Goal: Task Accomplishment & Management: Manage account settings

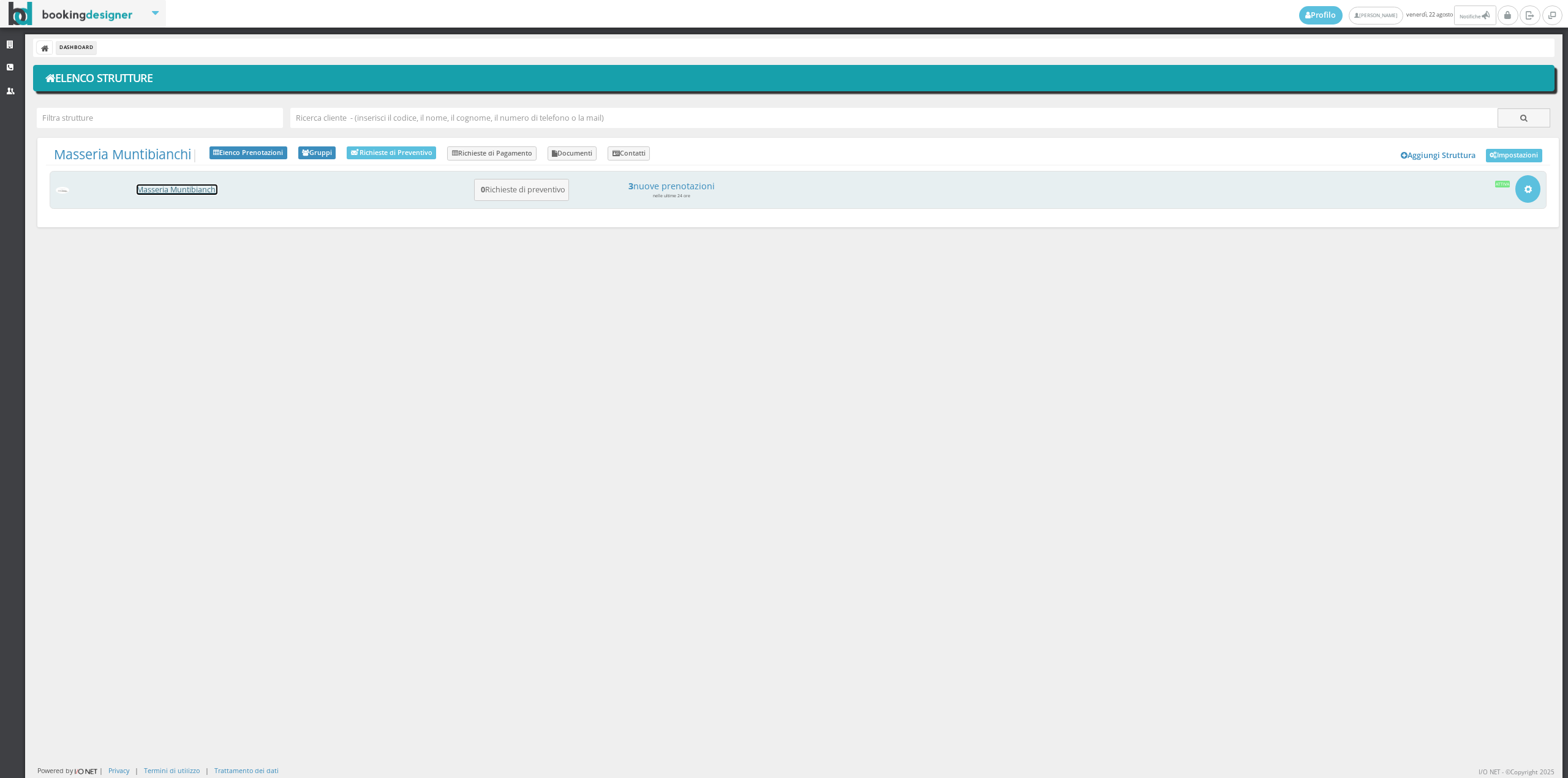
click at [198, 187] on link "Masseria Muntibianchi" at bounding box center [177, 189] width 81 height 11
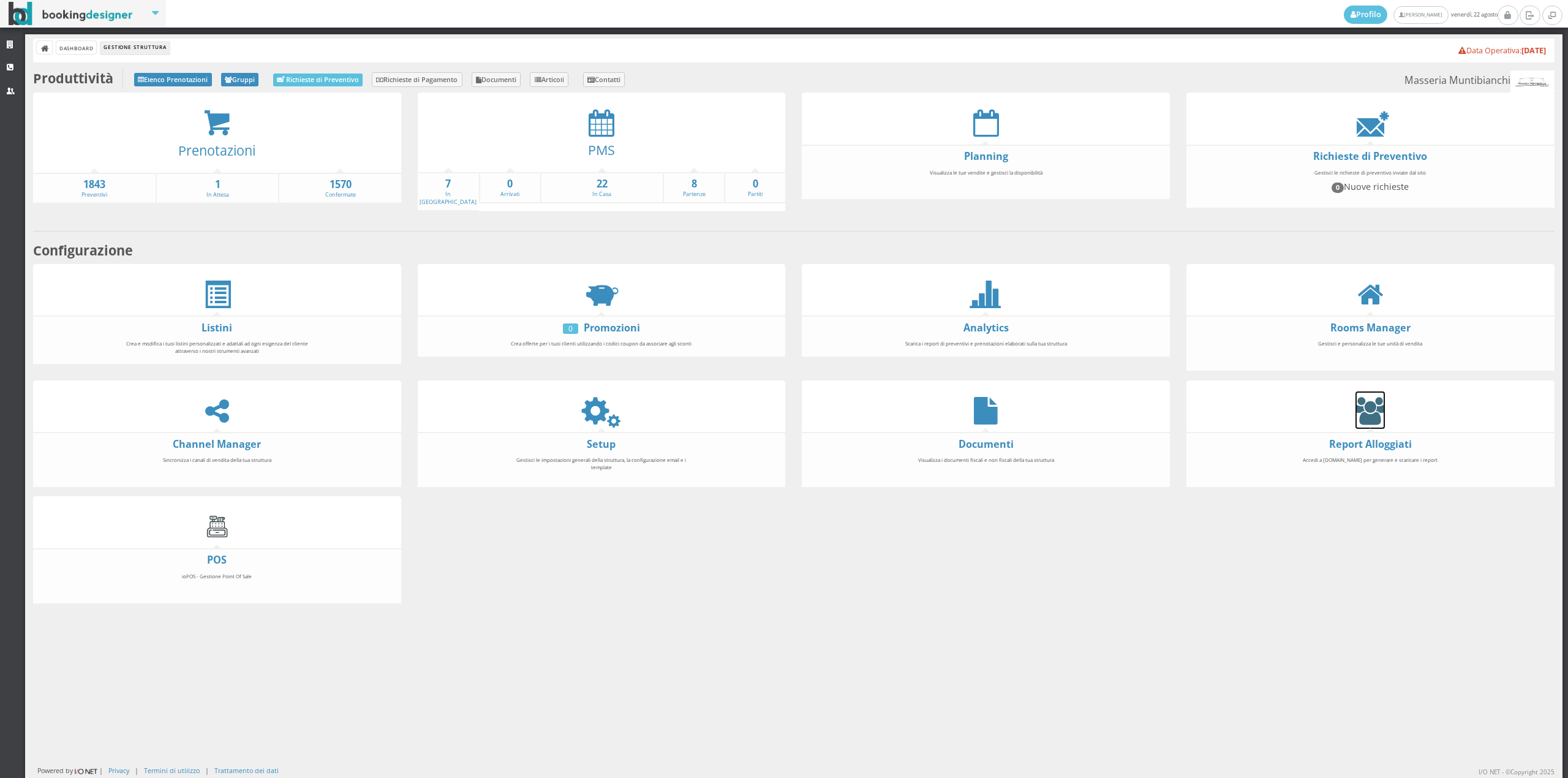
click at [1370, 410] on icon at bounding box center [1369, 411] width 30 height 28
click at [604, 412] on icon at bounding box center [601, 411] width 28 height 28
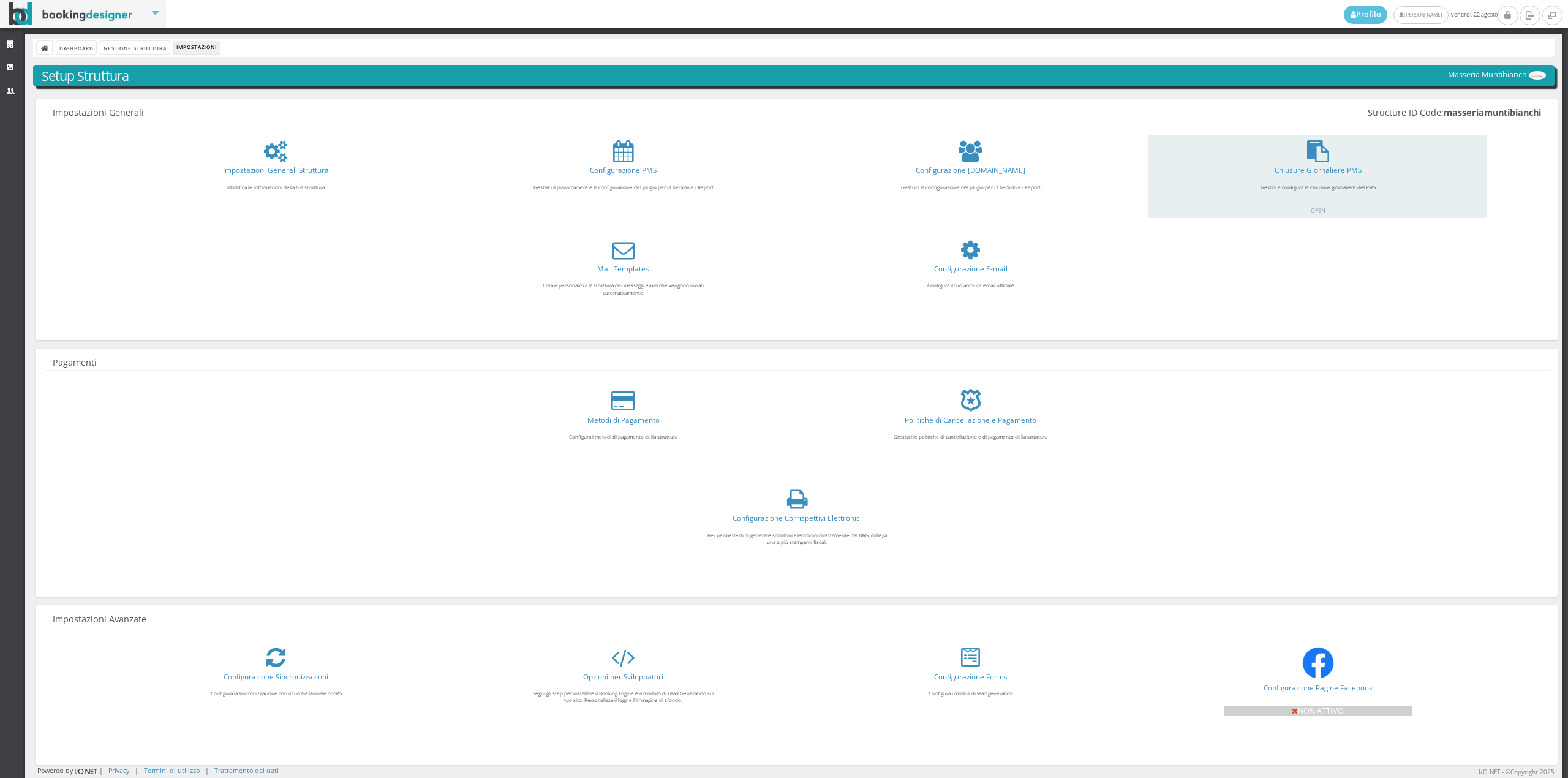
click at [1317, 163] on div "Chiusure Giornaliere PMS Gestici e configura le chiusure giornaliere del PMS OP…" at bounding box center [1318, 176] width 338 height 83
click at [1317, 167] on link "Chiusure Giornaliere PMS" at bounding box center [1318, 170] width 87 height 10
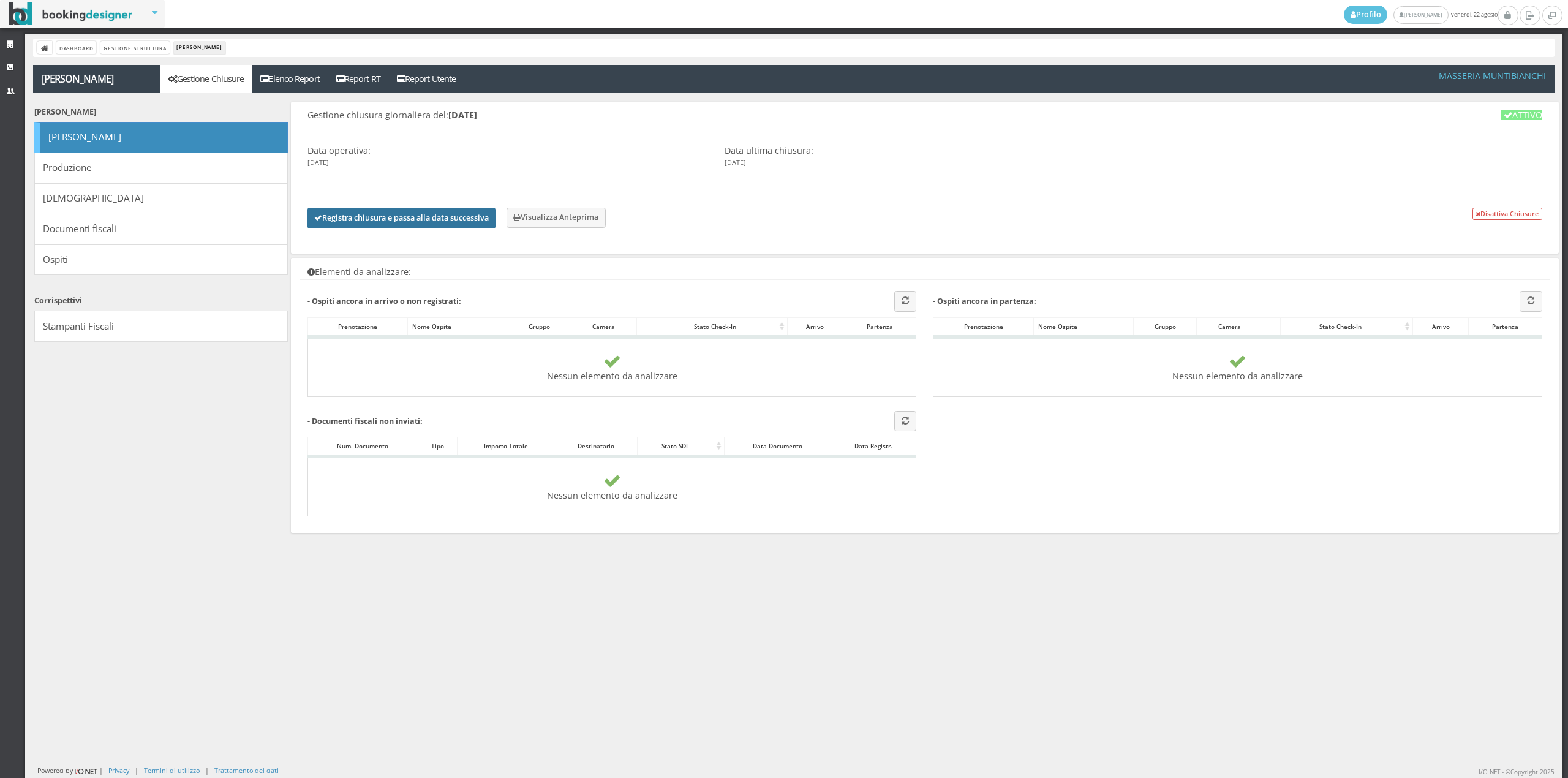
click at [403, 218] on button "Registra chiusura e passa alla data successiva" at bounding box center [401, 218] width 188 height 21
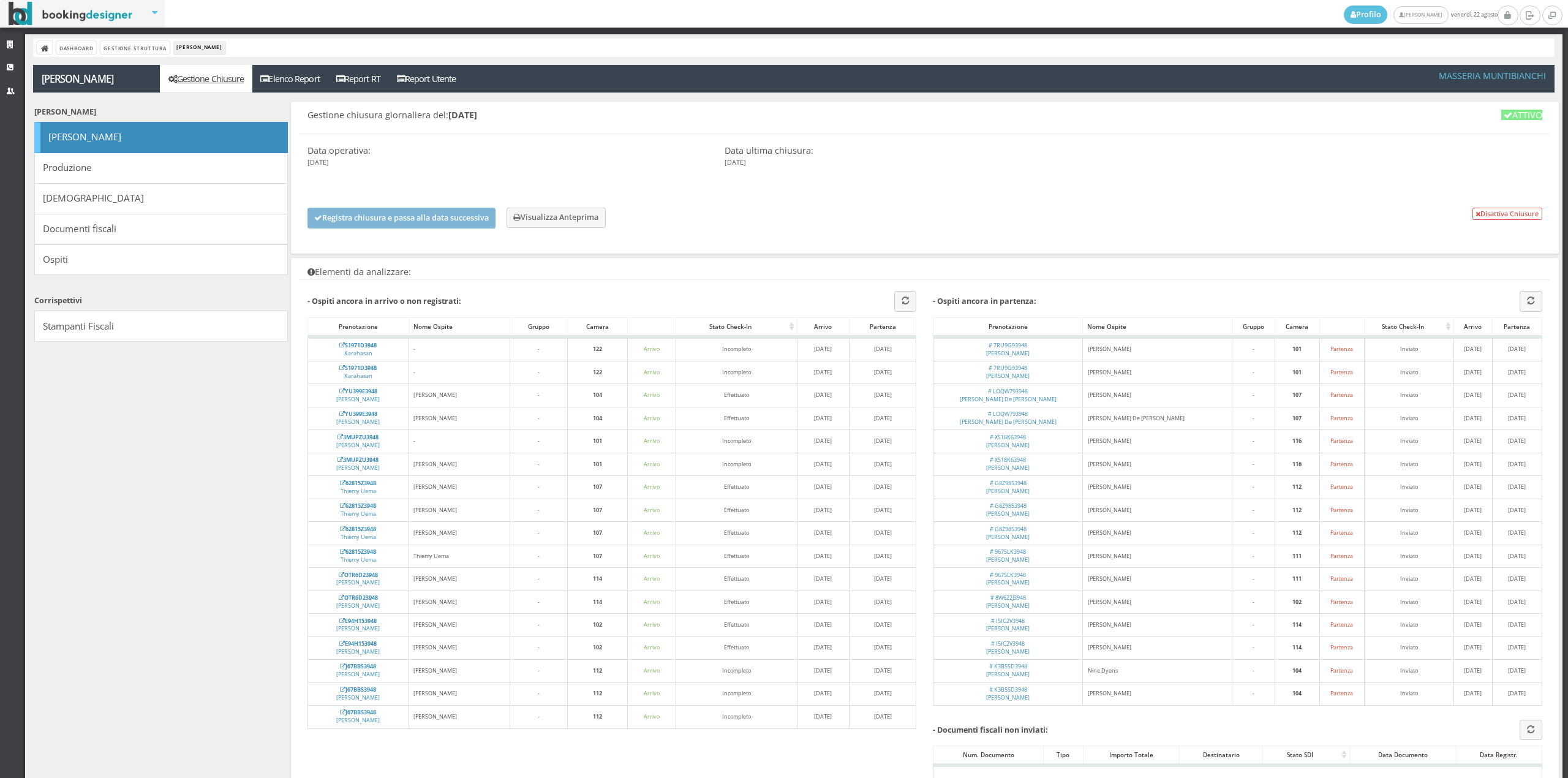
click at [116, 55] on div "Dashboard Gestione Struttura Chiusura Giornaliera" at bounding box center [793, 47] width 1521 height 18
click at [114, 49] on link "Gestione Struttura" at bounding box center [134, 47] width 68 height 12
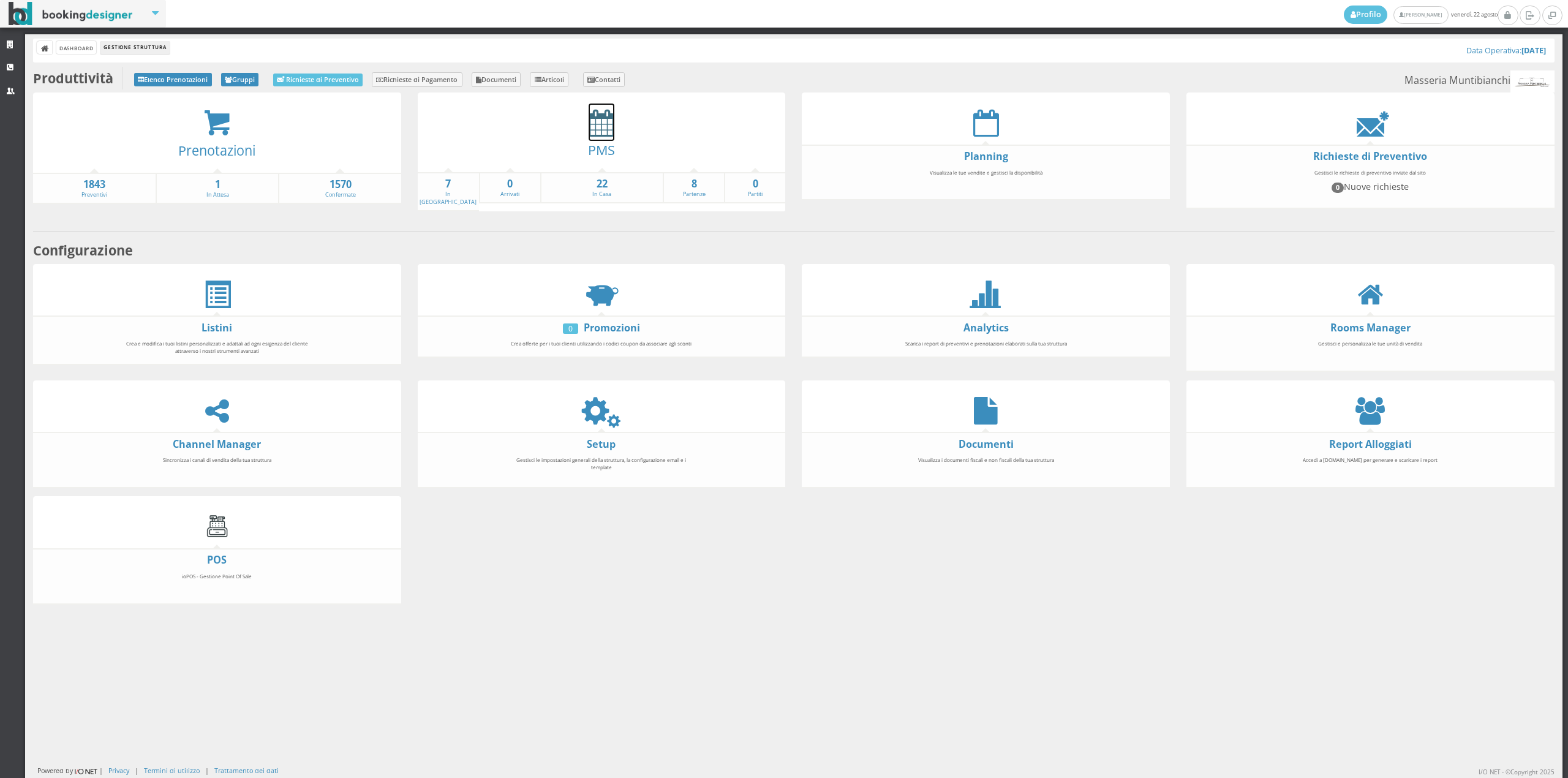
click at [591, 120] on icon at bounding box center [601, 123] width 26 height 28
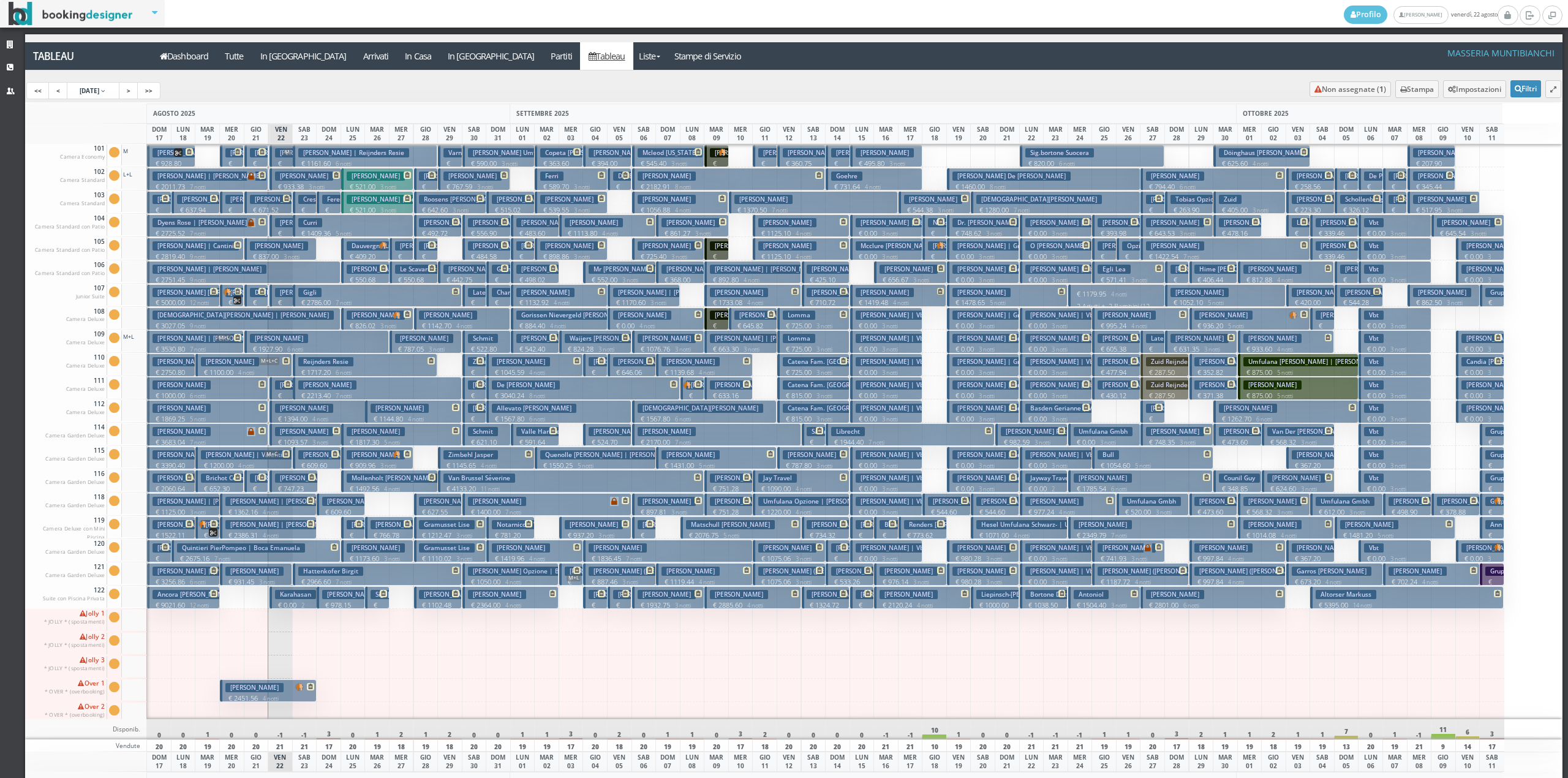
click at [313, 158] on button "Vonk Imke | Reijnders Resie € 1161.60 6 notti 2 Adulti" at bounding box center [365, 156] width 145 height 23
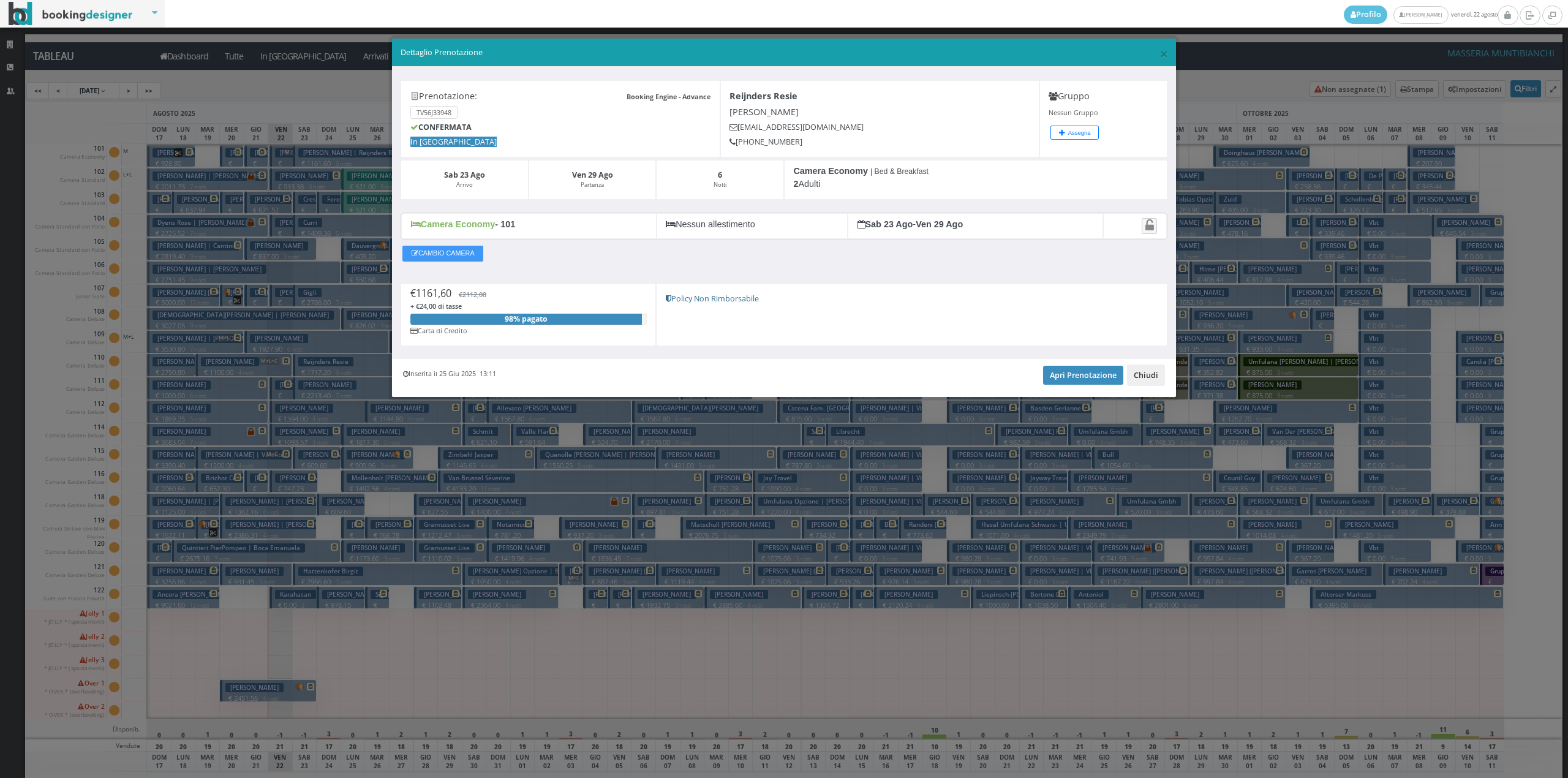
click at [1139, 375] on button "Chiudi" at bounding box center [1146, 375] width 38 height 21
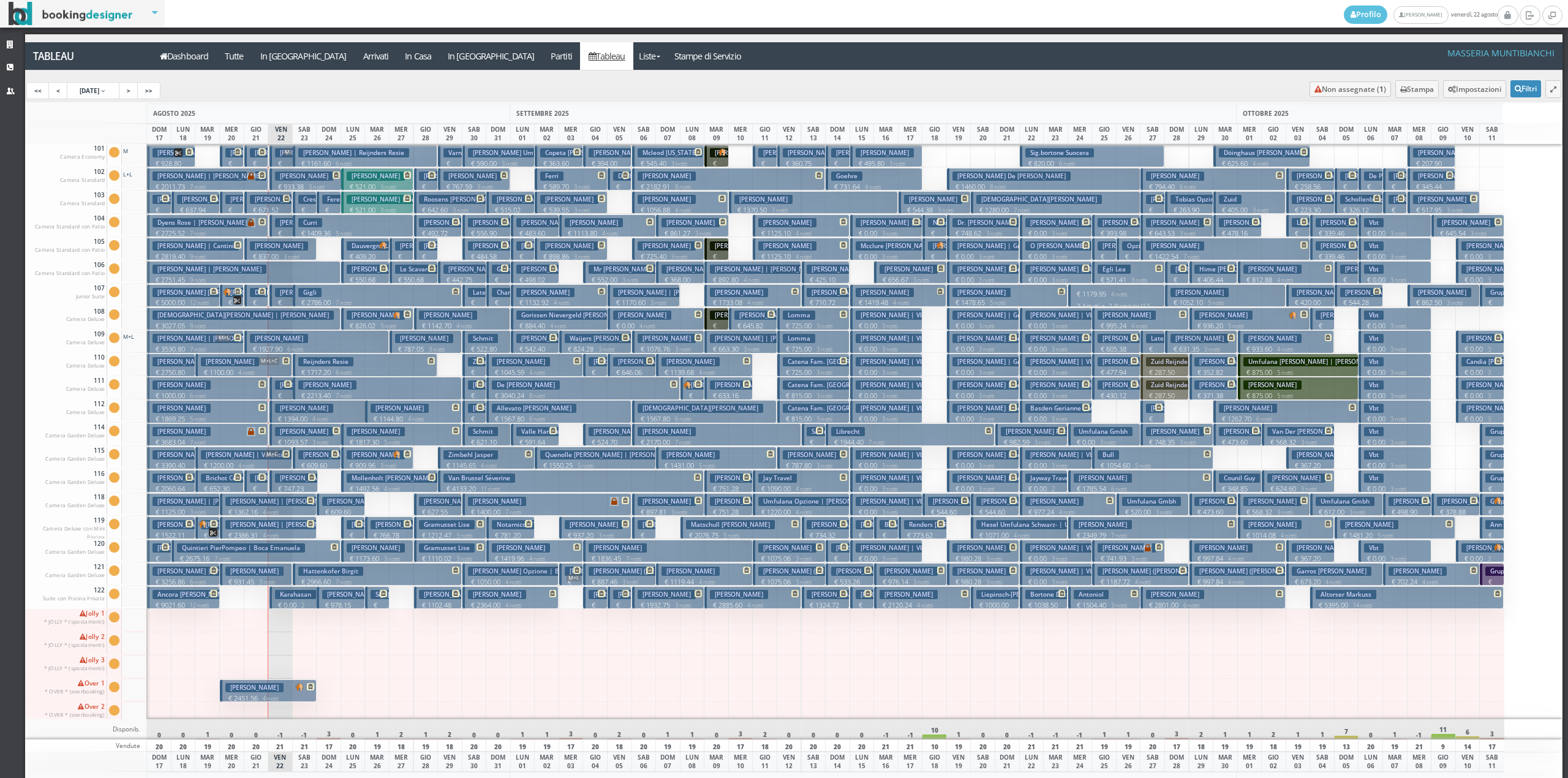
click at [310, 392] on p "€ 2213.40 7 notti" at bounding box center [378, 395] width 160 height 10
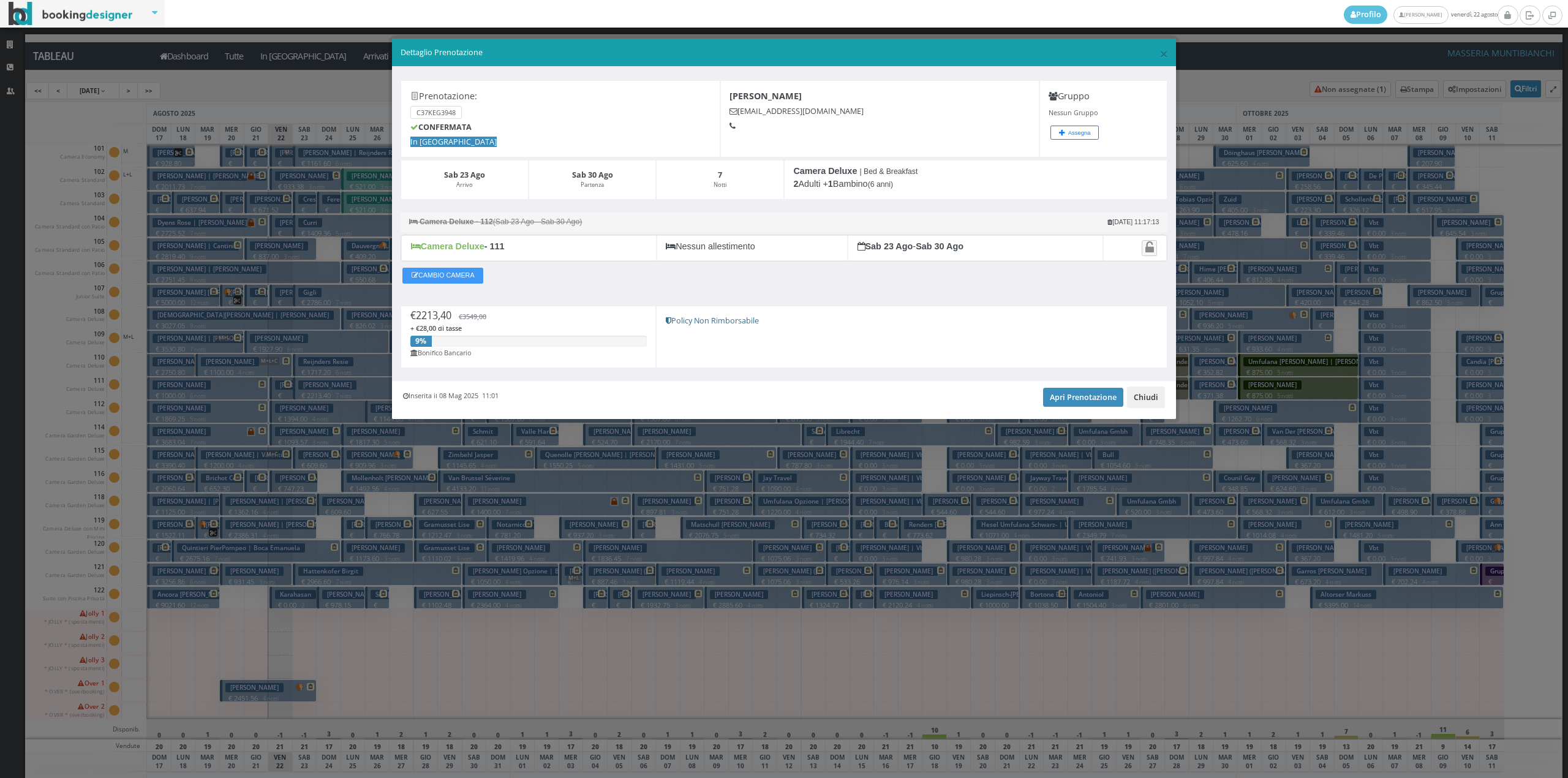
click at [1146, 393] on button "Chiudi" at bounding box center [1146, 397] width 38 height 21
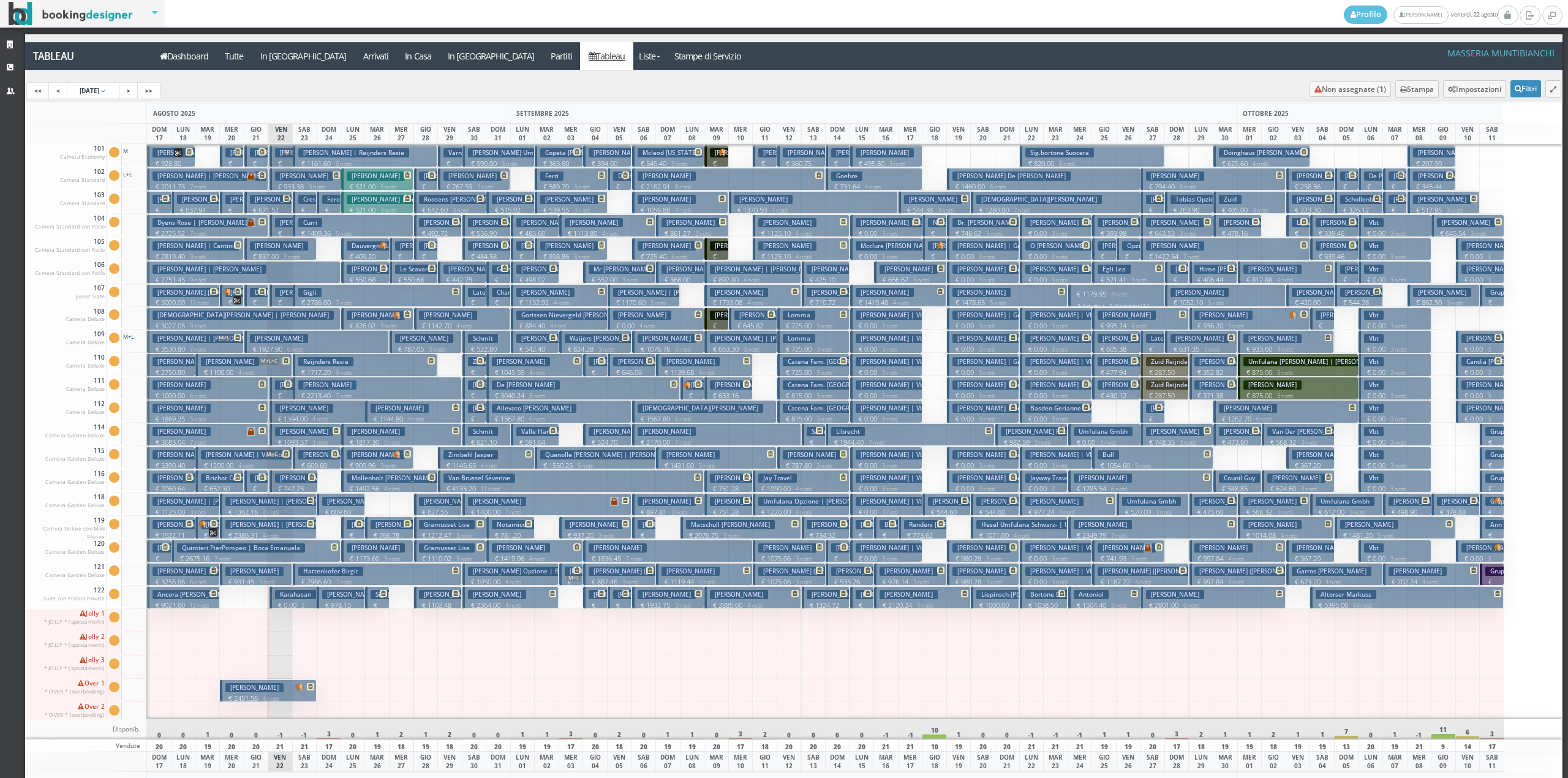
click at [307, 466] on p "€ 609.60 2 notti" at bounding box center [318, 470] width 39 height 19
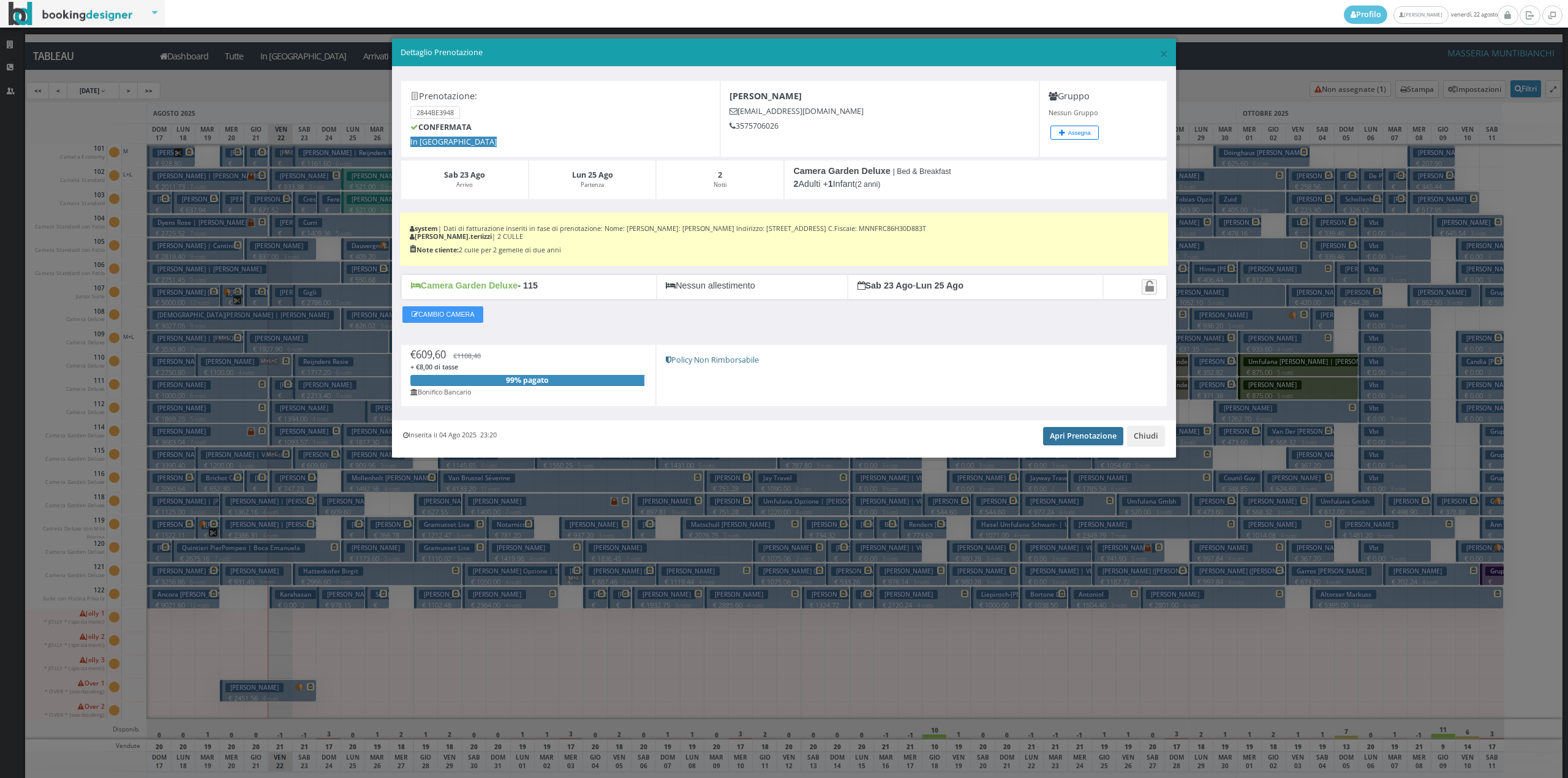
click at [1069, 434] on link "Apri Prenotazione" at bounding box center [1083, 436] width 81 height 18
click at [1148, 439] on button "Chiudi" at bounding box center [1146, 436] width 38 height 21
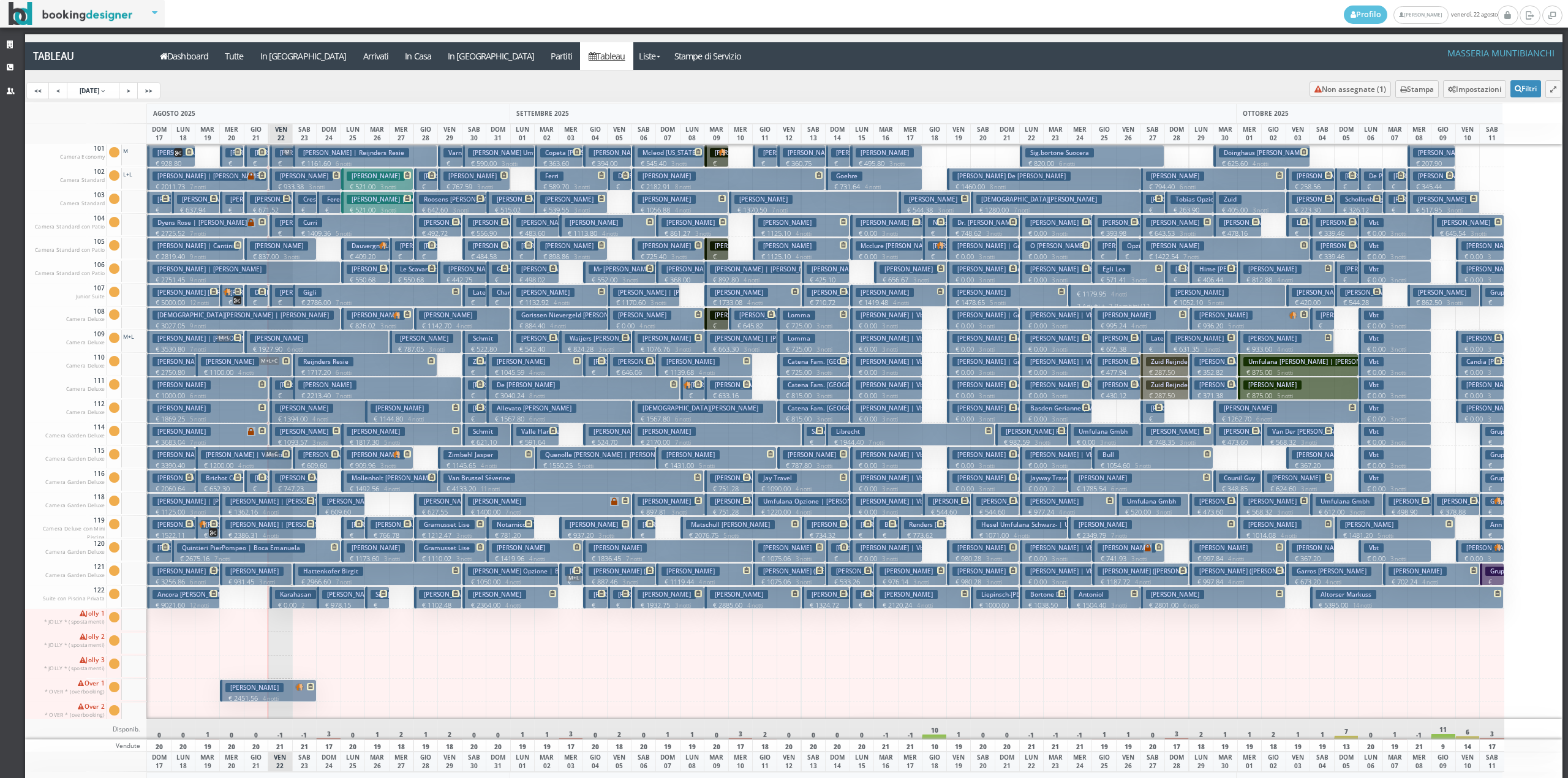
click at [304, 293] on h3 "Gigli" at bounding box center [310, 293] width 23 height 10
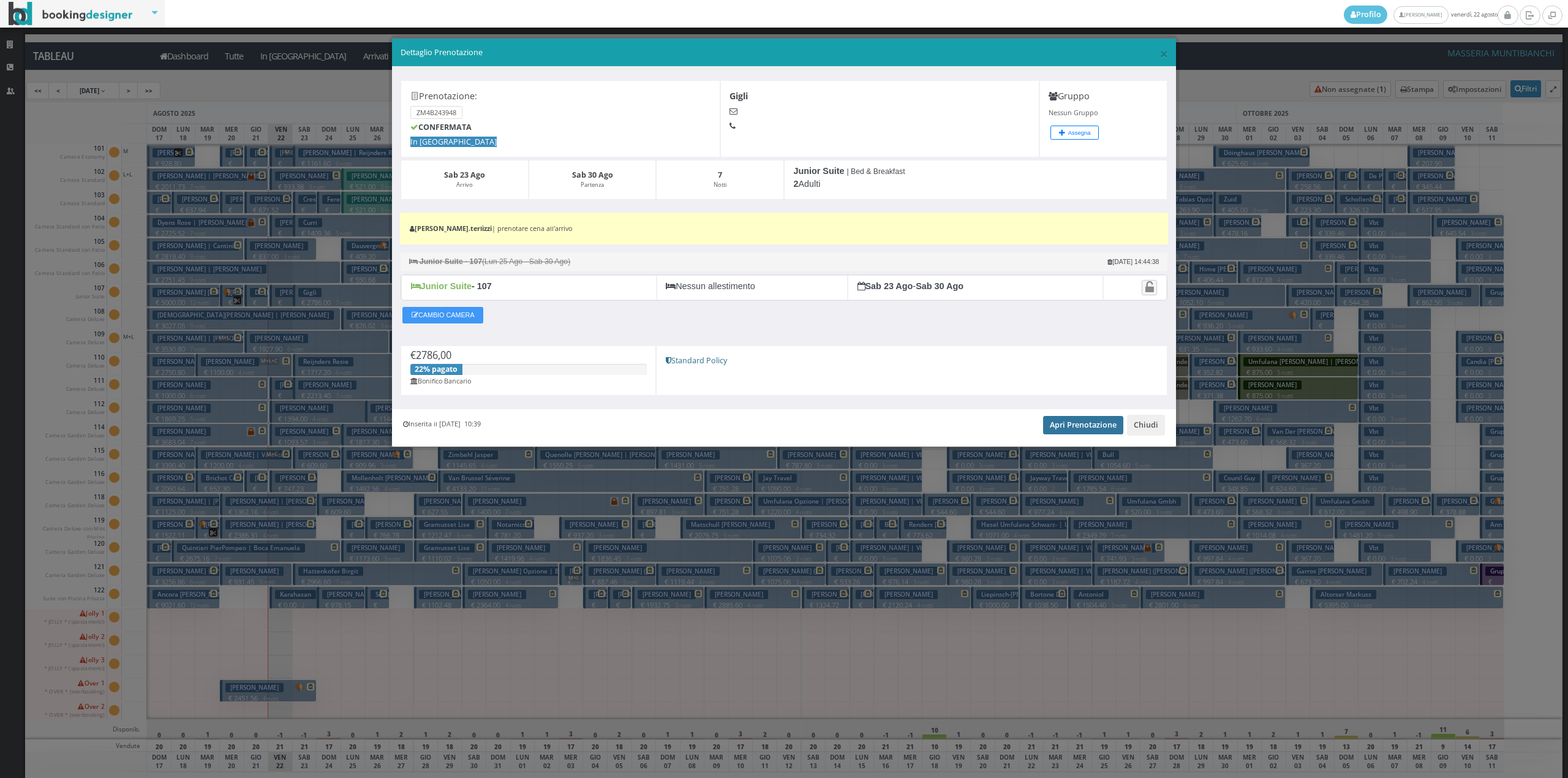
click at [1077, 422] on link "Apri Prenotazione" at bounding box center [1083, 424] width 81 height 18
click at [1151, 429] on button "Chiudi" at bounding box center [1146, 425] width 38 height 21
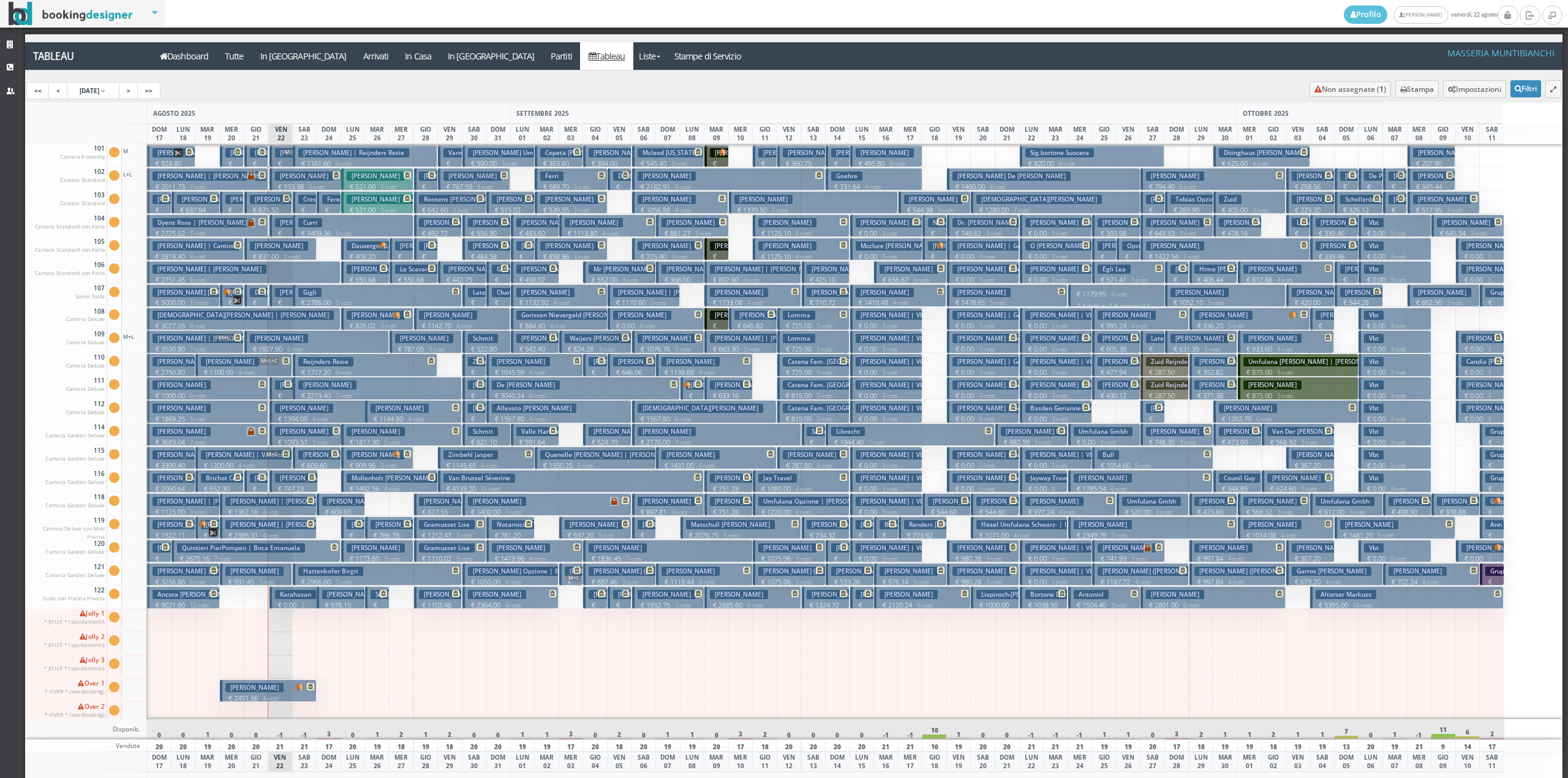
click at [304, 227] on h3 "Curri" at bounding box center [310, 223] width 24 height 10
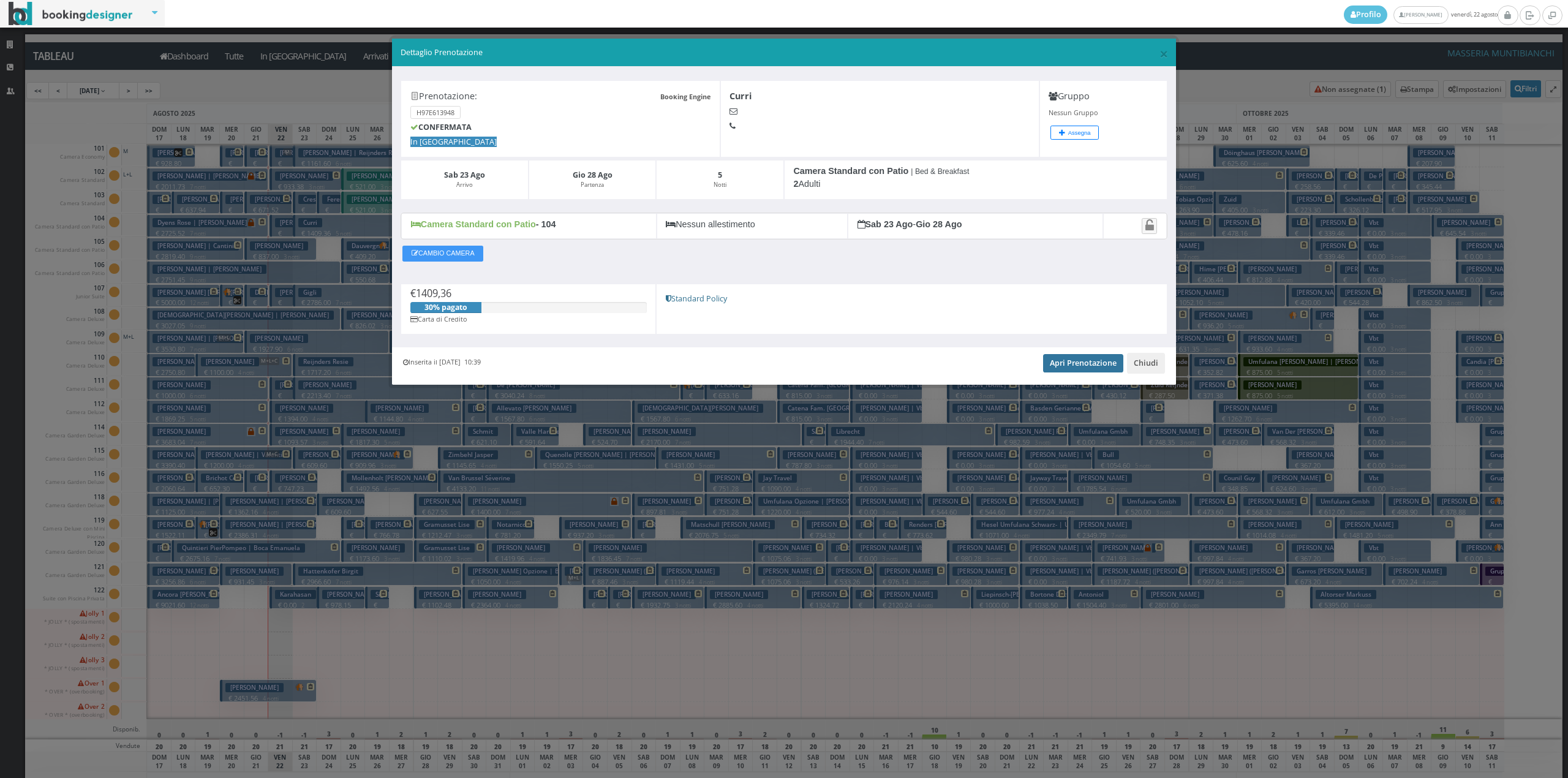
click at [1062, 363] on link "Apri Prenotazione" at bounding box center [1083, 363] width 81 height 18
click at [1134, 370] on button "Chiudi" at bounding box center [1146, 364] width 38 height 21
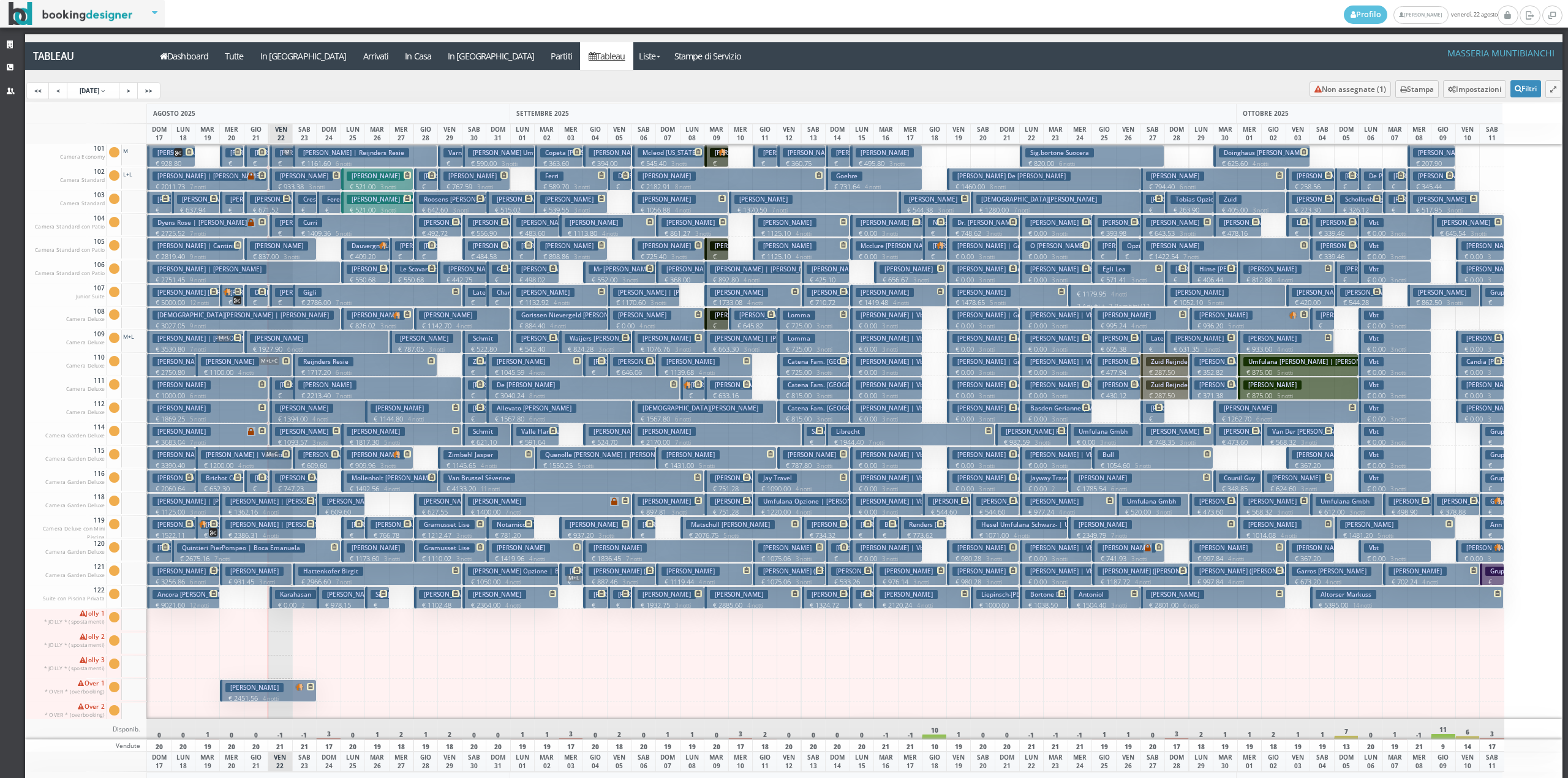
click at [301, 206] on p "€ 205.55 1 notti" at bounding box center [305, 224] width 14 height 38
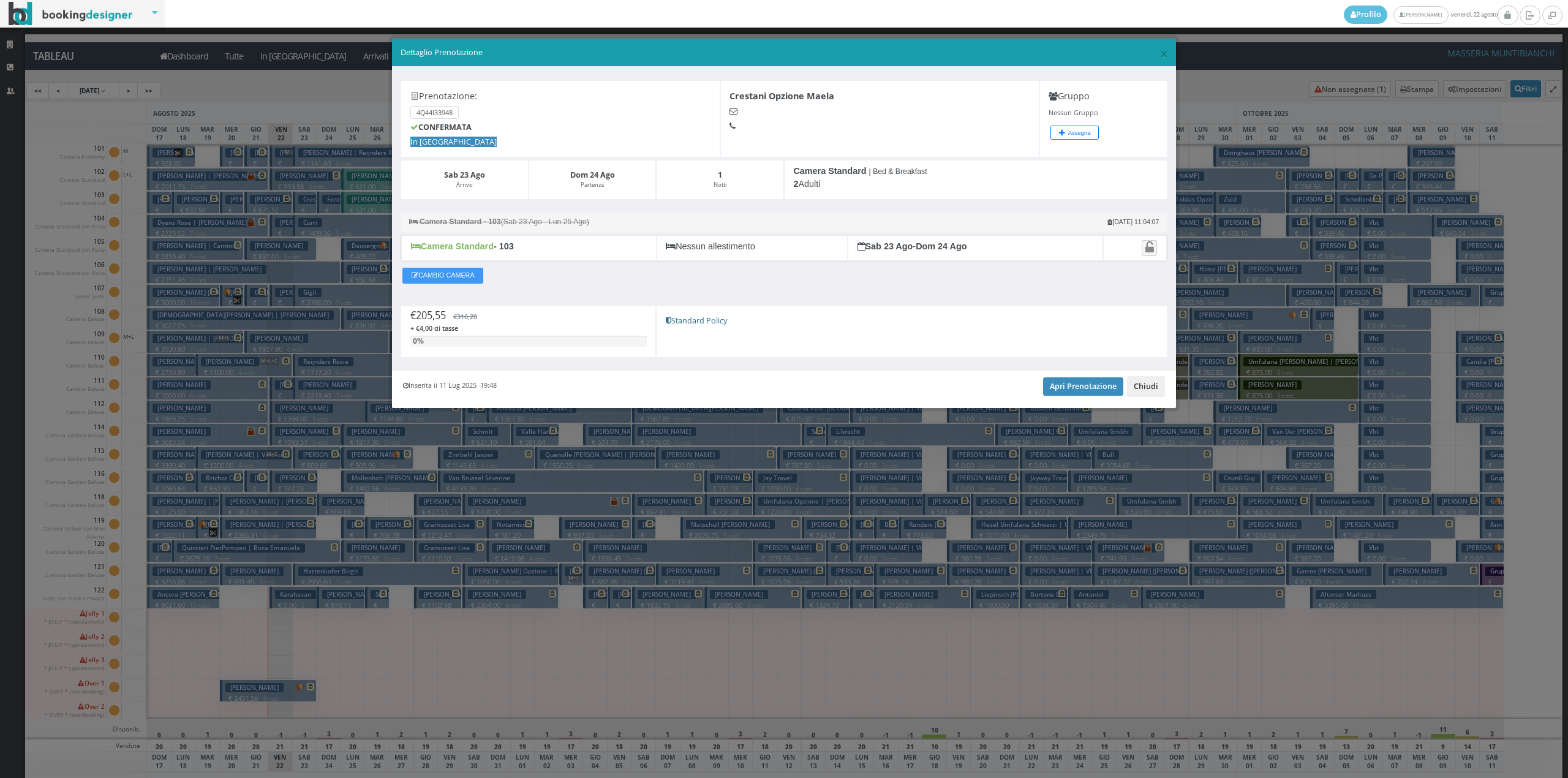
click at [1157, 388] on button "Chiudi" at bounding box center [1146, 387] width 38 height 21
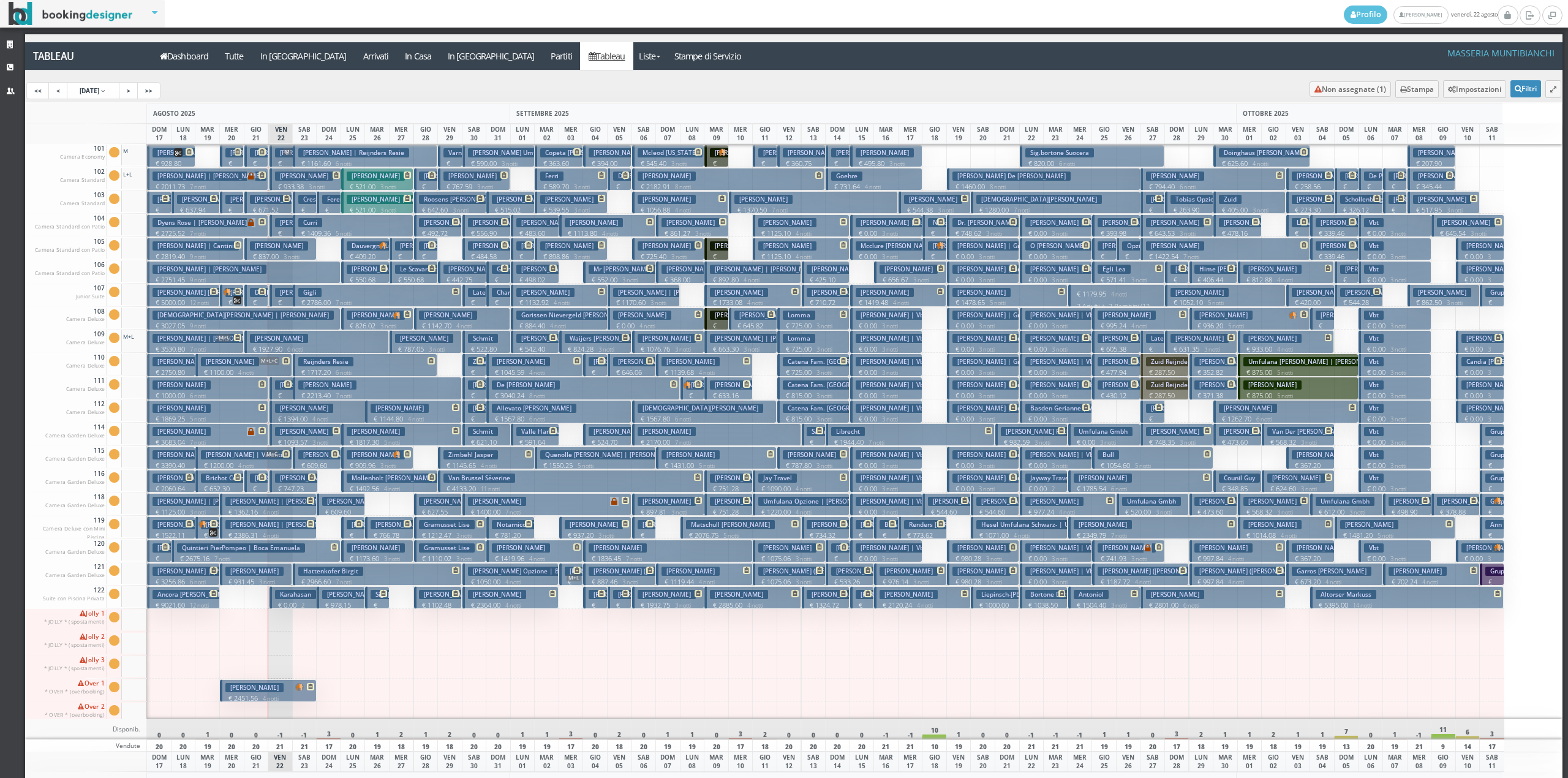
click at [279, 223] on h3 "Calandra Alice | Romano Rocco" at bounding box center [332, 223] width 114 height 10
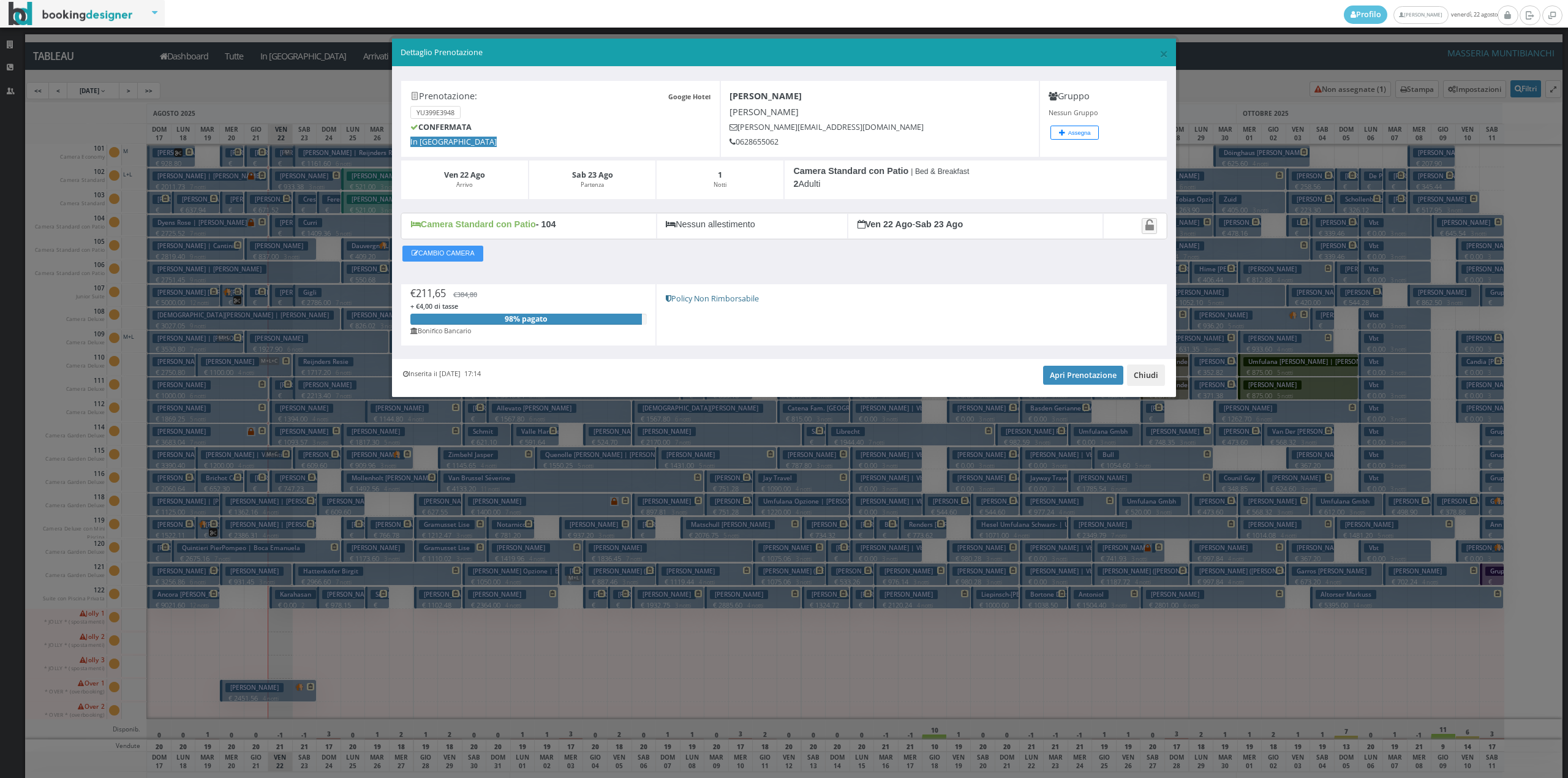
click at [1152, 383] on button "Chiudi" at bounding box center [1146, 375] width 38 height 21
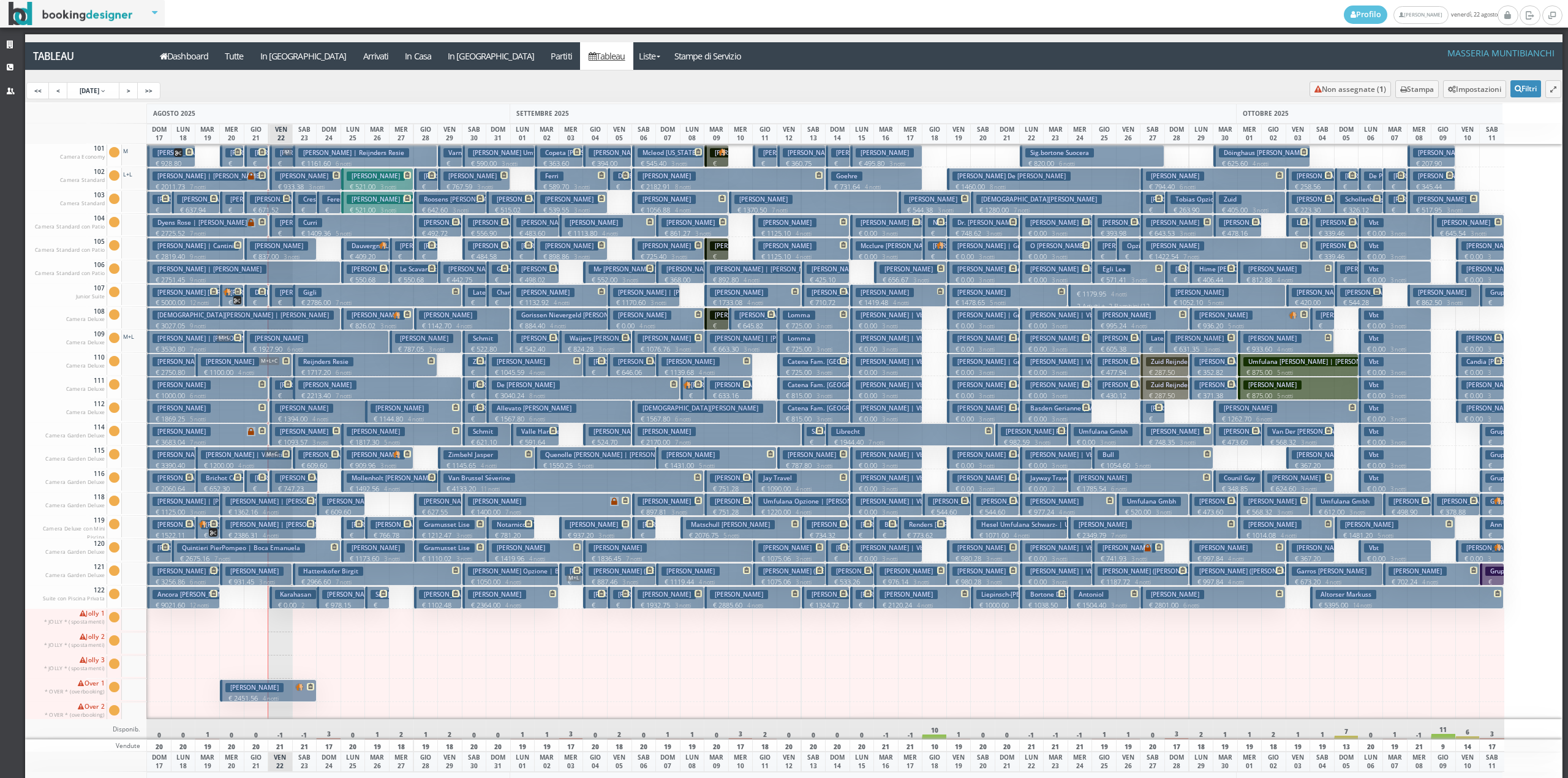
click at [346, 534] on p "€ 363.85 1 notti" at bounding box center [353, 550] width 14 height 38
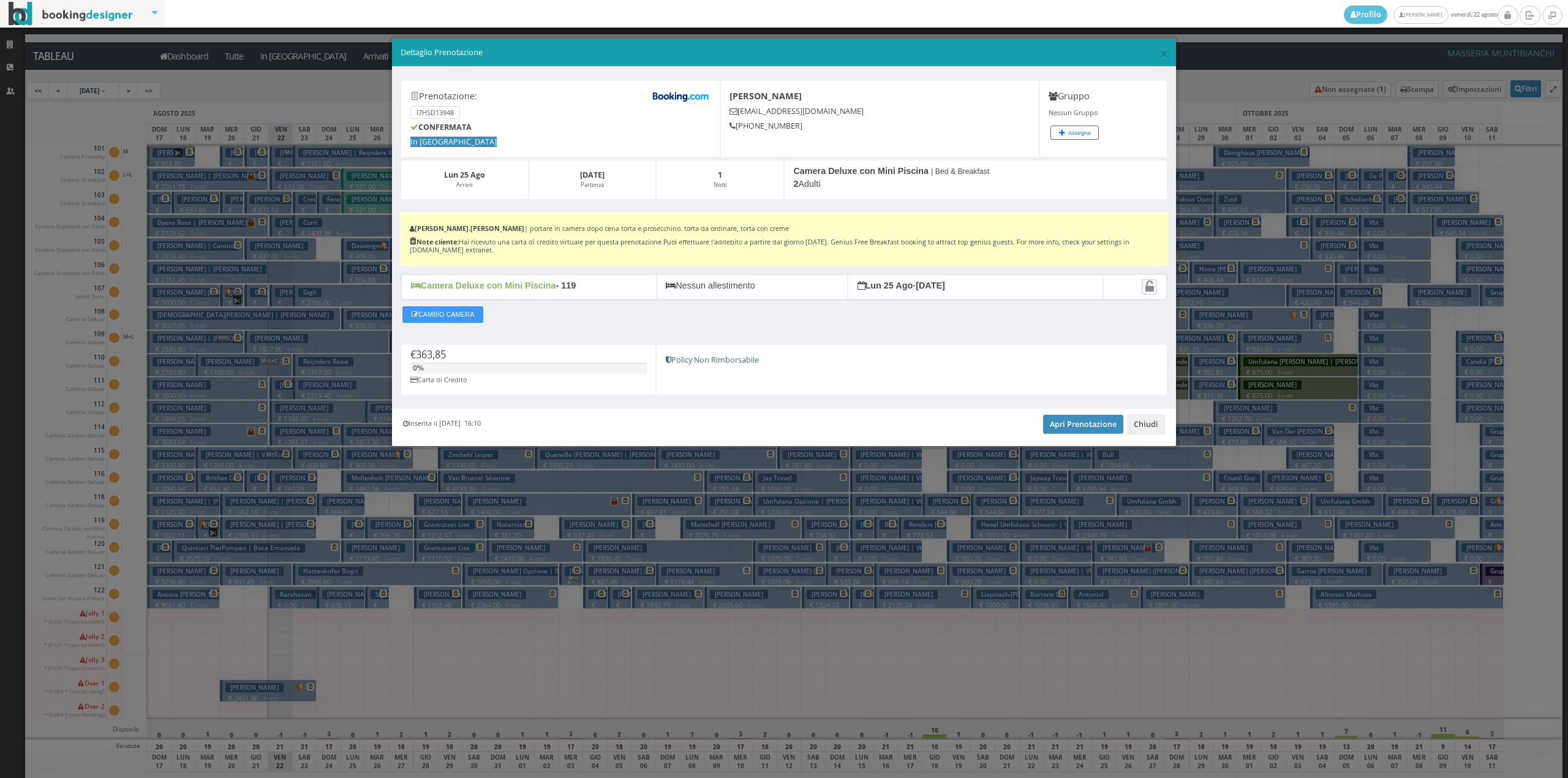
click at [1165, 424] on div "Inserita il 08 Ago 2025 16:10 Apri Prenotazione Chiudi" at bounding box center [783, 427] width 784 height 37
click at [1162, 424] on button "Chiudi" at bounding box center [1146, 424] width 38 height 21
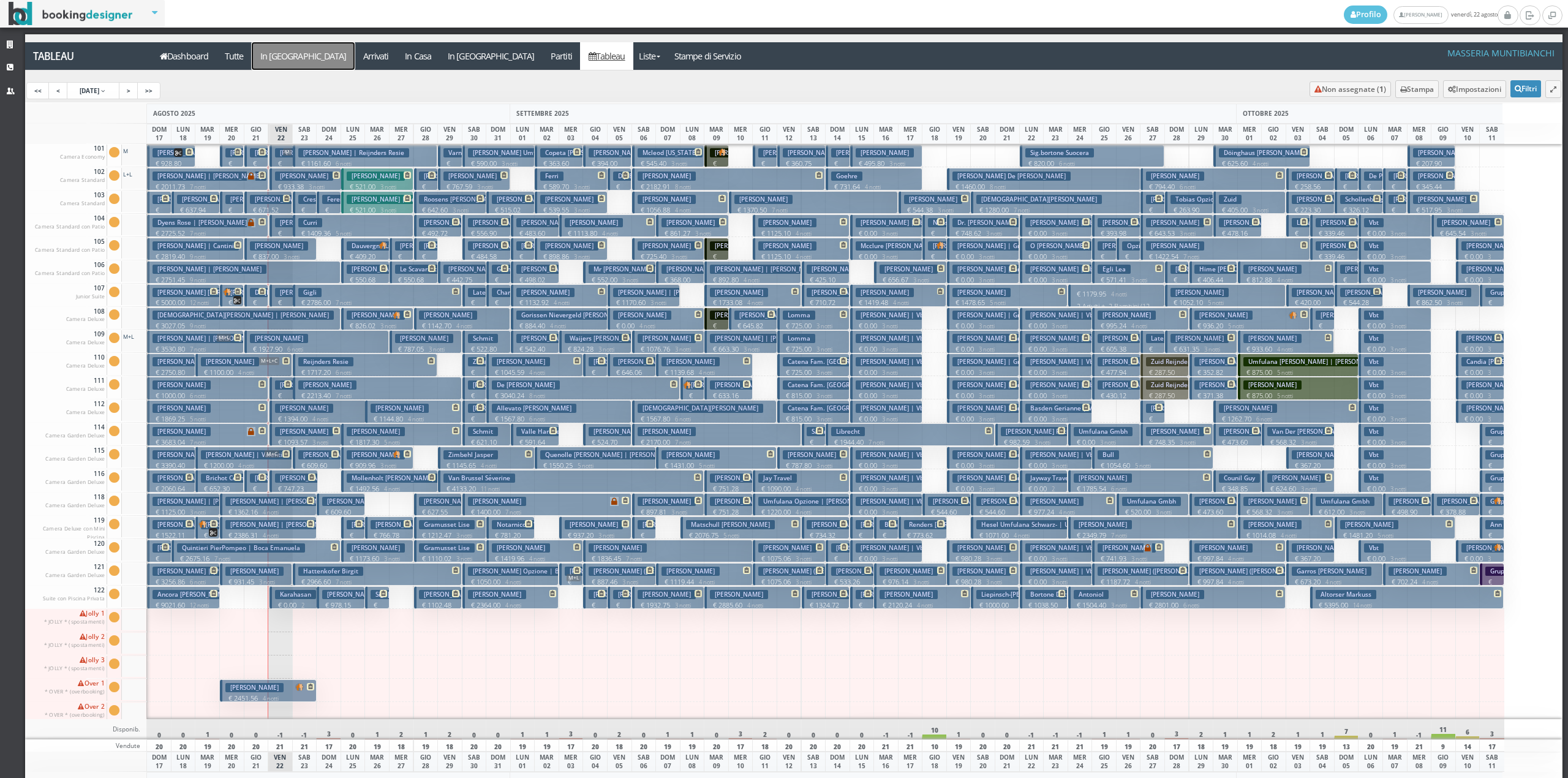
click at [293, 57] on a=pms-arrival-reservations"] "In Arrivo" at bounding box center [302, 56] width 103 height 28
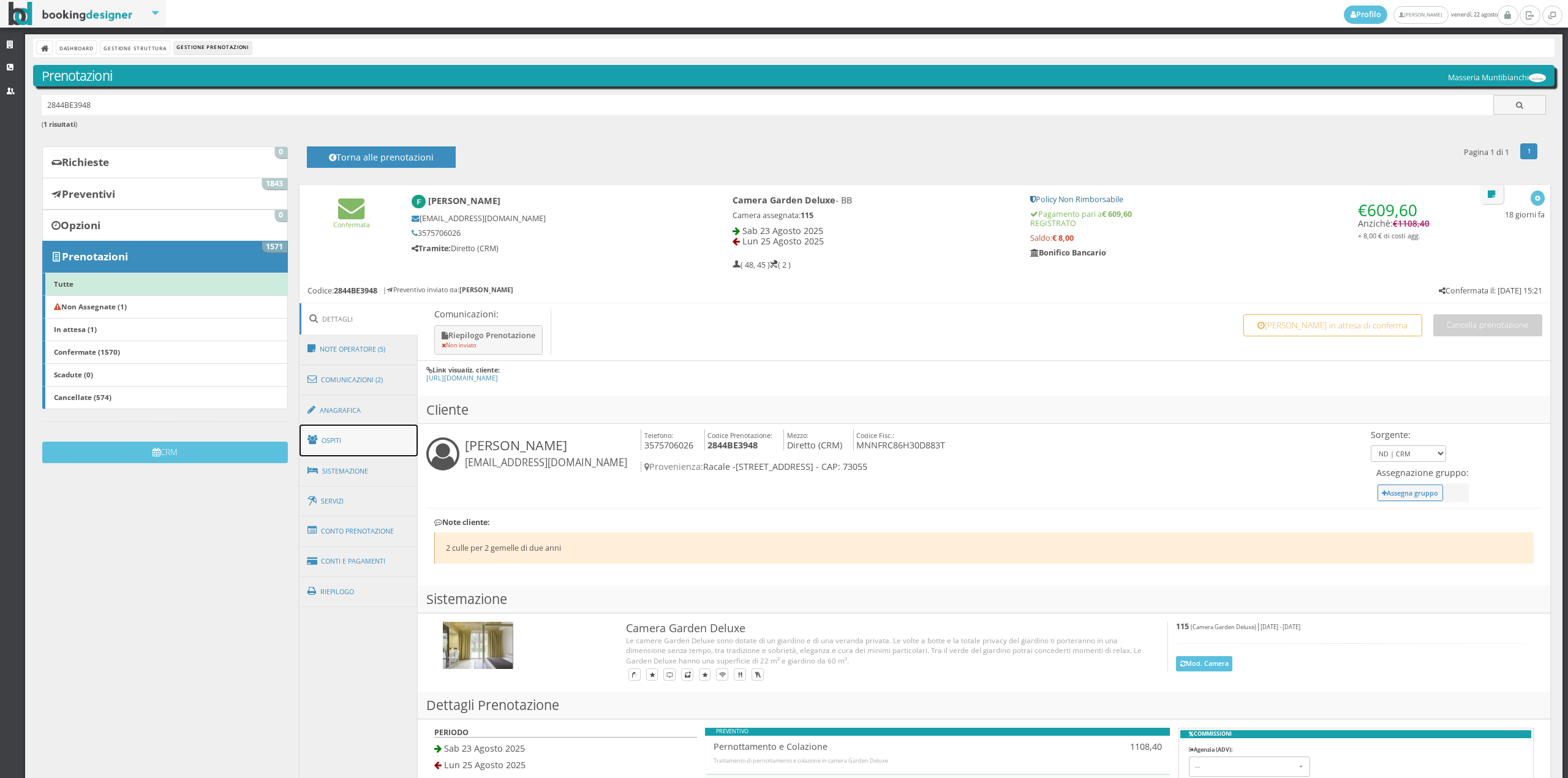
click at [351, 433] on link "Ospiti" at bounding box center [359, 439] width 119 height 32
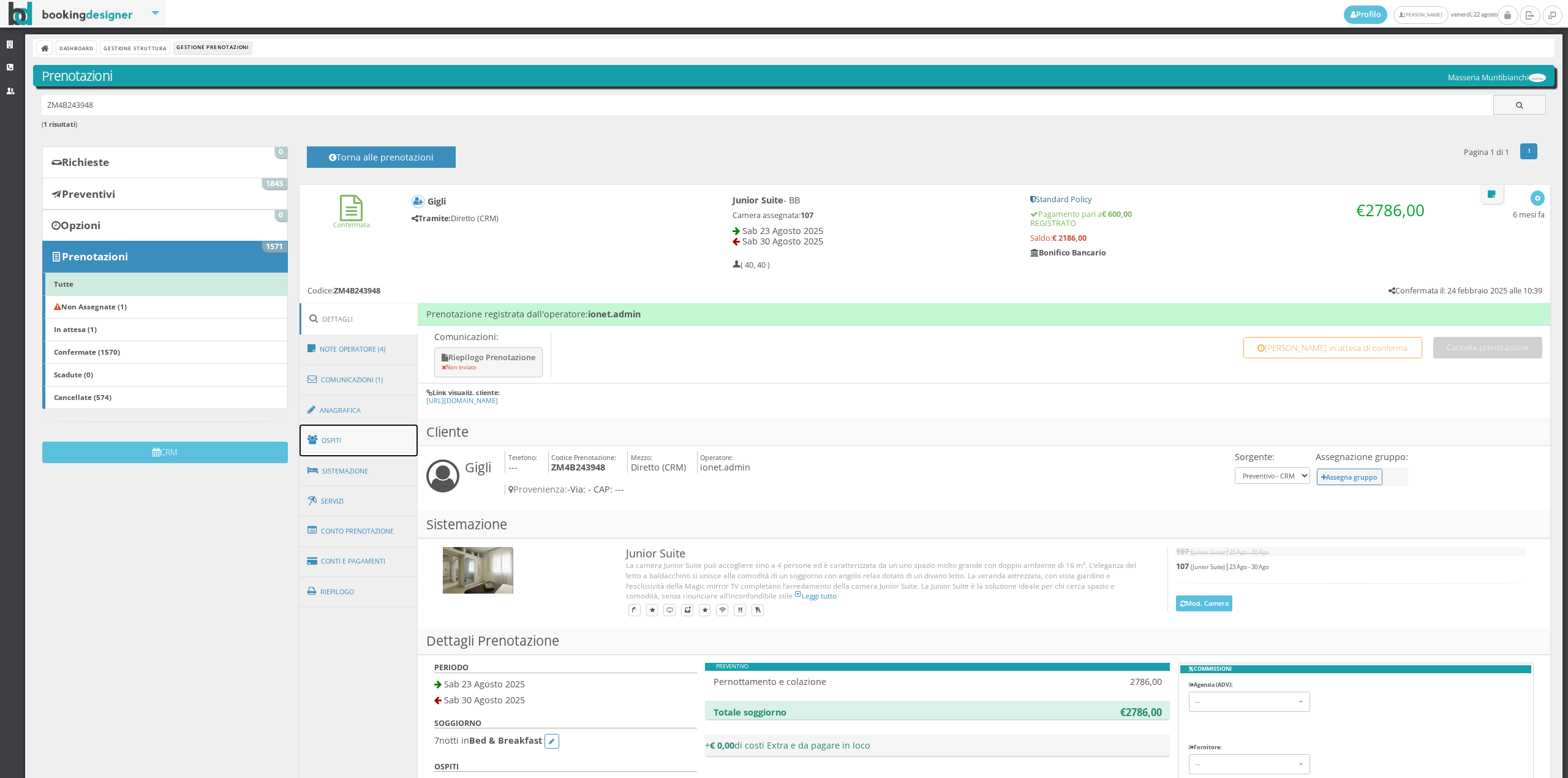
click at [345, 434] on link "Ospiti" at bounding box center [359, 439] width 119 height 32
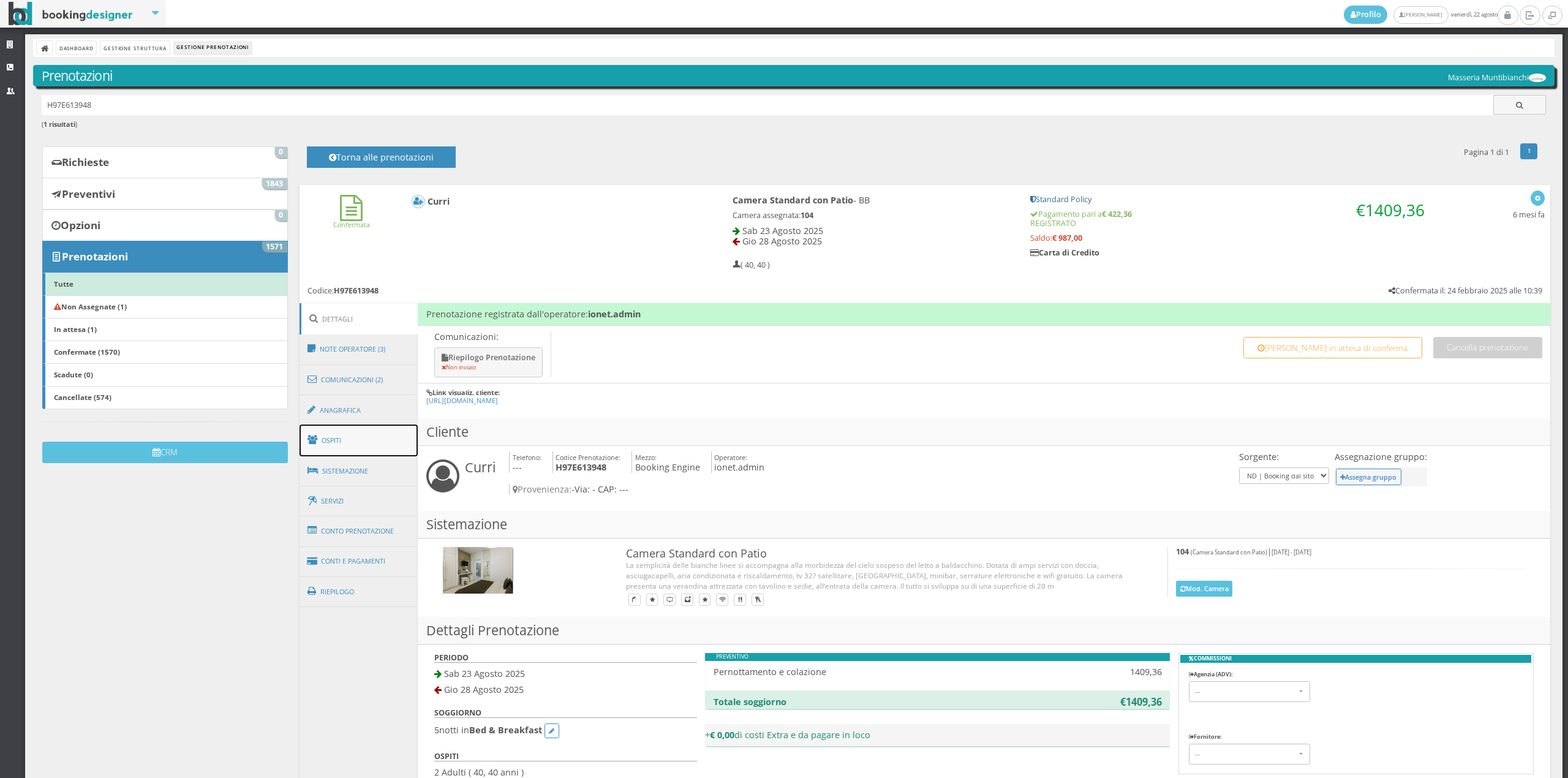
click at [343, 436] on link "Ospiti" at bounding box center [359, 439] width 119 height 32
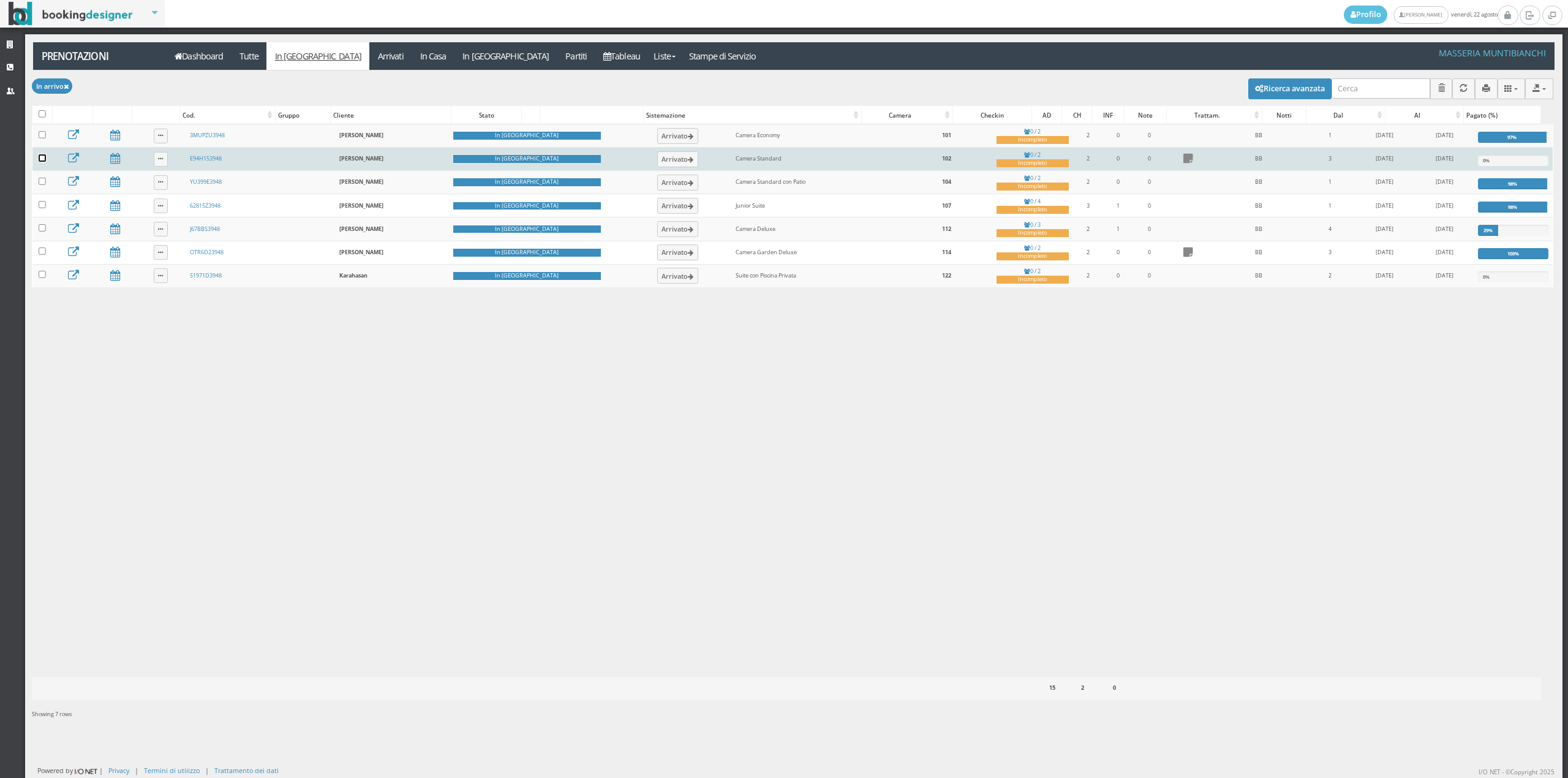
click at [41, 158] on input "checkbox" at bounding box center [42, 158] width 8 height 8
checkbox input "true"
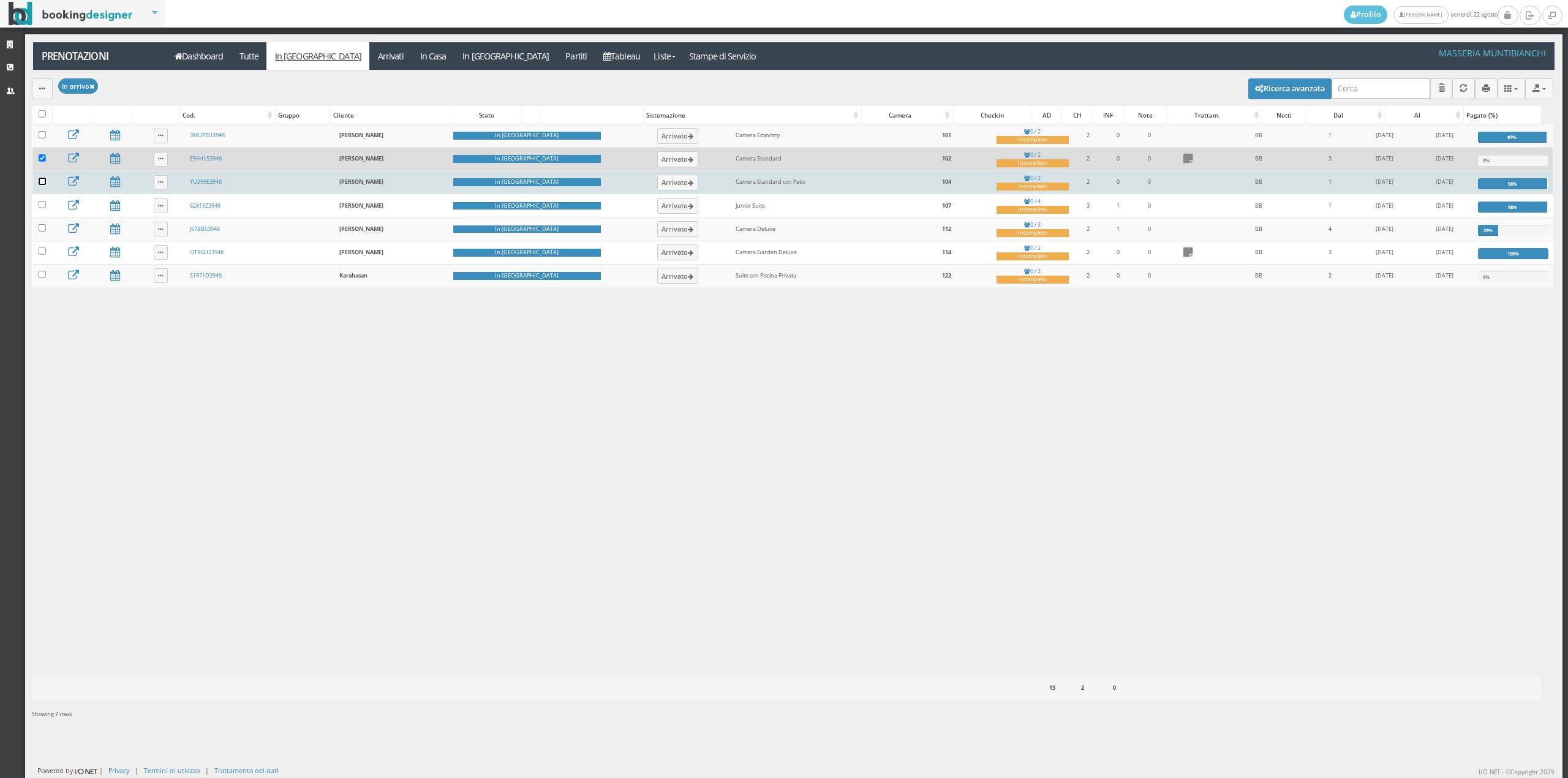
click at [44, 185] on input "checkbox" at bounding box center [42, 181] width 8 height 8
checkbox input "true"
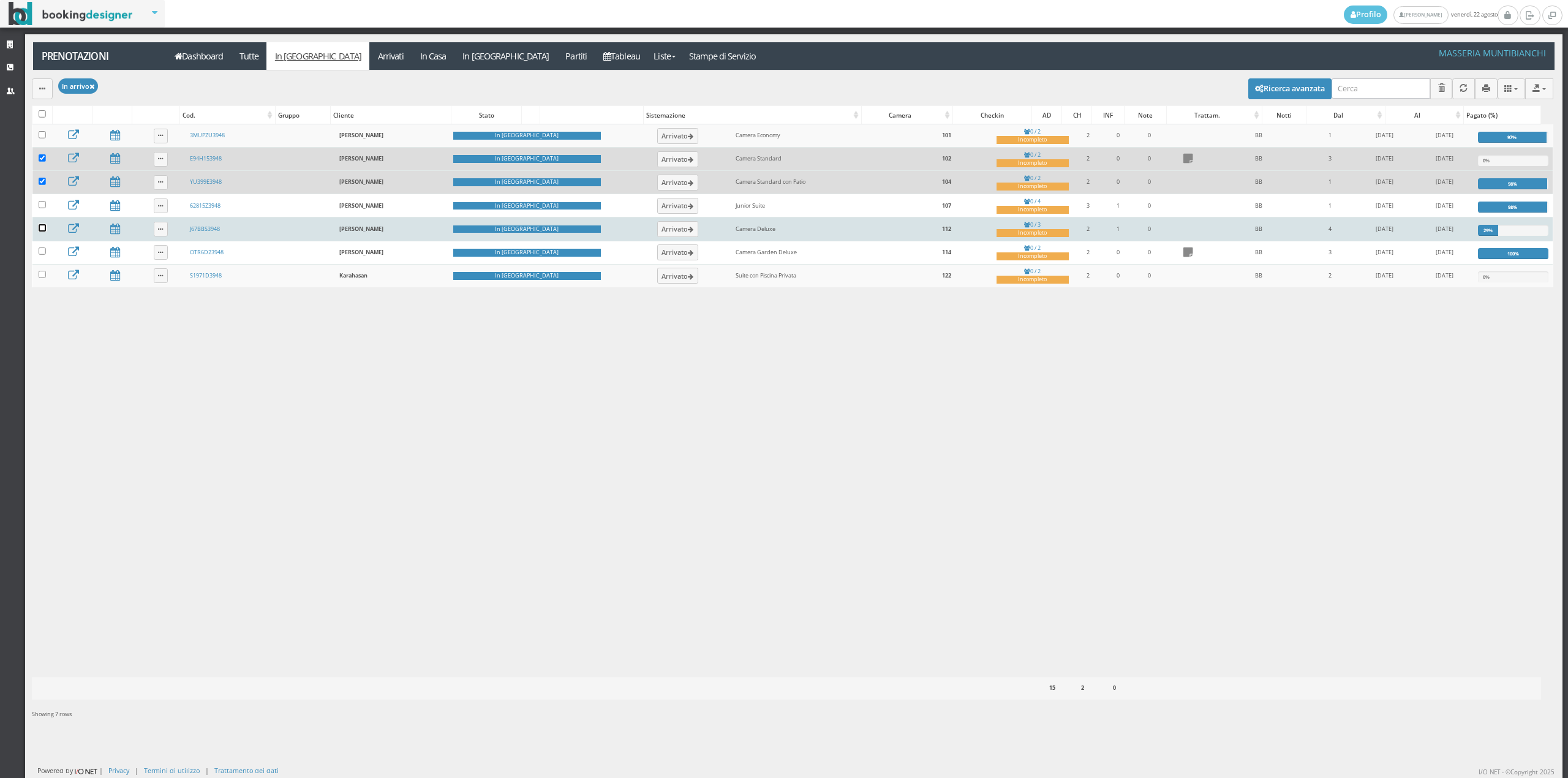
click at [41, 231] on input "checkbox" at bounding box center [42, 228] width 8 height 8
checkbox input "true"
click at [39, 92] on icon "button" at bounding box center [42, 89] width 6 height 8
click at [75, 137] on link "Segna come "Arrivato"" at bounding box center [83, 130] width 105 height 13
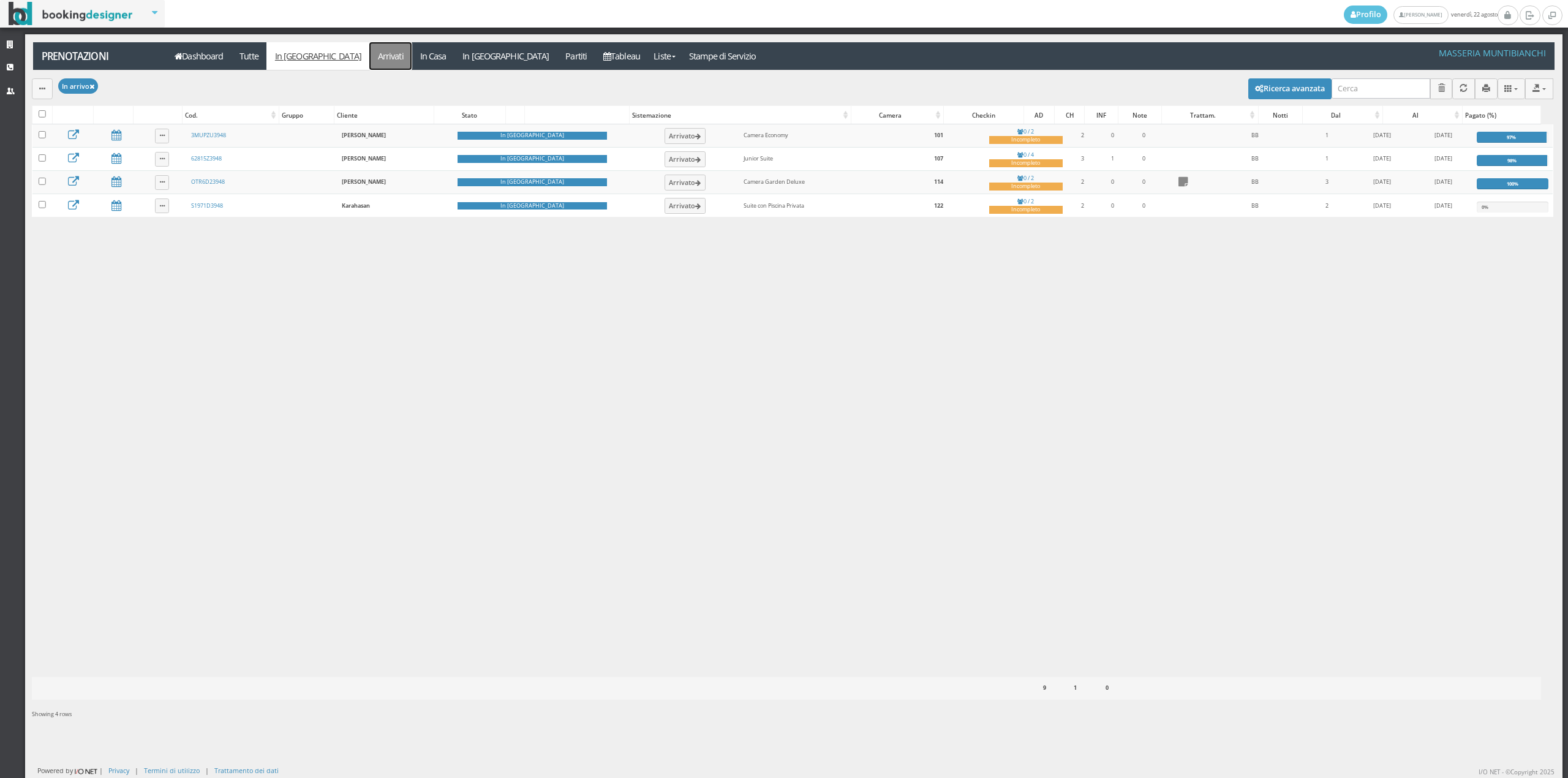
click at [369, 53] on link "Arrivati" at bounding box center [391, 56] width 42 height 28
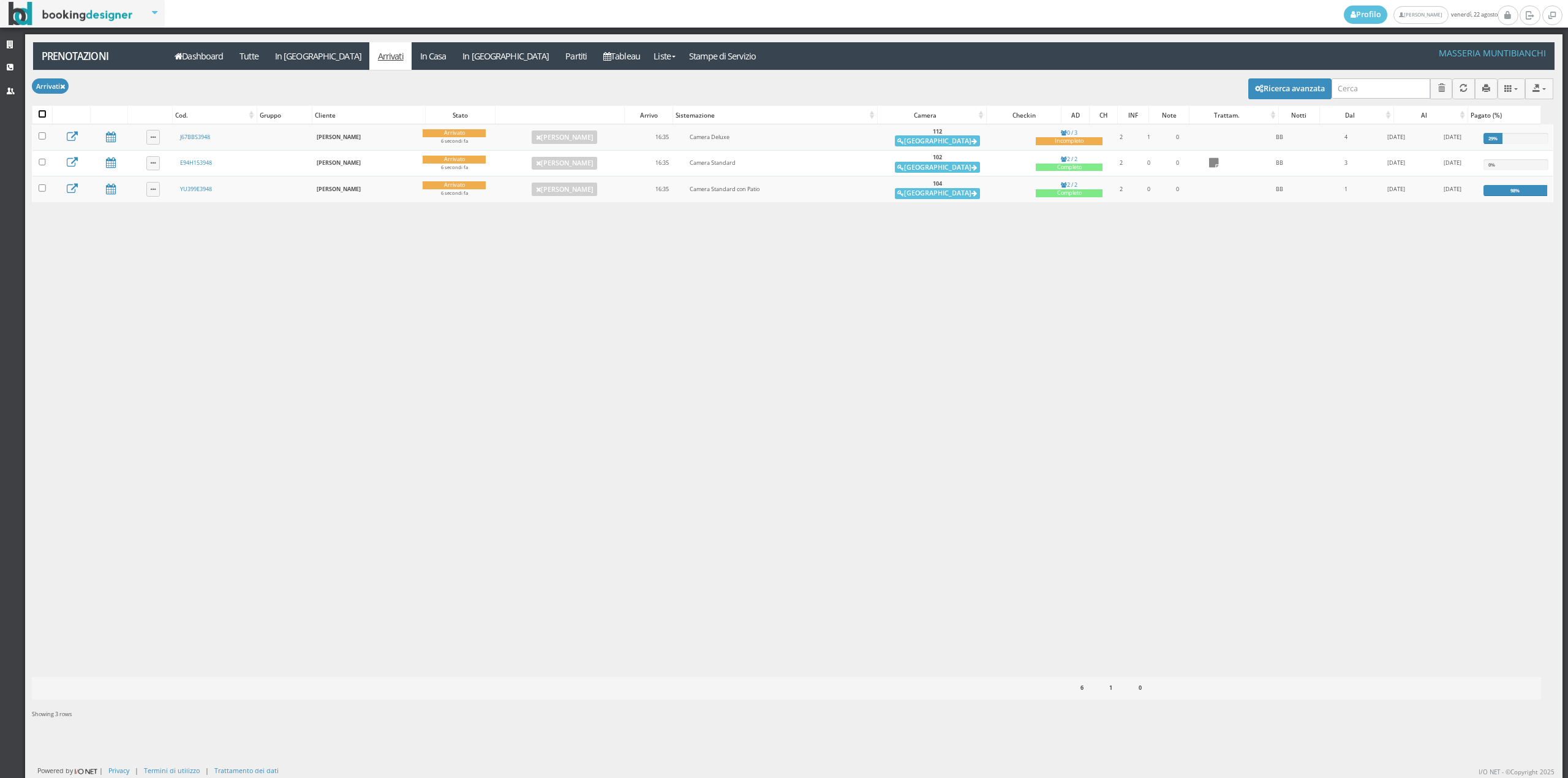
click at [41, 115] on input "checkbox" at bounding box center [42, 114] width 8 height 8
checkbox input "true"
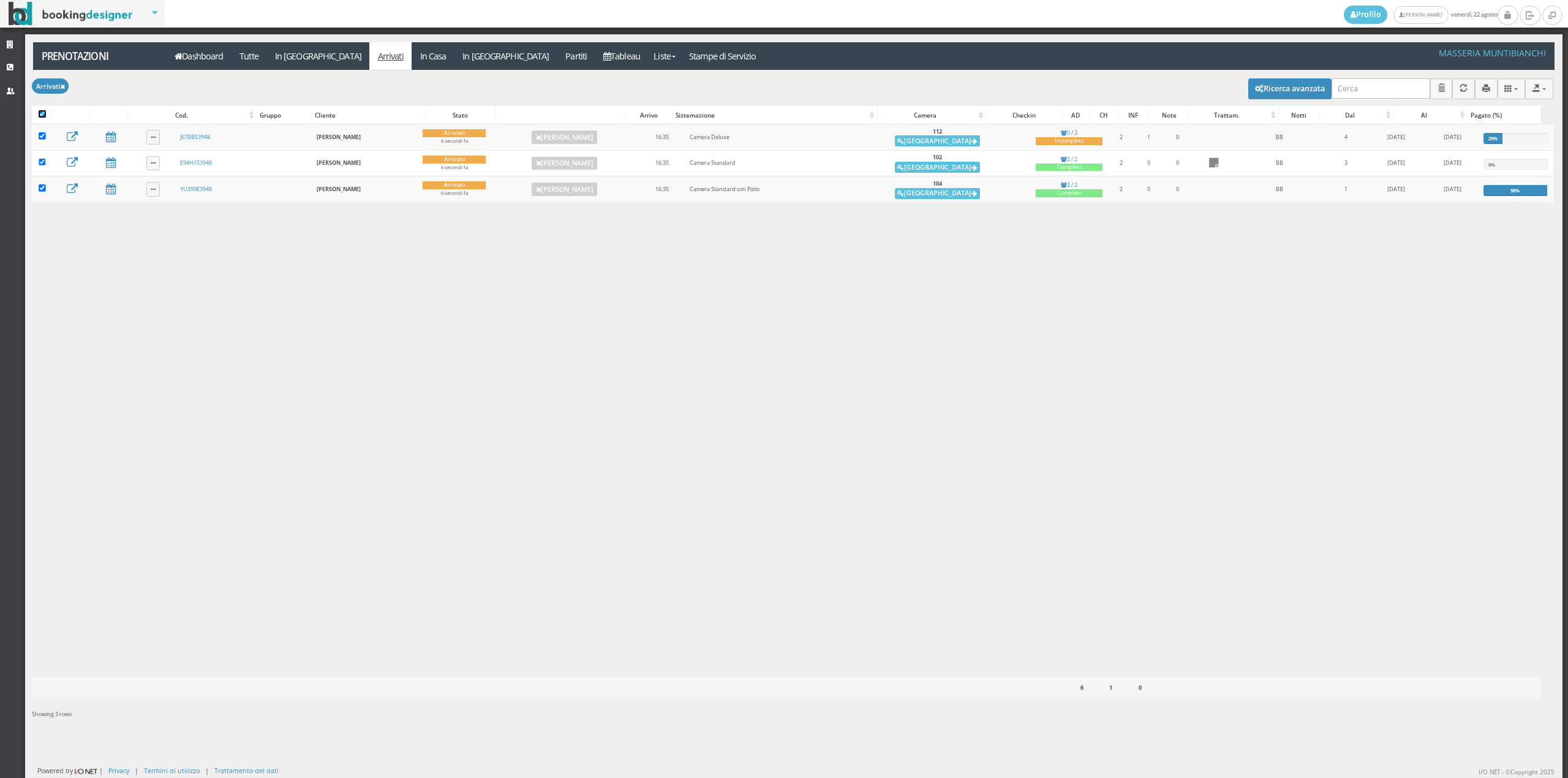
checkbox input "true"
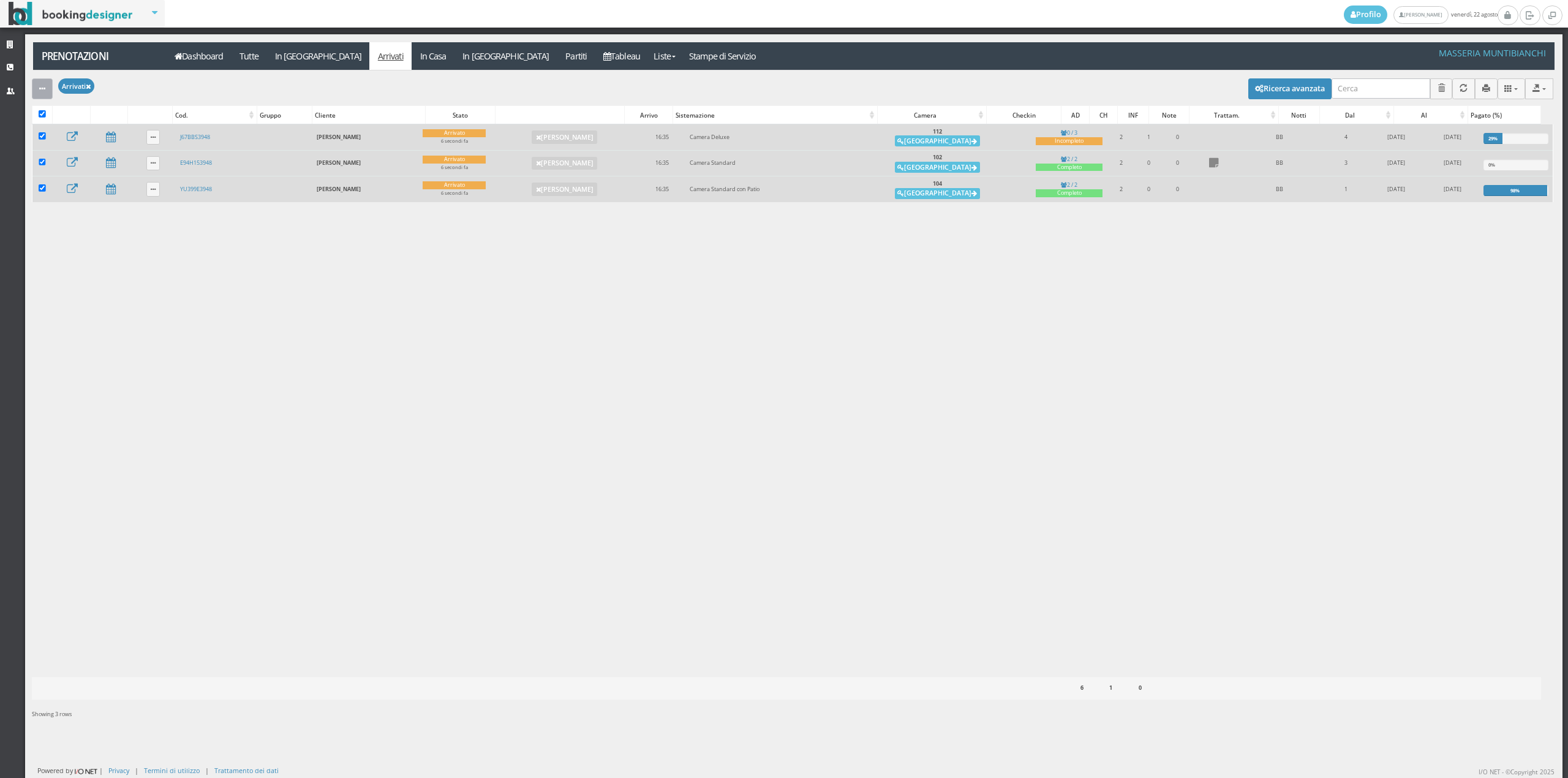
click at [48, 92] on button "button" at bounding box center [42, 88] width 21 height 20
click at [62, 159] on link "Segna come "Alloggiato"" at bounding box center [83, 154] width 105 height 13
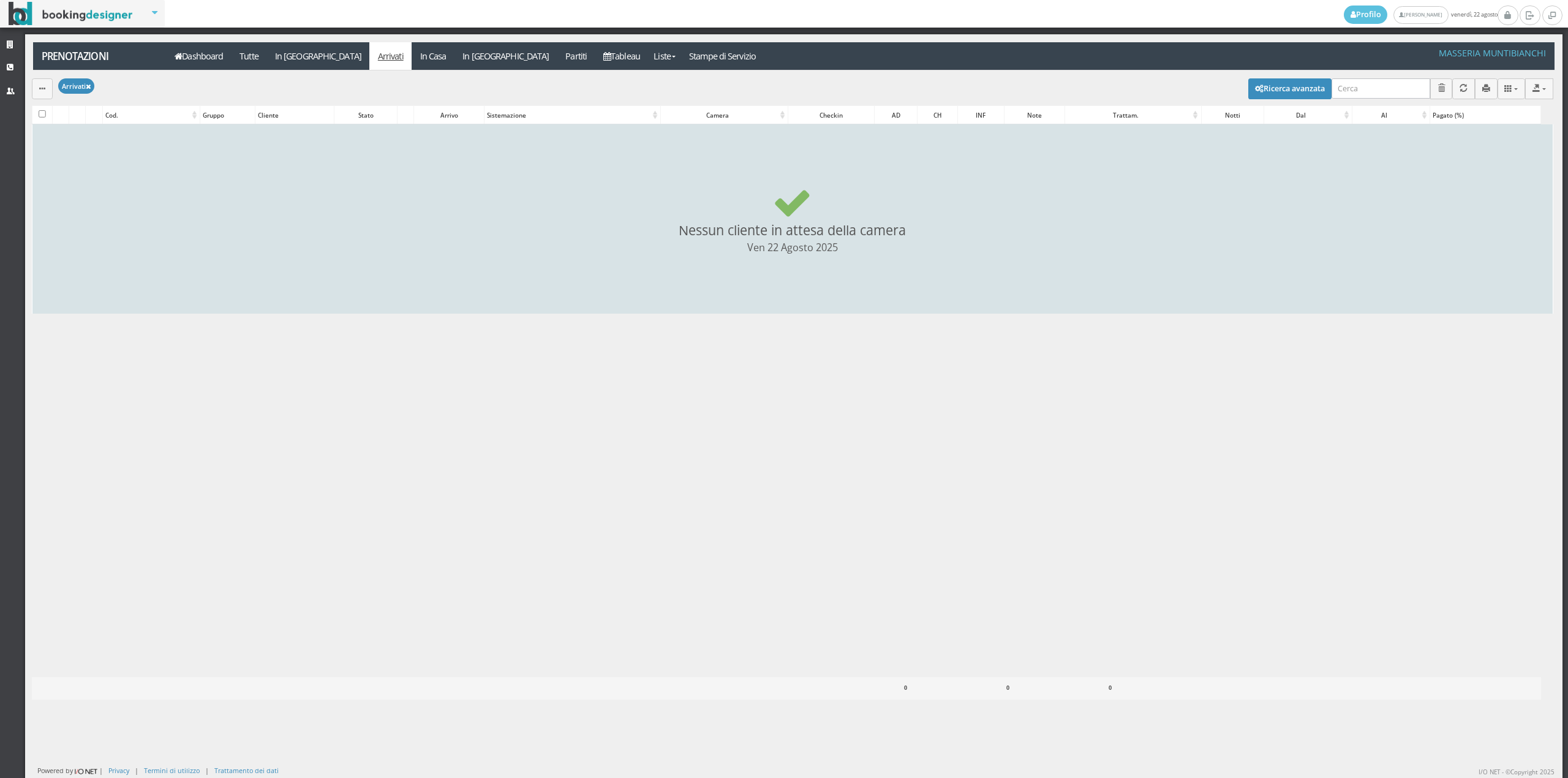
checkbox input "false"
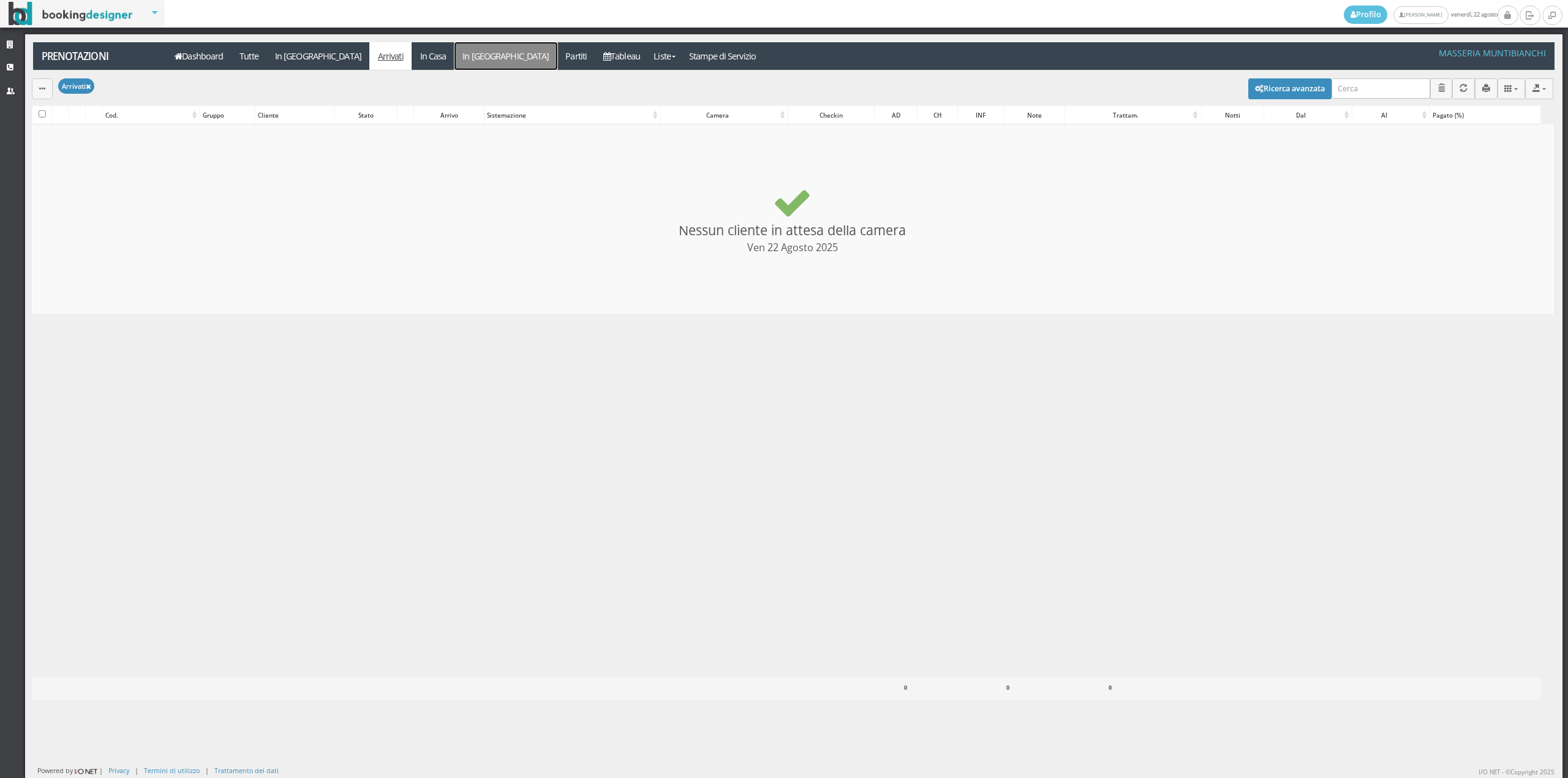
click at [455, 57] on link "In [GEOGRAPHIC_DATA]" at bounding box center [506, 56] width 103 height 28
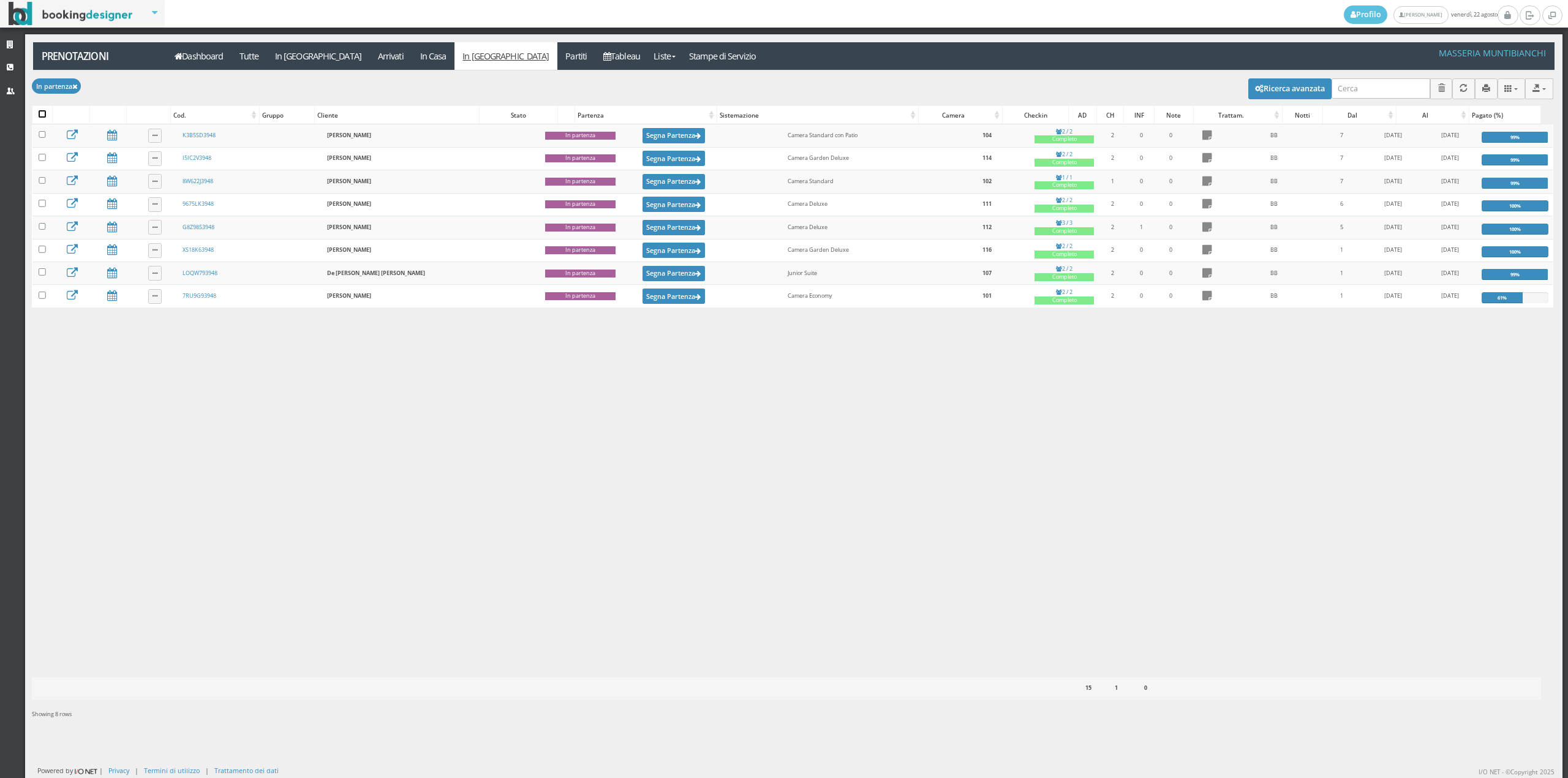
click at [41, 114] on input "checkbox" at bounding box center [42, 114] width 8 height 8
checkbox input "true"
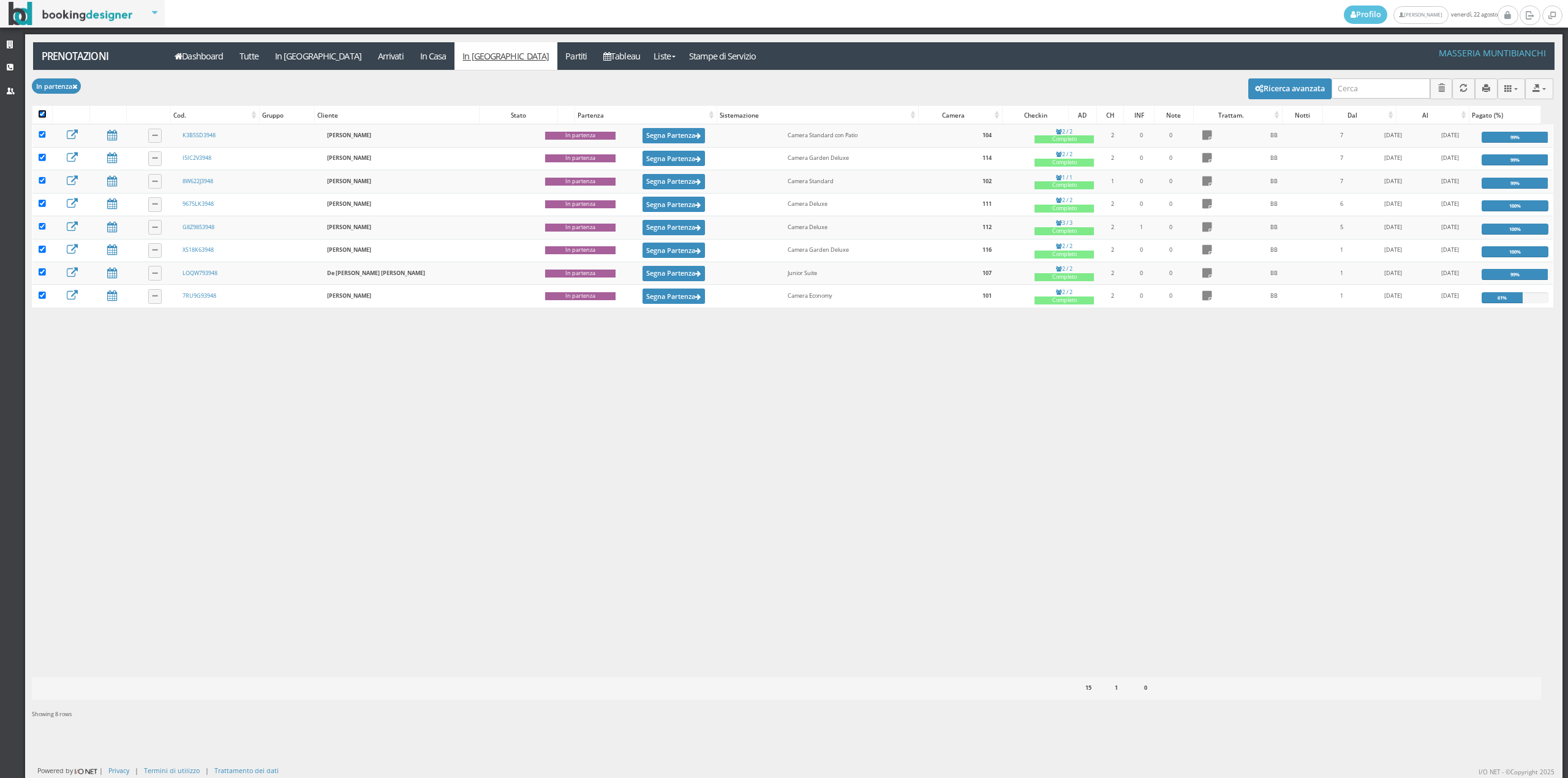
checkbox input "true"
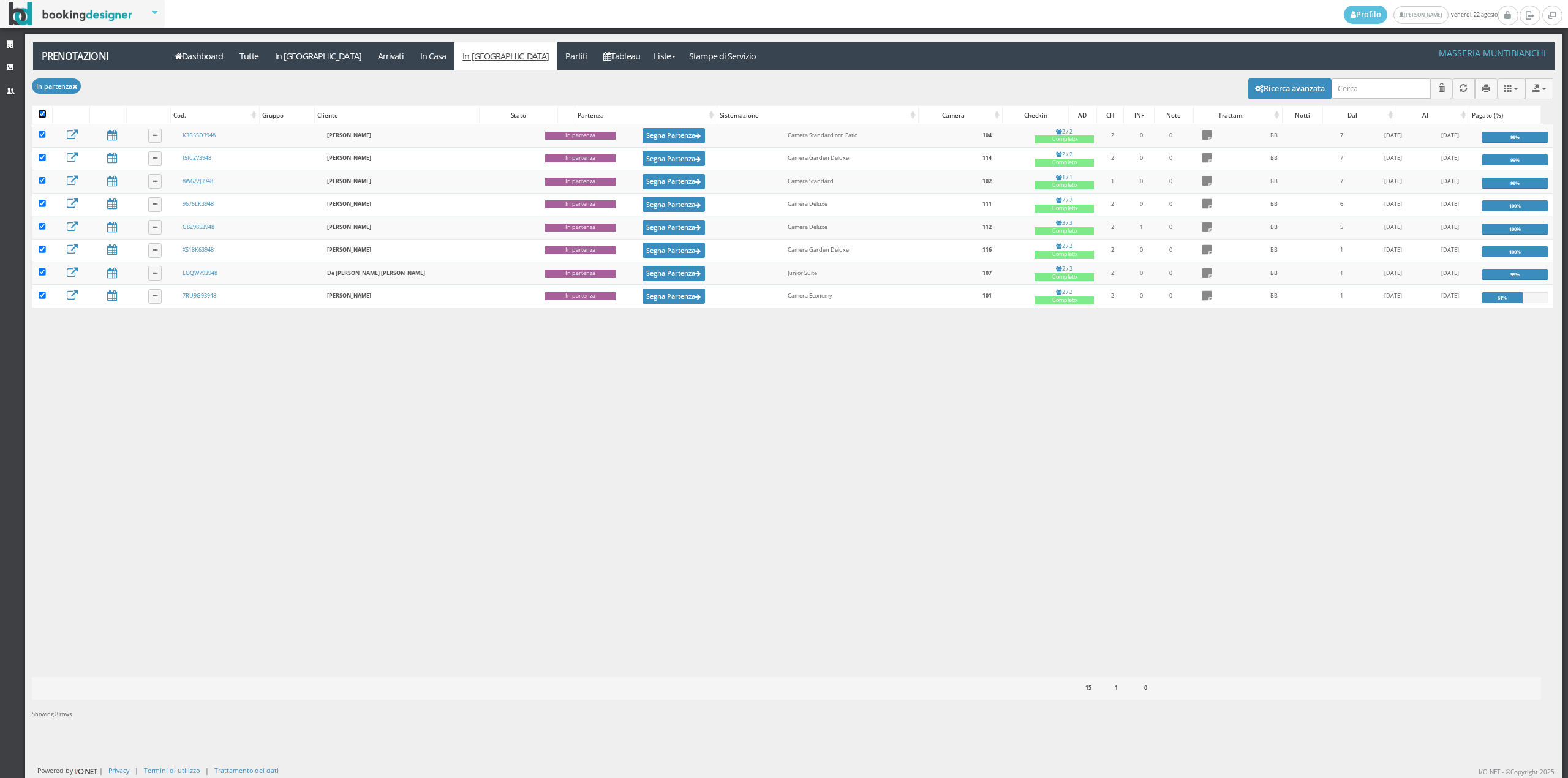
checkbox input "true"
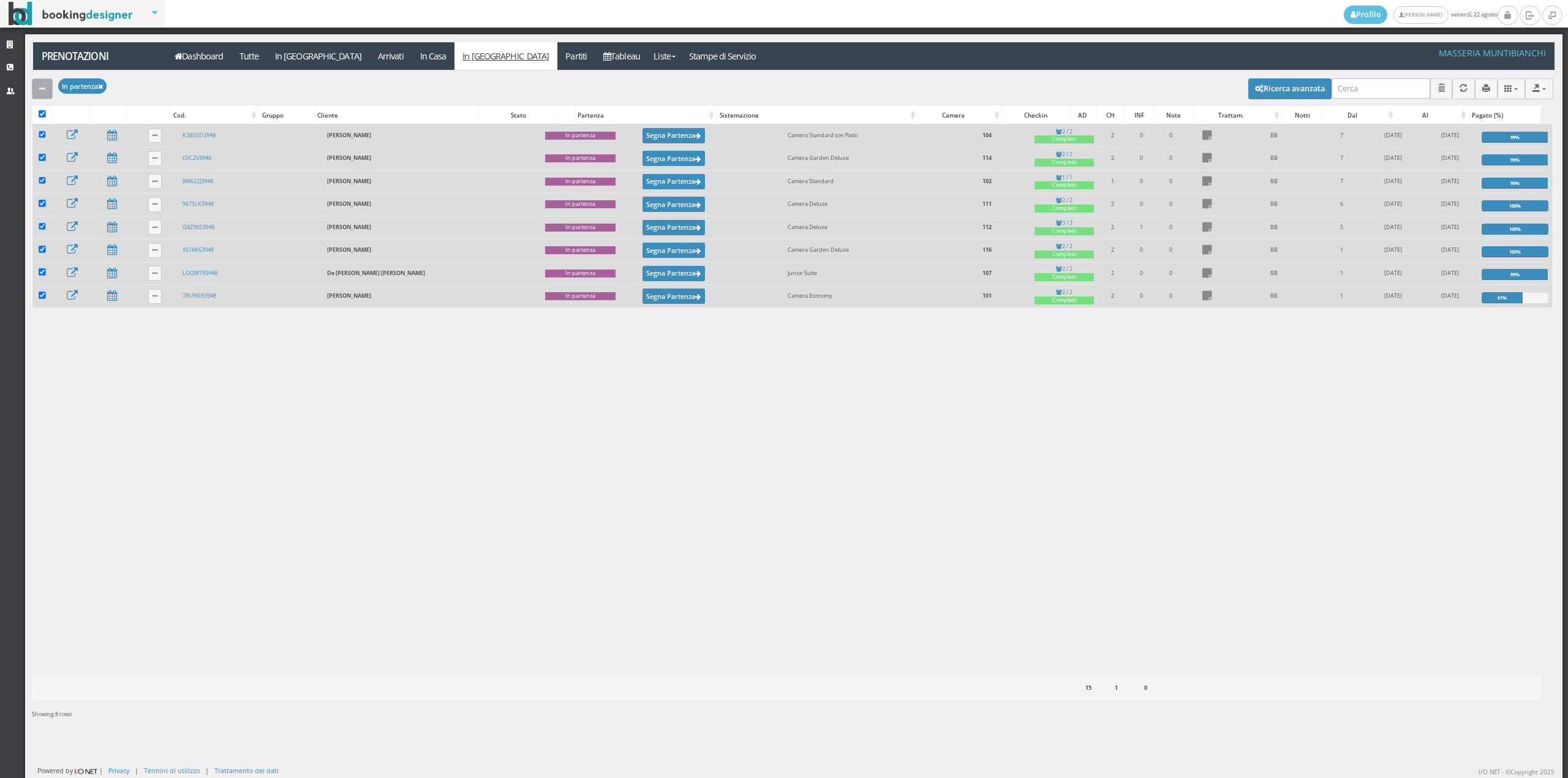
click at [45, 89] on icon "button" at bounding box center [42, 89] width 6 height 8
click at [63, 180] on link "Segna come "Partito"" at bounding box center [83, 178] width 105 height 13
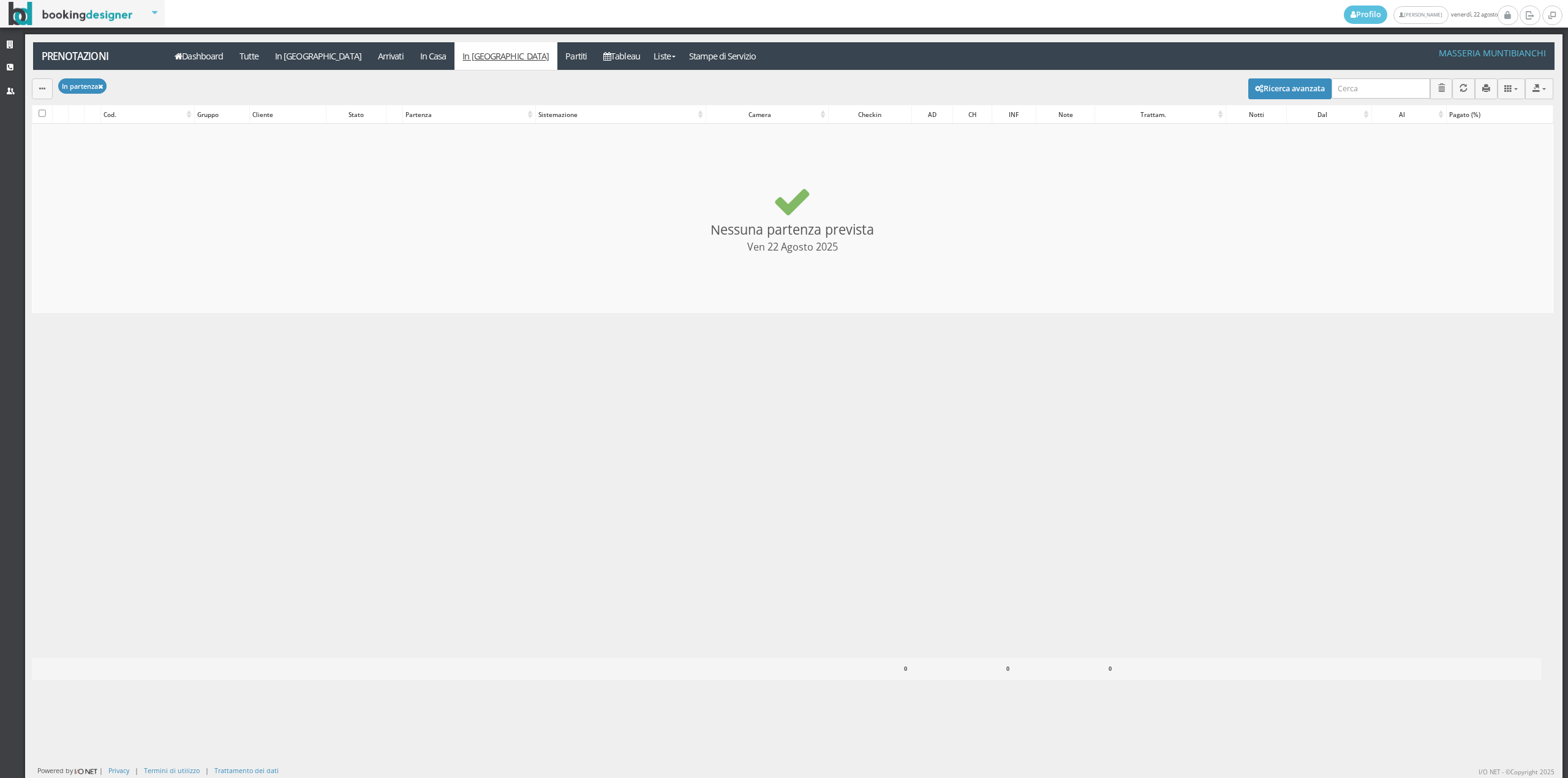
checkbox input "false"
click at [295, 64] on link "In Arrivo" at bounding box center [318, 56] width 103 height 28
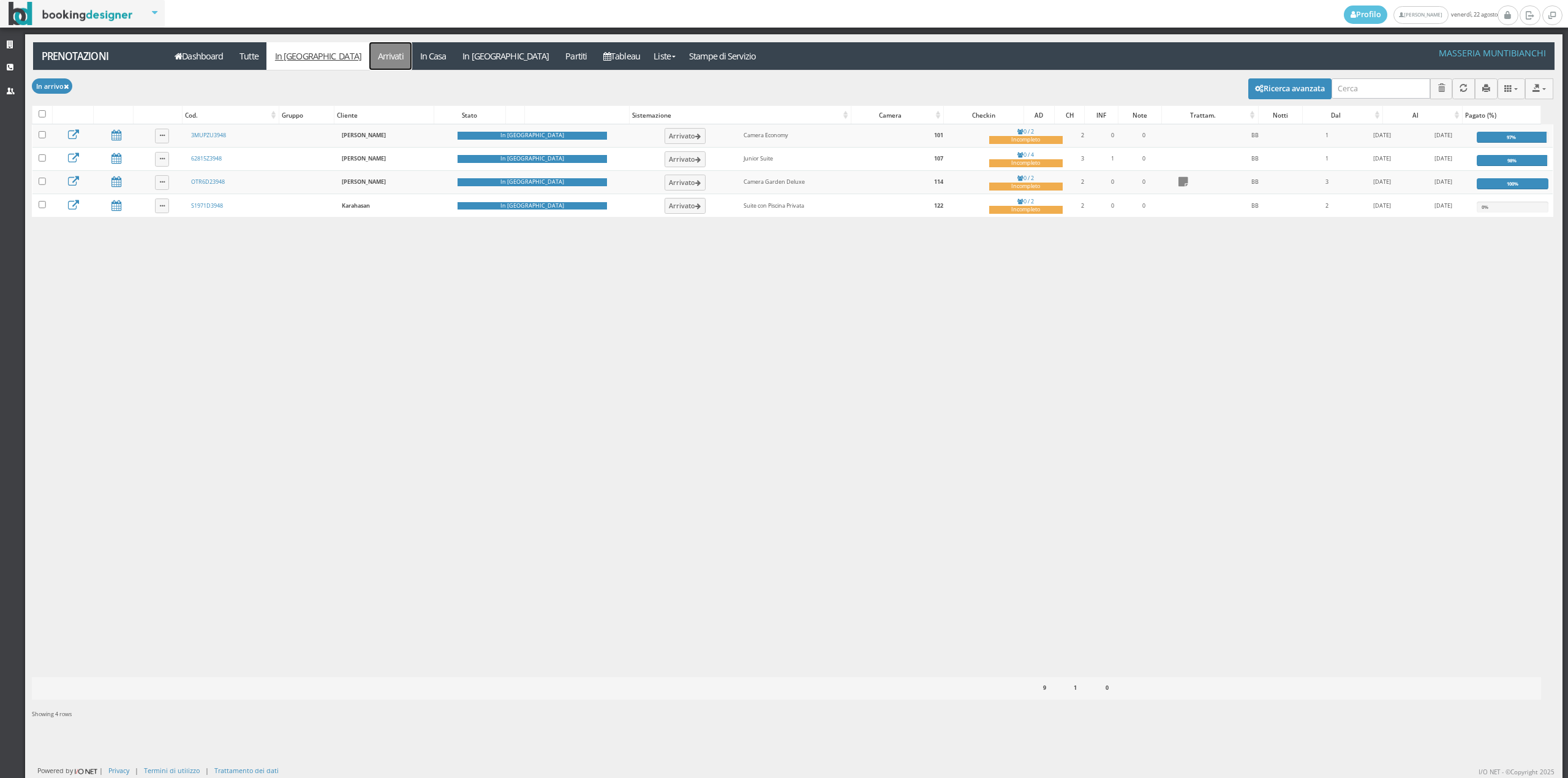
click at [369, 50] on link "Arrivati" at bounding box center [391, 56] width 42 height 28
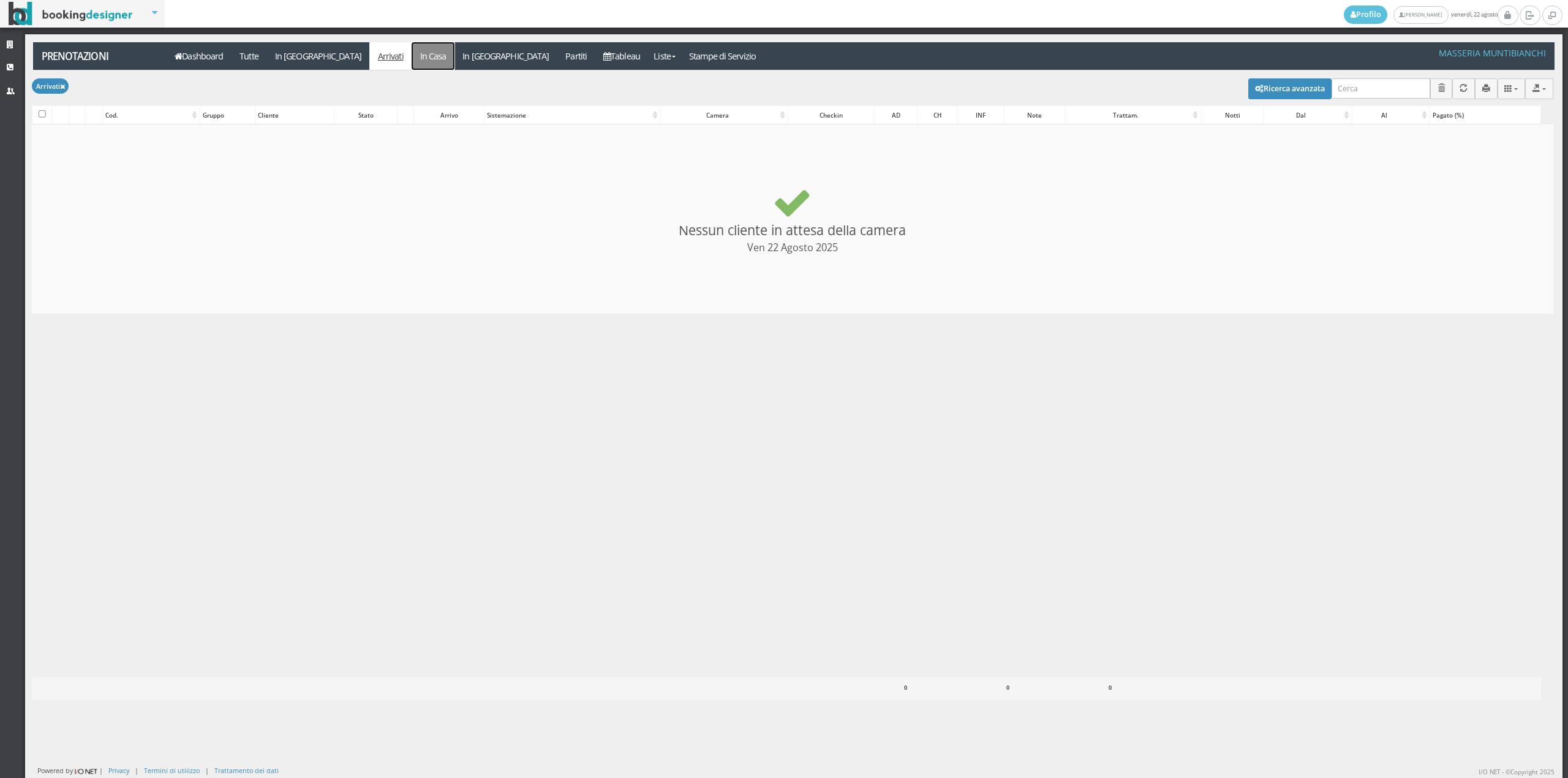
click at [412, 49] on link "In Casa" at bounding box center [433, 56] width 43 height 28
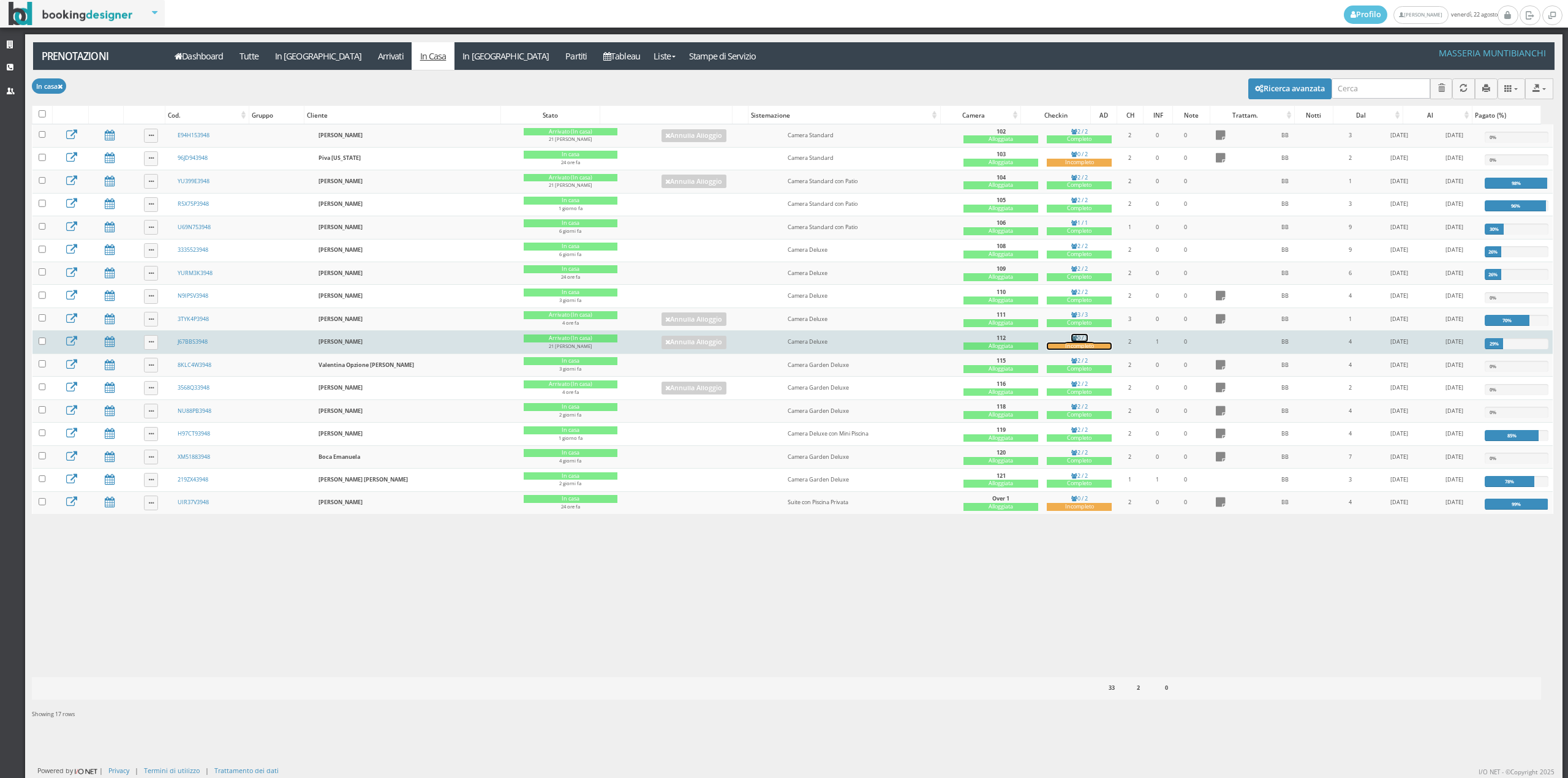
click at [1047, 348] on div "Incompleto" at bounding box center [1080, 346] width 65 height 8
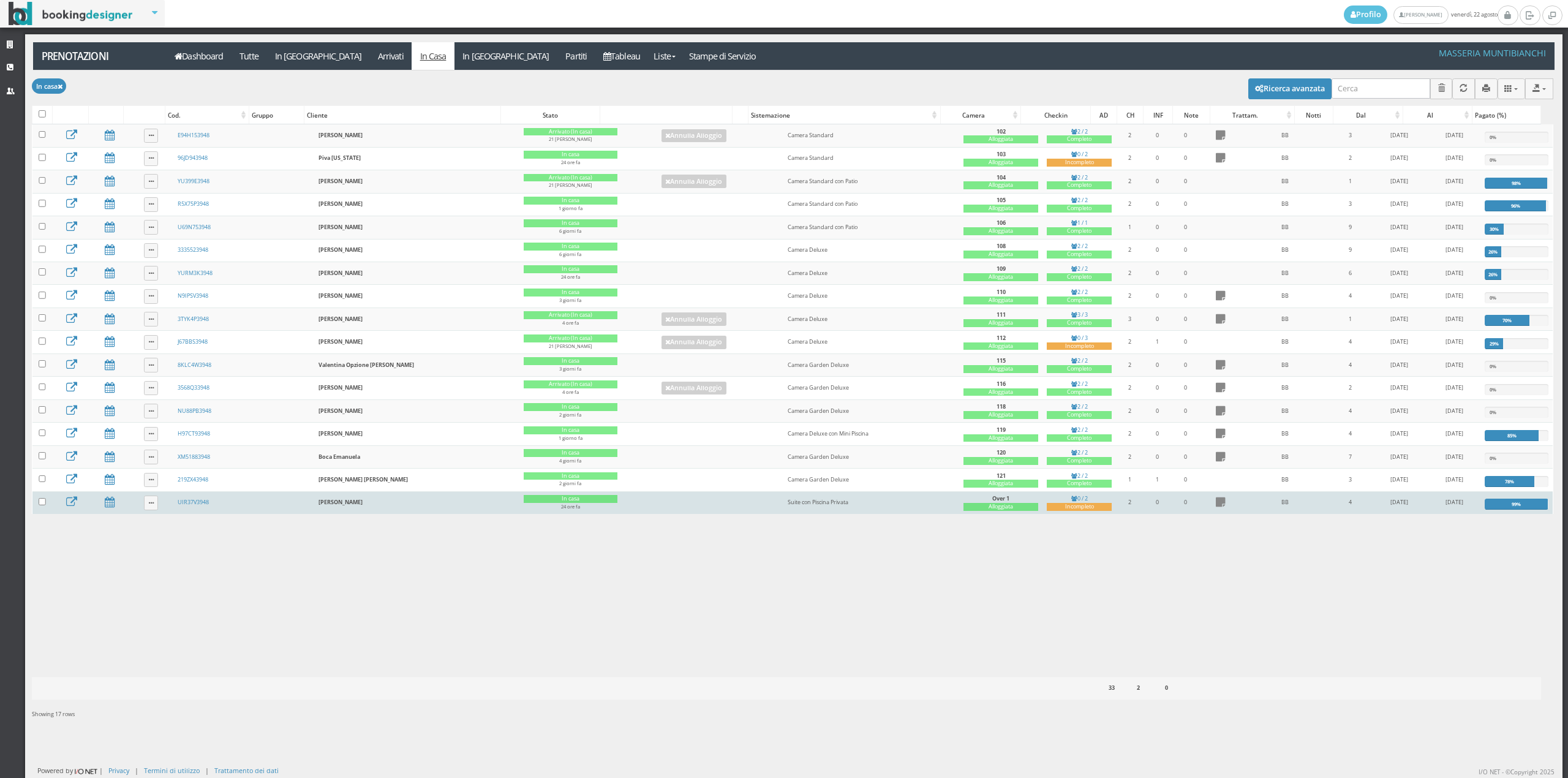
click at [36, 512] on td at bounding box center [42, 503] width 19 height 23
click at [40, 506] on input "checkbox" at bounding box center [42, 502] width 8 height 8
checkbox input "true"
click at [38, 83] on button "button" at bounding box center [42, 88] width 21 height 20
click at [45, 92] on icon "button" at bounding box center [42, 89] width 6 height 8
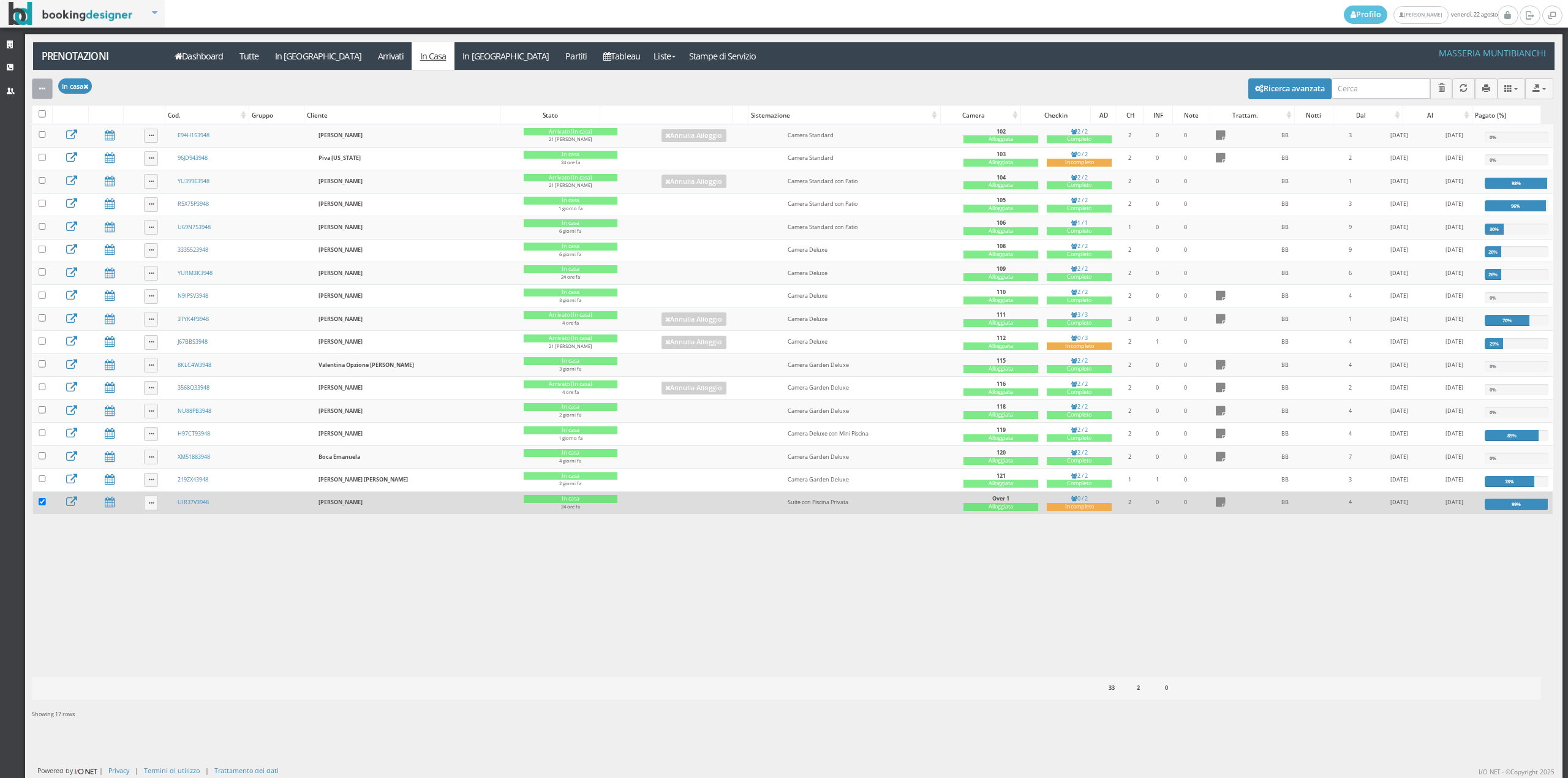
click at [45, 92] on icon "button" at bounding box center [42, 89] width 6 height 8
click at [58, 134] on link "Segna come "Arrivato"" at bounding box center [83, 130] width 105 height 13
click at [148, 506] on link at bounding box center [151, 502] width 14 height 14
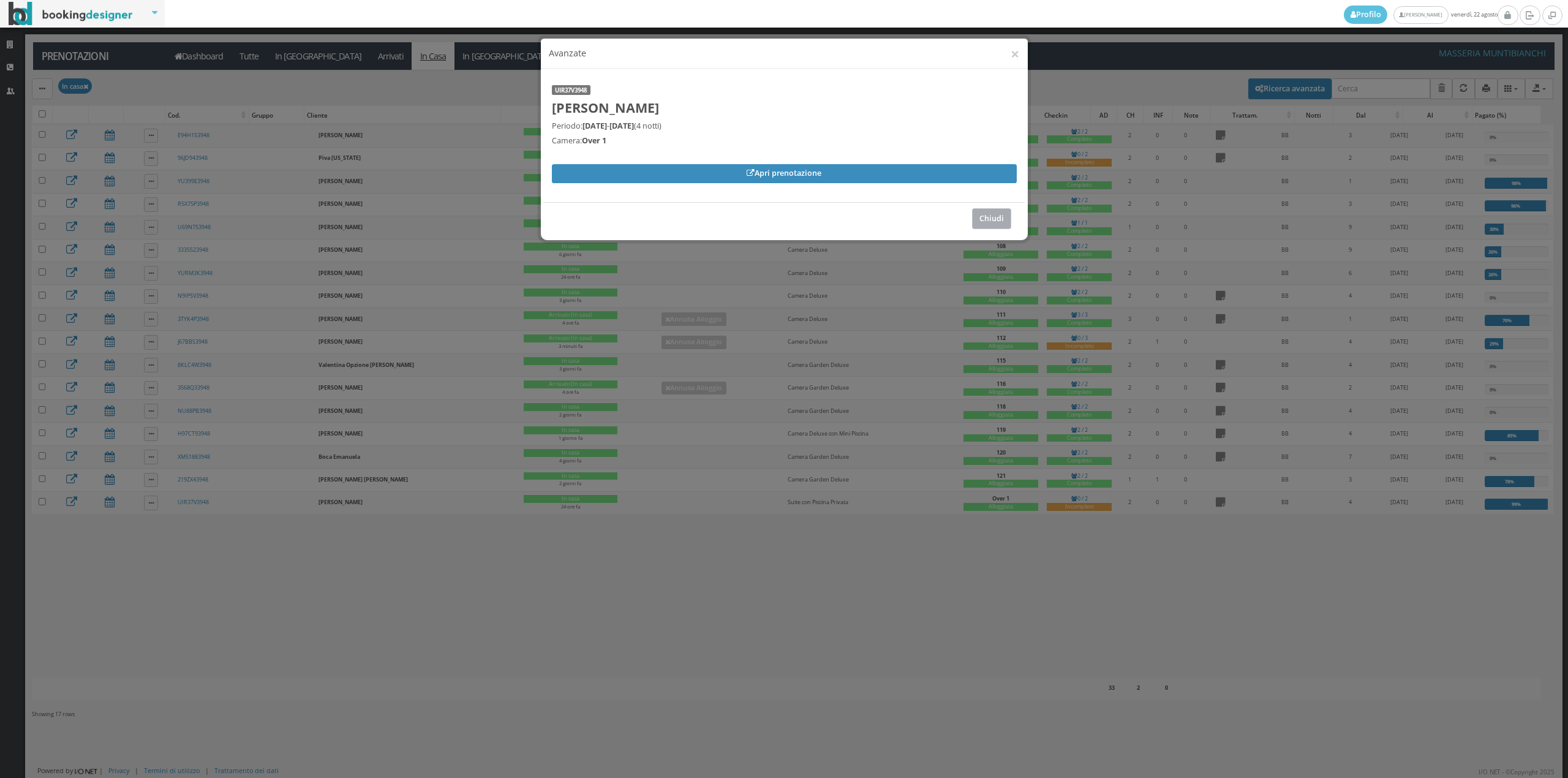
click at [993, 216] on button "Chiudi" at bounding box center [991, 218] width 39 height 20
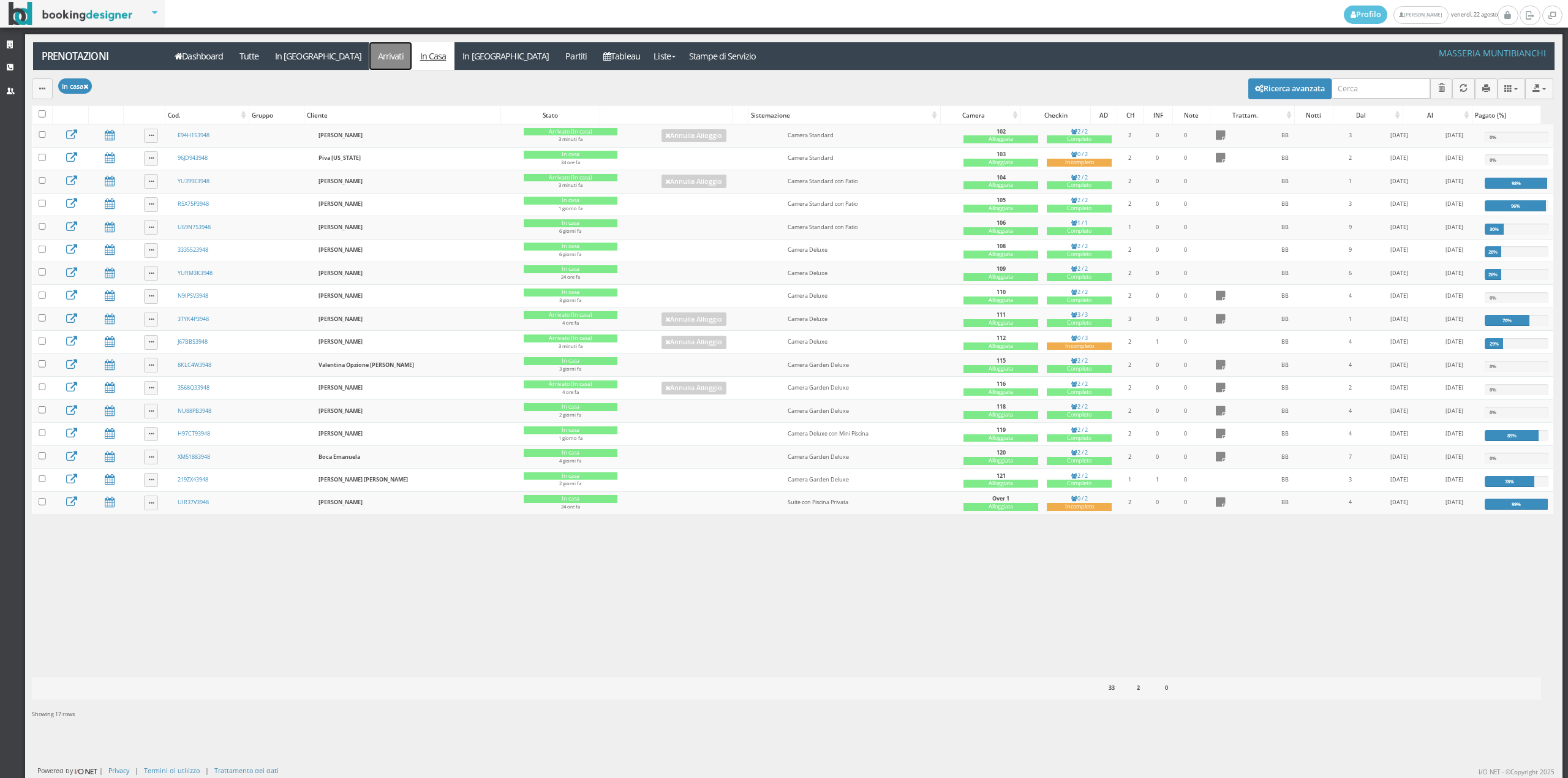
click at [369, 59] on link "Arrivati" at bounding box center [391, 56] width 42 height 28
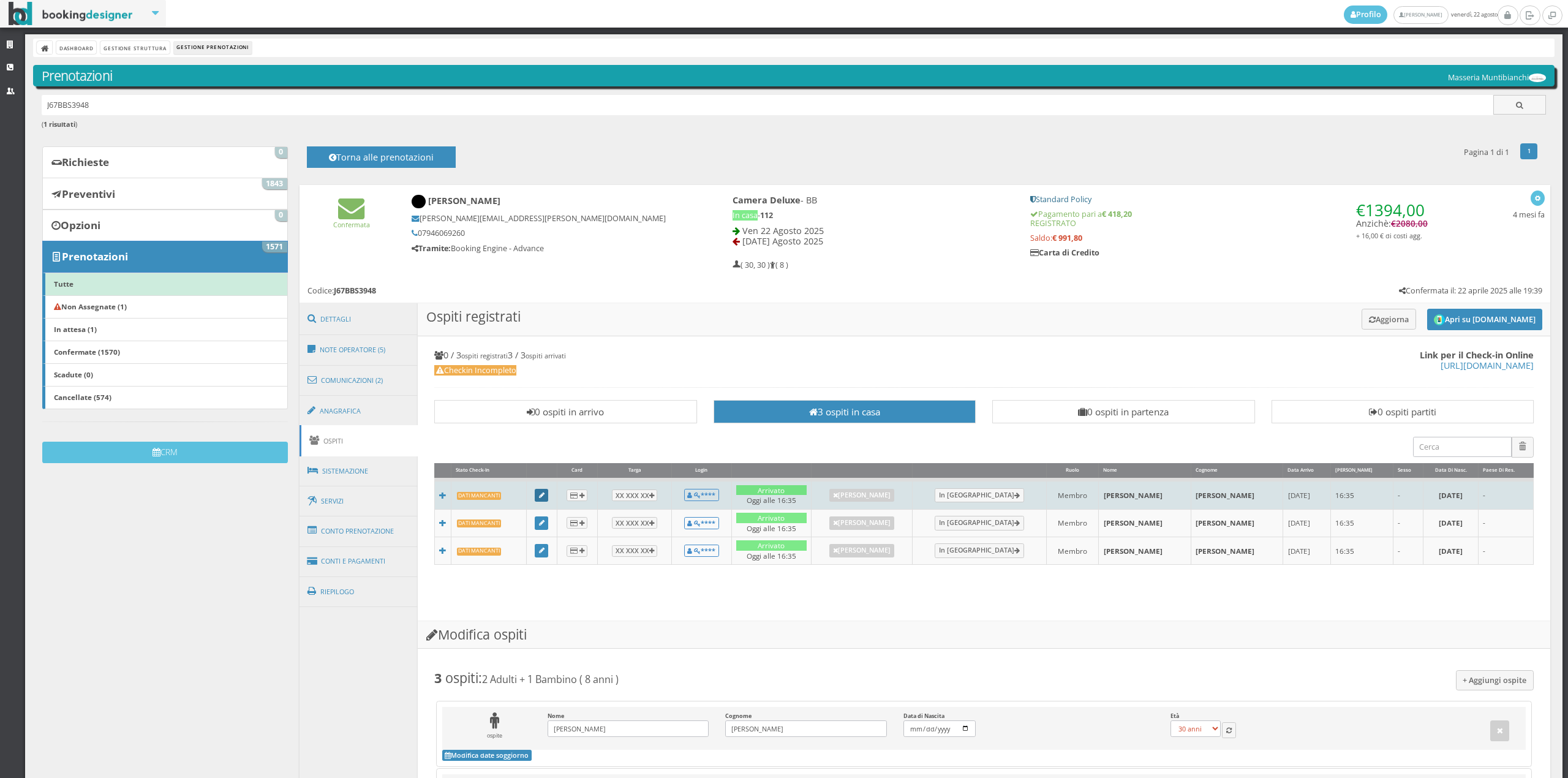
click at [544, 492] on icon at bounding box center [542, 495] width 6 height 7
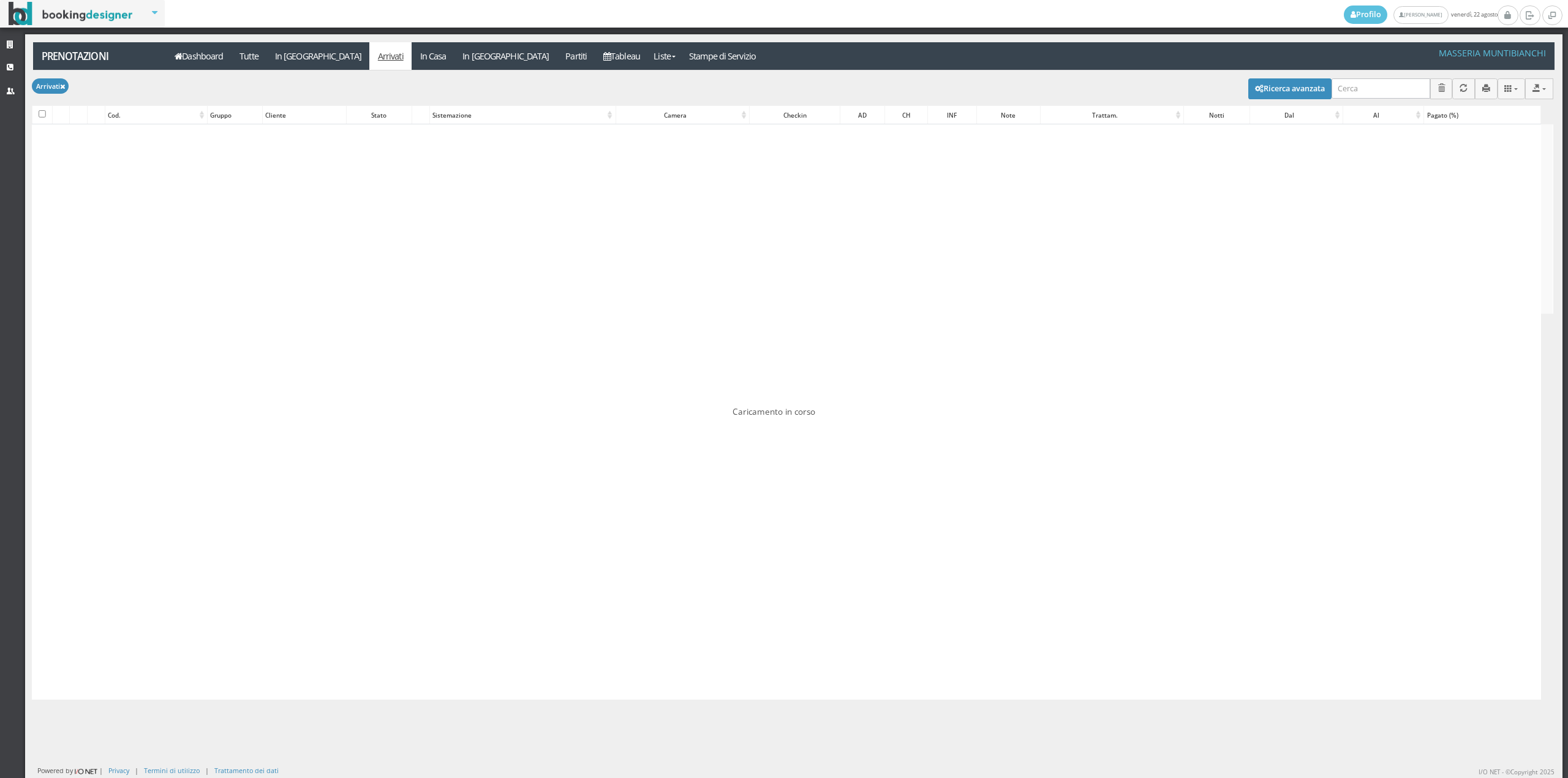
checkbox input "false"
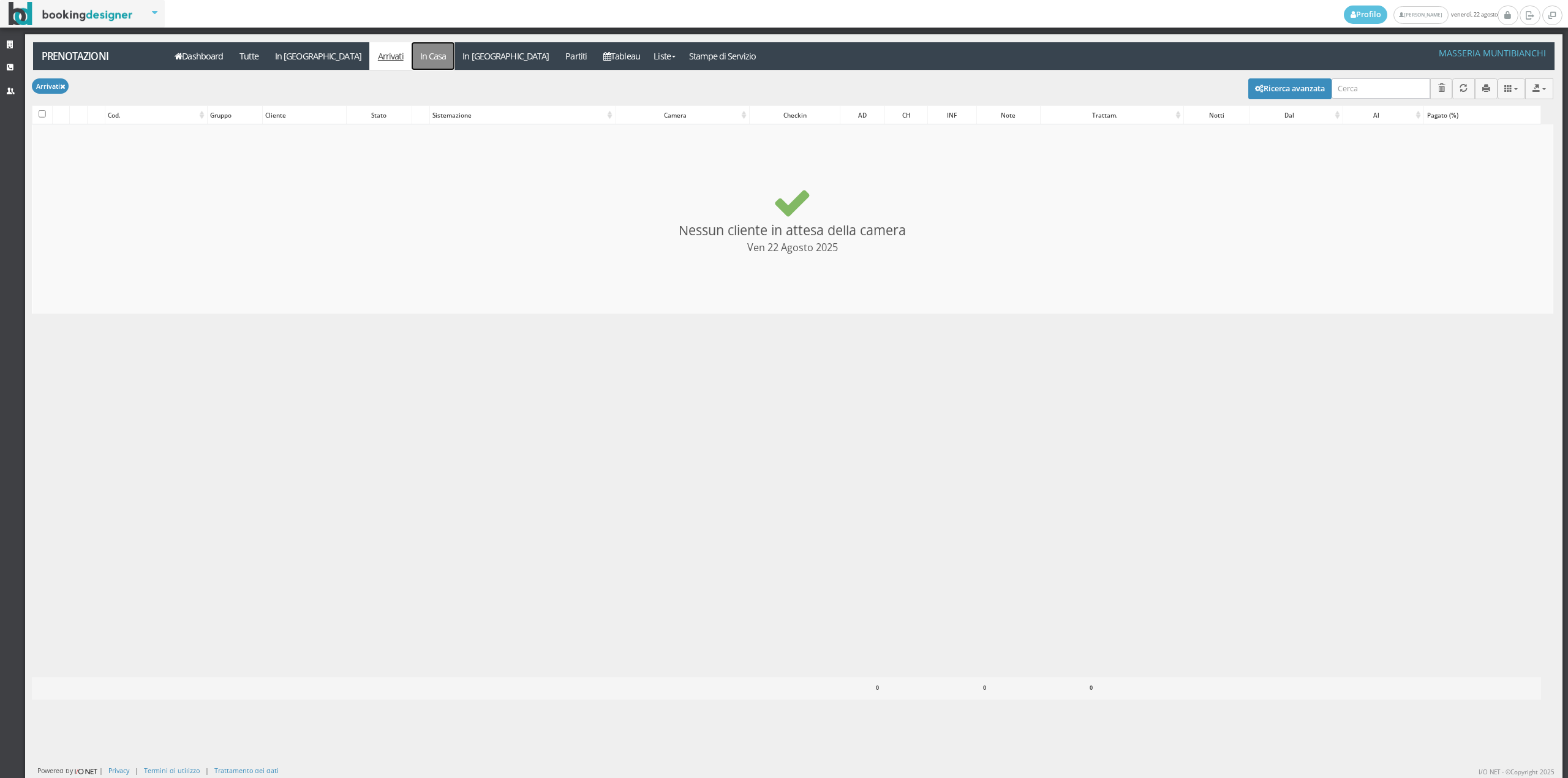
click at [412, 59] on link "In Casa" at bounding box center [433, 56] width 43 height 28
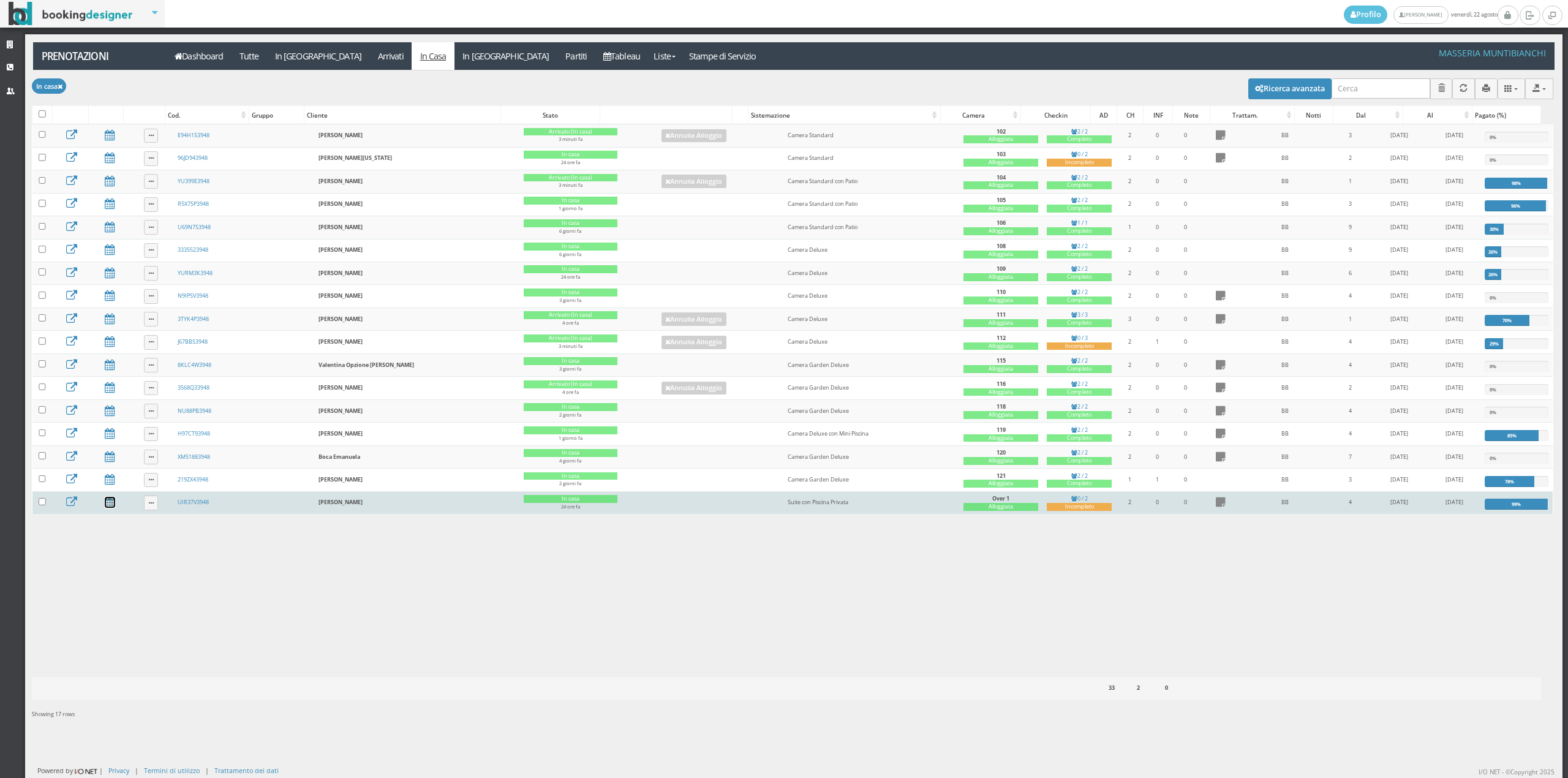
click at [109, 507] on icon at bounding box center [109, 502] width 11 height 11
click at [37, 506] on td at bounding box center [42, 503] width 19 height 23
click at [39, 506] on input "checkbox" at bounding box center [42, 502] width 8 height 8
checkbox input "true"
click at [47, 96] on button "button" at bounding box center [42, 88] width 21 height 20
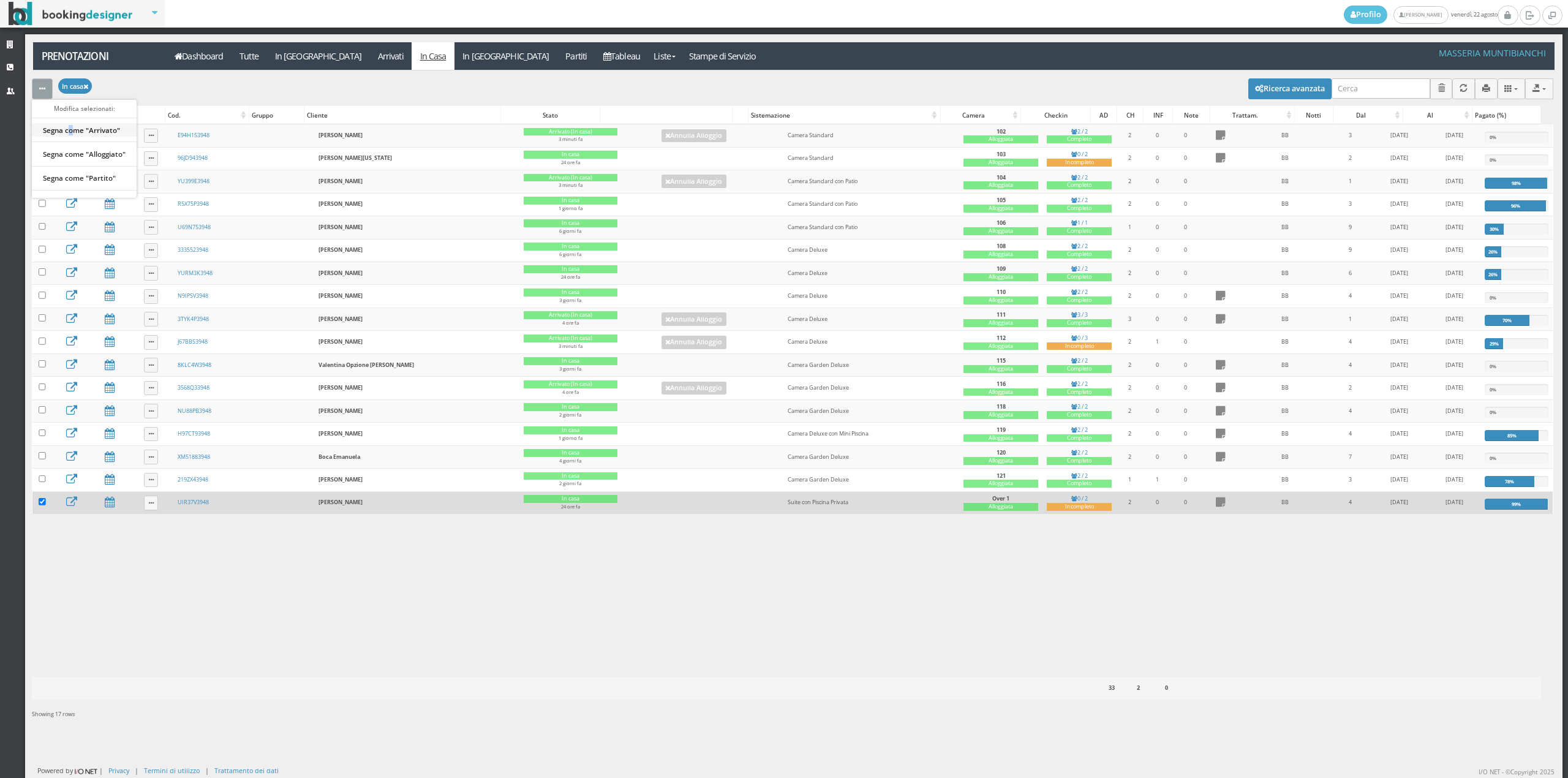
click at [72, 130] on link "Segna come "Arrivato"" at bounding box center [83, 130] width 105 height 13
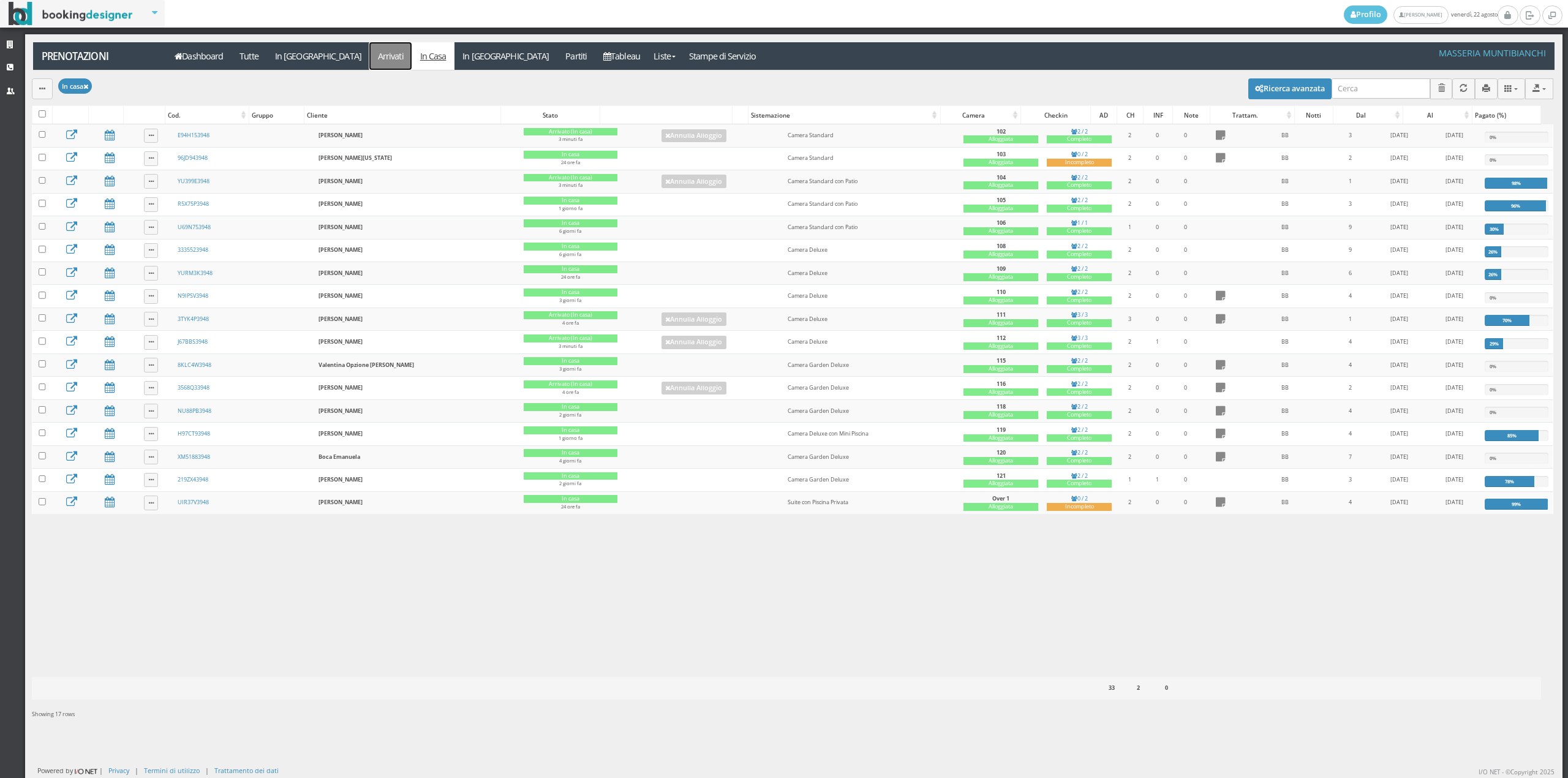
click at [369, 60] on link "Arrivati" at bounding box center [391, 56] width 42 height 28
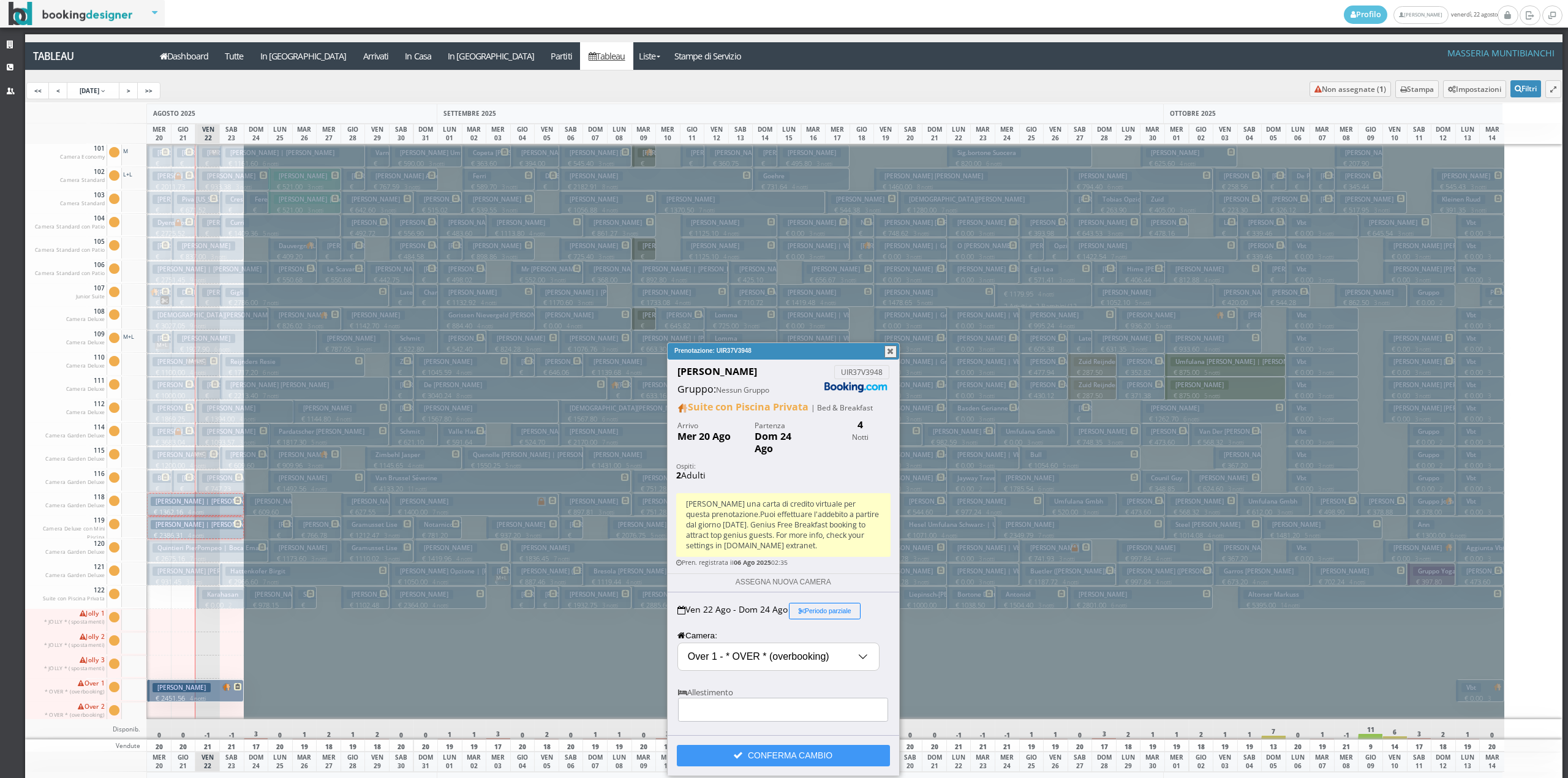
select select "16336"
click at [891, 351] on button "button" at bounding box center [891, 351] width 12 height 12
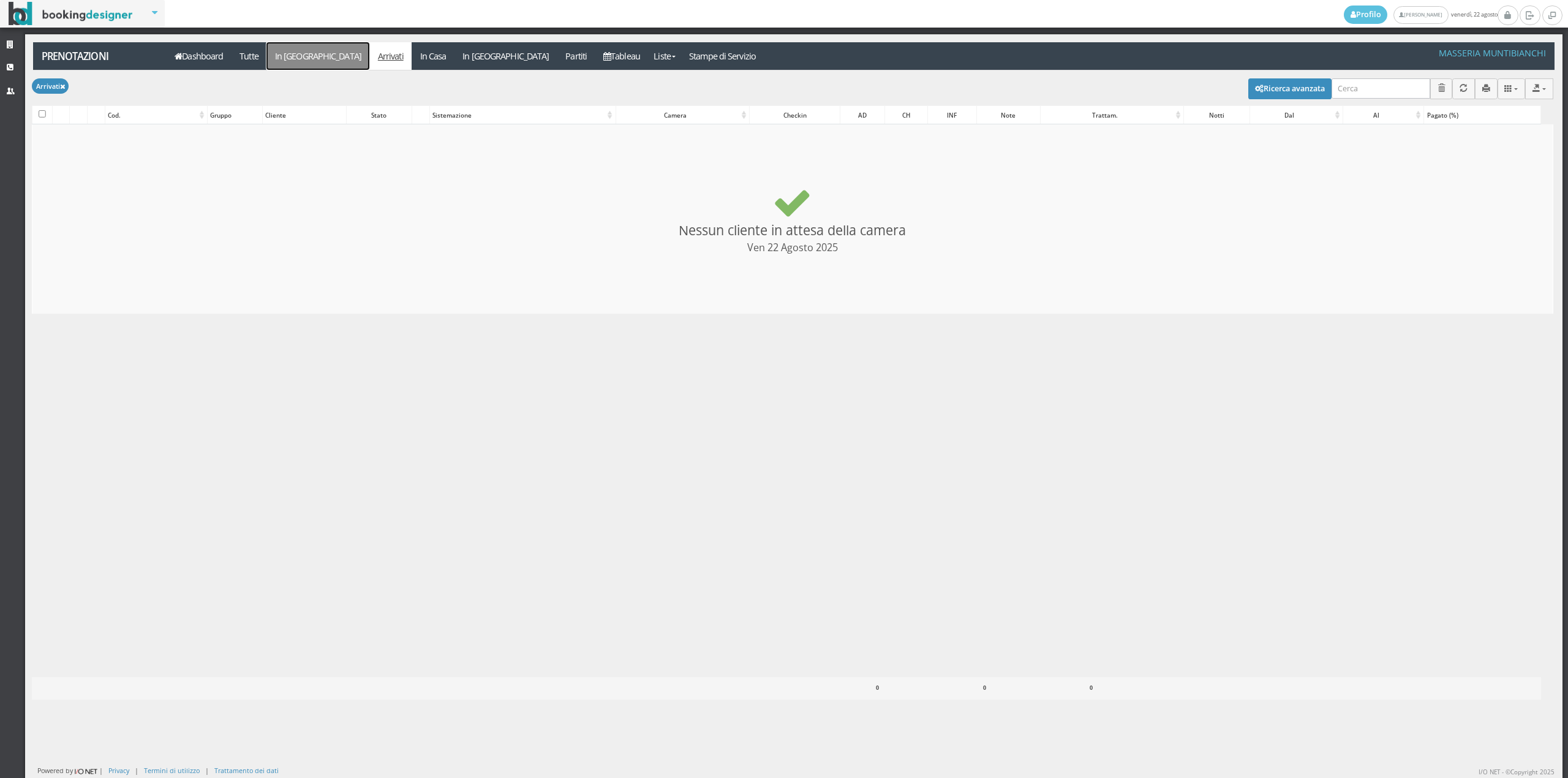
click at [305, 60] on link "In [GEOGRAPHIC_DATA]" at bounding box center [318, 56] width 103 height 28
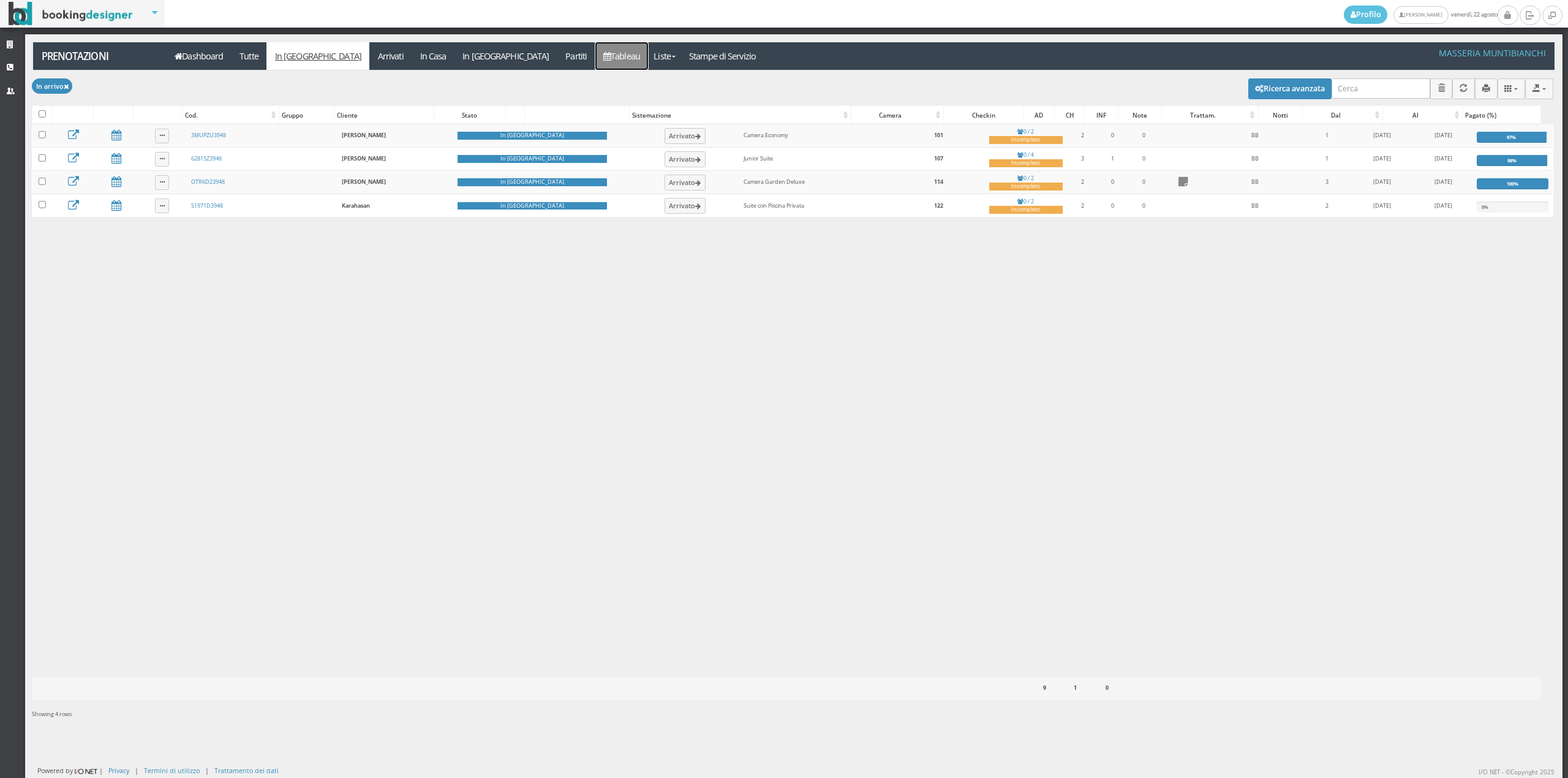
click at [595, 54] on link "Tableau" at bounding box center [622, 56] width 54 height 28
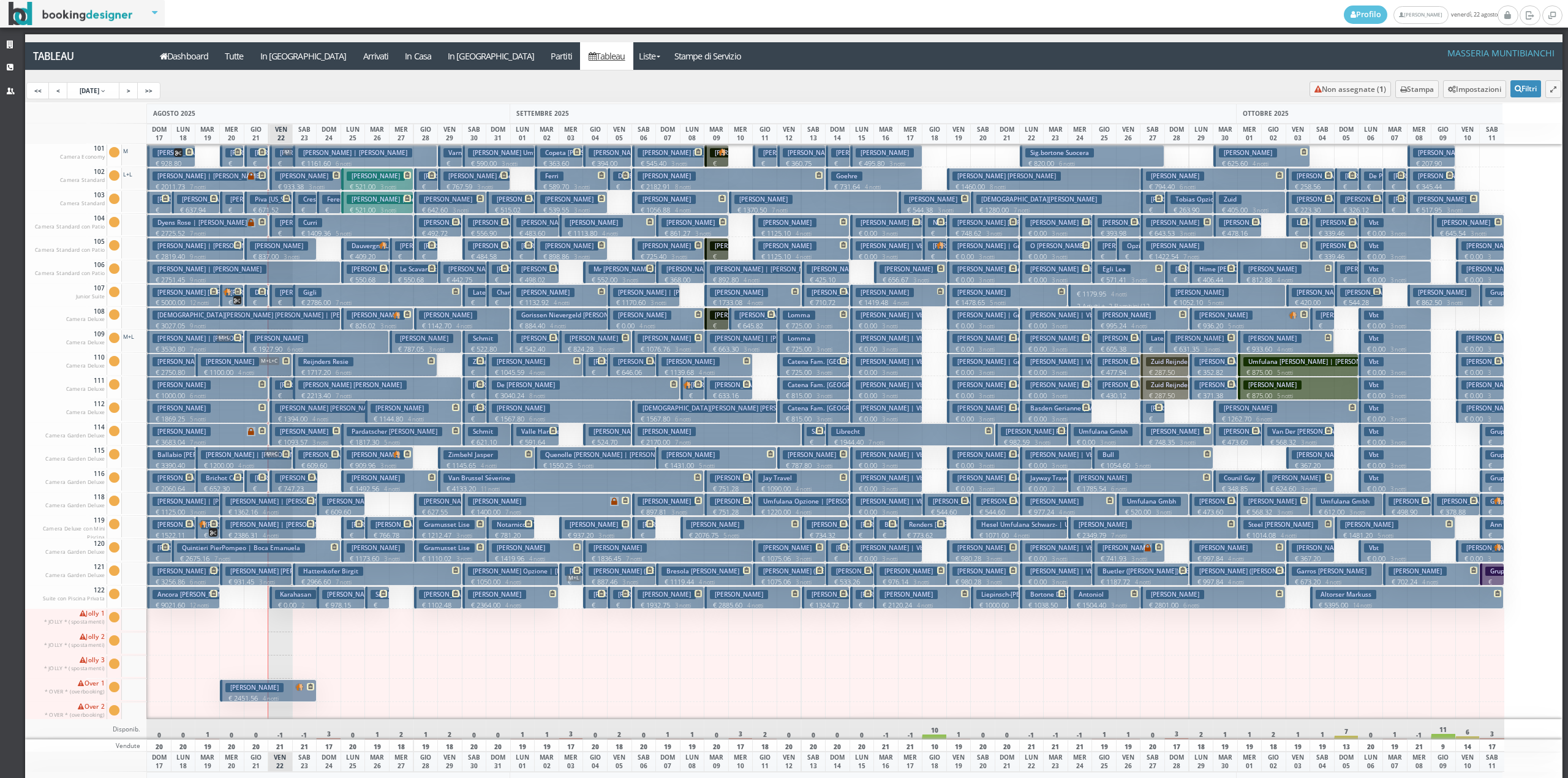
click at [278, 228] on p "€ 211.65 1 notti" at bounding box center [282, 248] width 14 height 38
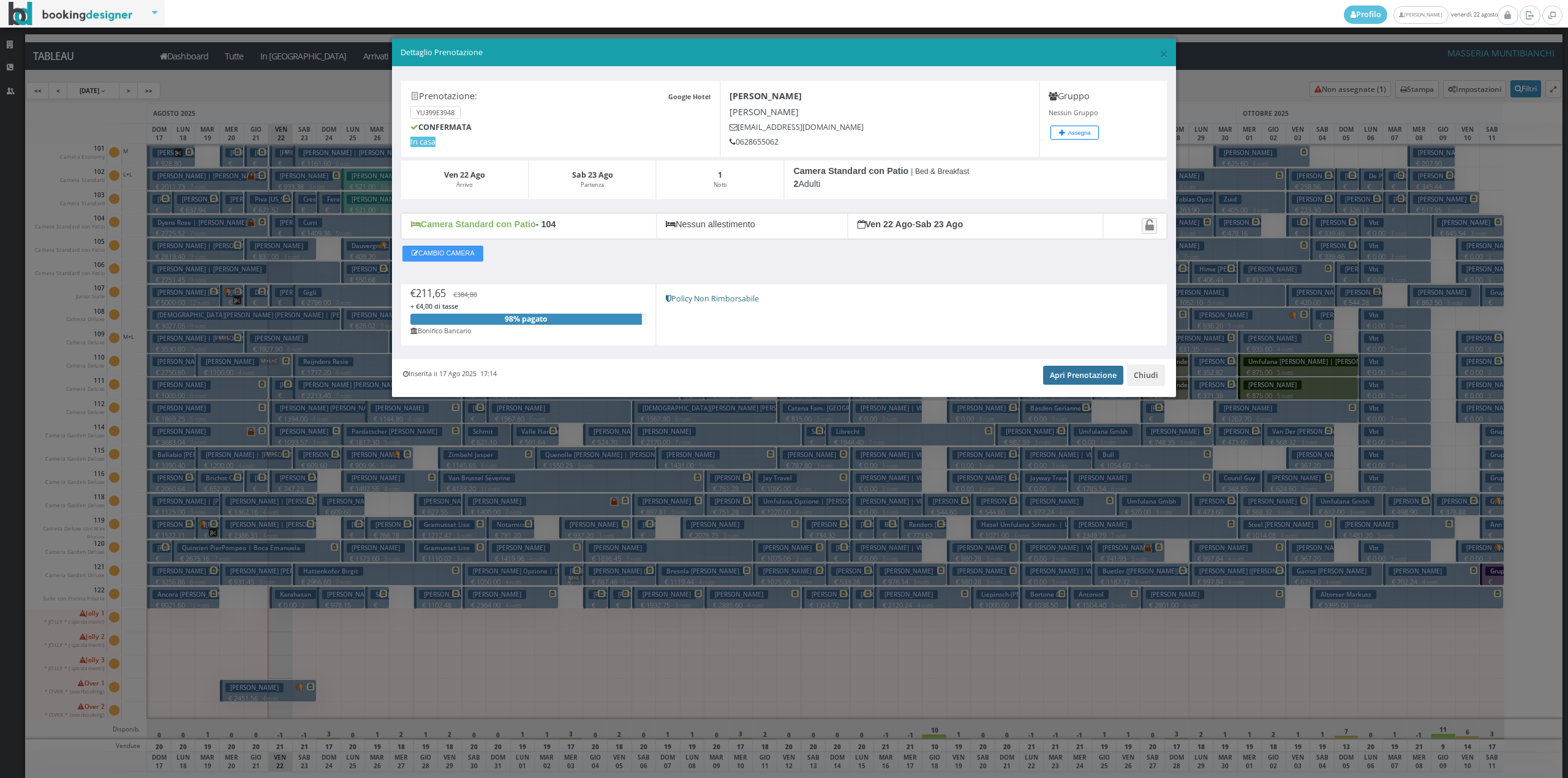
click at [1103, 376] on link "Apri Prenotazione" at bounding box center [1083, 374] width 81 height 18
click at [1147, 375] on button "Chiudi" at bounding box center [1146, 375] width 38 height 21
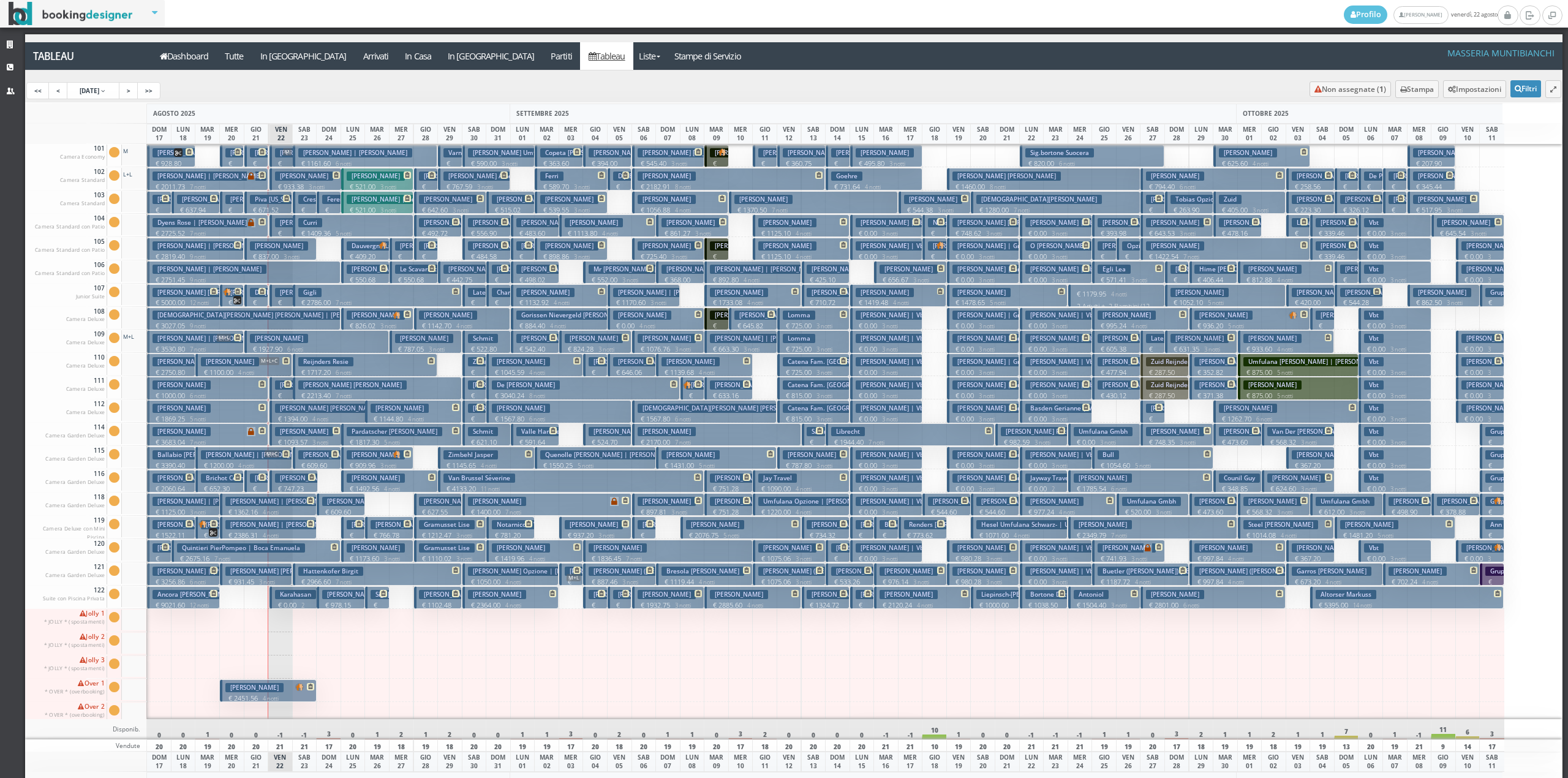
click at [299, 182] on p "€ 933.38 3 notti" at bounding box center [307, 187] width 63 height 10
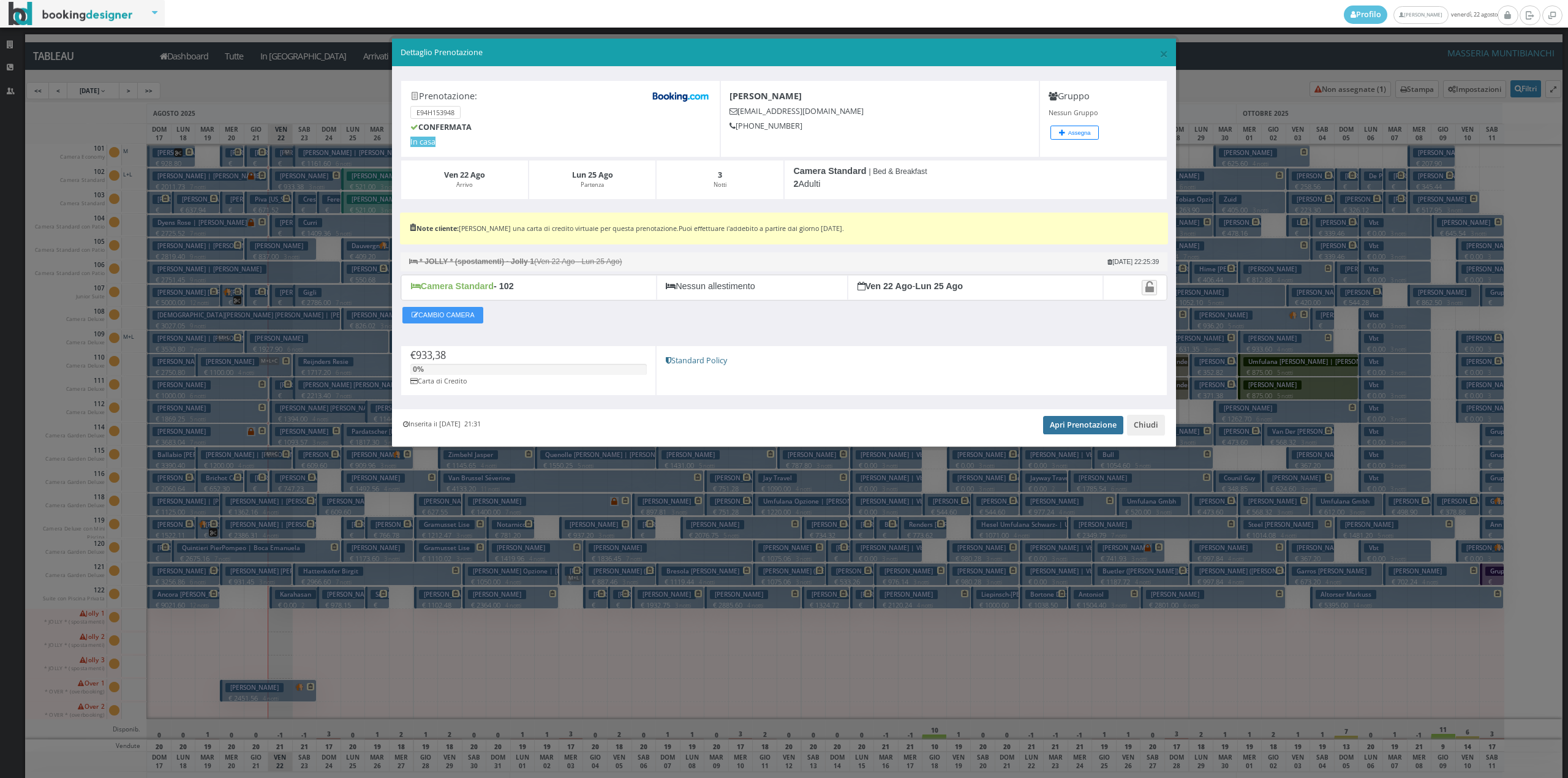
click at [1057, 424] on link "Apri Prenotazione" at bounding box center [1083, 424] width 81 height 18
click at [1162, 434] on button "Chiudi" at bounding box center [1146, 425] width 38 height 21
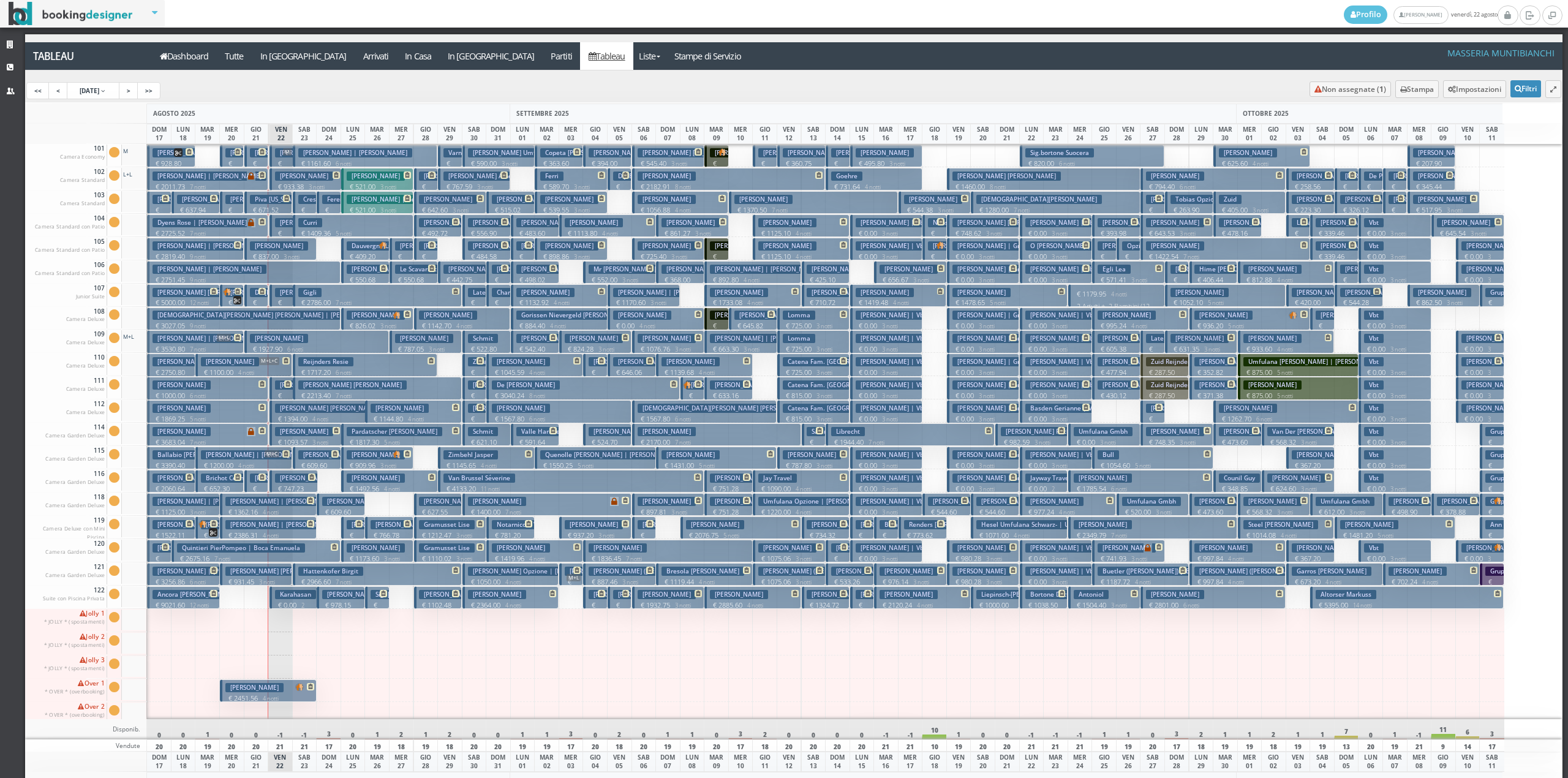
click at [275, 579] on small "3 notti" at bounding box center [265, 582] width 21 height 8
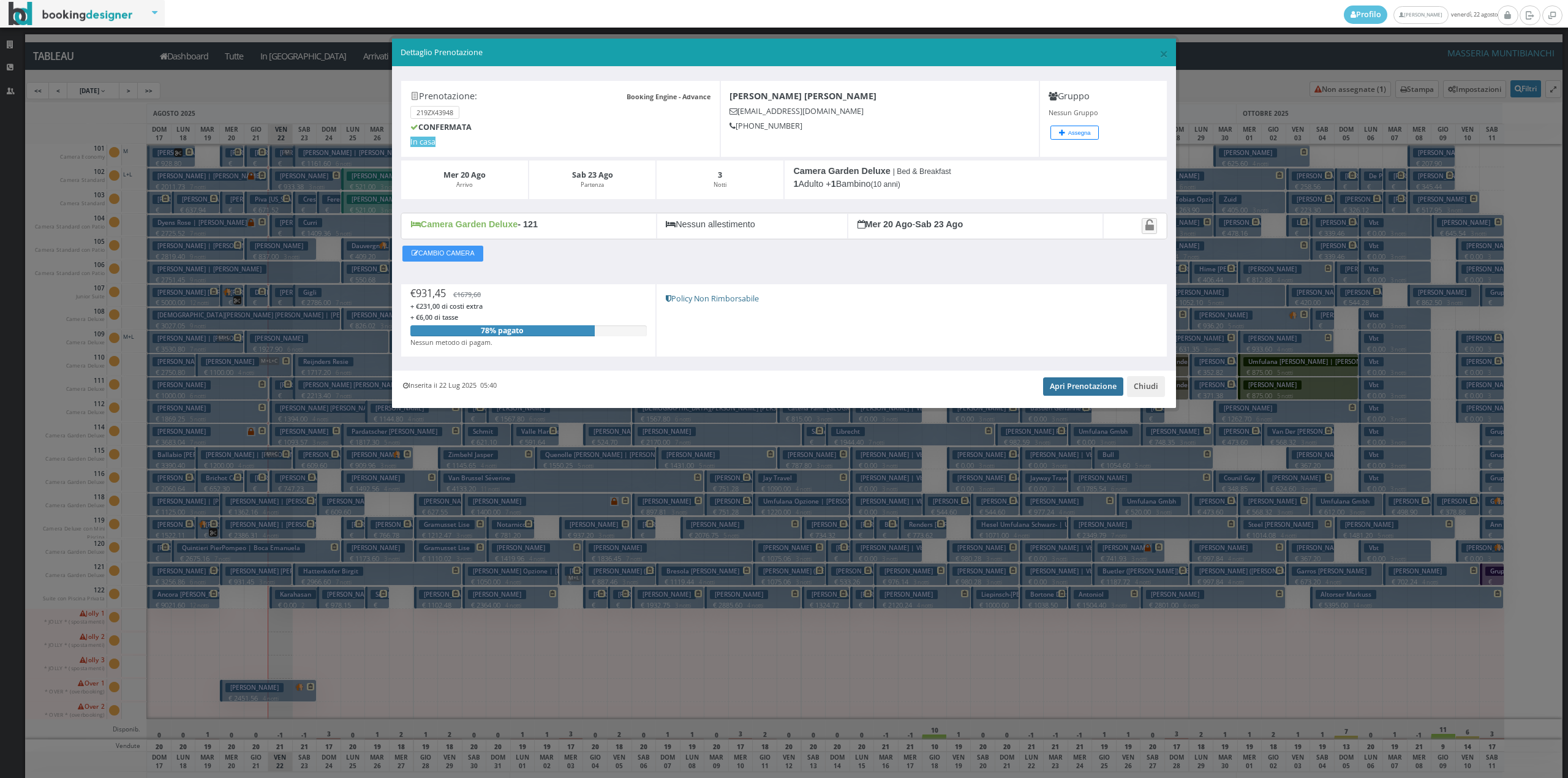
click at [1079, 393] on link "Apri Prenotazione" at bounding box center [1083, 386] width 81 height 18
click at [1150, 389] on button "Chiudi" at bounding box center [1146, 387] width 38 height 21
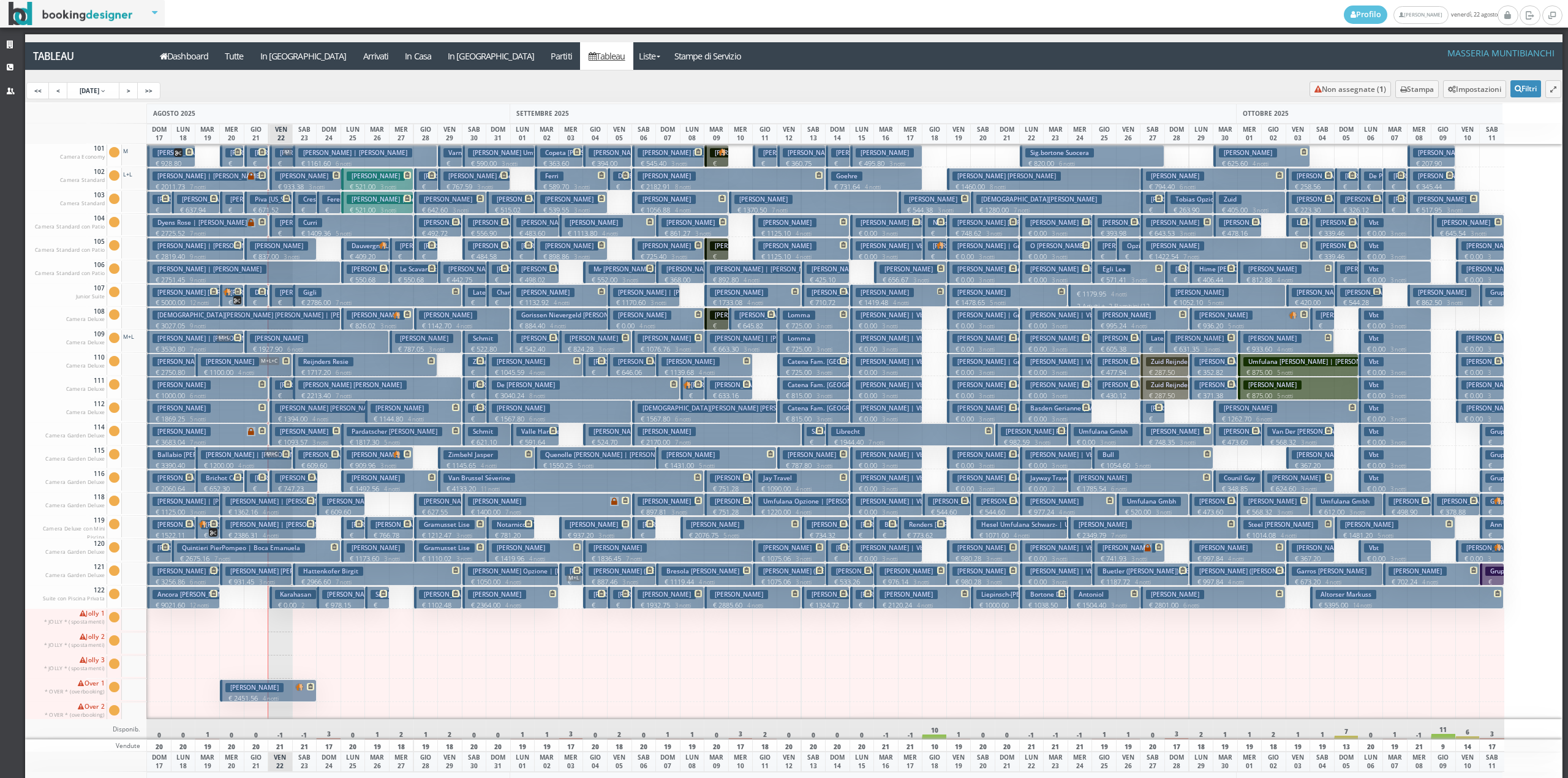
click at [276, 459] on h3 "Manuela Spinazzola | Valentina Opzione Diretta Salomone" at bounding box center [296, 455] width 191 height 10
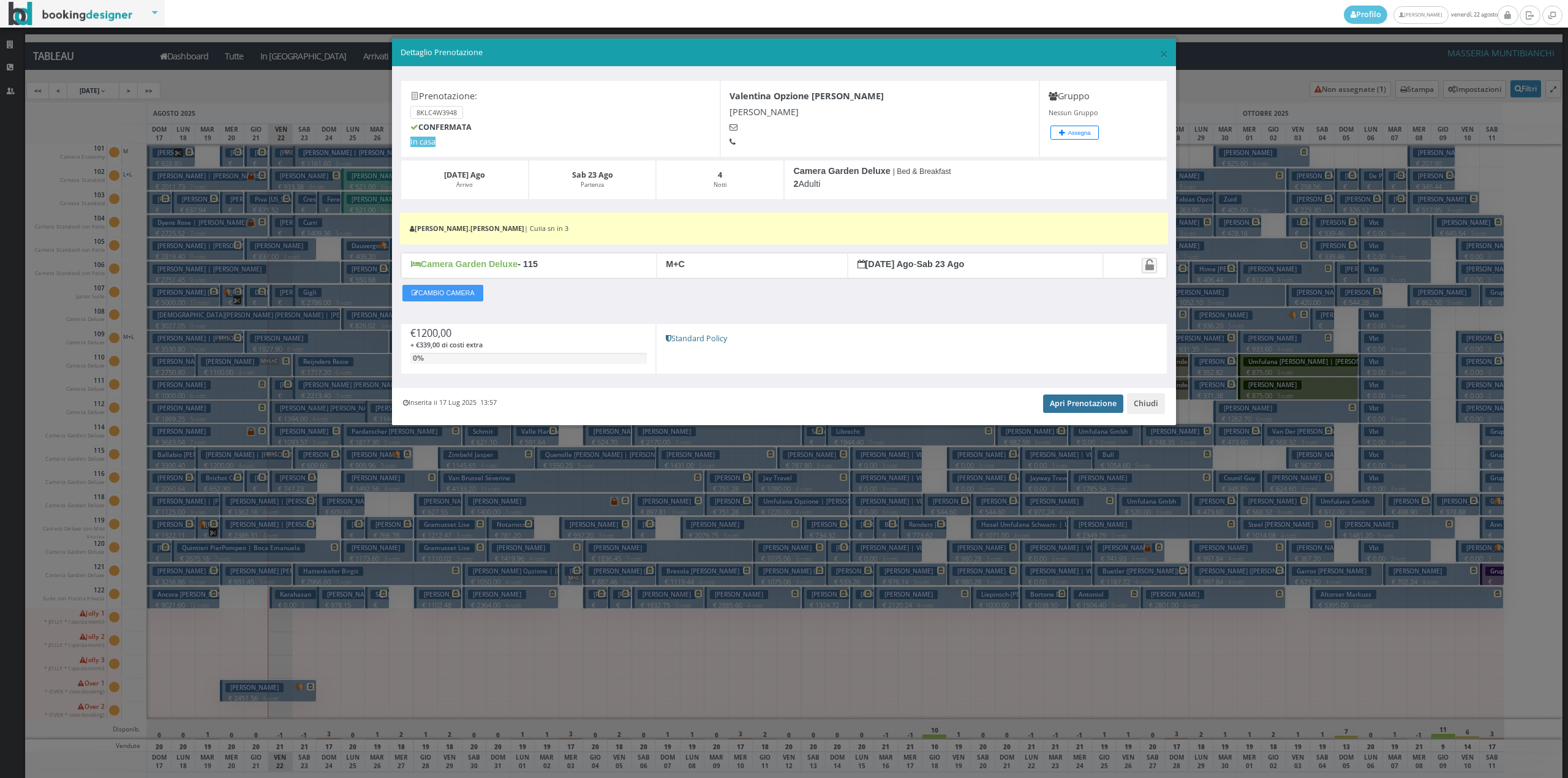
click at [1073, 403] on link "Apri Prenotazione" at bounding box center [1083, 403] width 81 height 18
click at [1138, 406] on button "Chiudi" at bounding box center [1146, 404] width 38 height 21
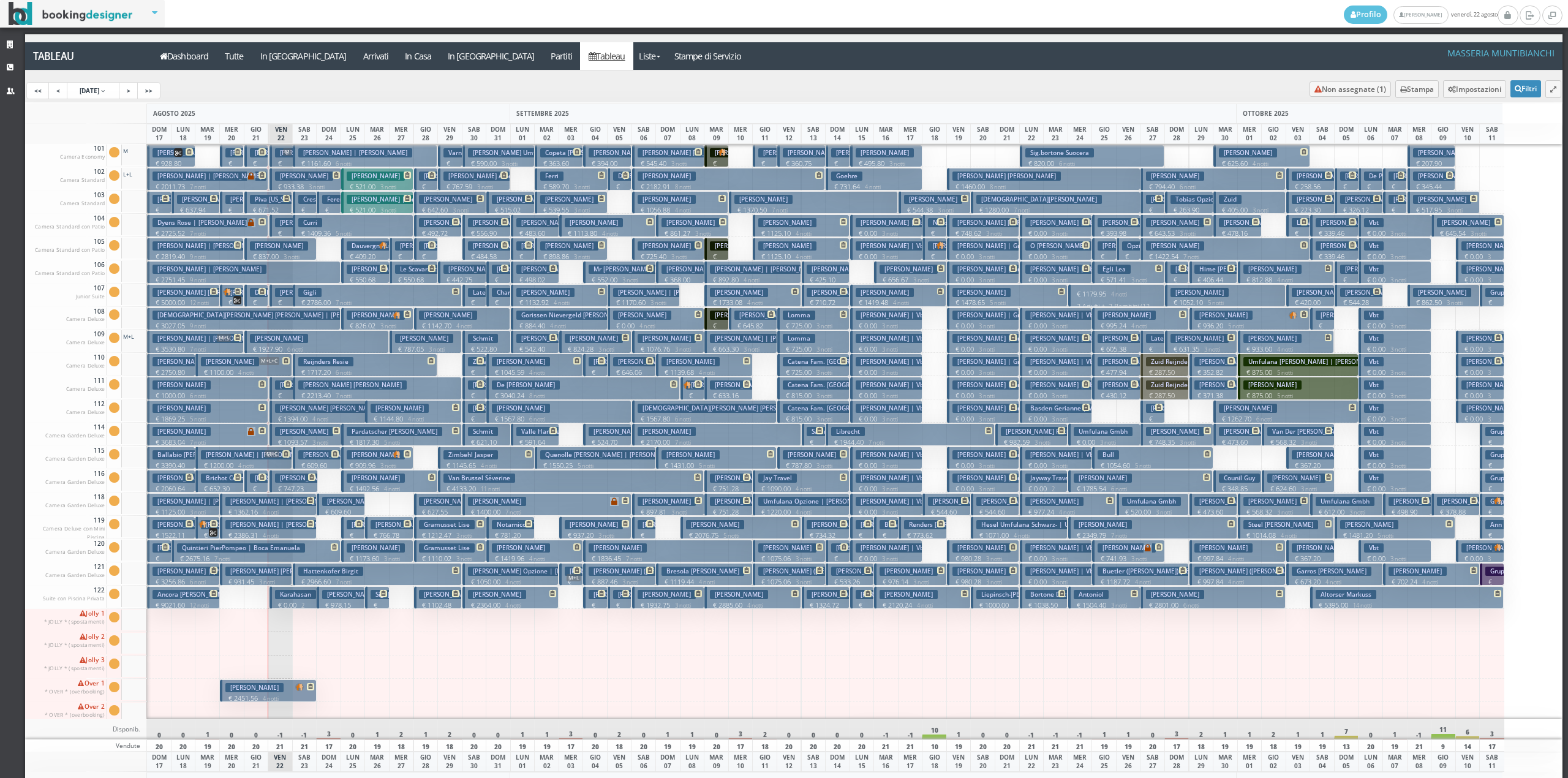
click at [282, 395] on p "€ 370.00 1 notti" at bounding box center [282, 410] width 14 height 38
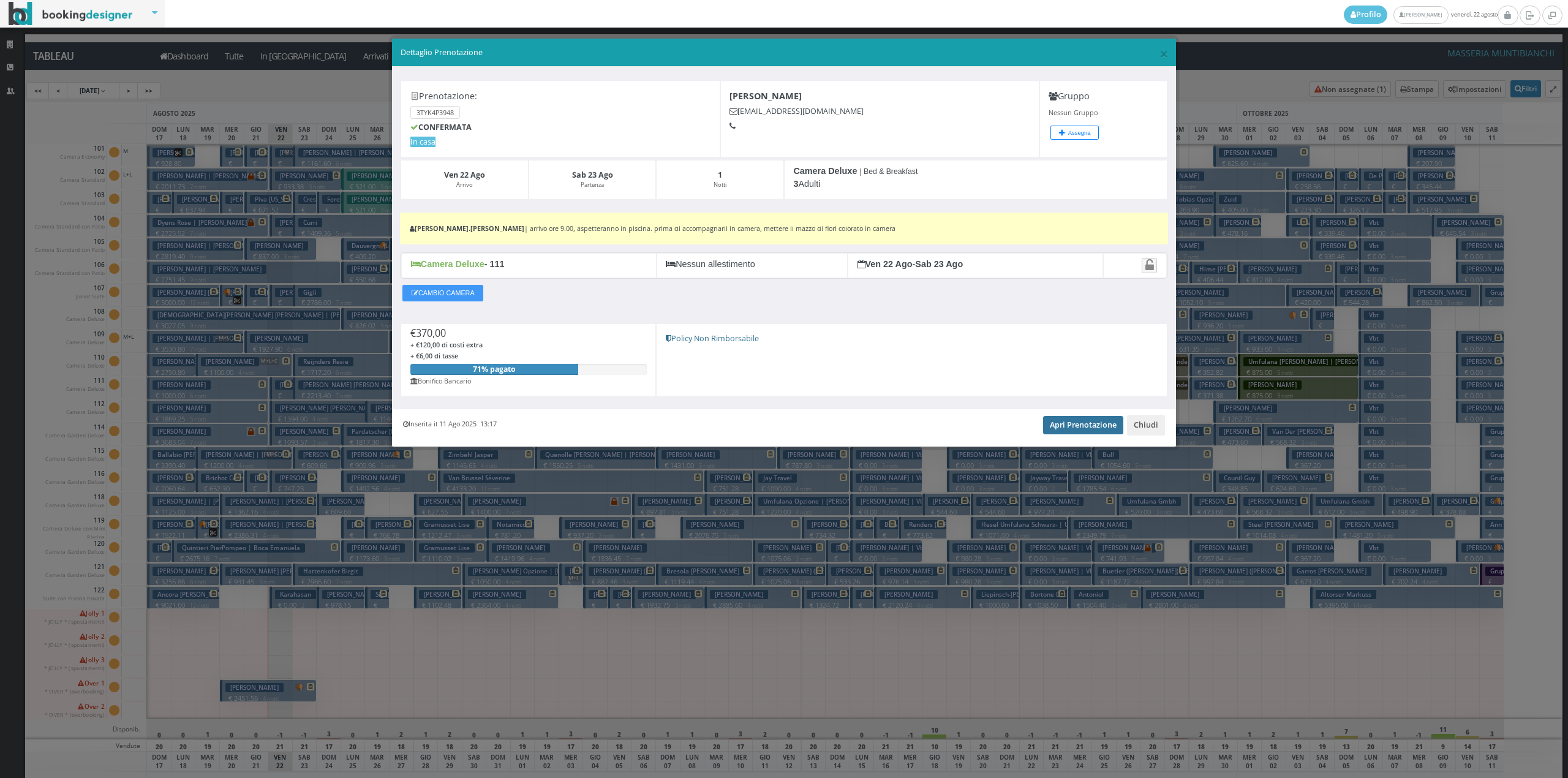
click at [1104, 431] on link "Apri Prenotazione" at bounding box center [1083, 424] width 81 height 18
click at [1142, 424] on button "Chiudi" at bounding box center [1146, 425] width 38 height 21
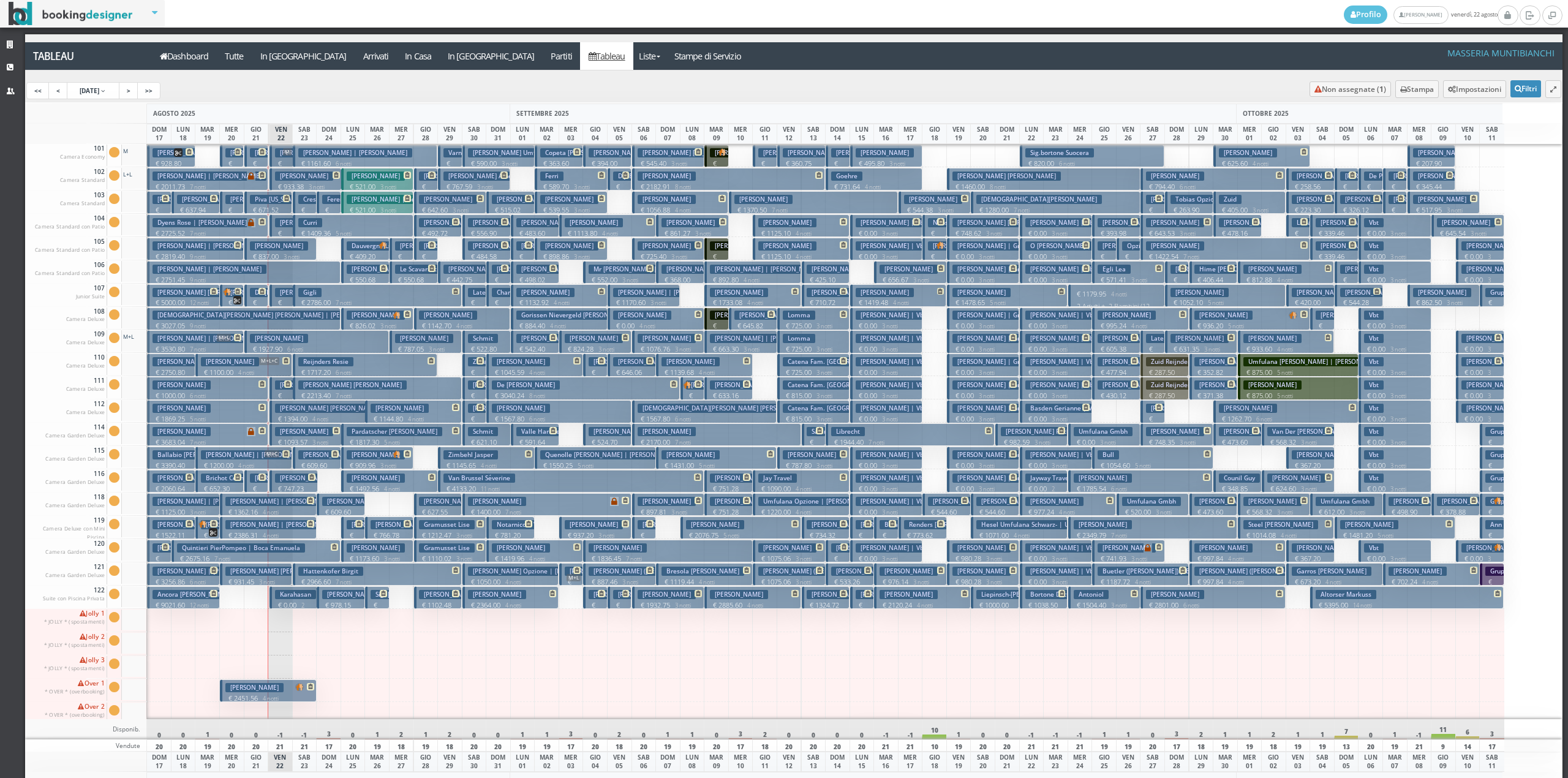
click at [277, 370] on p "€ 1100.00 4 notti" at bounding box center [244, 372] width 87 height 10
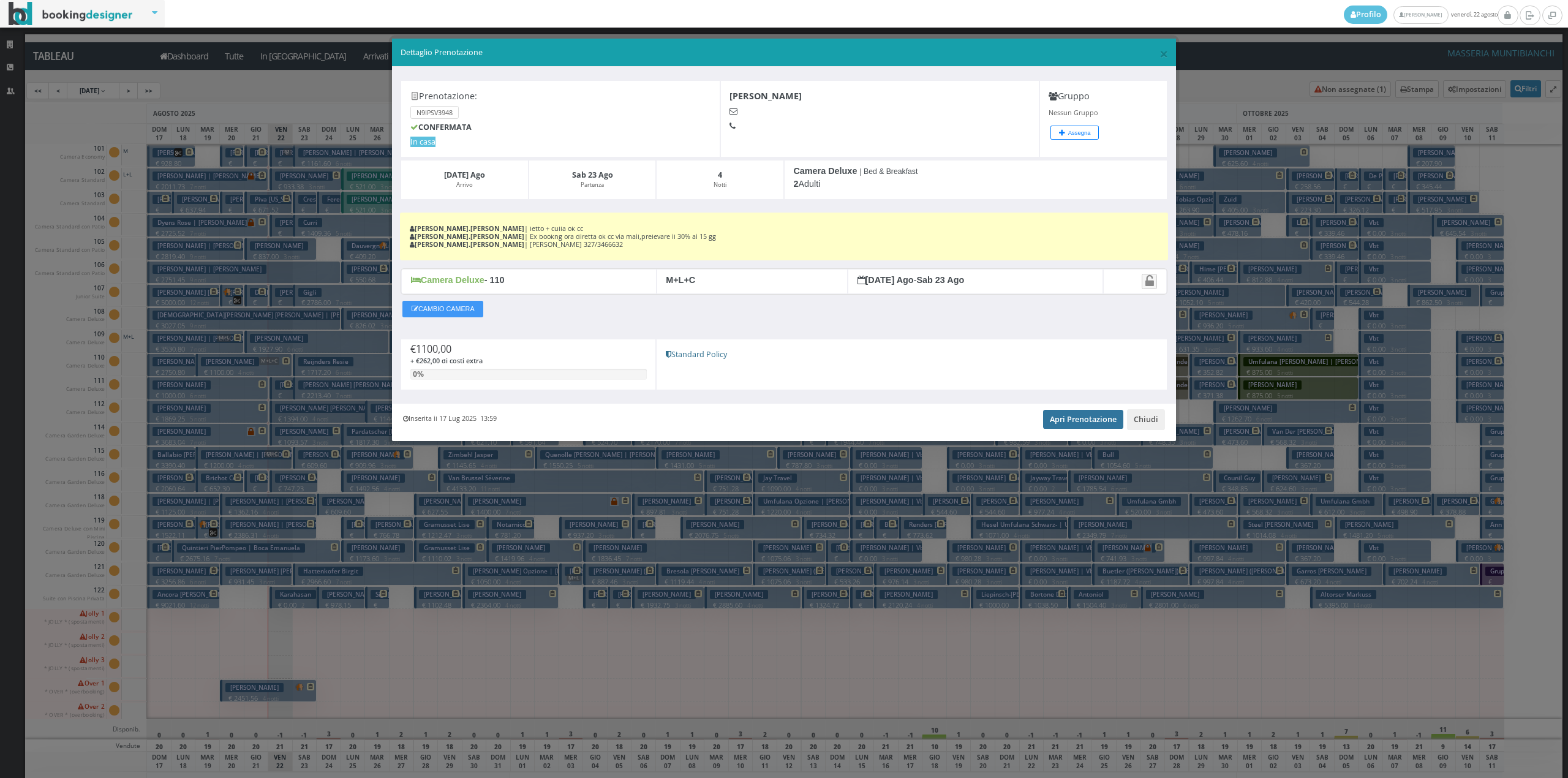
click at [1068, 422] on link "Apri Prenotazione" at bounding box center [1083, 418] width 81 height 18
click at [1145, 417] on button "Chiudi" at bounding box center [1146, 419] width 38 height 21
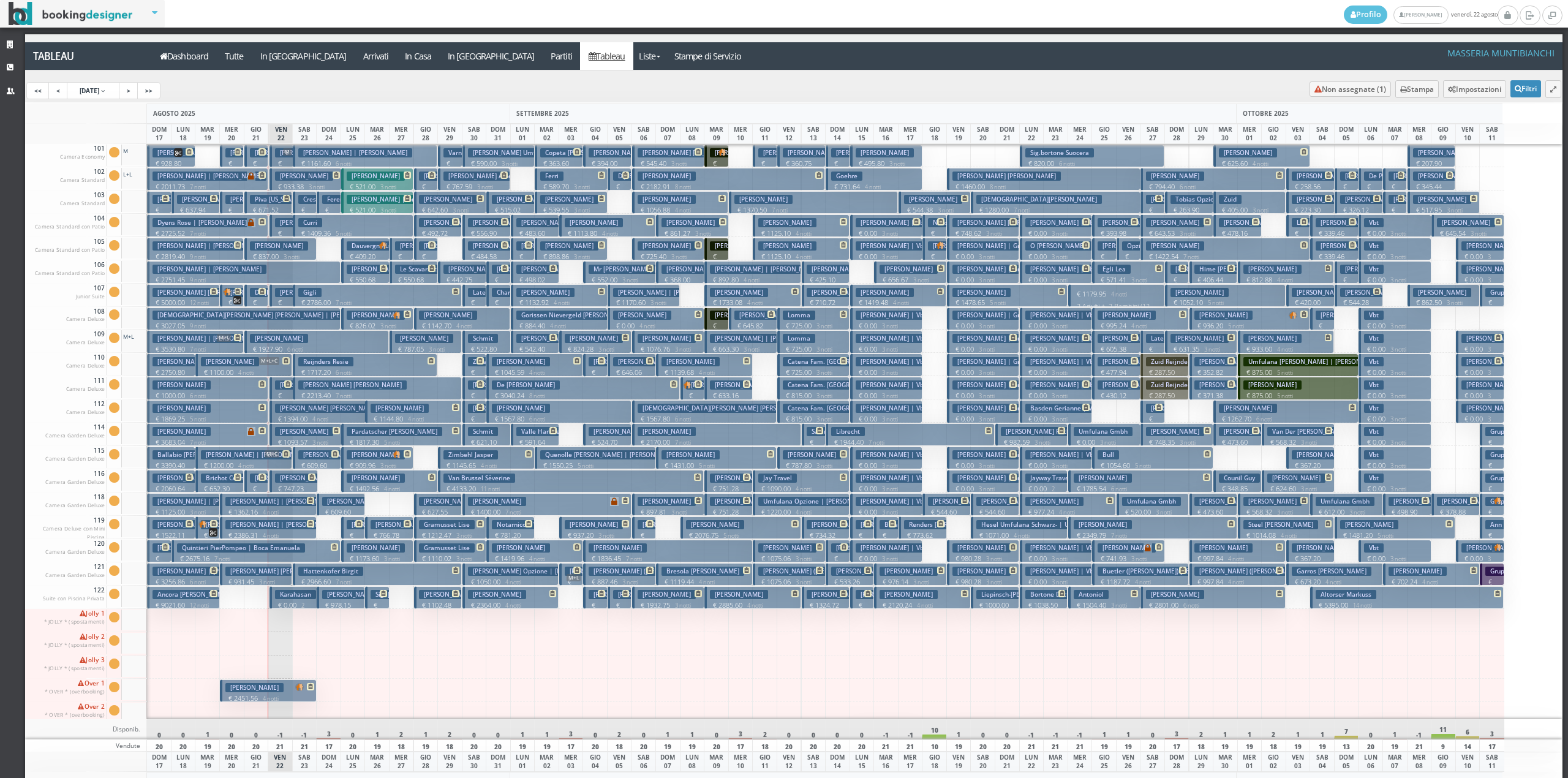
click at [287, 293] on h3 "Uema Thiemy | Uema Thiemy" at bounding box center [332, 293] width 114 height 10
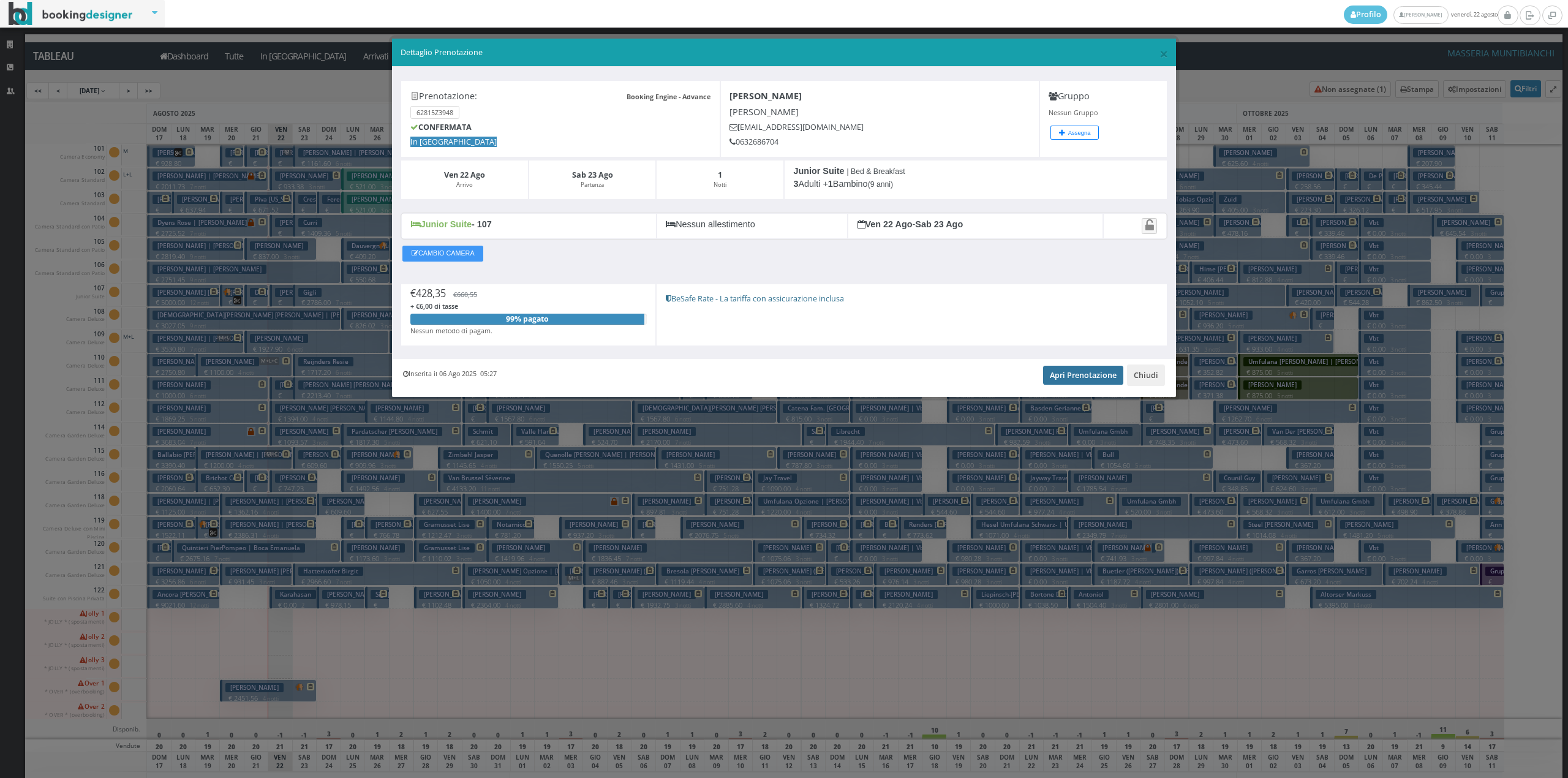
click at [1081, 375] on link "Apri Prenotazione" at bounding box center [1083, 374] width 81 height 18
click at [1150, 367] on button "Chiudi" at bounding box center [1146, 375] width 38 height 21
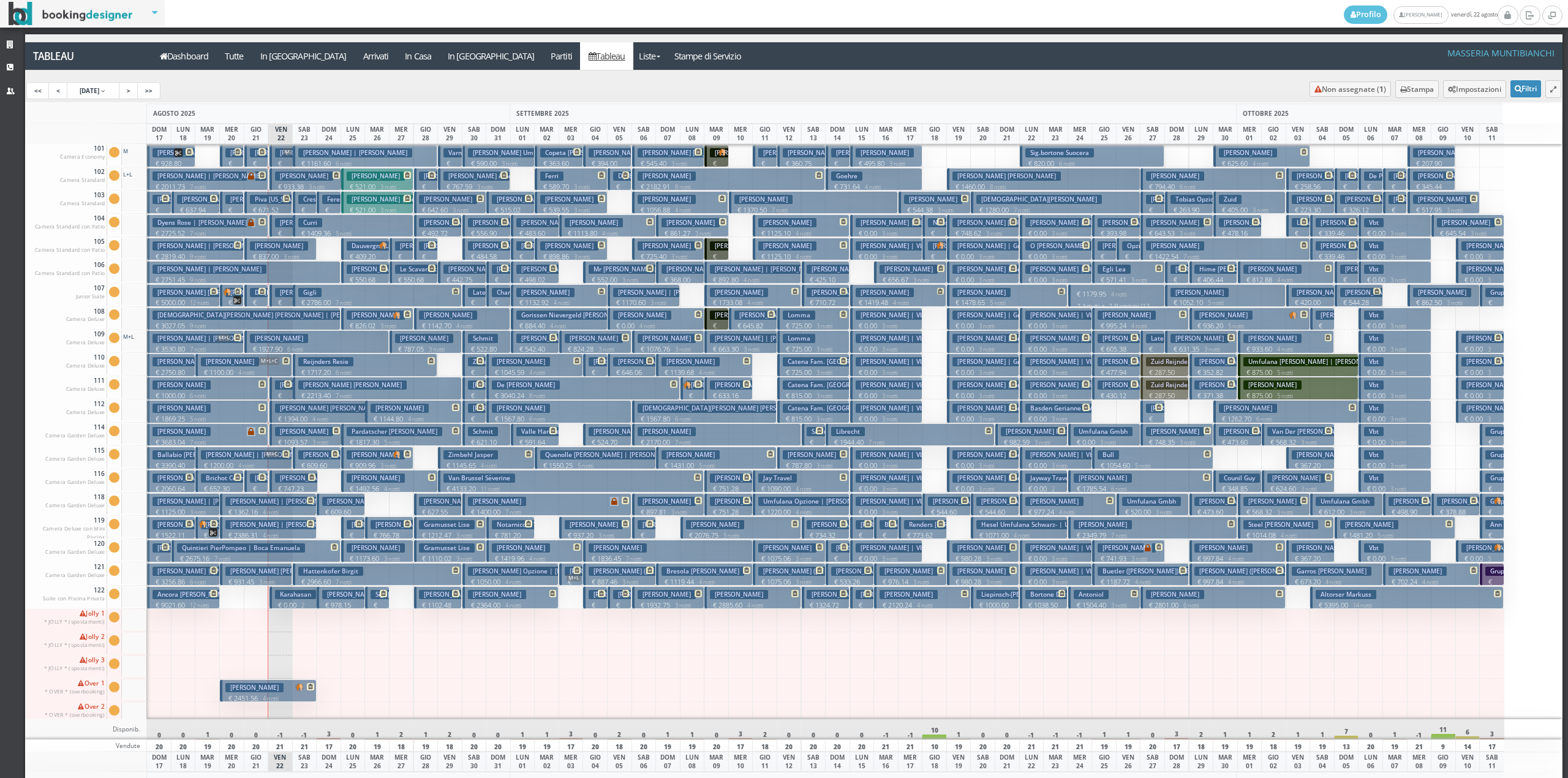
click at [282, 233] on p "€ 211.65 1 notti" at bounding box center [282, 248] width 14 height 38
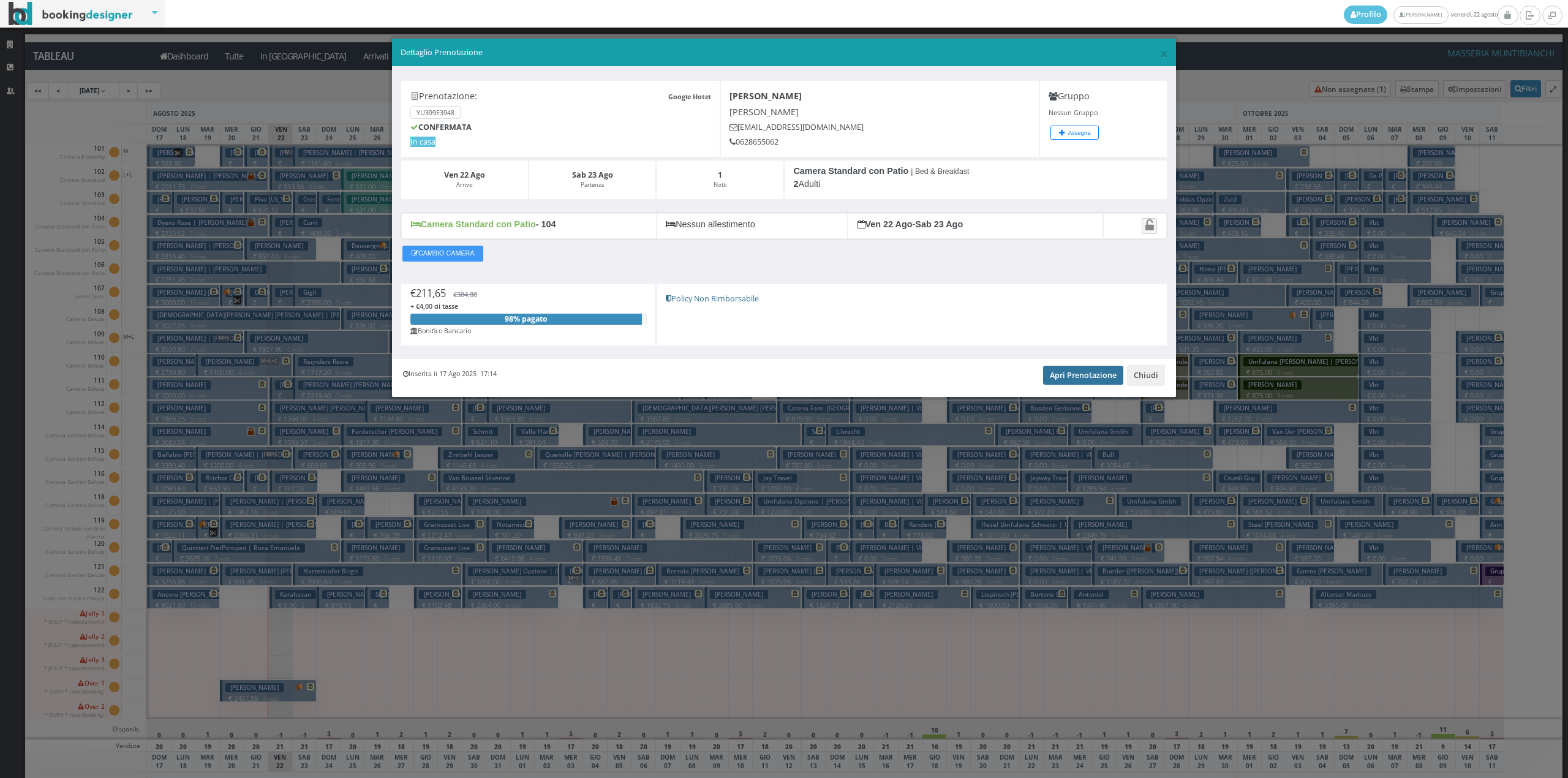
click at [1051, 380] on link "Apri Prenotazione" at bounding box center [1083, 374] width 81 height 18
click at [1157, 380] on button "Chiudi" at bounding box center [1146, 375] width 38 height 21
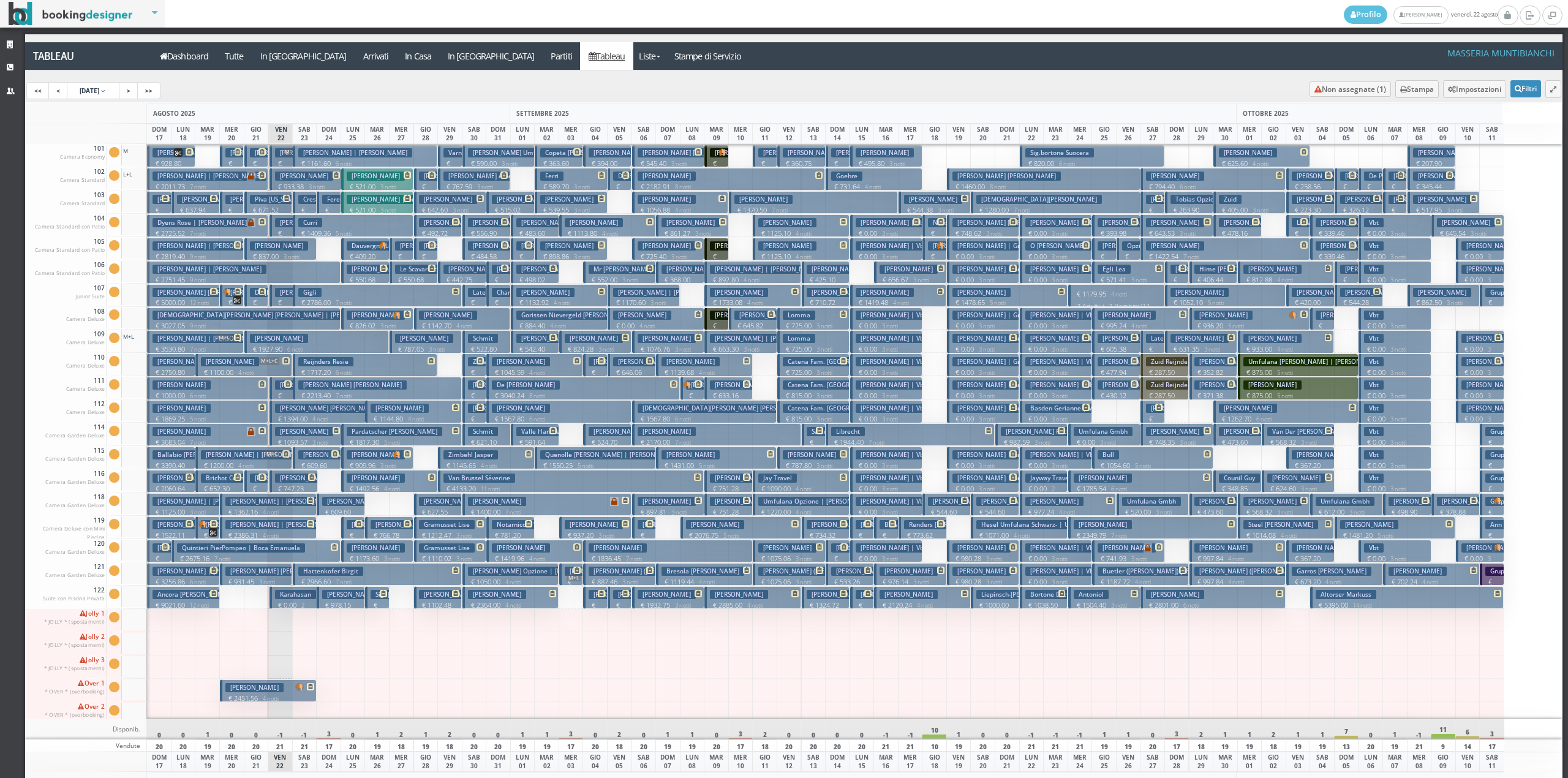
click at [275, 204] on button "Piva Virginia € 671.52 2 notti 2 Adulti" at bounding box center [269, 202] width 48 height 23
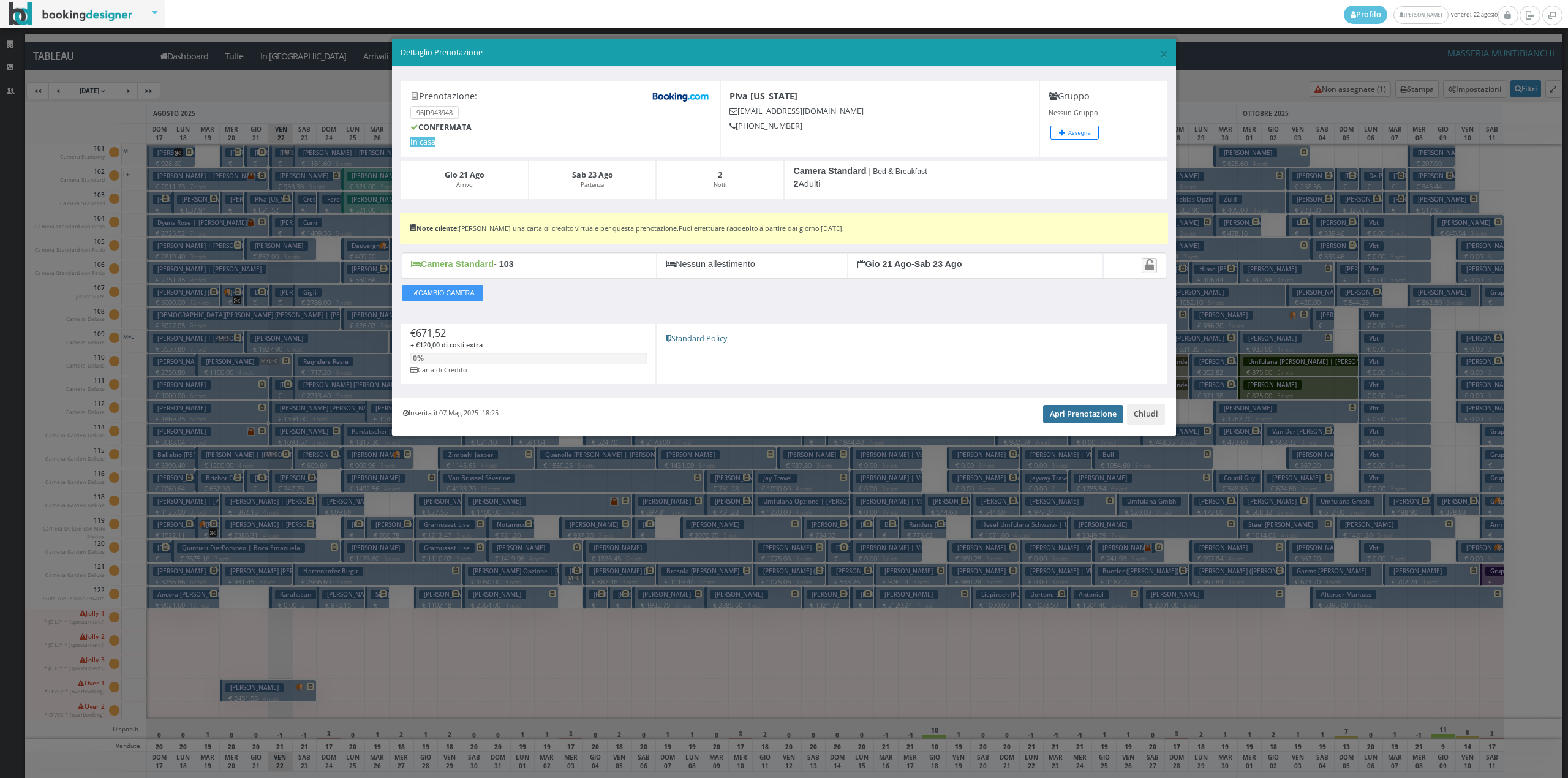
click at [1069, 417] on link "Apri Prenotazione" at bounding box center [1083, 413] width 81 height 18
click at [1152, 419] on button "Chiudi" at bounding box center [1146, 414] width 38 height 21
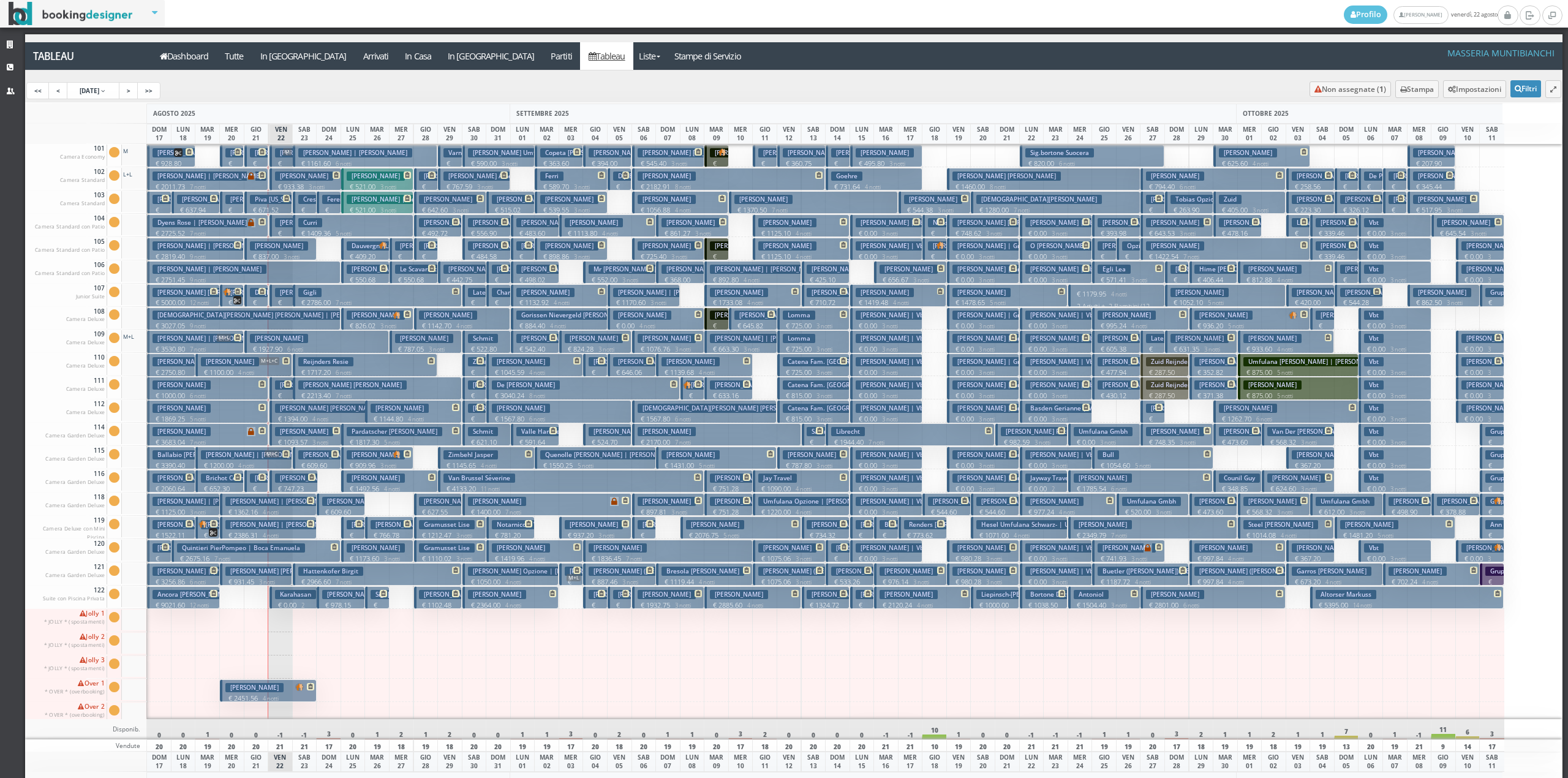
click at [279, 299] on p "€ 428.35 1 notti" at bounding box center [282, 317] width 14 height 38
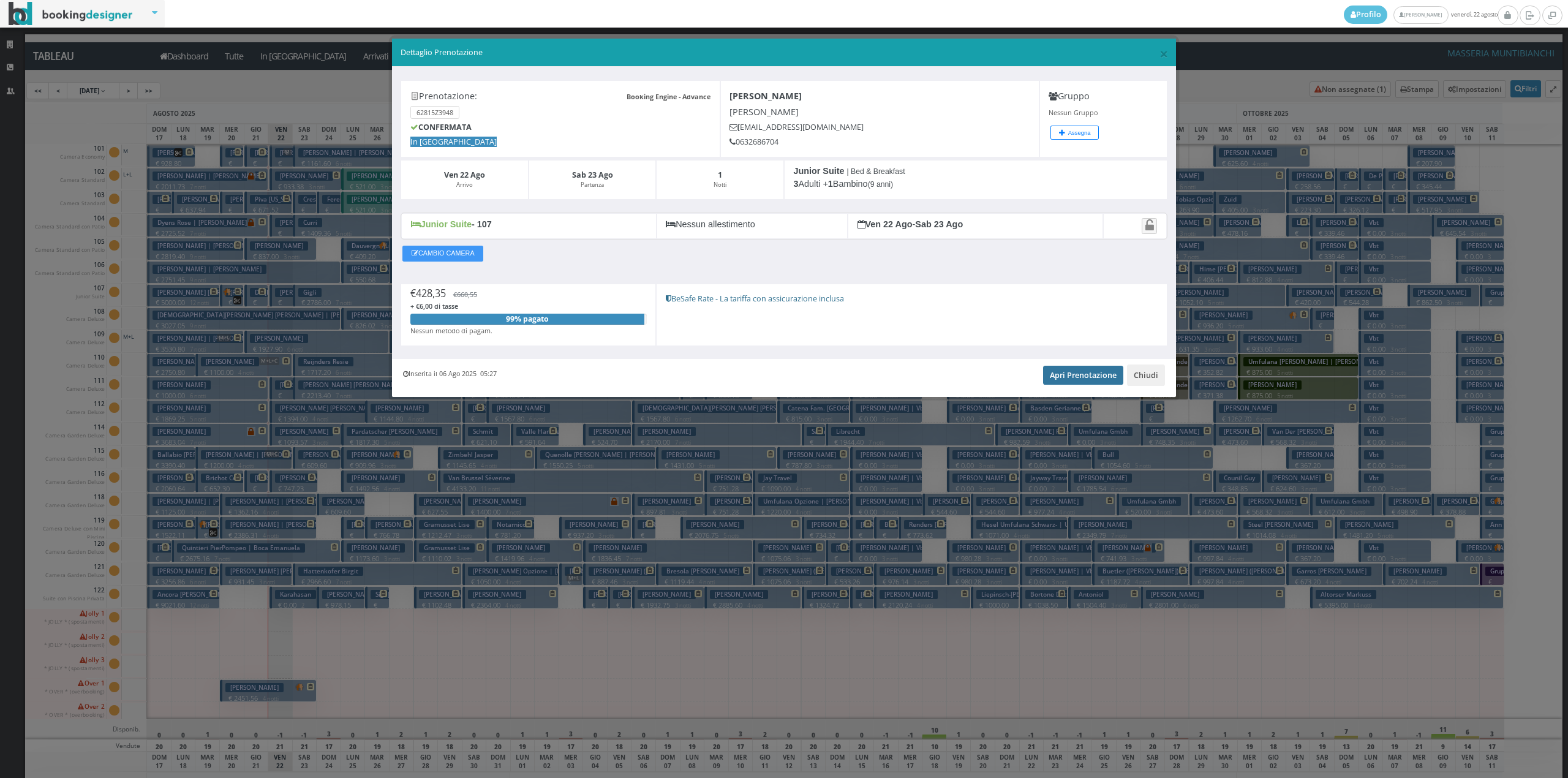
click at [1081, 373] on link "Apri Prenotazione" at bounding box center [1083, 374] width 81 height 18
click at [1152, 380] on button "Chiudi" at bounding box center [1146, 375] width 38 height 21
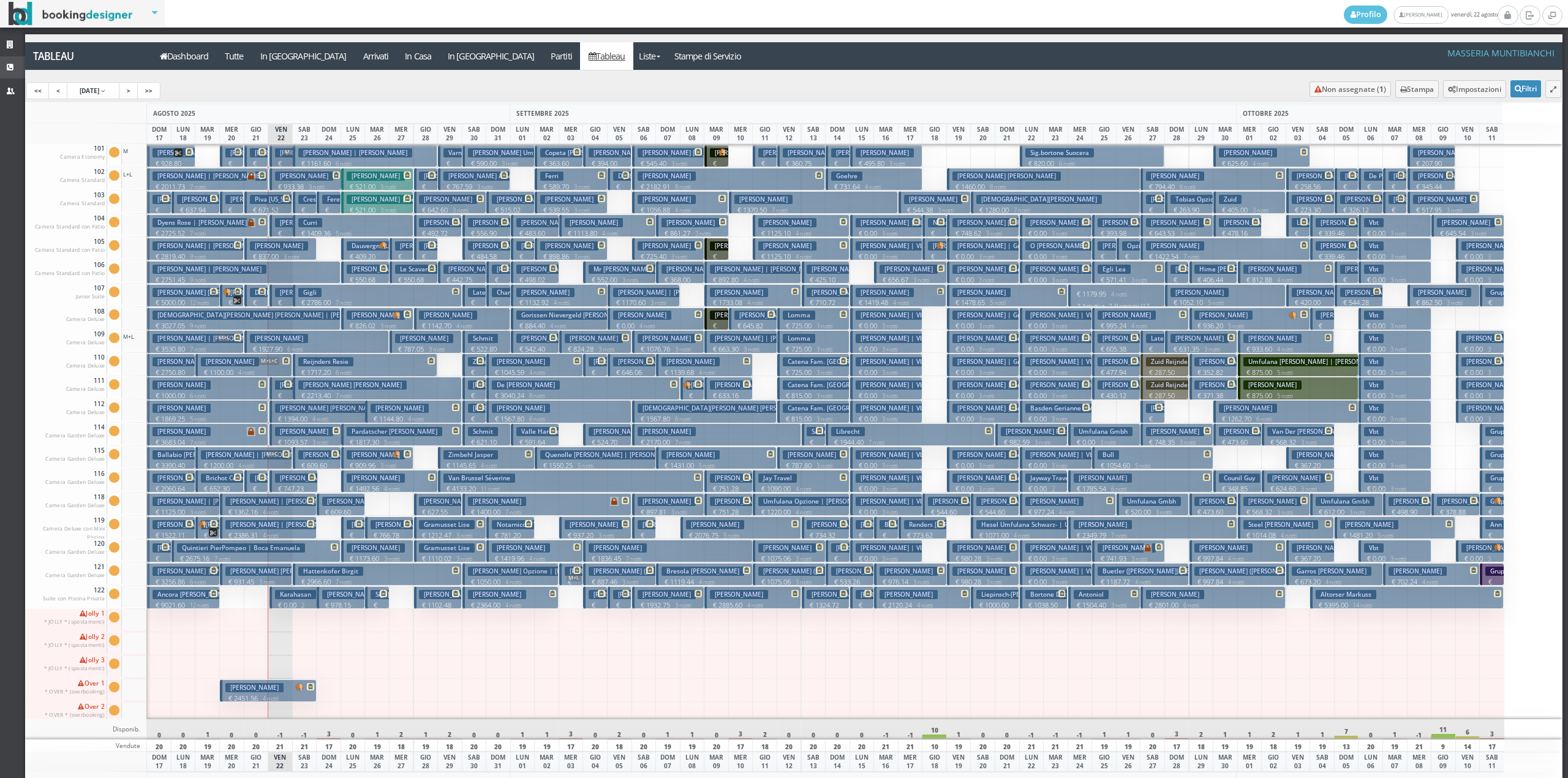
click at [5, 71] on link "CRM" at bounding box center [12, 67] width 25 height 22
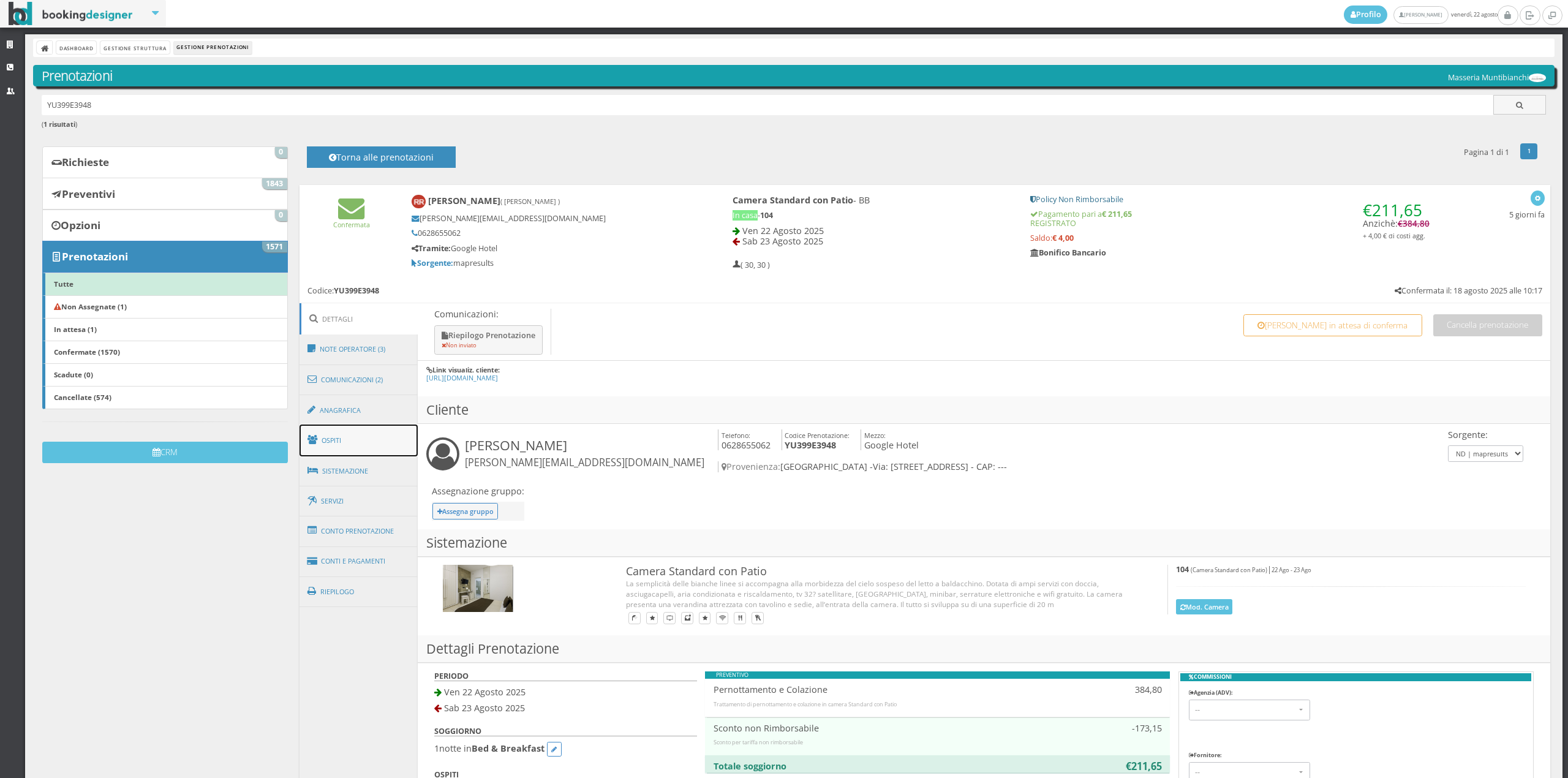
click at [331, 435] on link "Ospiti" at bounding box center [359, 439] width 119 height 32
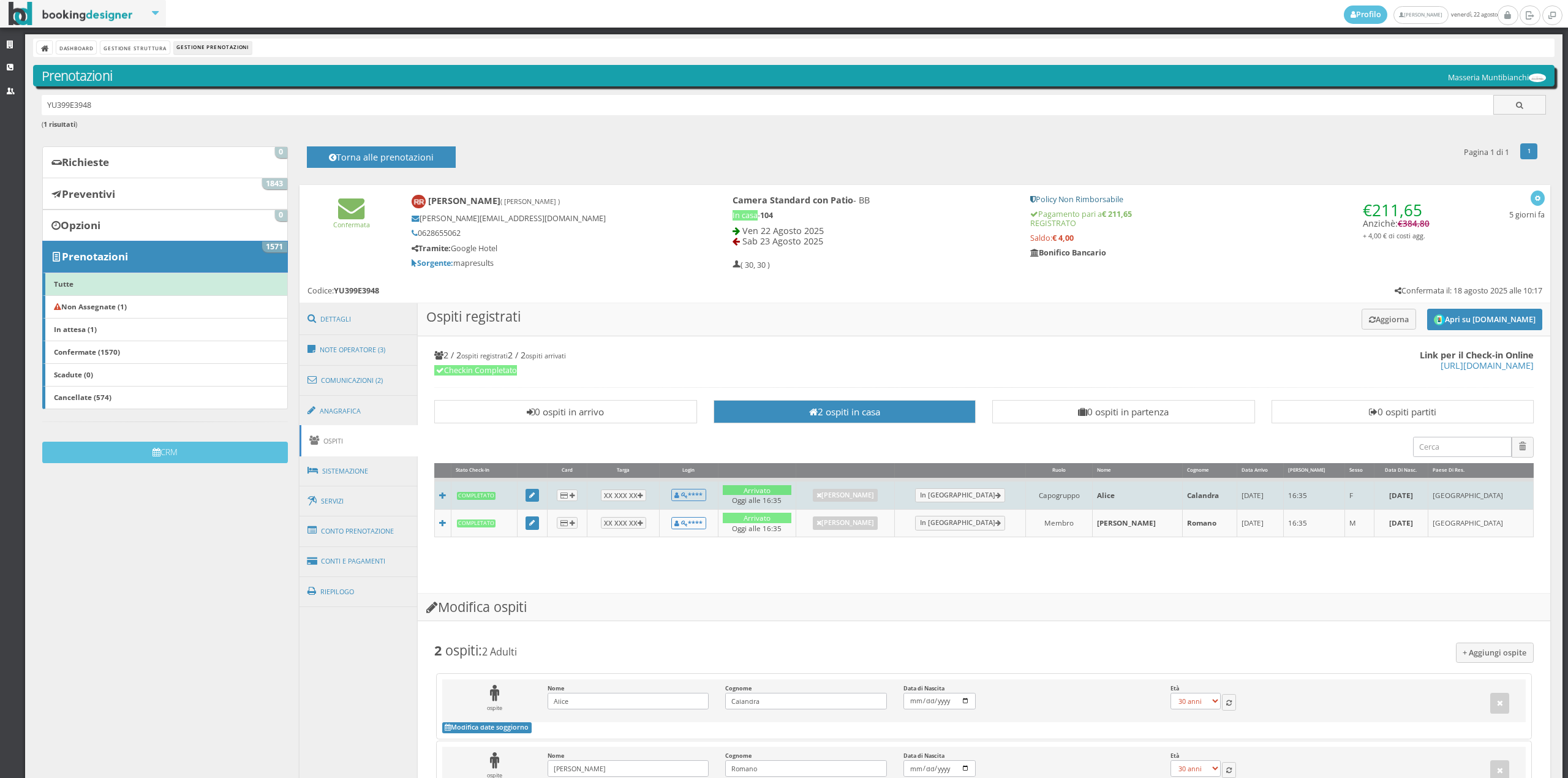
click at [531, 488] on td at bounding box center [532, 494] width 30 height 30
click at [539, 501] on link at bounding box center [533, 495] width 13 height 13
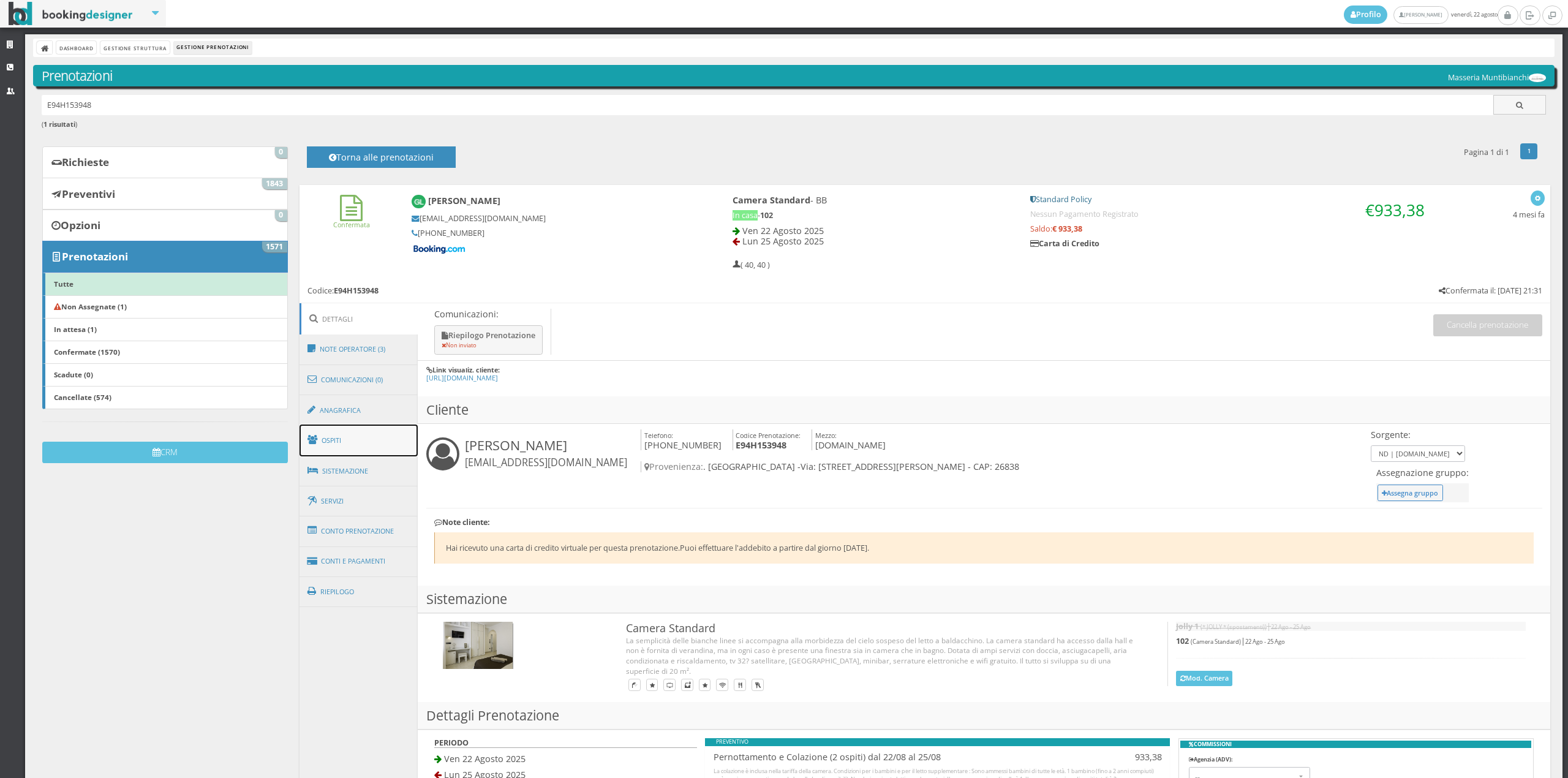
click at [348, 434] on link "Ospiti" at bounding box center [359, 439] width 119 height 32
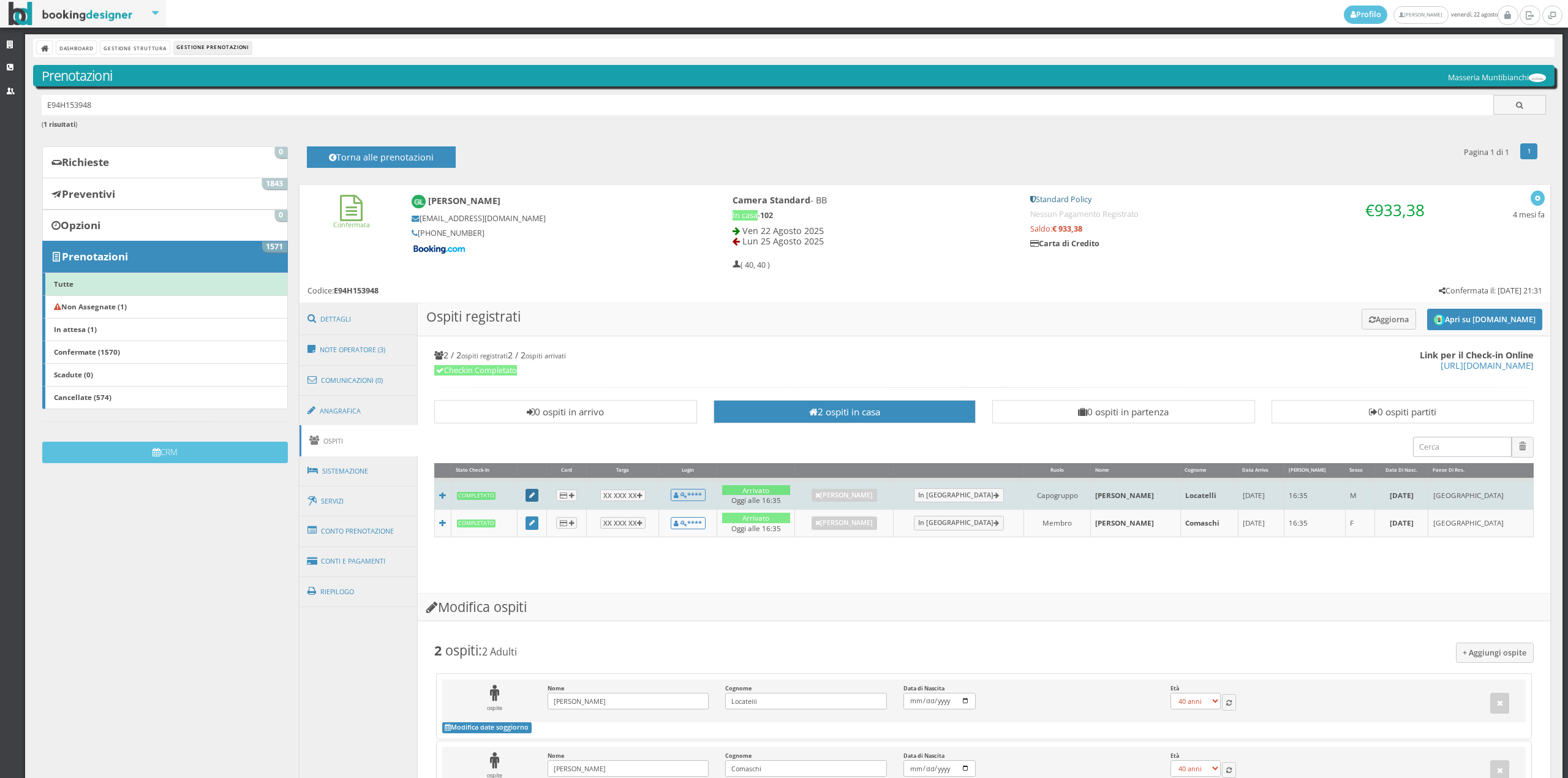
click at [533, 497] on link at bounding box center [533, 495] width 13 height 13
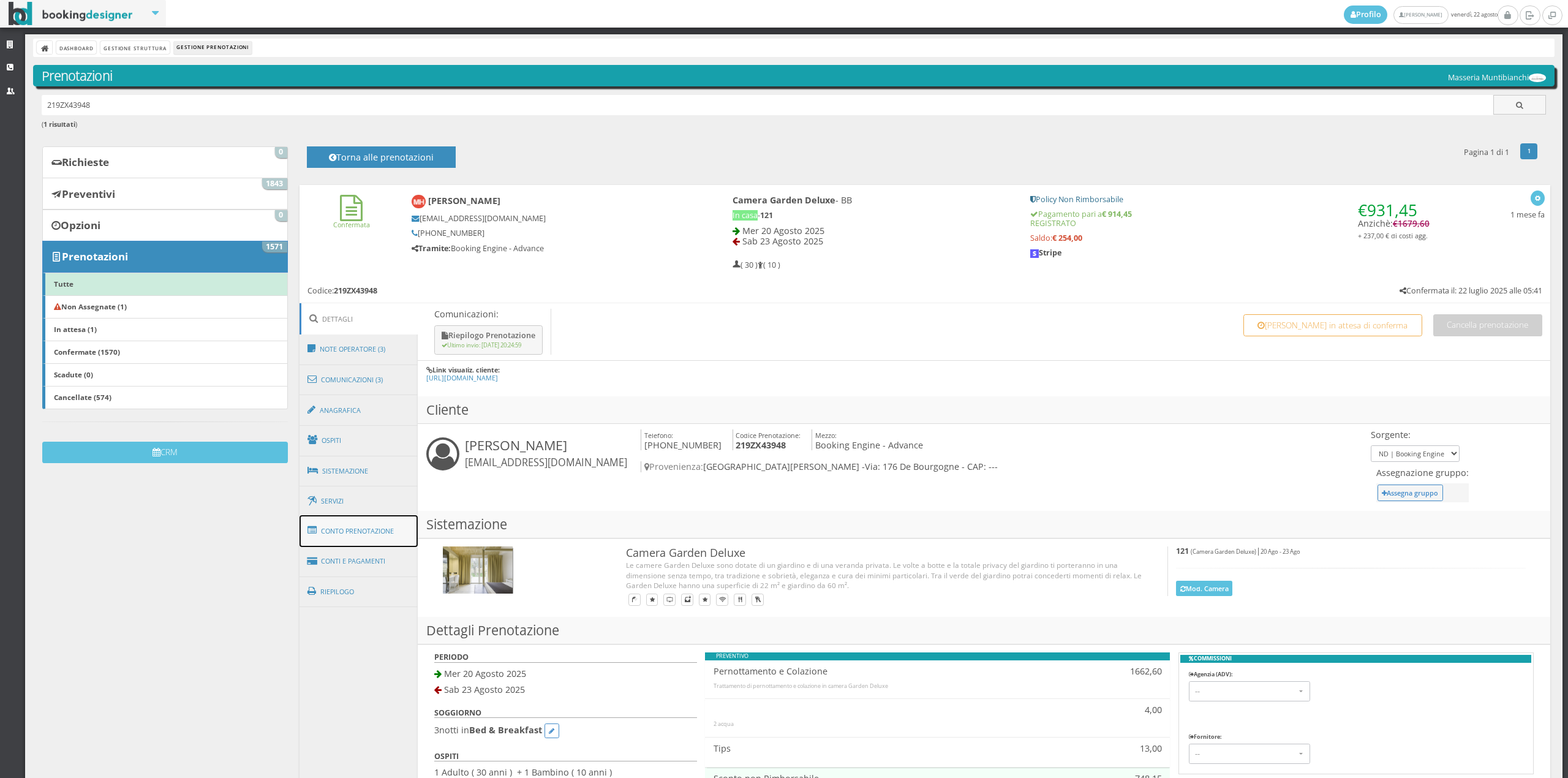
click at [400, 528] on link "Conto Prenotazione" at bounding box center [359, 530] width 119 height 32
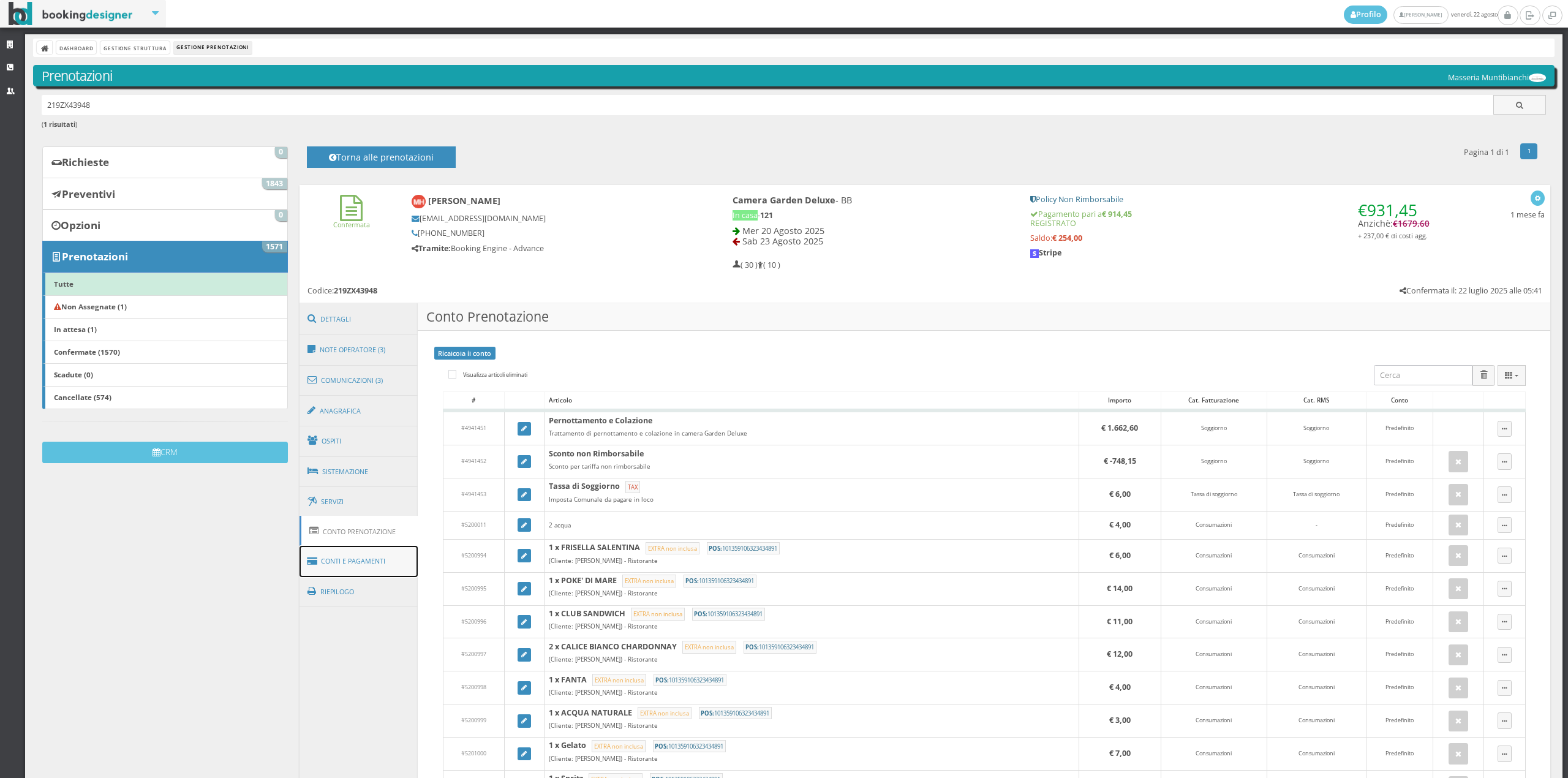
click at [393, 548] on link "Conti e Pagamenti" at bounding box center [359, 561] width 119 height 32
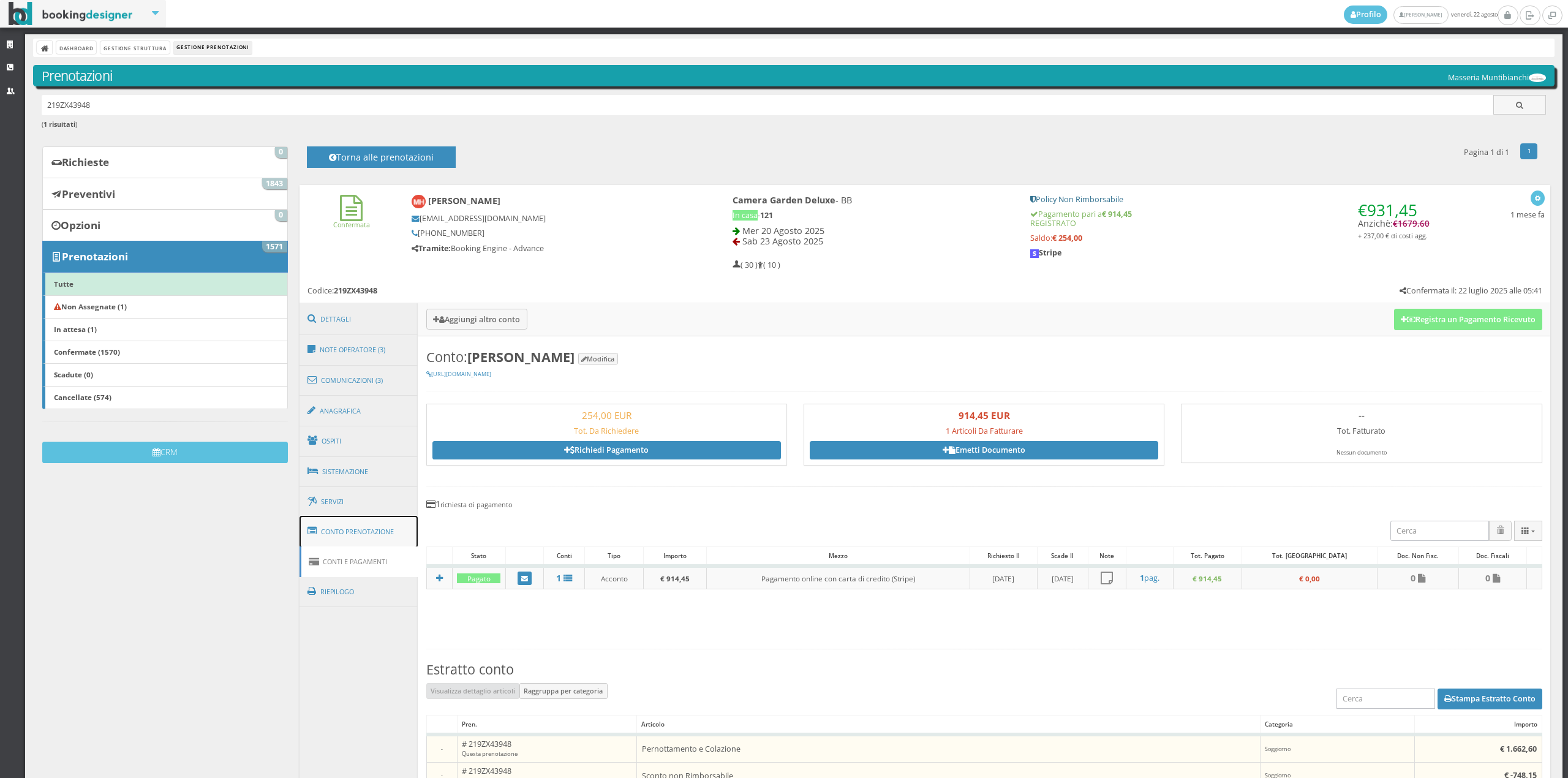
click at [387, 530] on link "Conto Prenotazione" at bounding box center [359, 530] width 119 height 32
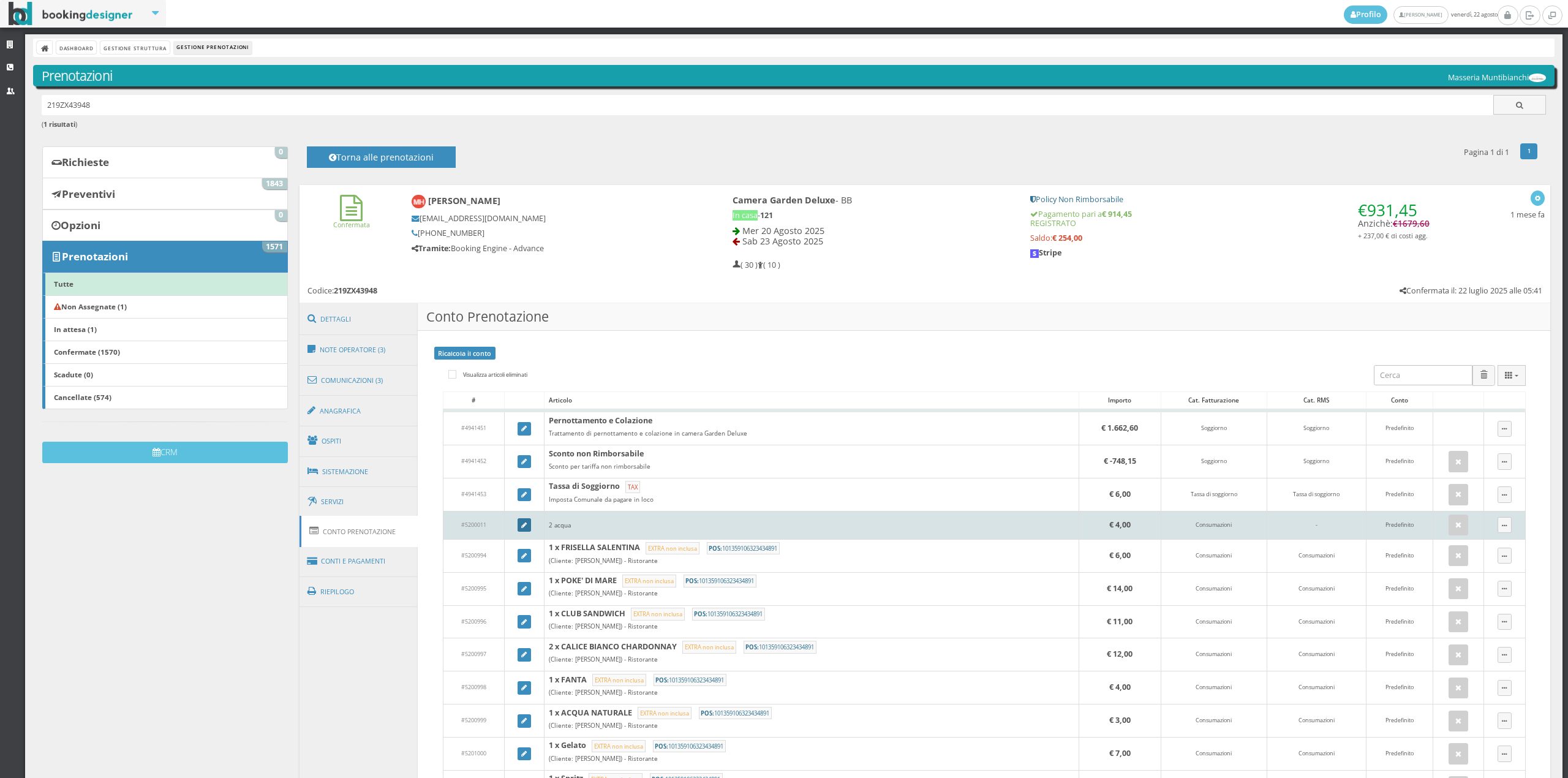
click at [525, 526] on link at bounding box center [524, 525] width 13 height 13
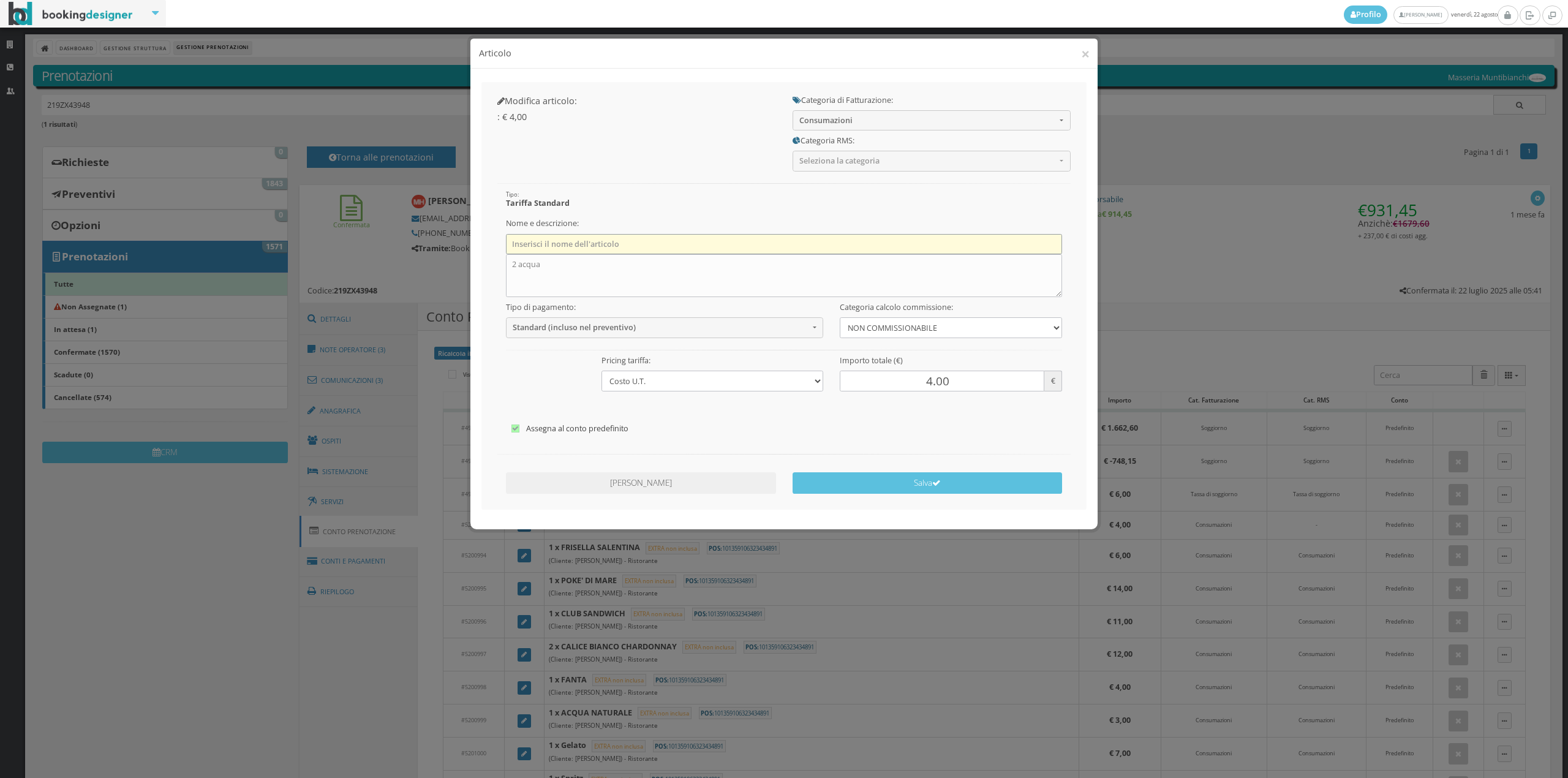
click at [537, 241] on input "text" at bounding box center [784, 244] width 557 height 20
type input "2 x Acqua Naturale"
drag, startPoint x: 545, startPoint y: 266, endPoint x: 493, endPoint y: 262, distance: 52.2
click at [493, 262] on div "Tipo: Tariffa Standard Nome e descrizione: 2 x Acqua Naturale 2 acqua Tipo di p…" at bounding box center [784, 307] width 590 height 271
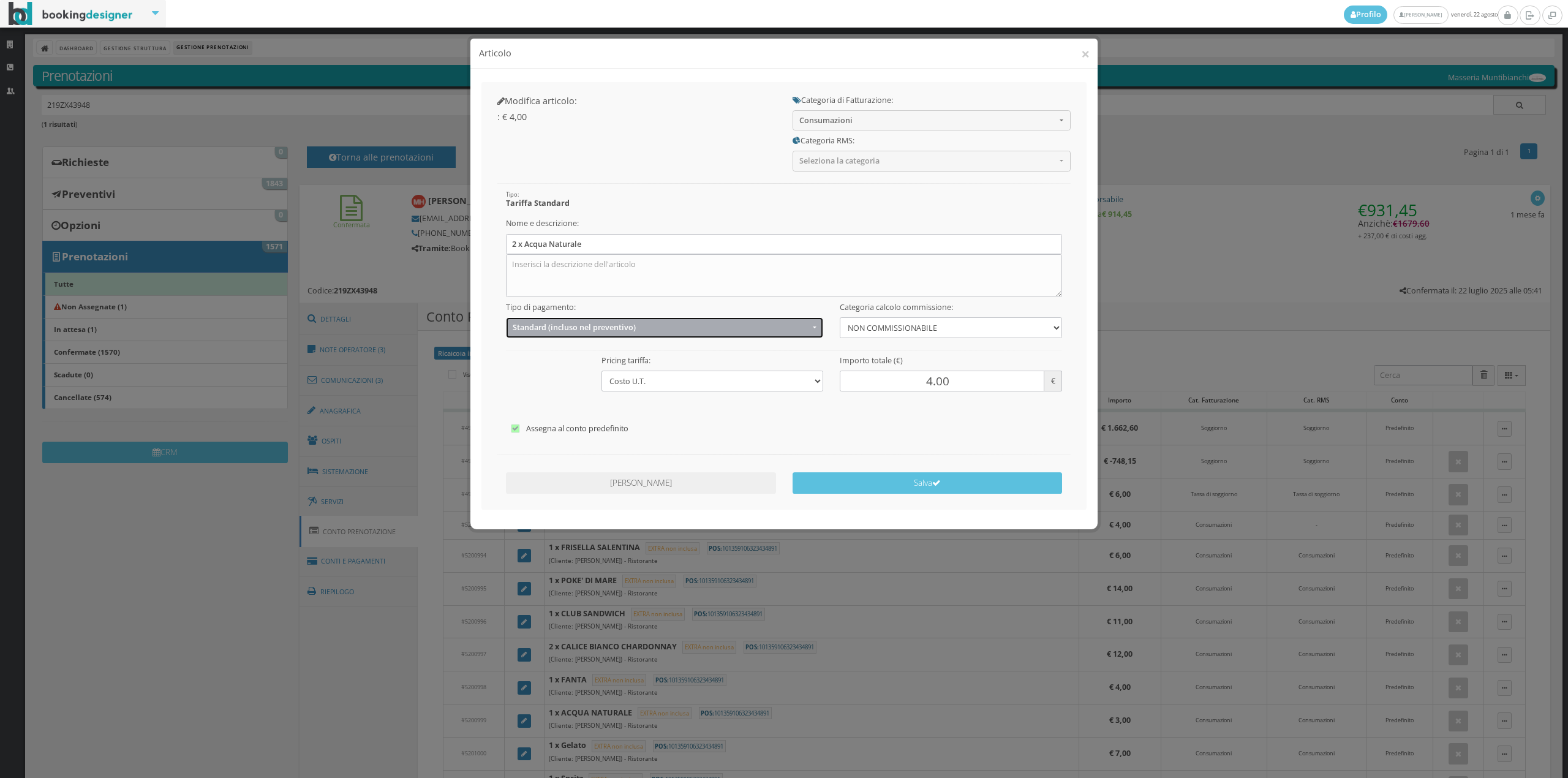
click at [515, 337] on button "Standard (incluso nel preventivo)" at bounding box center [664, 327] width 318 height 20
click at [523, 375] on span "EXTRA (non incluso nel preventivo)" at bounding box center [576, 375] width 118 height 11
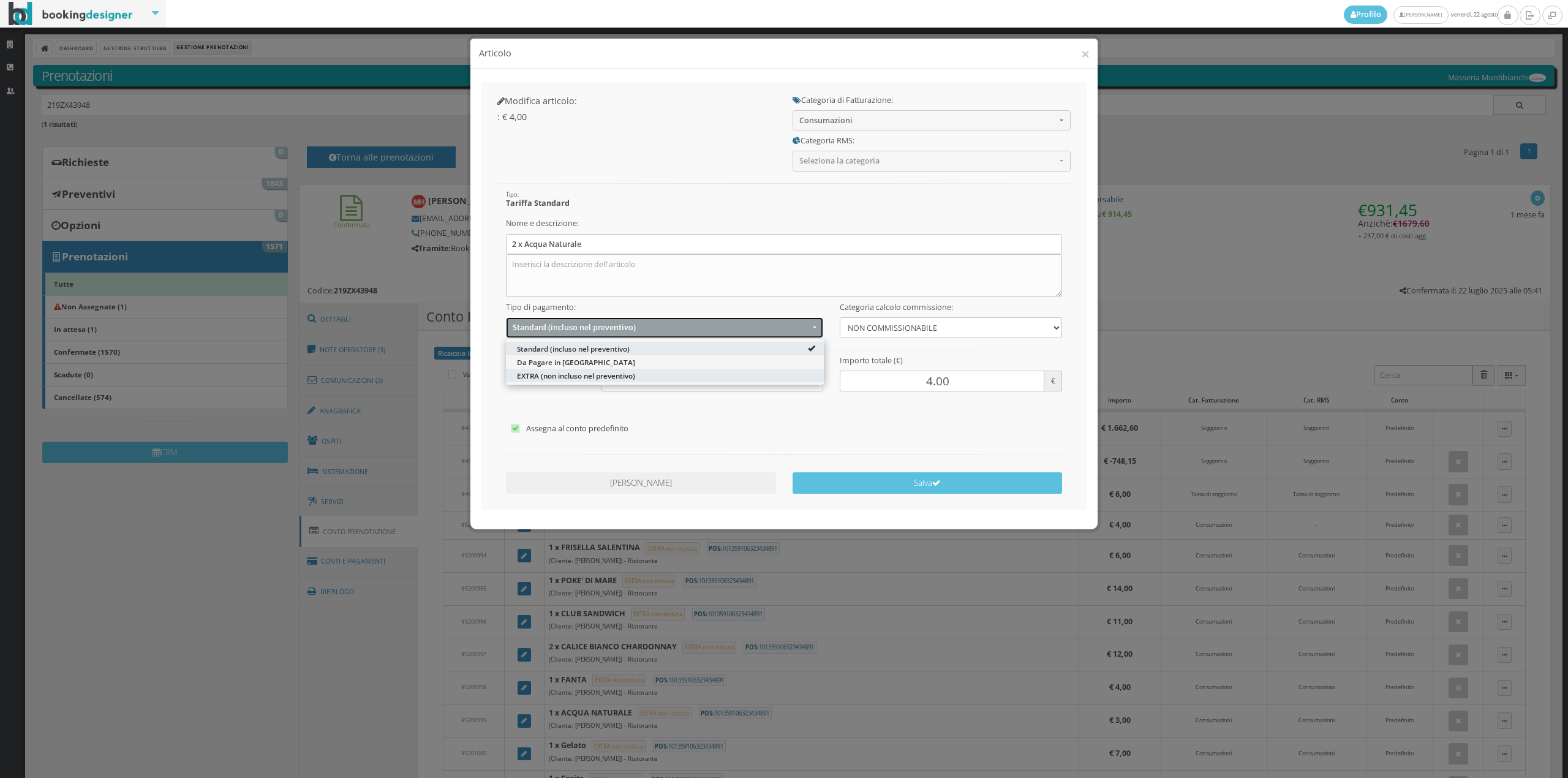
select select "2"
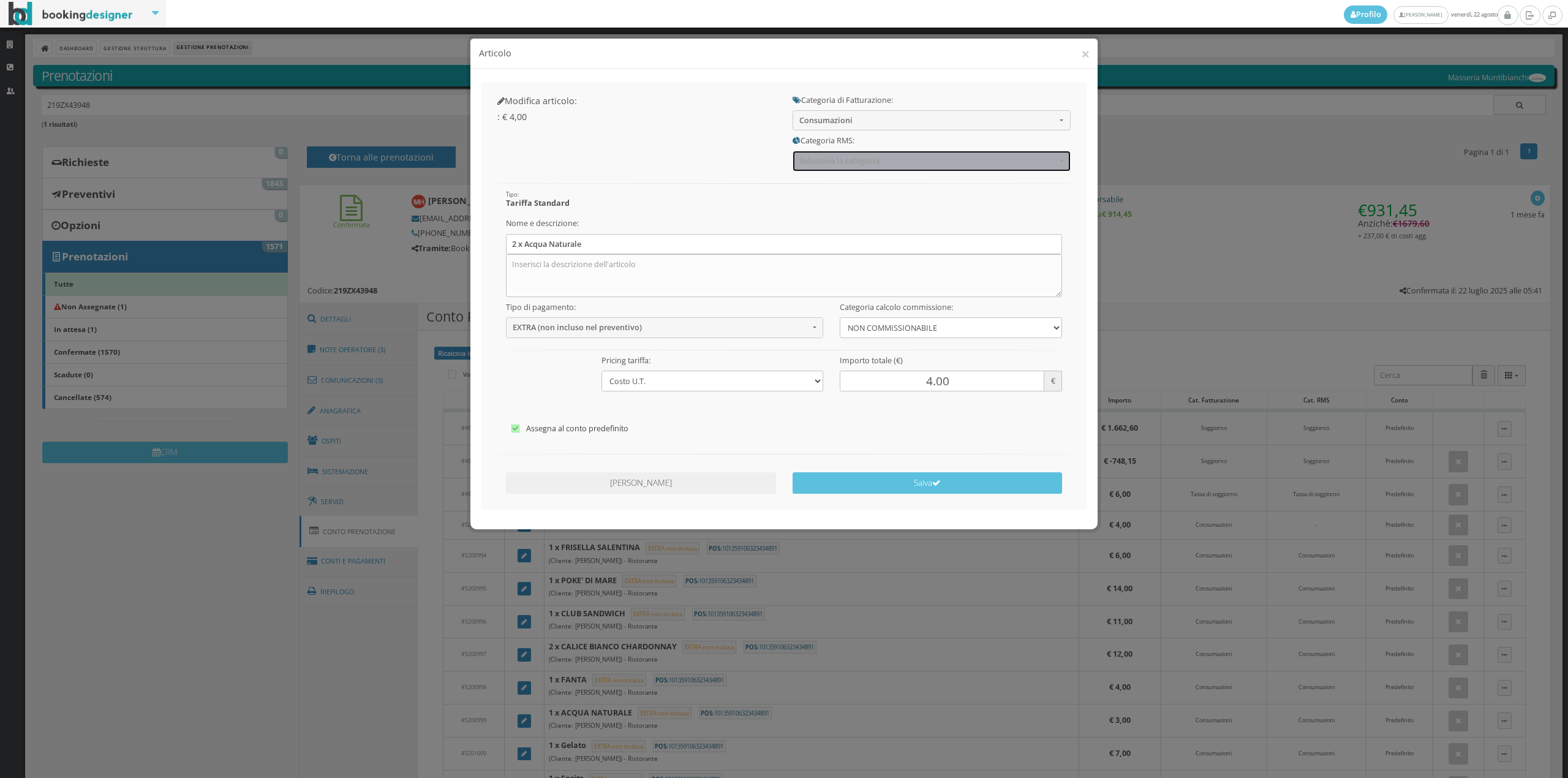
click at [861, 162] on span "Seleziona la categoria" at bounding box center [927, 161] width 256 height 10
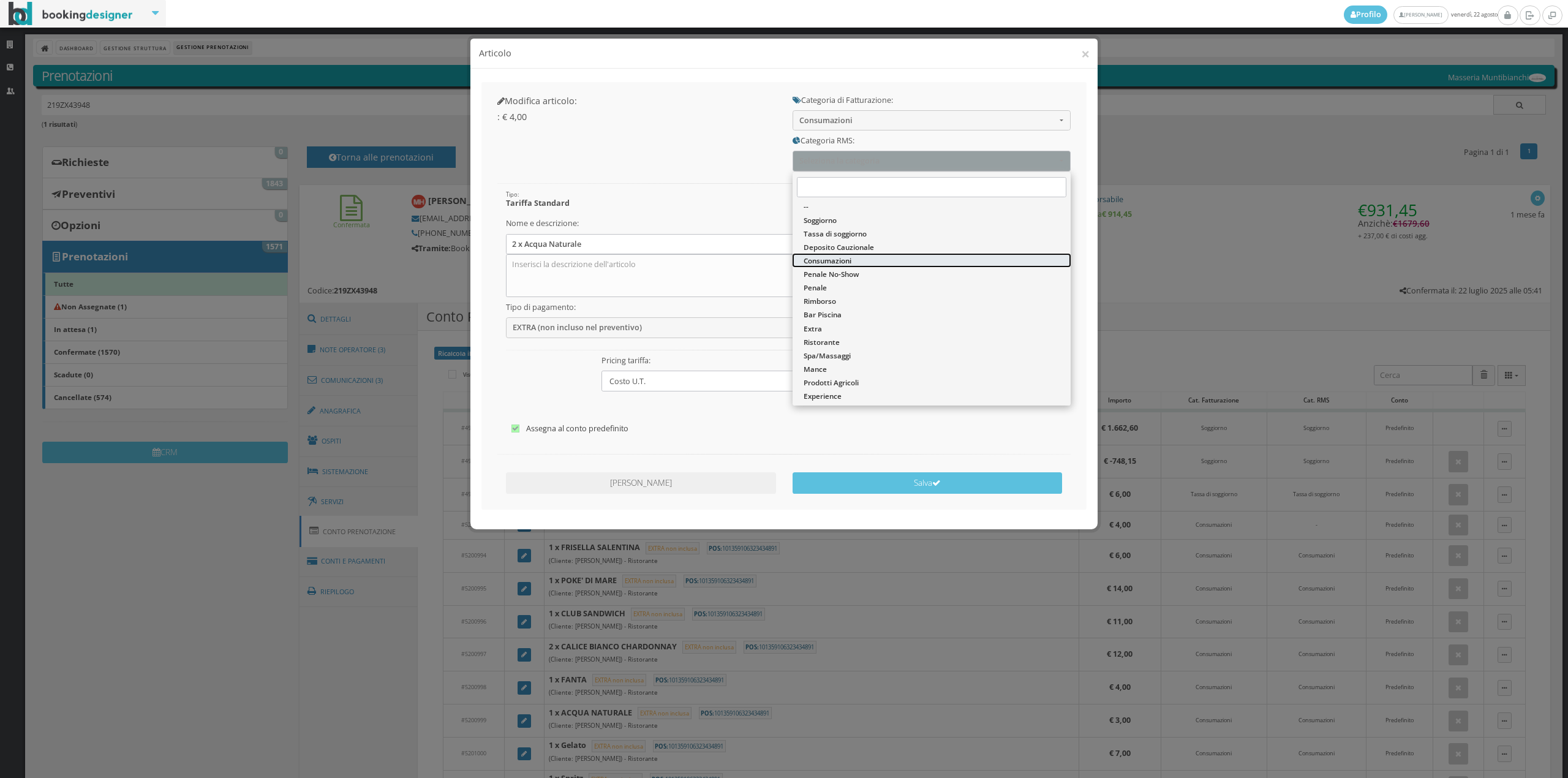
click at [825, 265] on span "Consumazioni" at bounding box center [827, 260] width 48 height 11
select select "36"
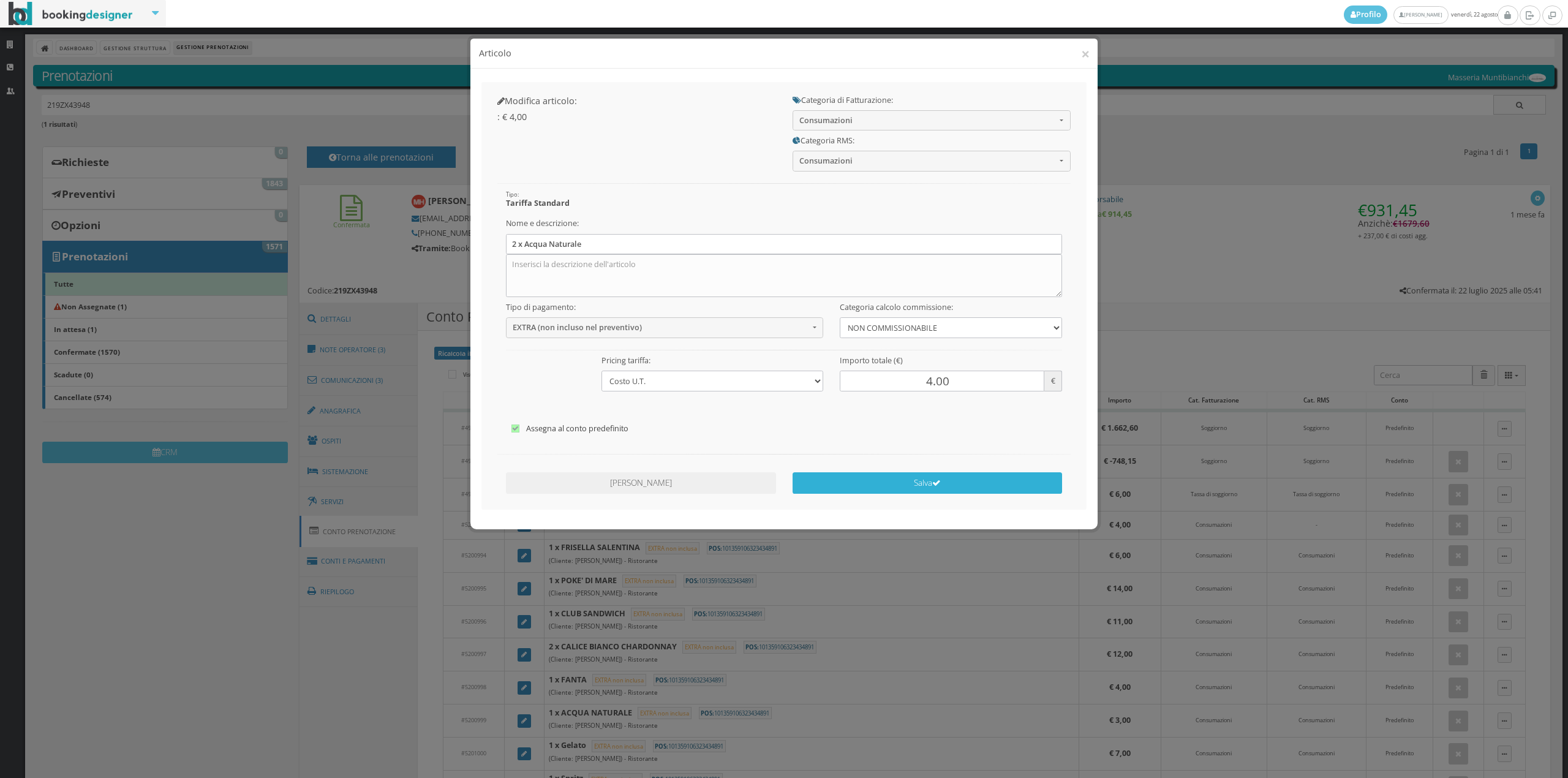
click at [905, 485] on button "Salva" at bounding box center [927, 483] width 270 height 21
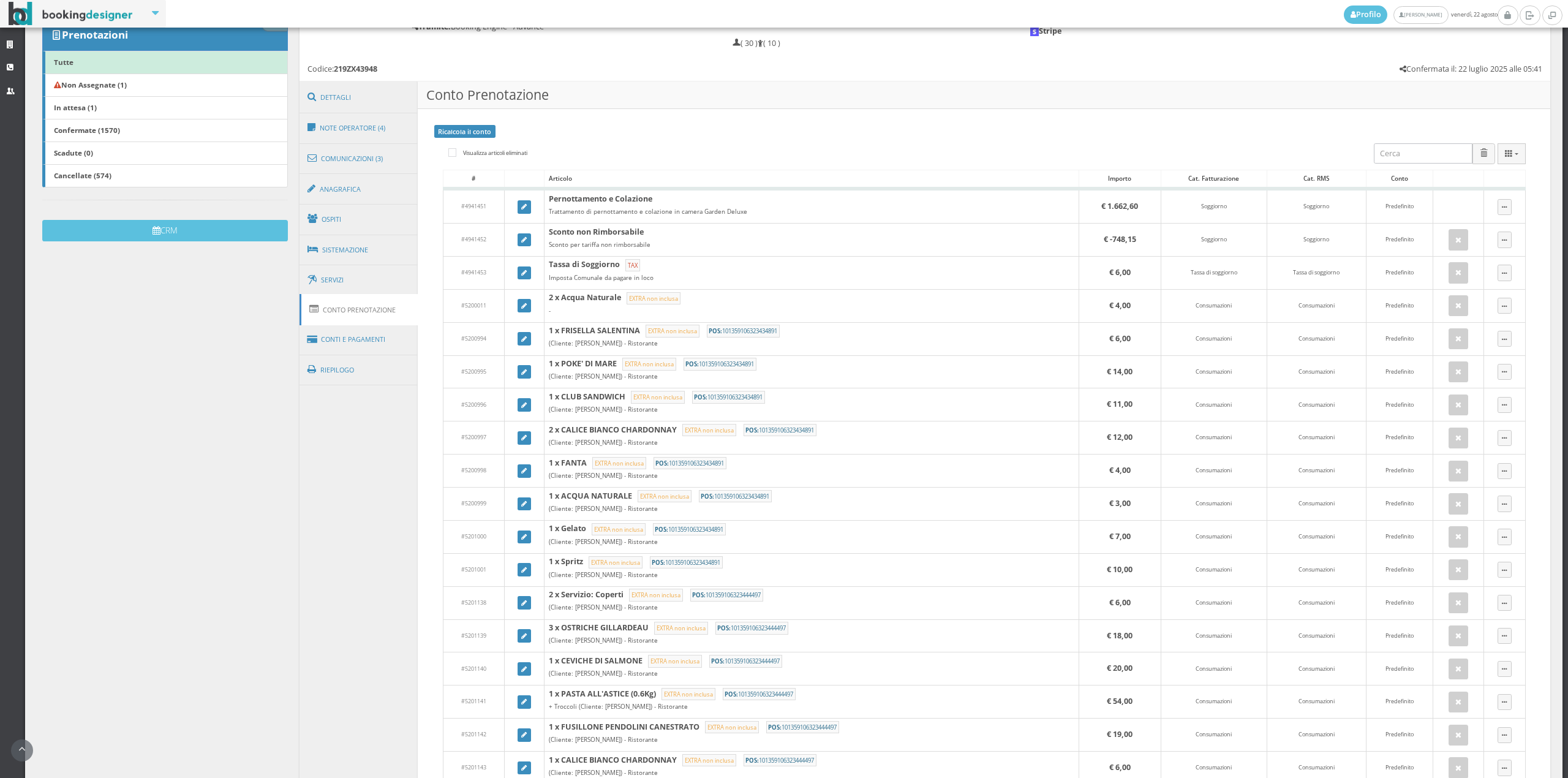
scroll to position [206, 0]
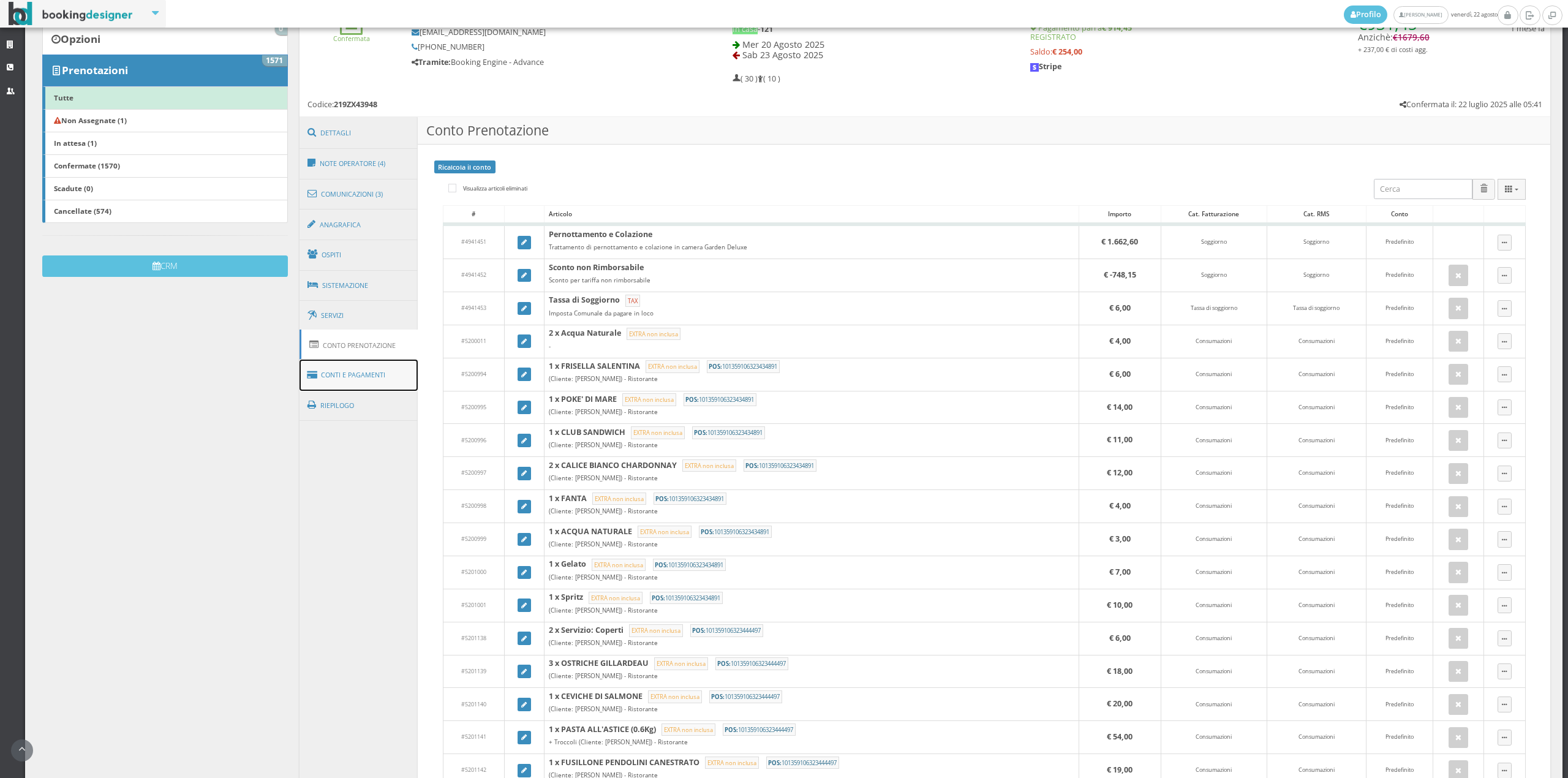
click at [367, 365] on link "Conti e Pagamenti" at bounding box center [359, 375] width 119 height 32
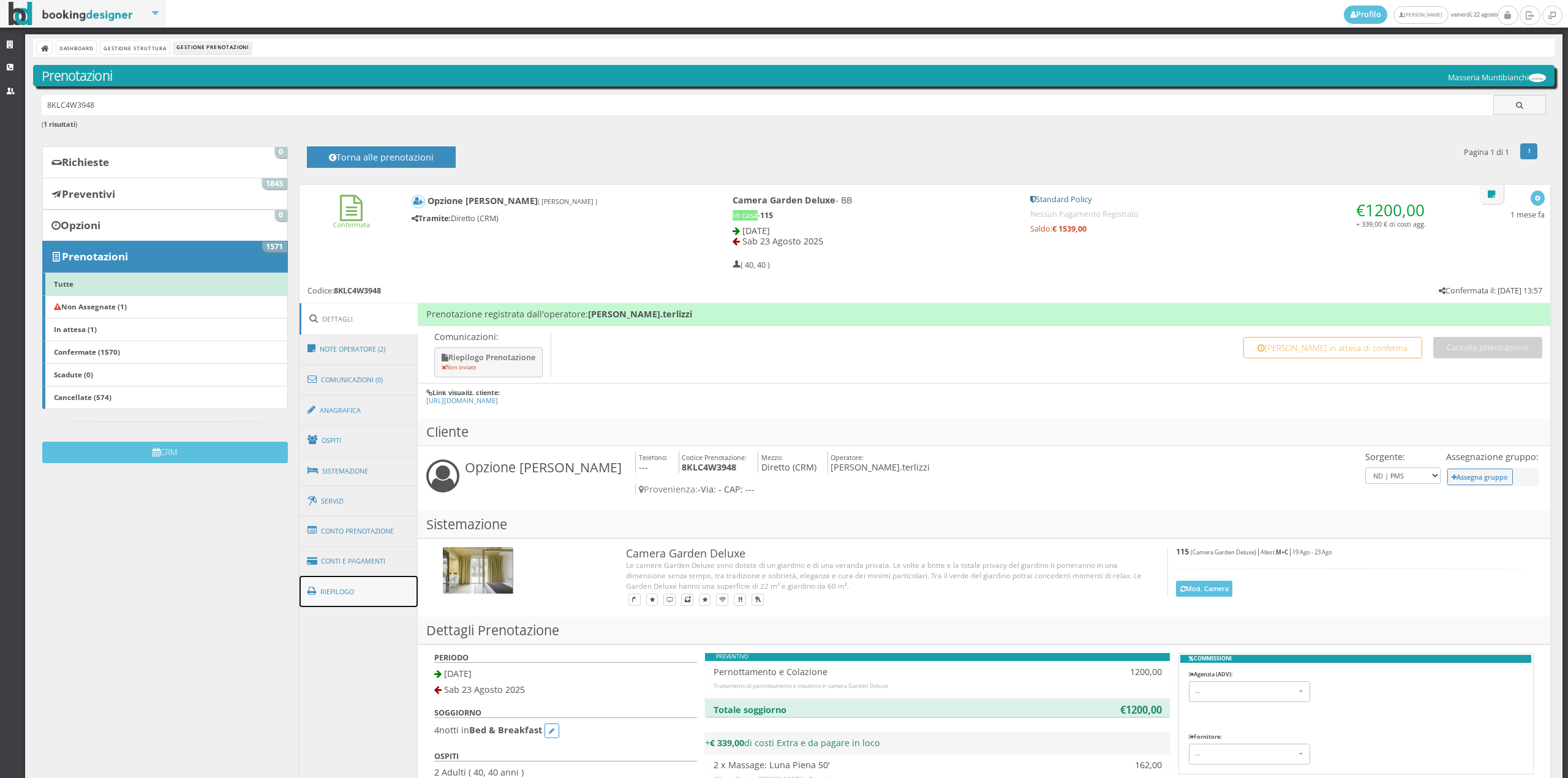
click at [370, 576] on link "Riepilogo" at bounding box center [359, 591] width 119 height 32
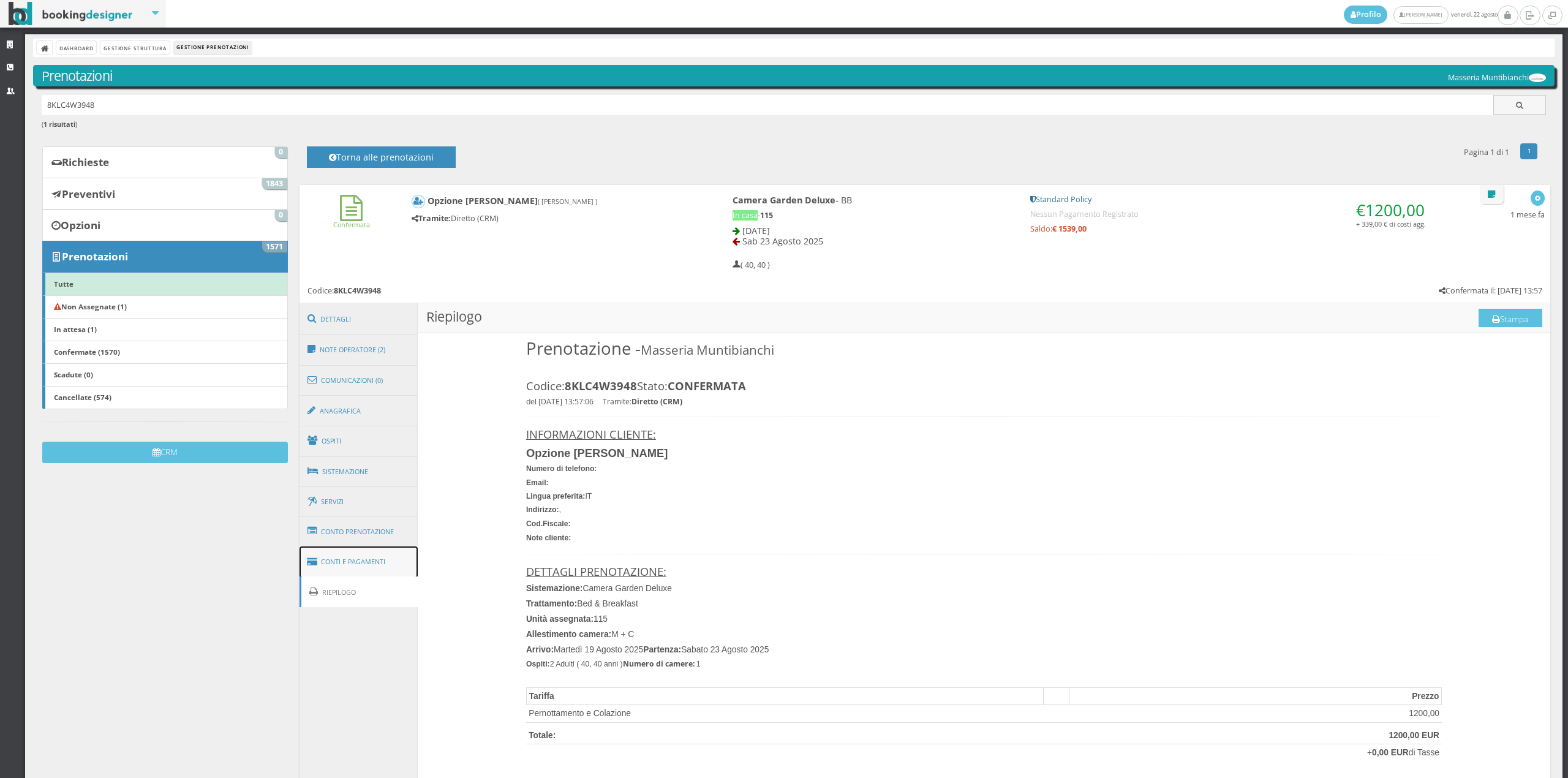
click at [367, 564] on link "Conti e Pagamenti" at bounding box center [359, 561] width 119 height 32
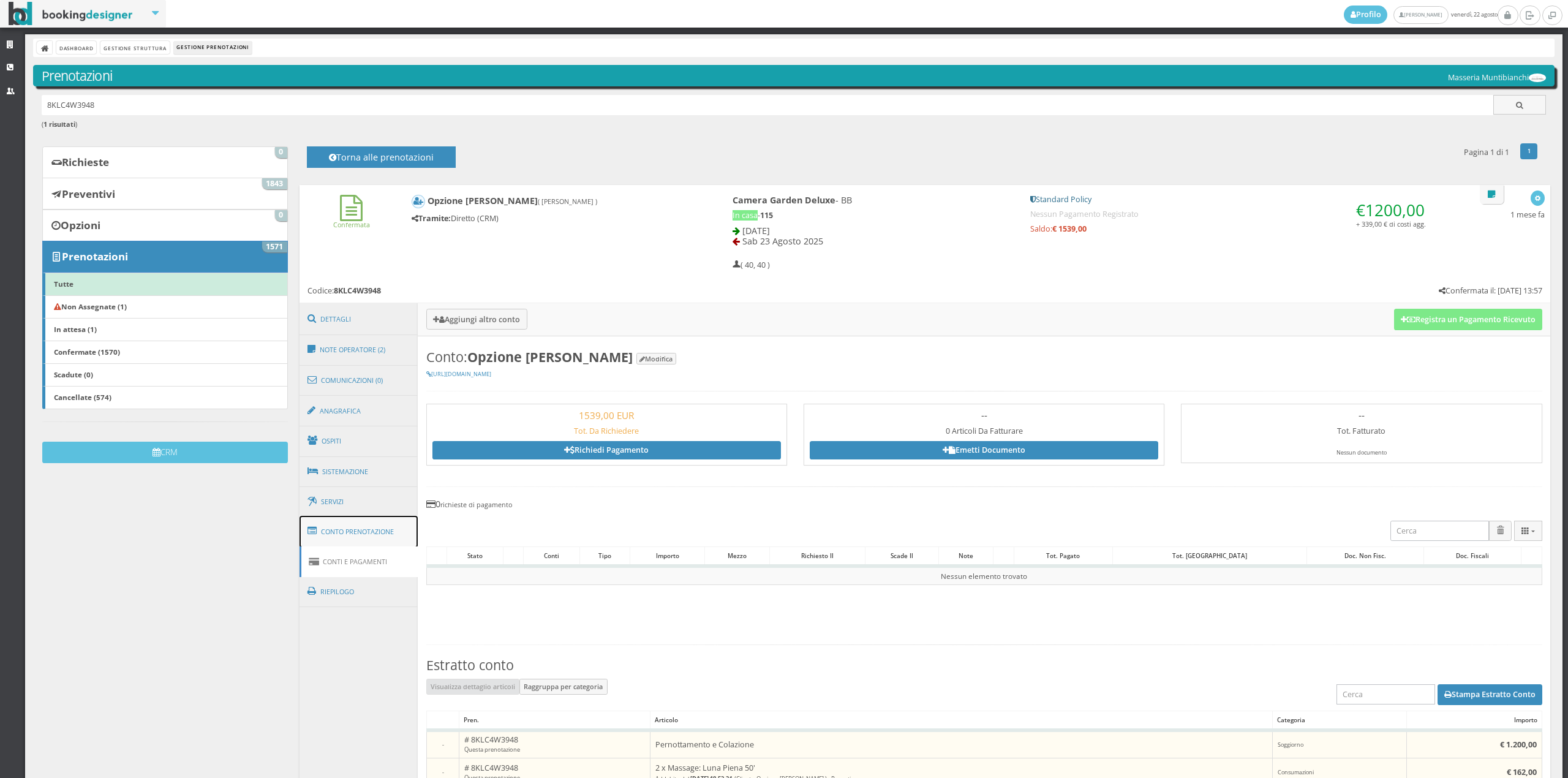
click at [367, 534] on link "Conto Prenotazione" at bounding box center [359, 530] width 119 height 32
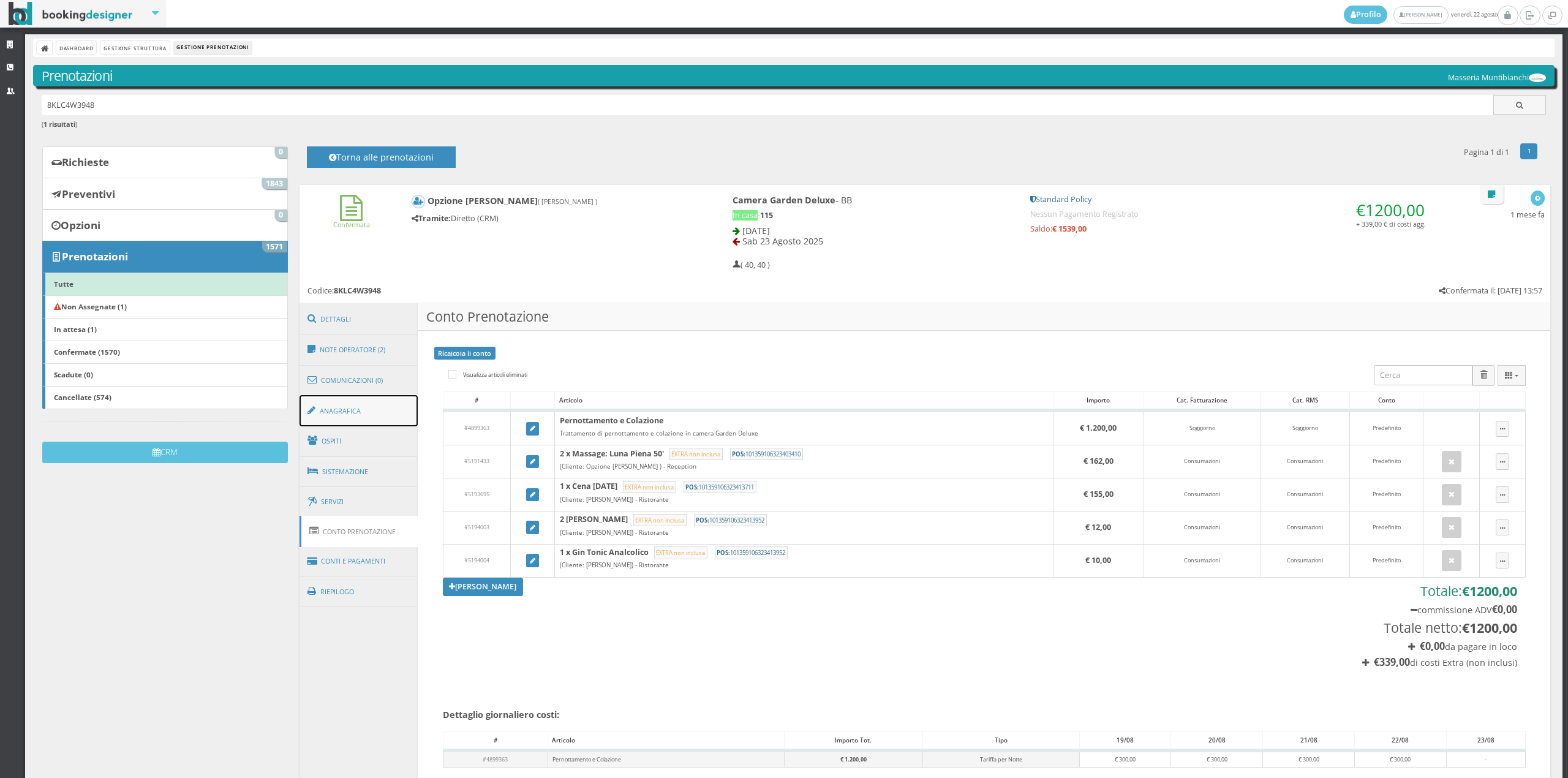
click at [348, 417] on link "Anagrafica" at bounding box center [359, 411] width 119 height 32
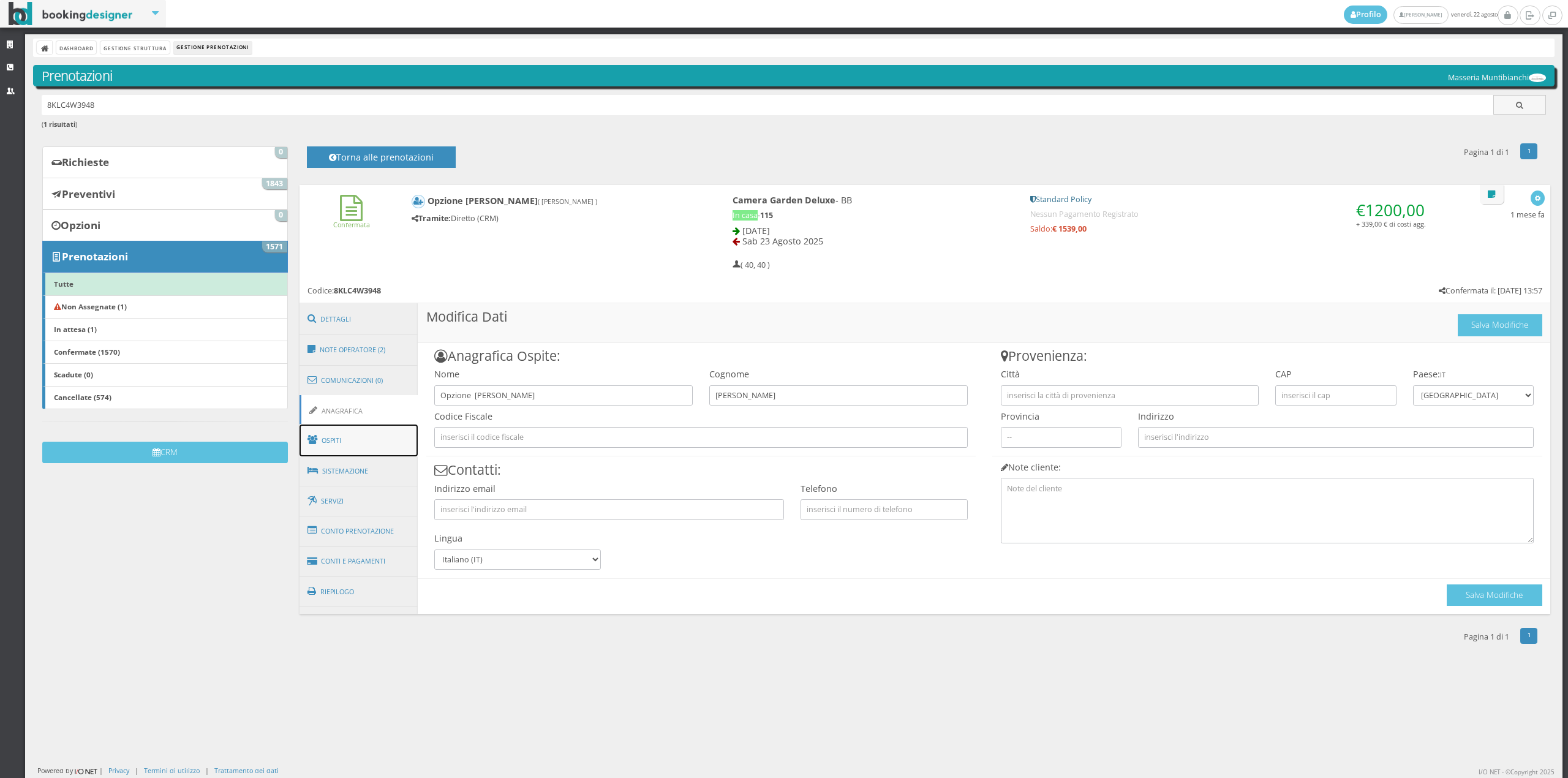
click at [341, 438] on link "Ospiti" at bounding box center [359, 439] width 119 height 32
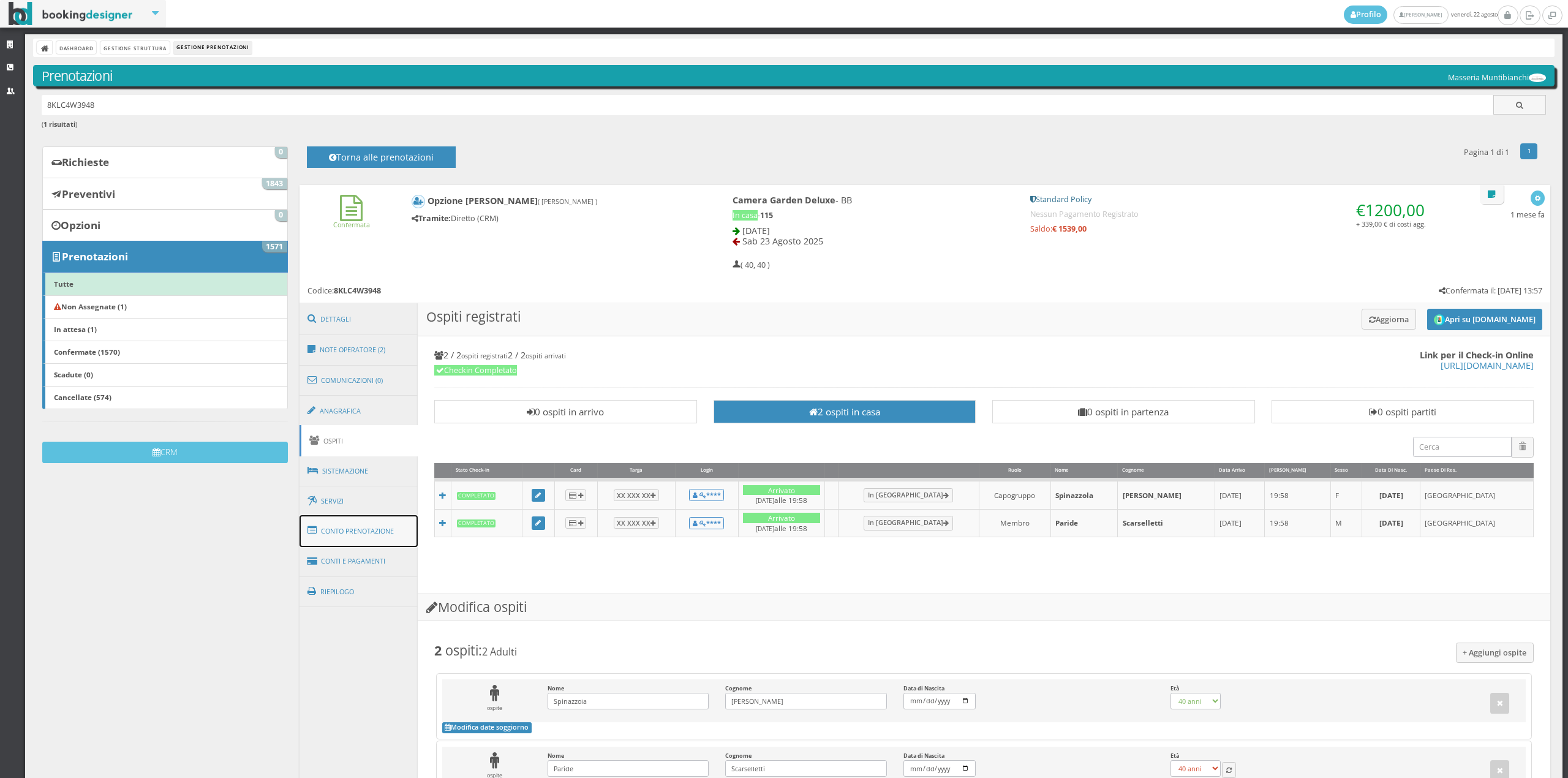
click at [339, 532] on link "Conto Prenotazione" at bounding box center [359, 530] width 119 height 32
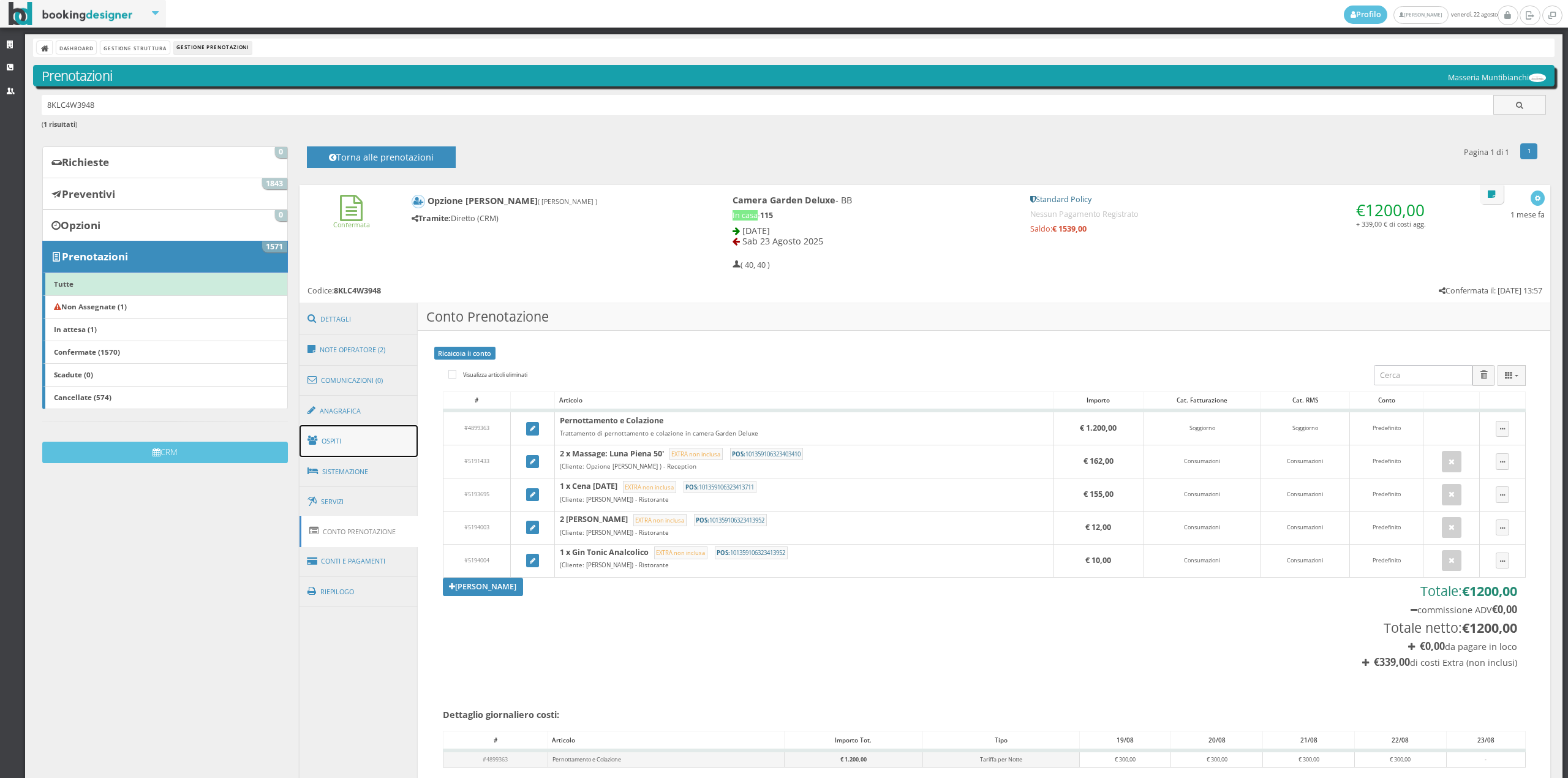
click at [339, 432] on link "Ospiti" at bounding box center [359, 440] width 119 height 32
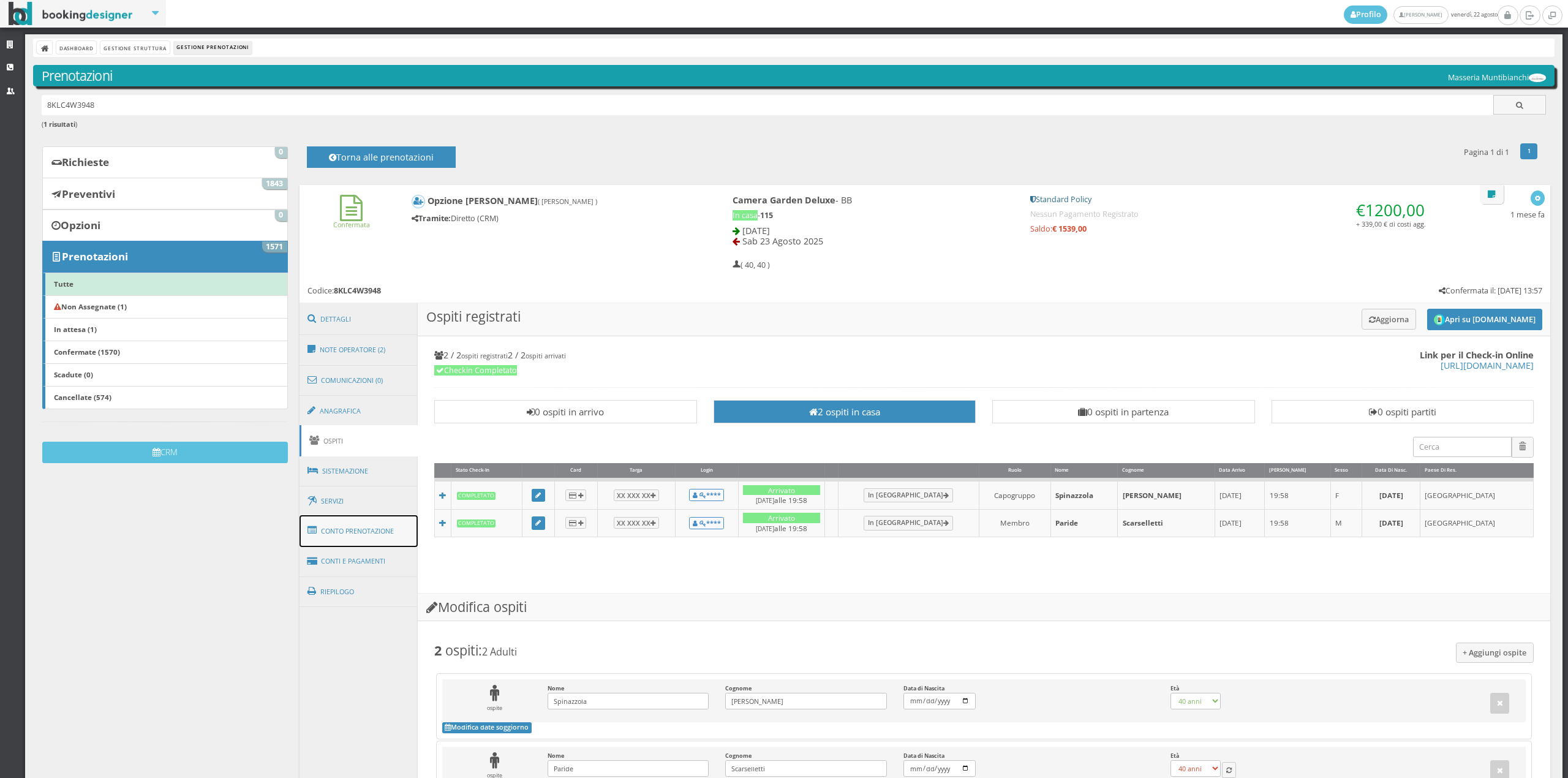
click at [344, 534] on link "Conto Prenotazione" at bounding box center [359, 530] width 119 height 32
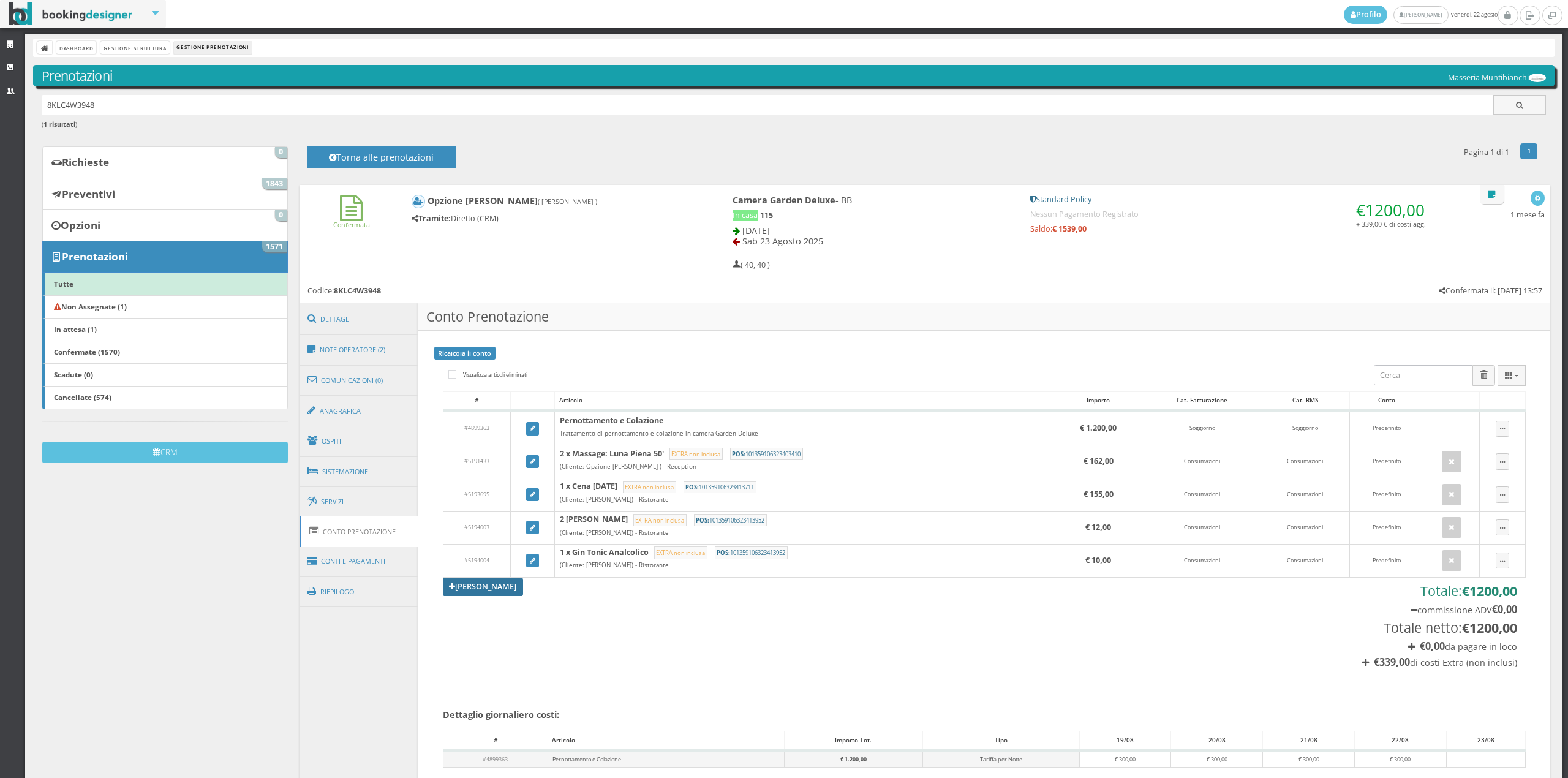
click at [455, 586] on link "[PERSON_NAME]" at bounding box center [483, 586] width 81 height 18
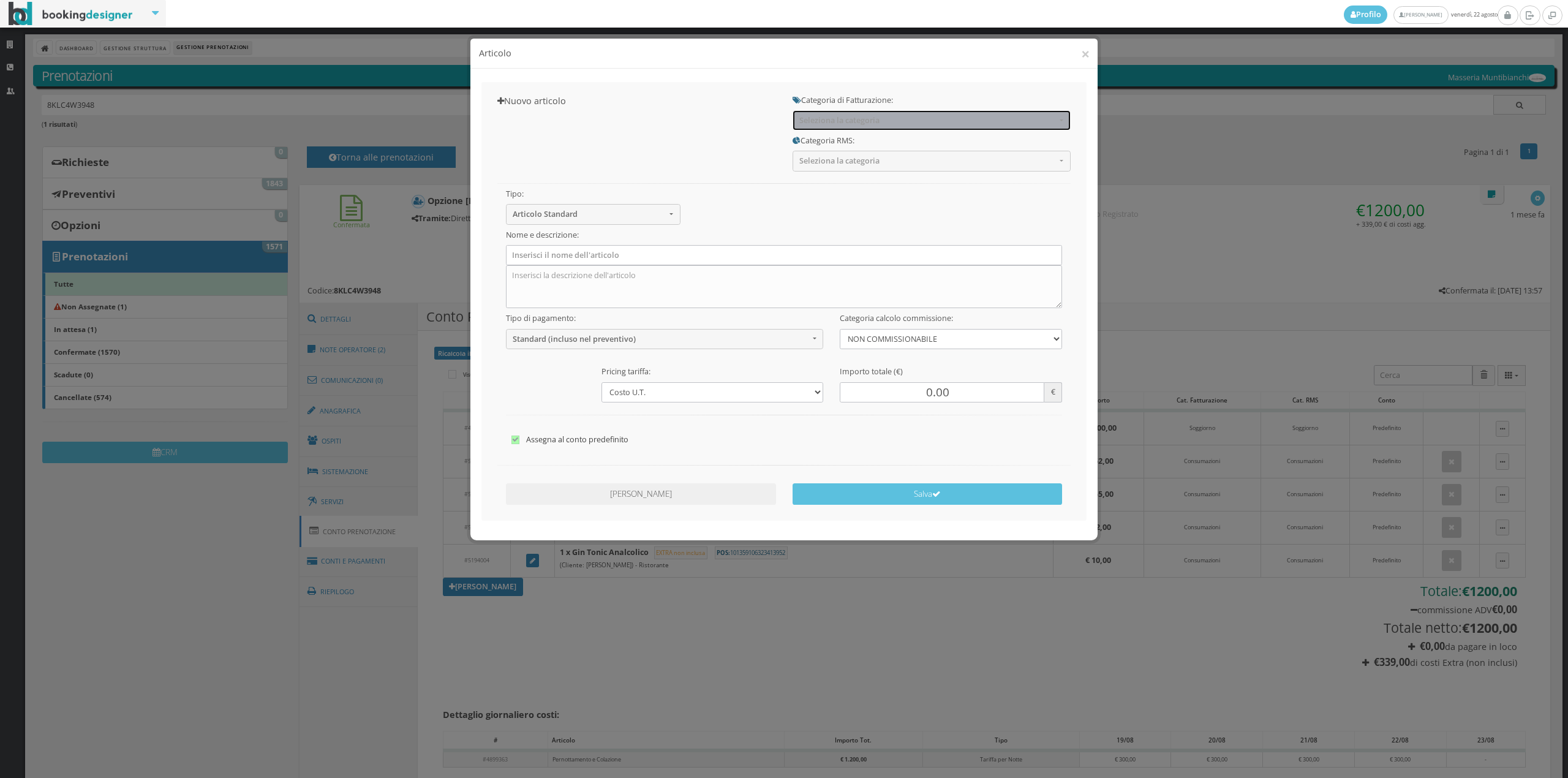
click at [854, 128] on button "Seleziona la categoria" at bounding box center [932, 120] width 278 height 20
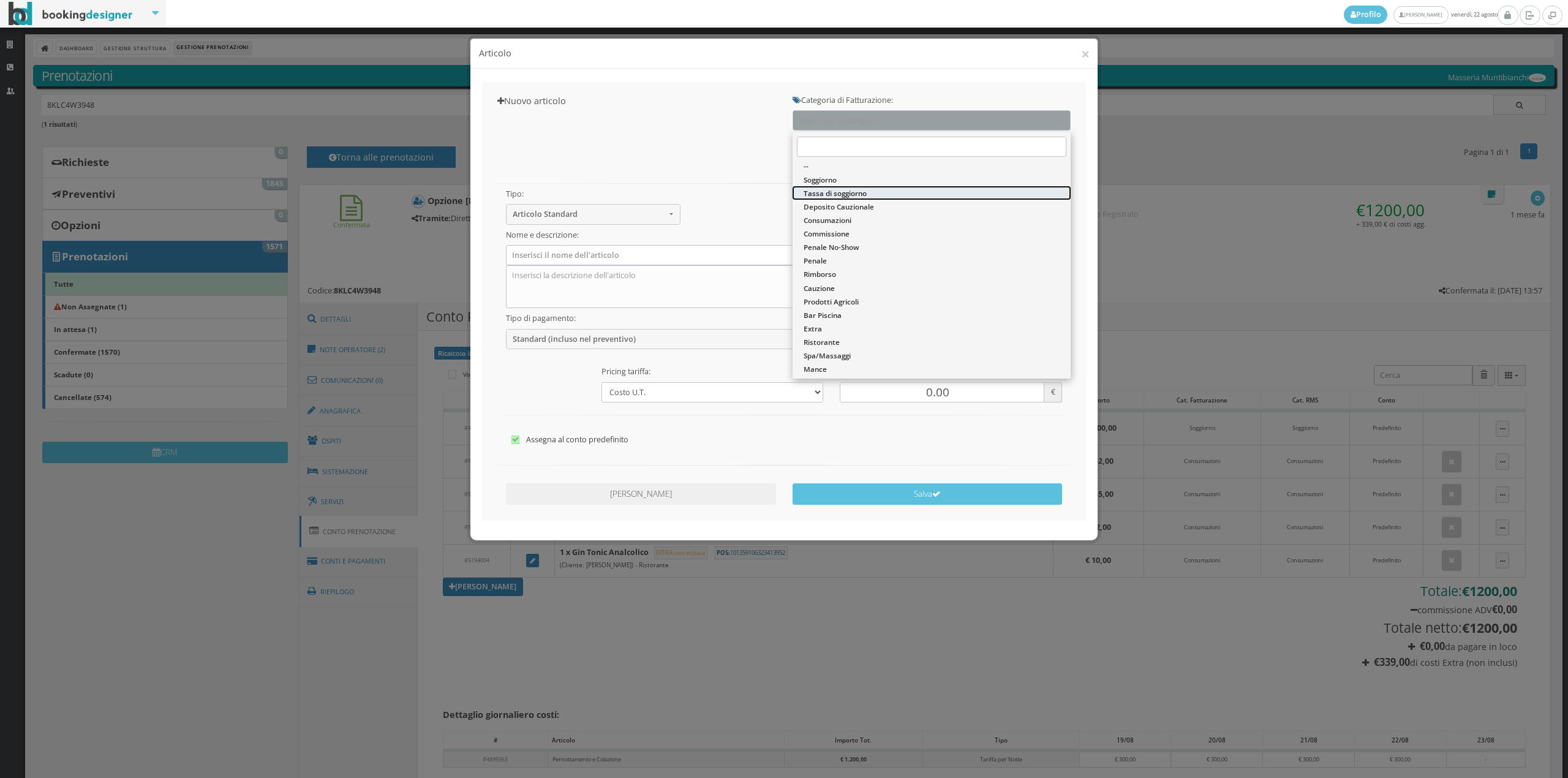
click at [854, 195] on span "Tassa di soggiorno" at bounding box center [835, 193] width 63 height 11
select select "13"
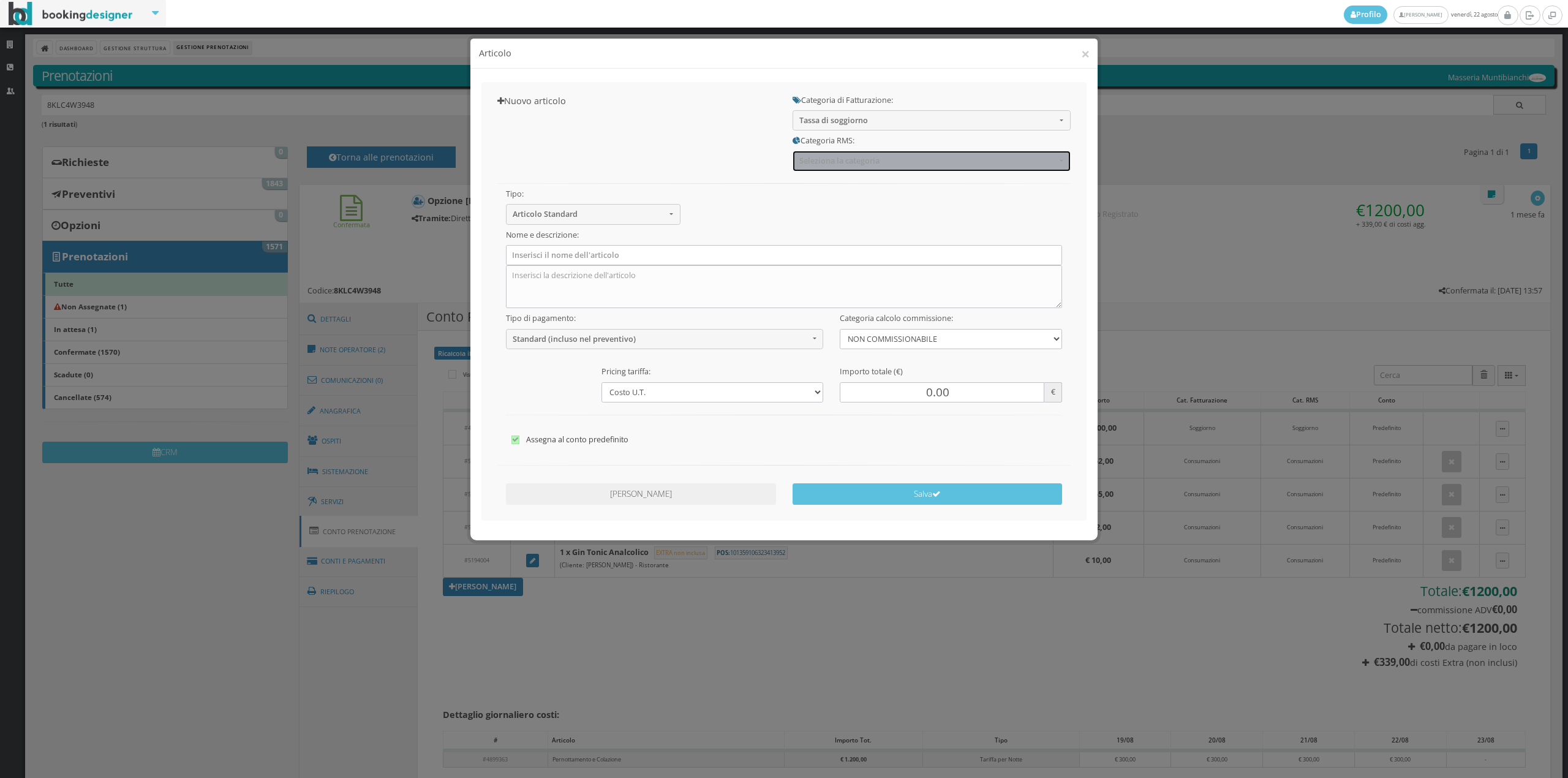
click at [855, 160] on span "Seleziona la categoria" at bounding box center [927, 161] width 256 height 10
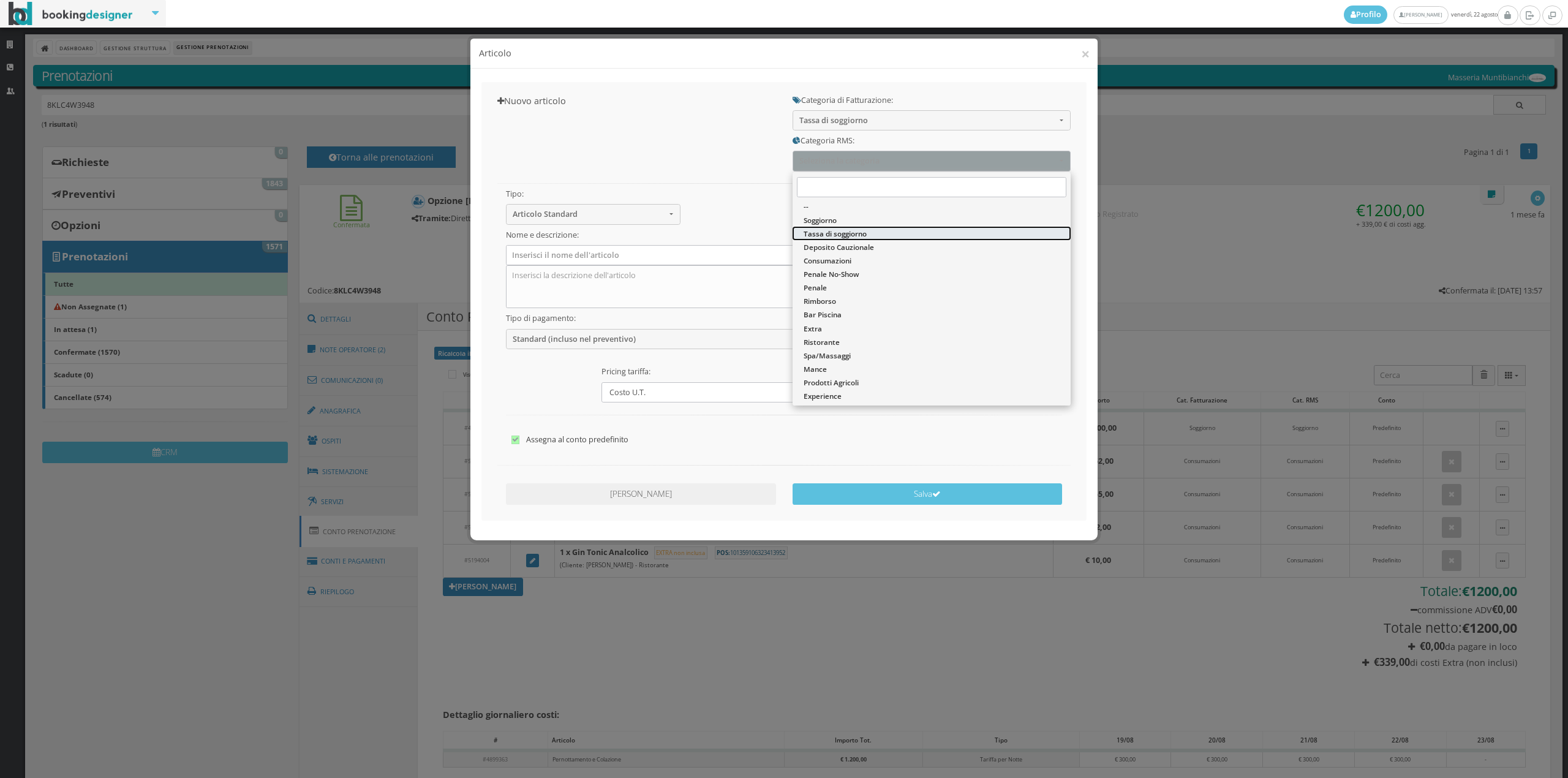
click at [843, 238] on span "Tassa di soggiorno" at bounding box center [835, 233] width 63 height 11
select select "13"
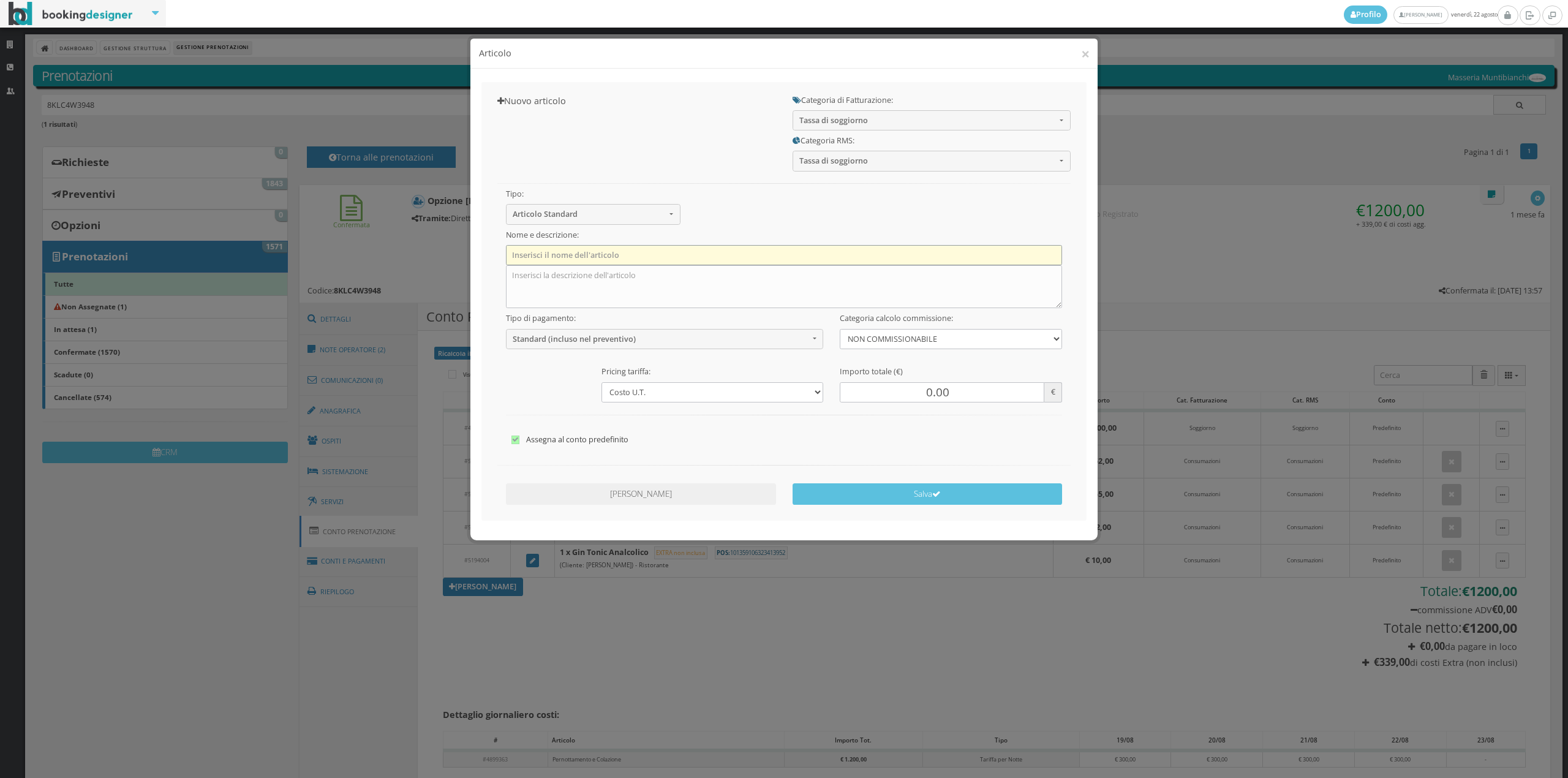
click at [652, 255] on input "text" at bounding box center [784, 254] width 557 height 20
type input "Tassa di Soggiorno"
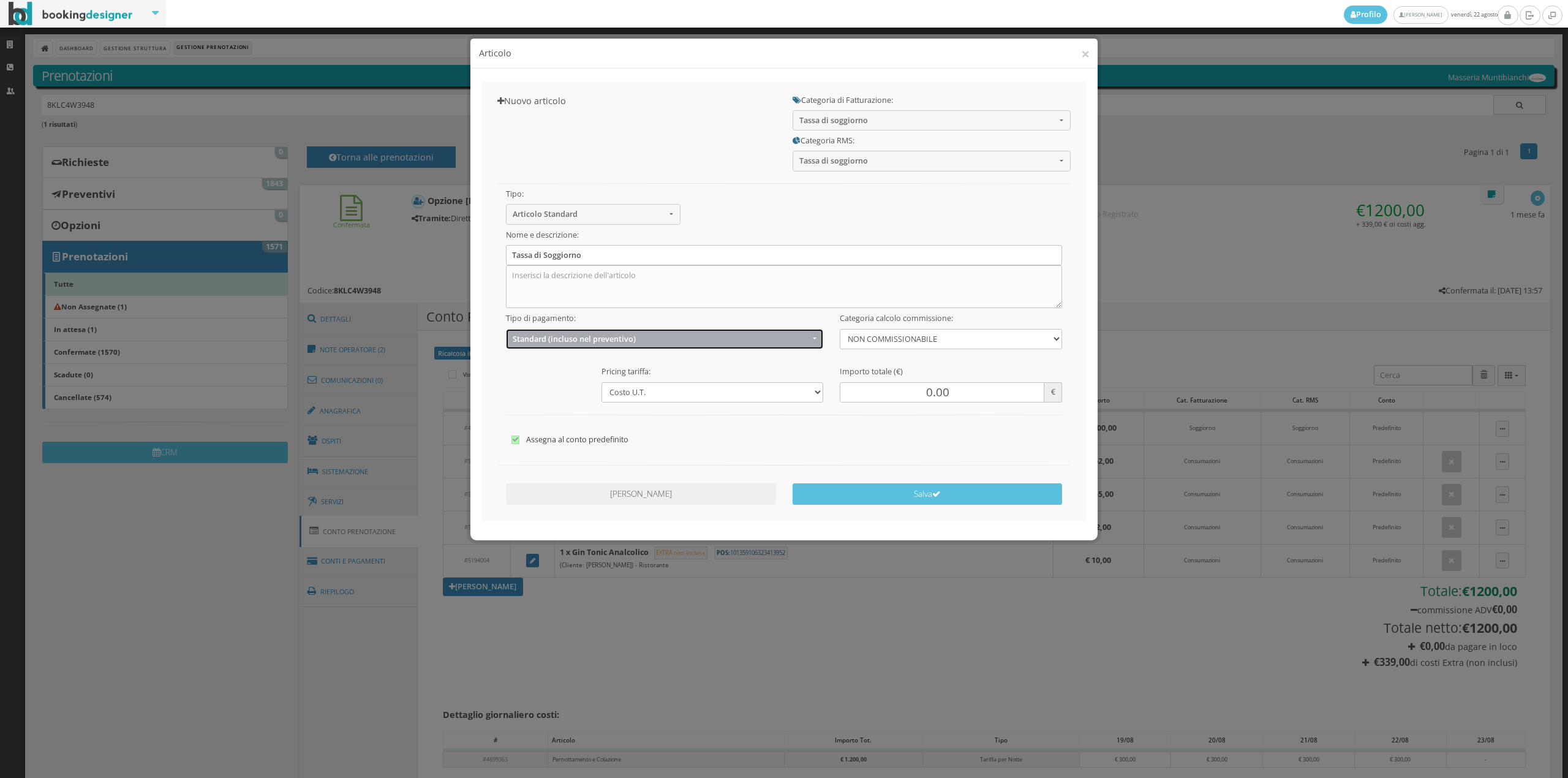
click at [608, 342] on span "Standard (incluso nel preventivo)" at bounding box center [660, 339] width 297 height 10
click at [582, 385] on span "EXTRA (non incluso nel preventivo)" at bounding box center [576, 387] width 118 height 11
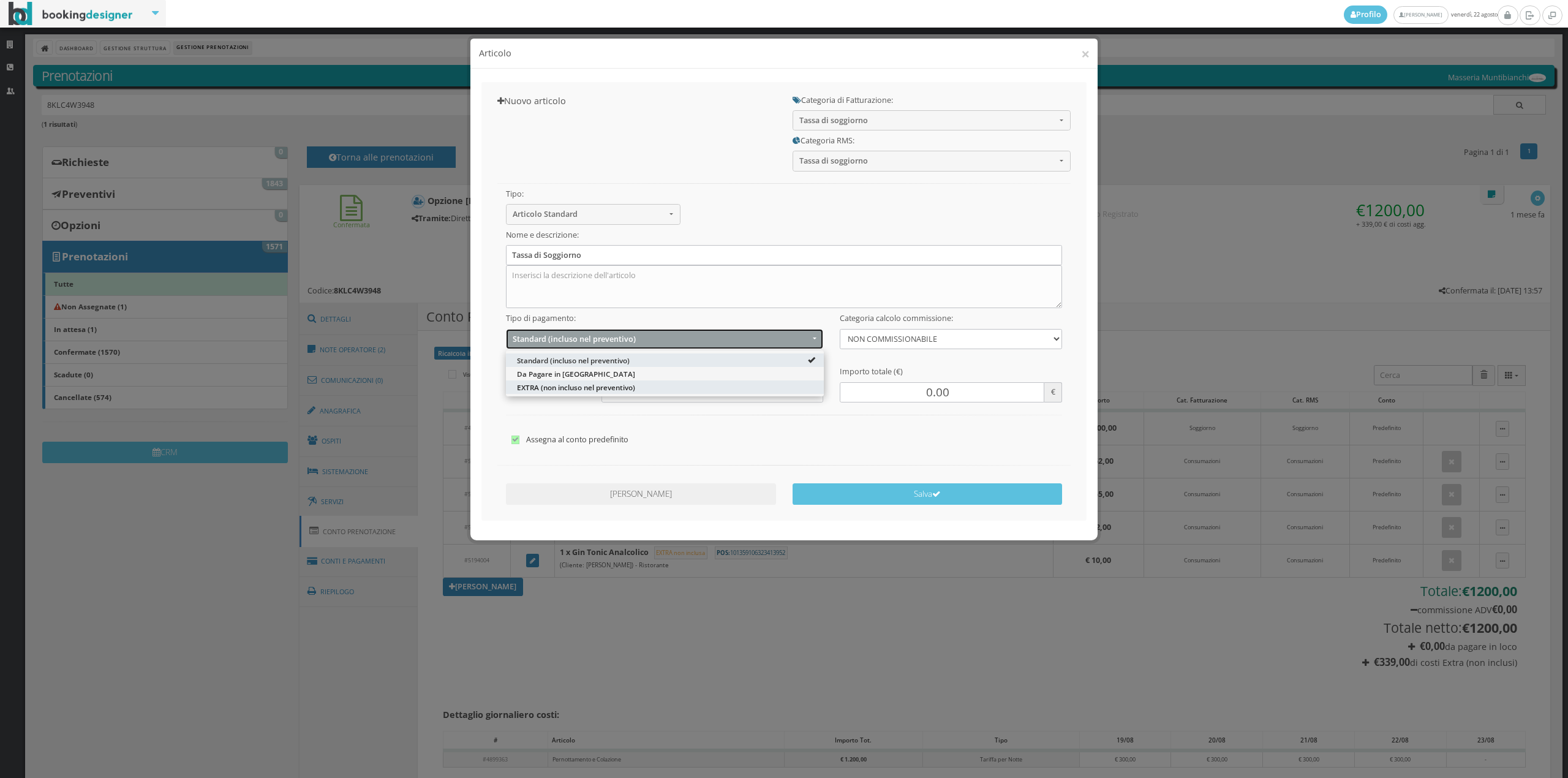
select select "2"
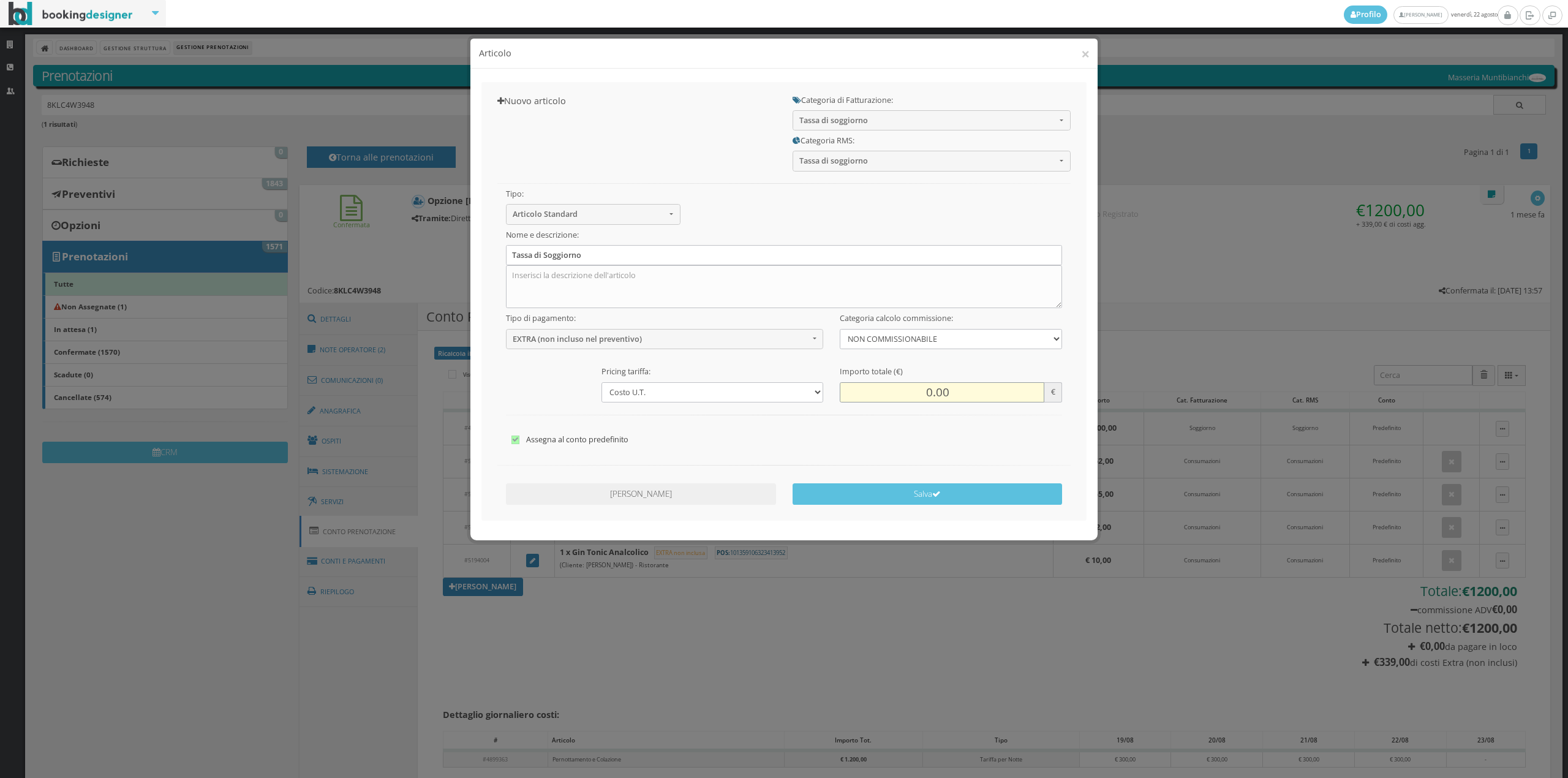
click at [905, 392] on input "0.00" at bounding box center [941, 391] width 204 height 20
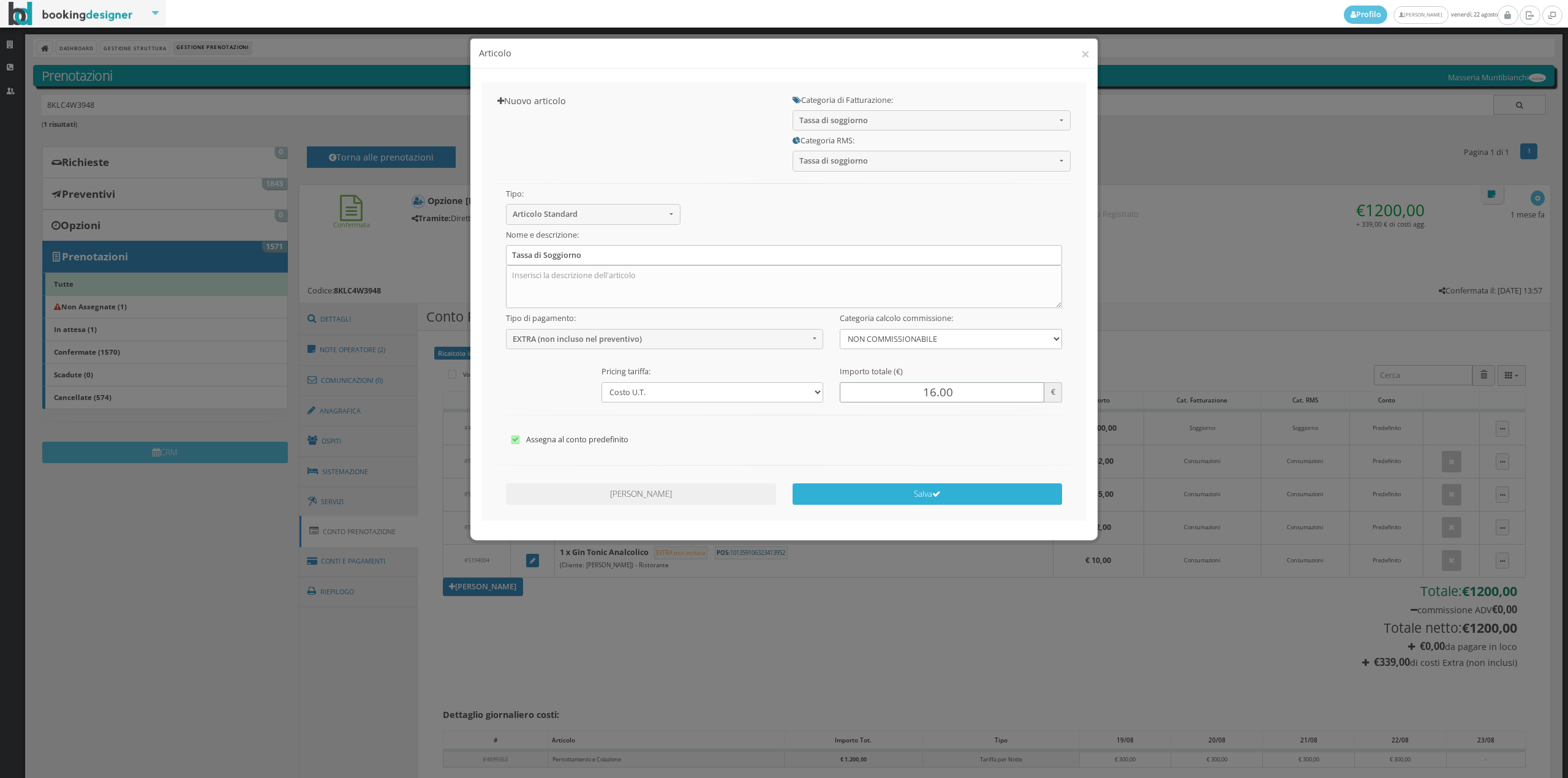
type input "16.00"
click at [894, 487] on button "Salva" at bounding box center [927, 494] width 270 height 21
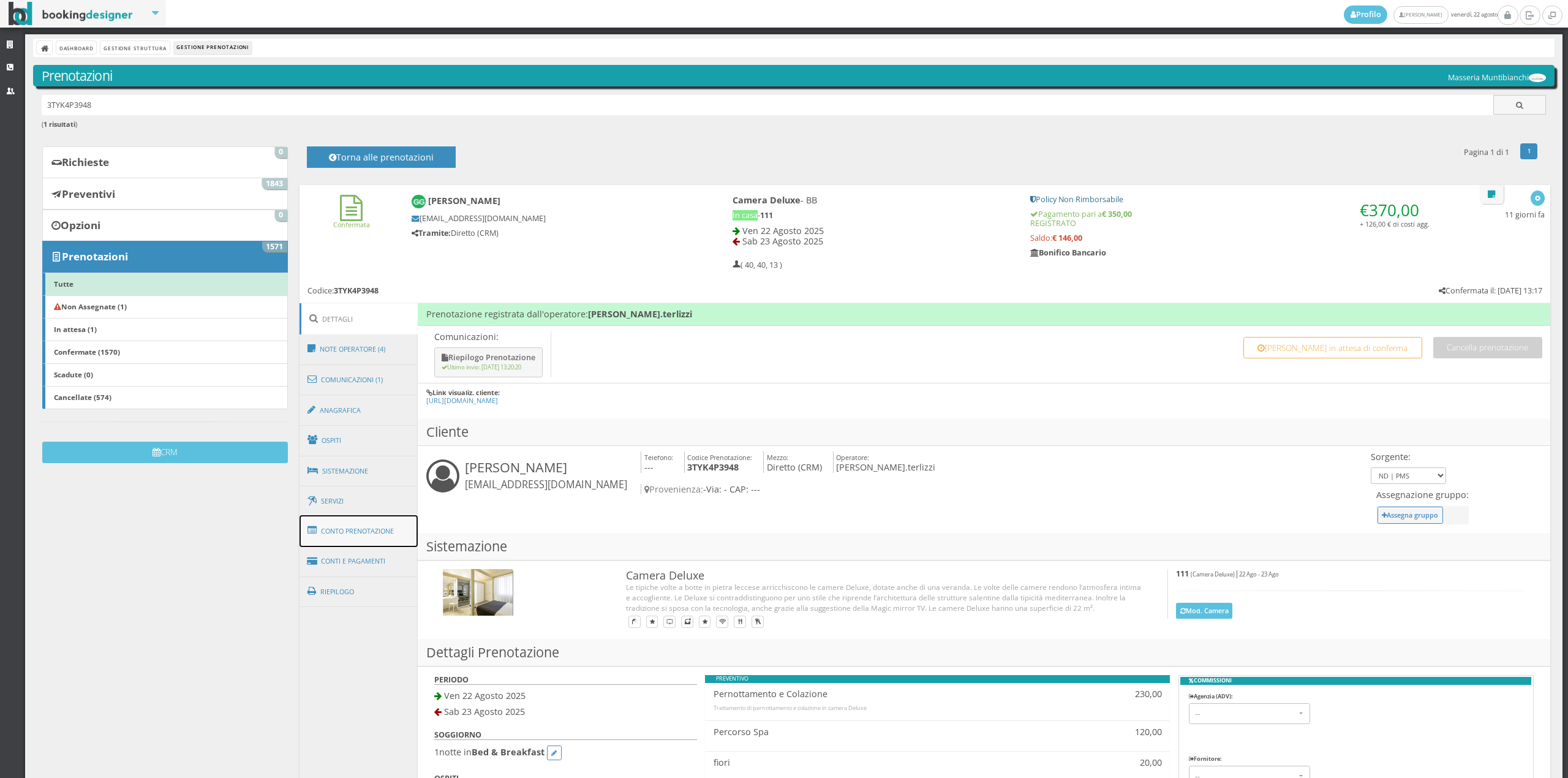
click at [344, 532] on link "Conto Prenotazione" at bounding box center [359, 530] width 119 height 32
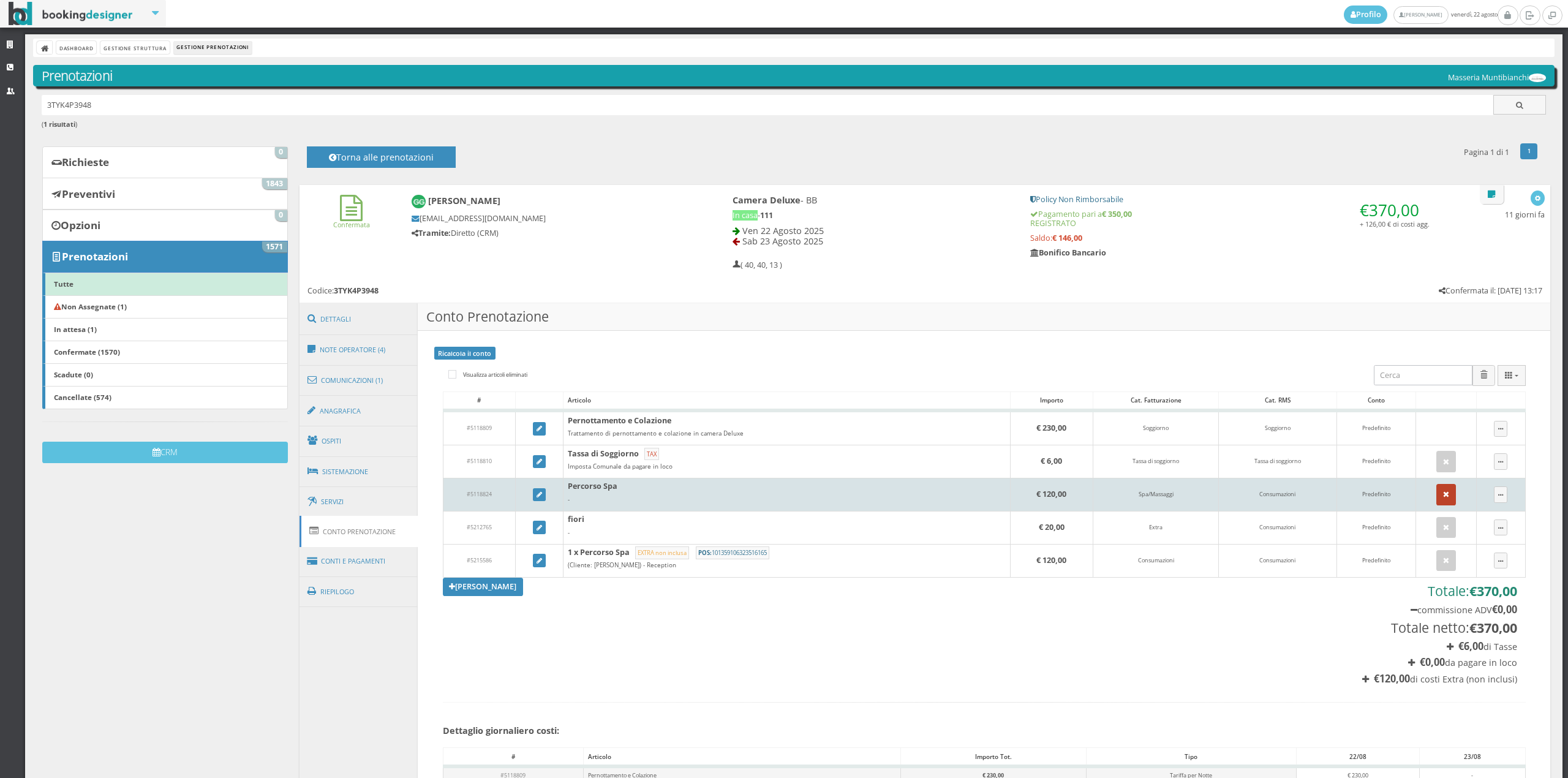
click at [1437, 497] on button "button" at bounding box center [1446, 494] width 19 height 21
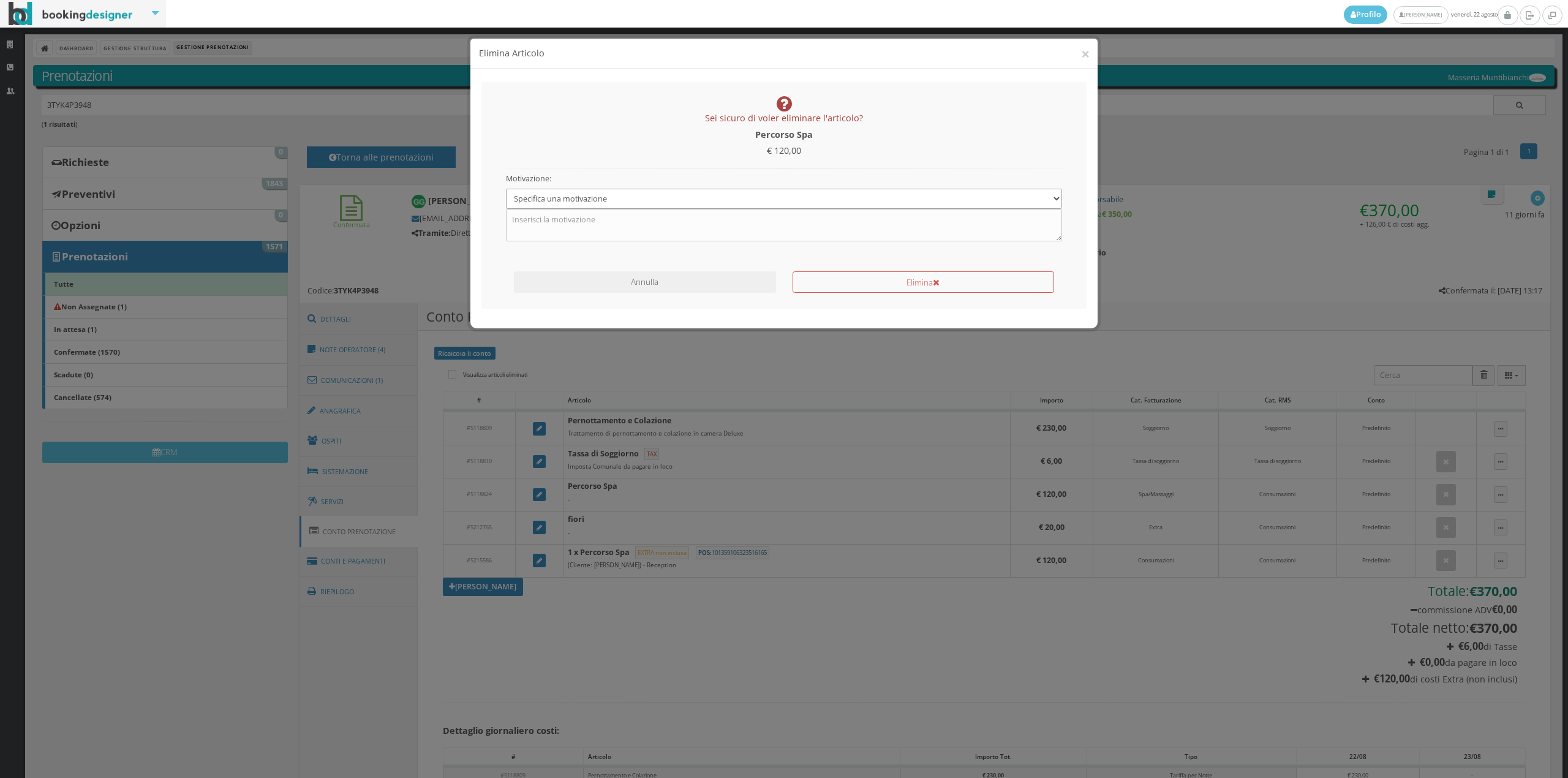
drag, startPoint x: 775, startPoint y: 197, endPoint x: 736, endPoint y: 208, distance: 40.5
click at [775, 197] on select "Specifica una motivazione Errore di inserimento Ricalcolo del conto Il cliente …" at bounding box center [784, 199] width 557 height 20
select select "1"
click at [506, 189] on select "Specifica una motivazione Errore di inserimento Ricalcolo del conto Il cliente …" at bounding box center [784, 199] width 557 height 20
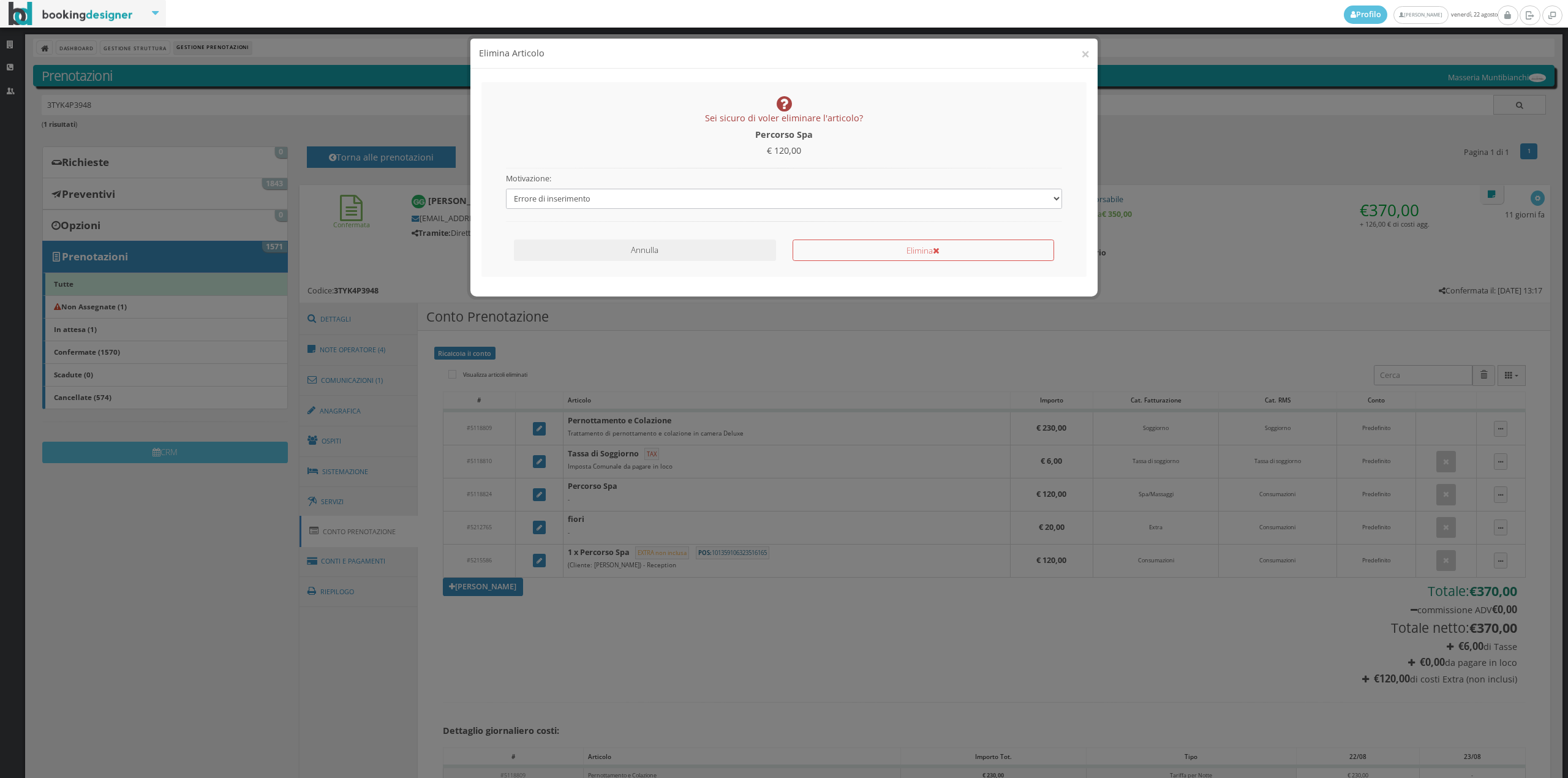
drag, startPoint x: 729, startPoint y: 209, endPoint x: 582, endPoint y: 248, distance: 152.1
click at [582, 248] on button "Annulla" at bounding box center [645, 250] width 262 height 21
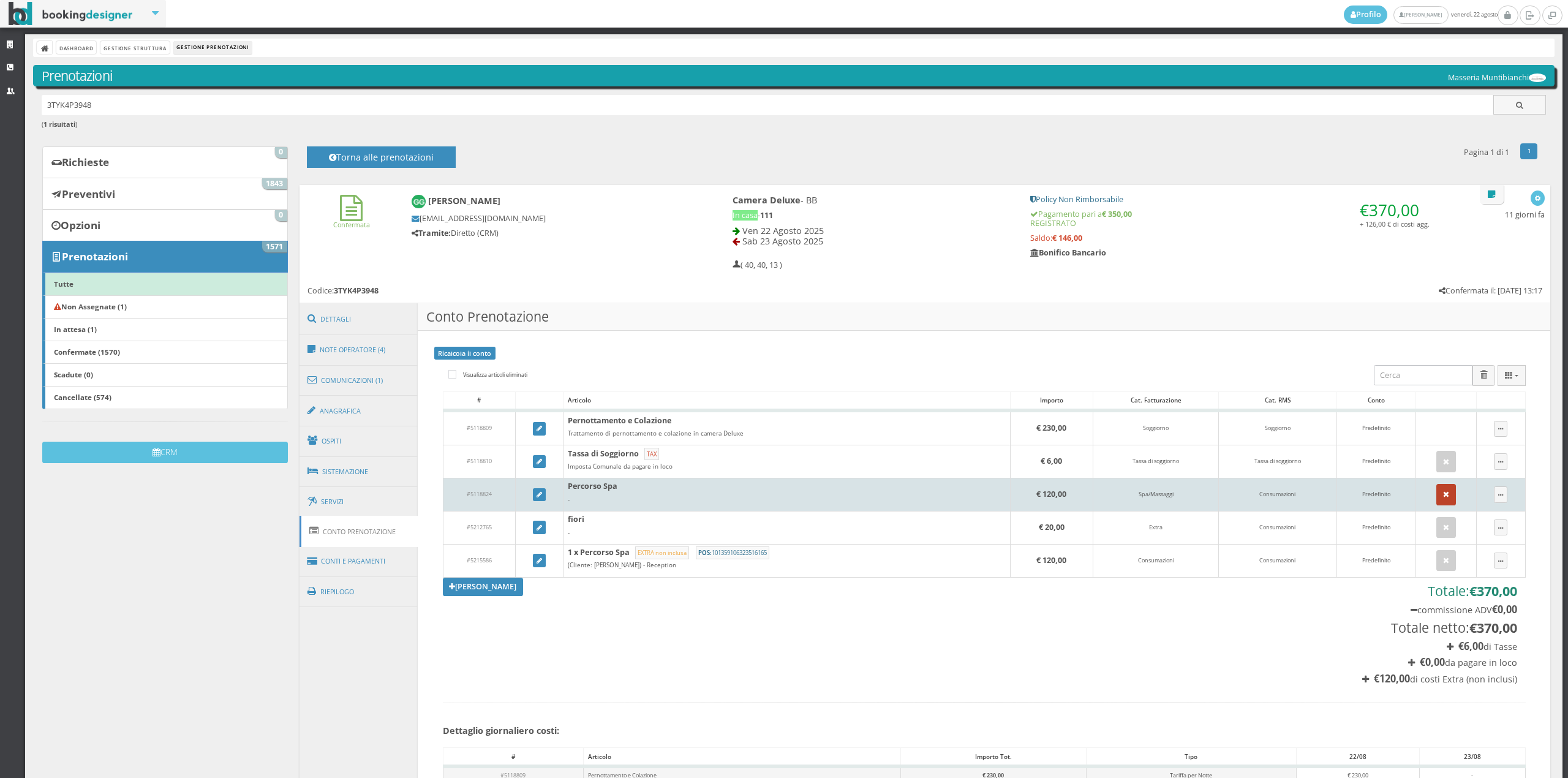
click at [1437, 493] on button "button" at bounding box center [1446, 494] width 19 height 21
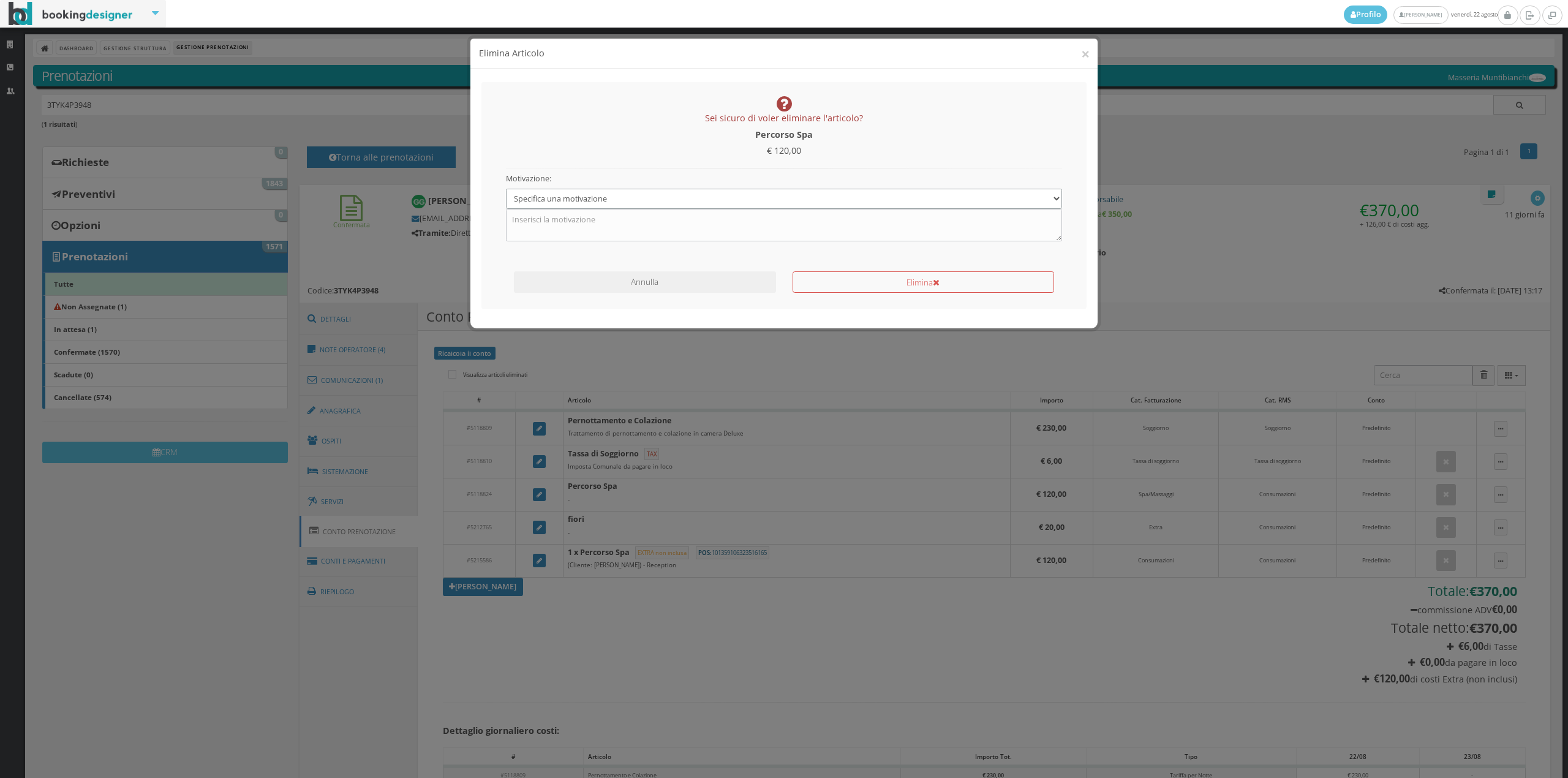
drag, startPoint x: 672, startPoint y: 197, endPoint x: 665, endPoint y: 202, distance: 8.6
click at [672, 197] on select "Specifica una motivazione Errore di inserimento Ricalcolo del conto Il cliente …" at bounding box center [784, 199] width 557 height 20
select select "1"
click at [506, 189] on select "Specifica una motivazione Errore di inserimento Ricalcolo del conto Il cliente …" at bounding box center [784, 199] width 557 height 20
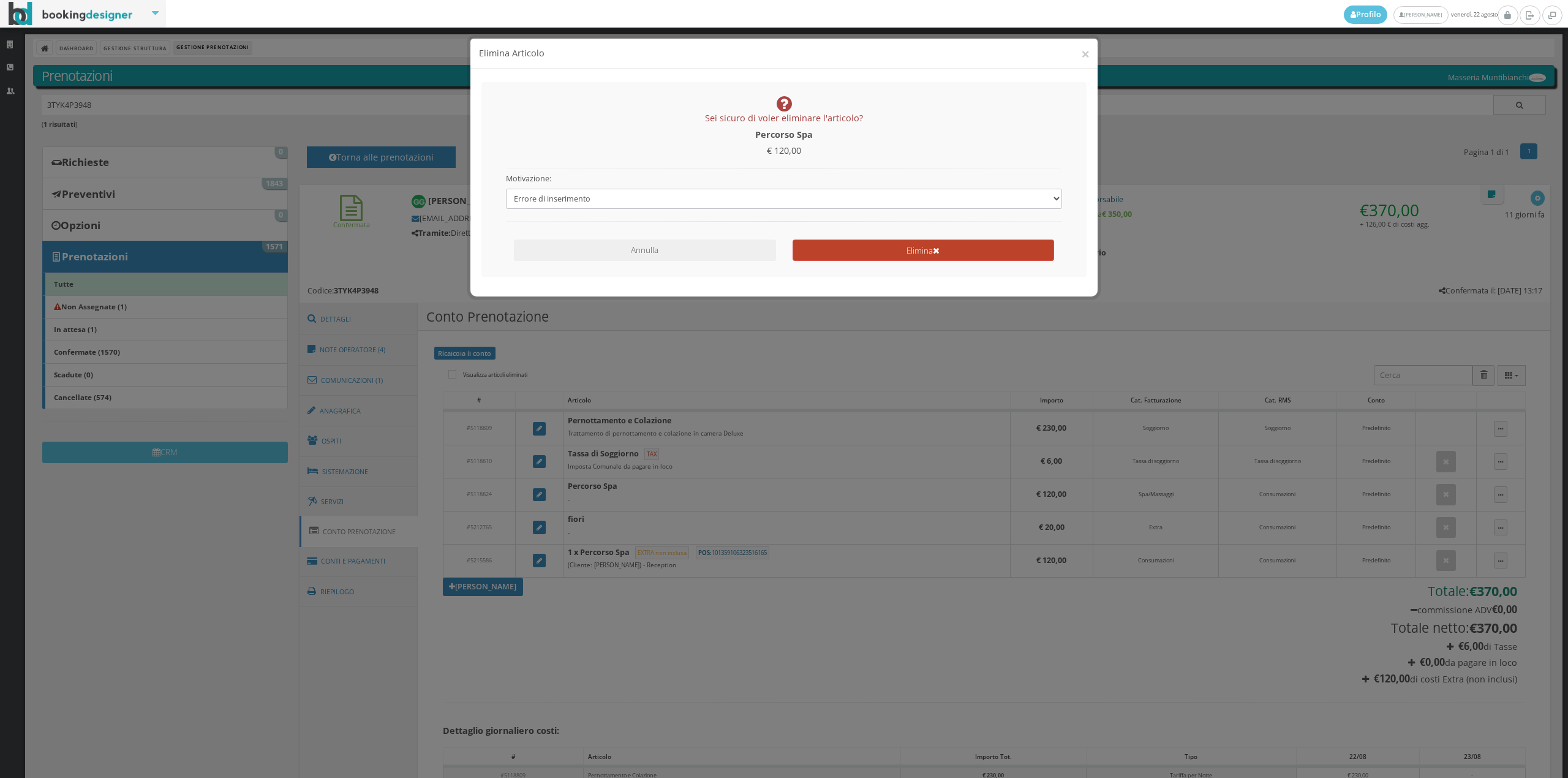
click at [851, 240] on button "Elimina" at bounding box center [923, 250] width 262 height 21
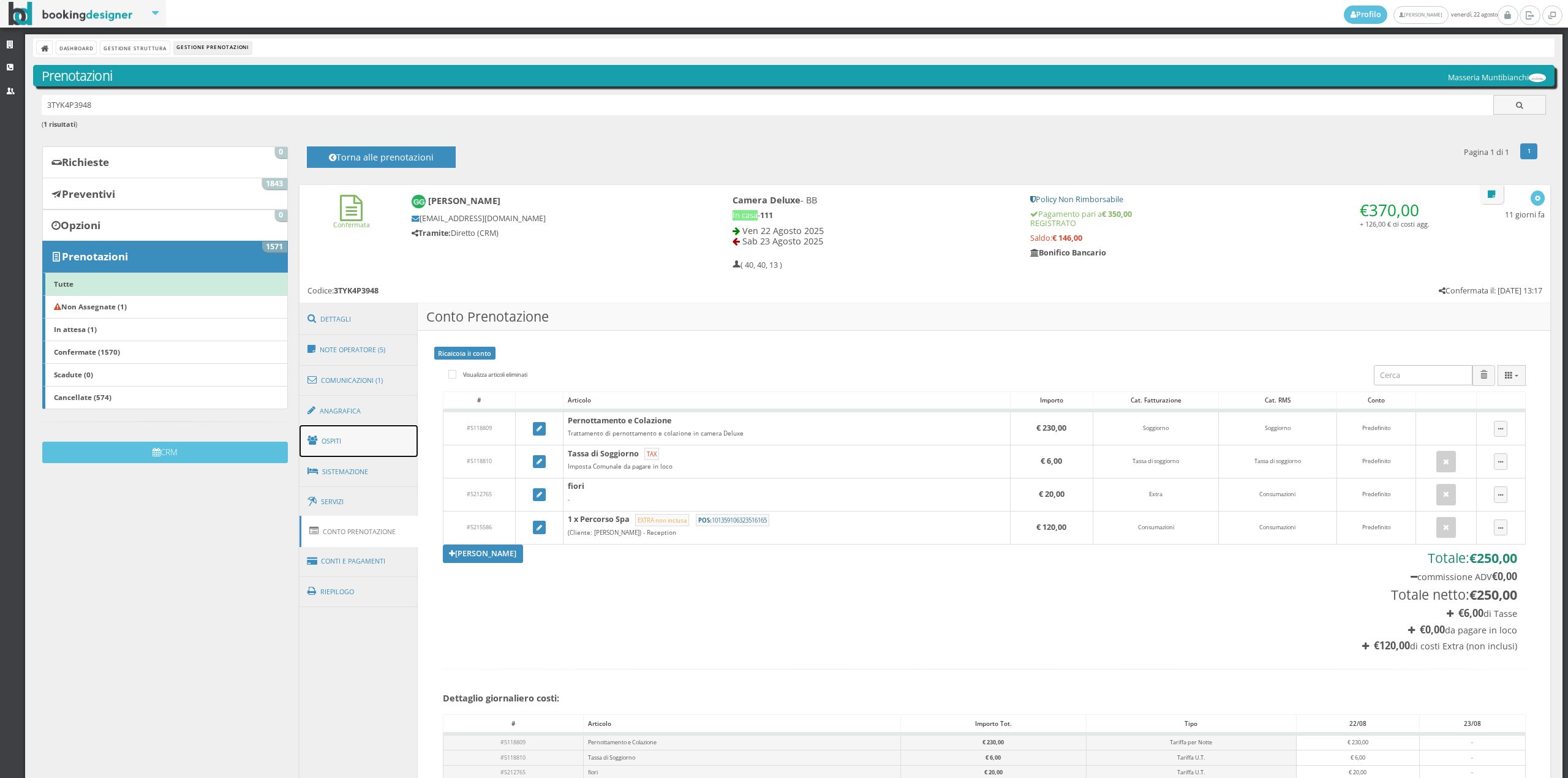
click at [349, 429] on link "Ospiti" at bounding box center [359, 440] width 119 height 32
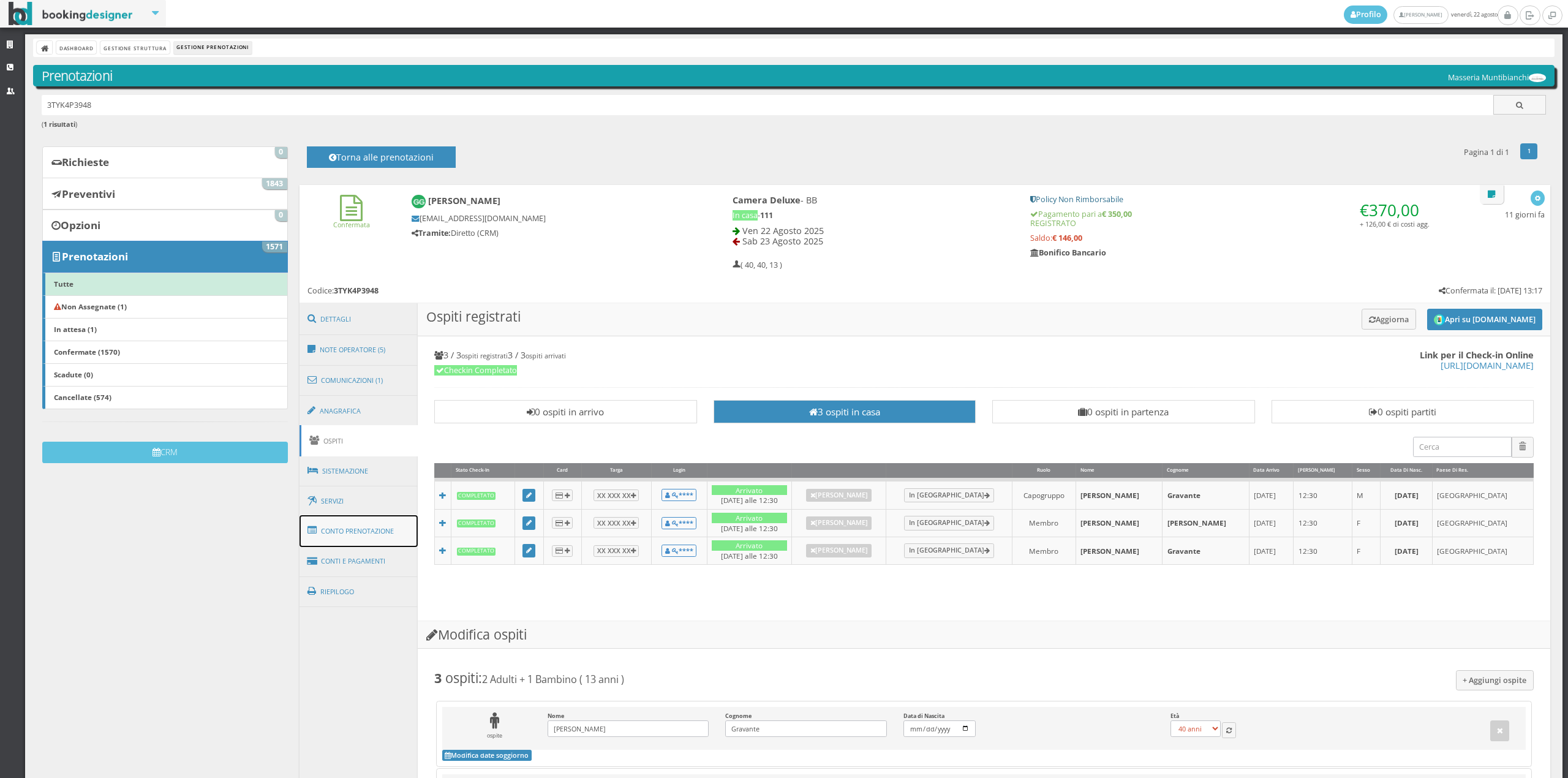
click at [356, 525] on link "Conto Prenotazione" at bounding box center [359, 530] width 119 height 32
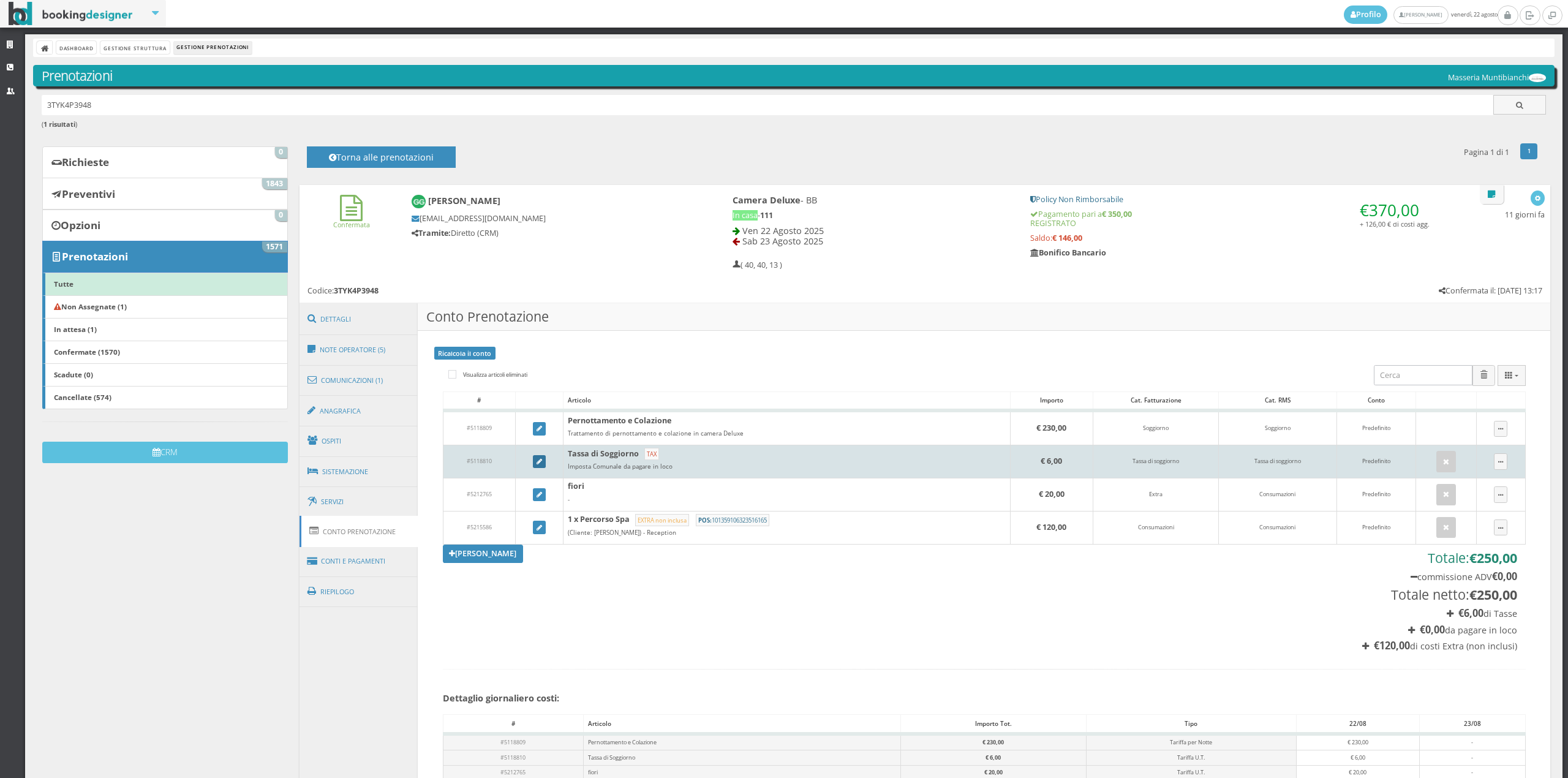
click at [537, 461] on icon at bounding box center [539, 461] width 6 height 7
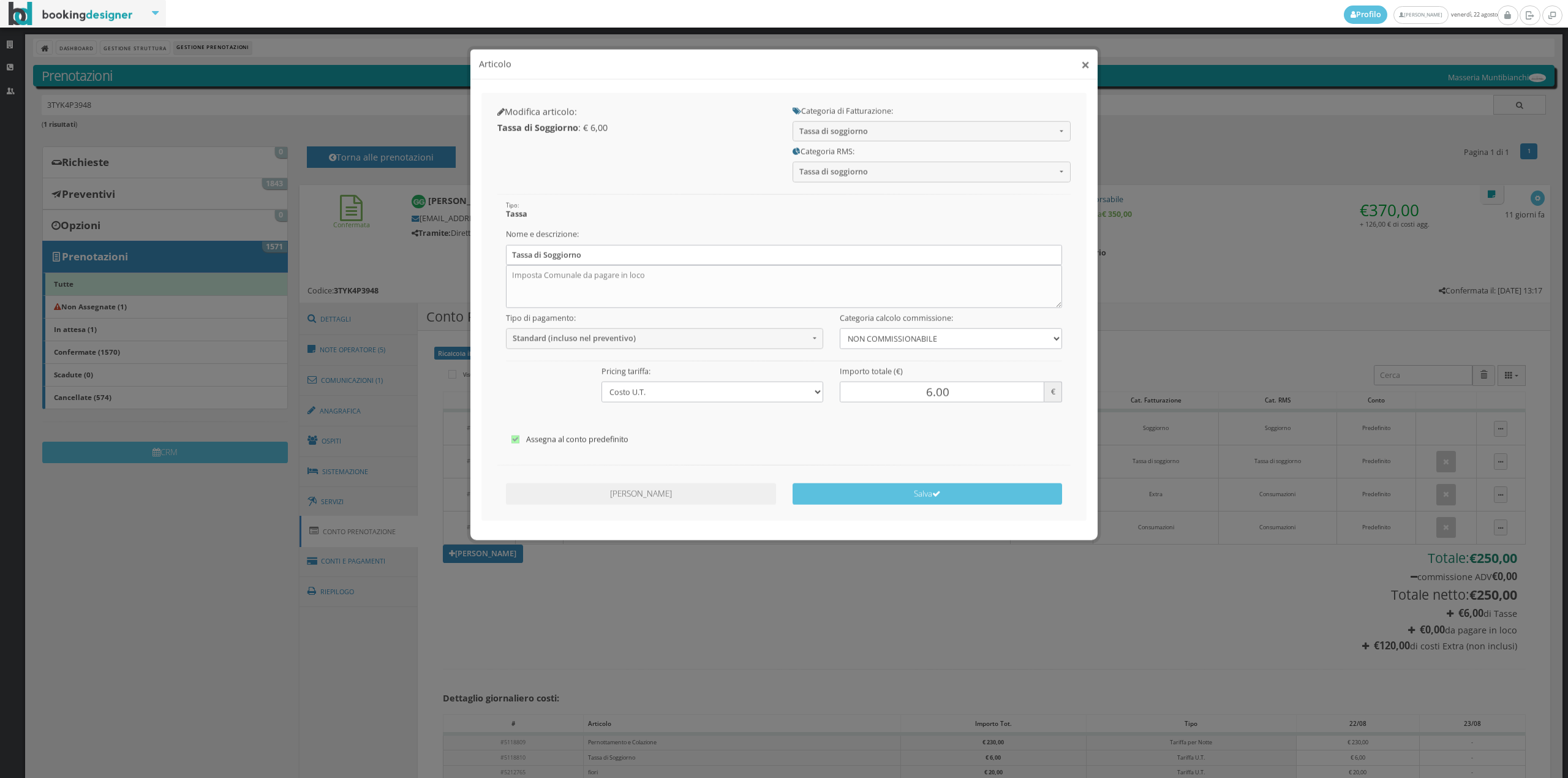
click at [1085, 53] on button "×" at bounding box center [1085, 54] width 9 height 15
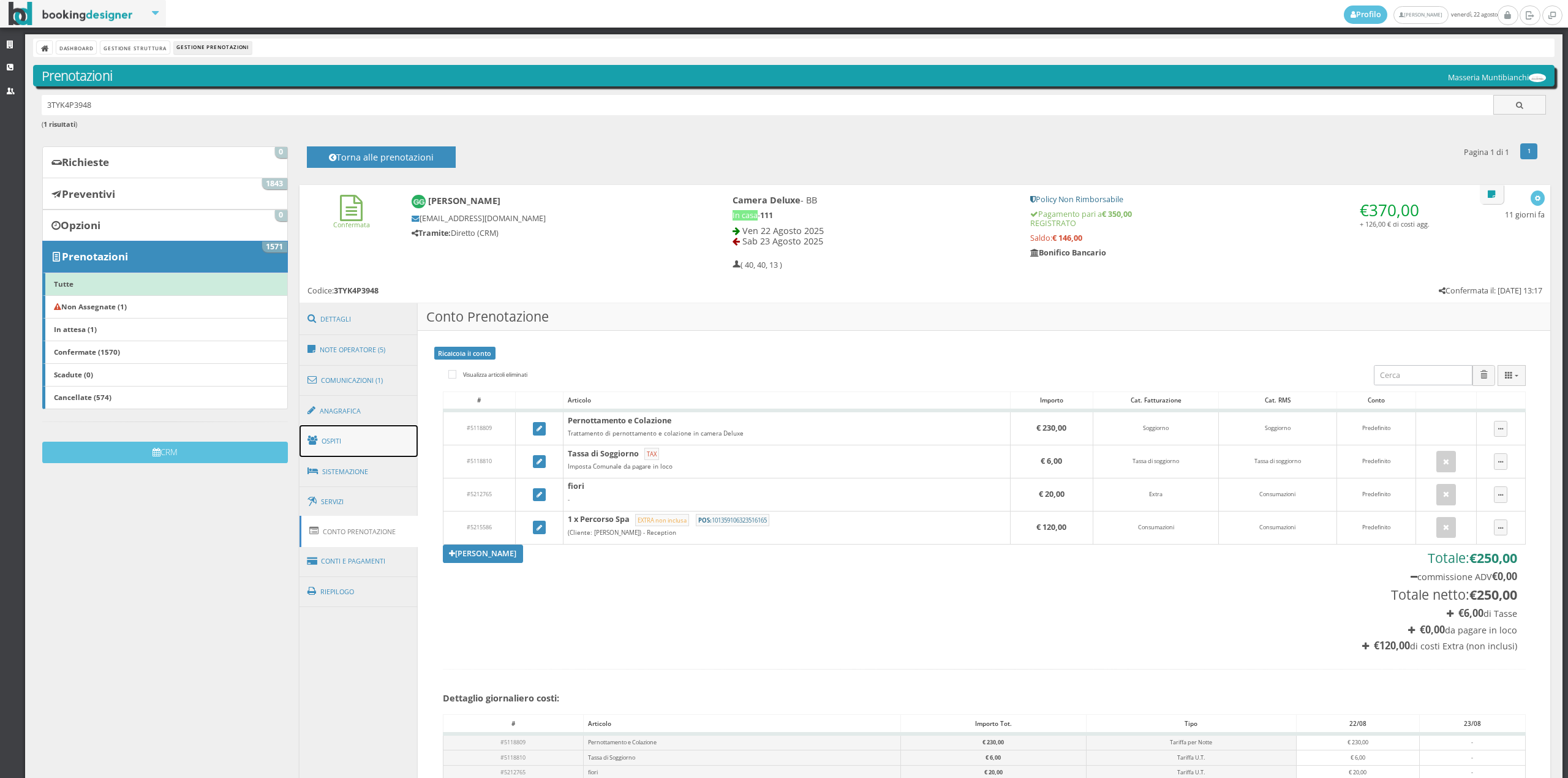
click at [355, 443] on link "Ospiti" at bounding box center [359, 440] width 119 height 32
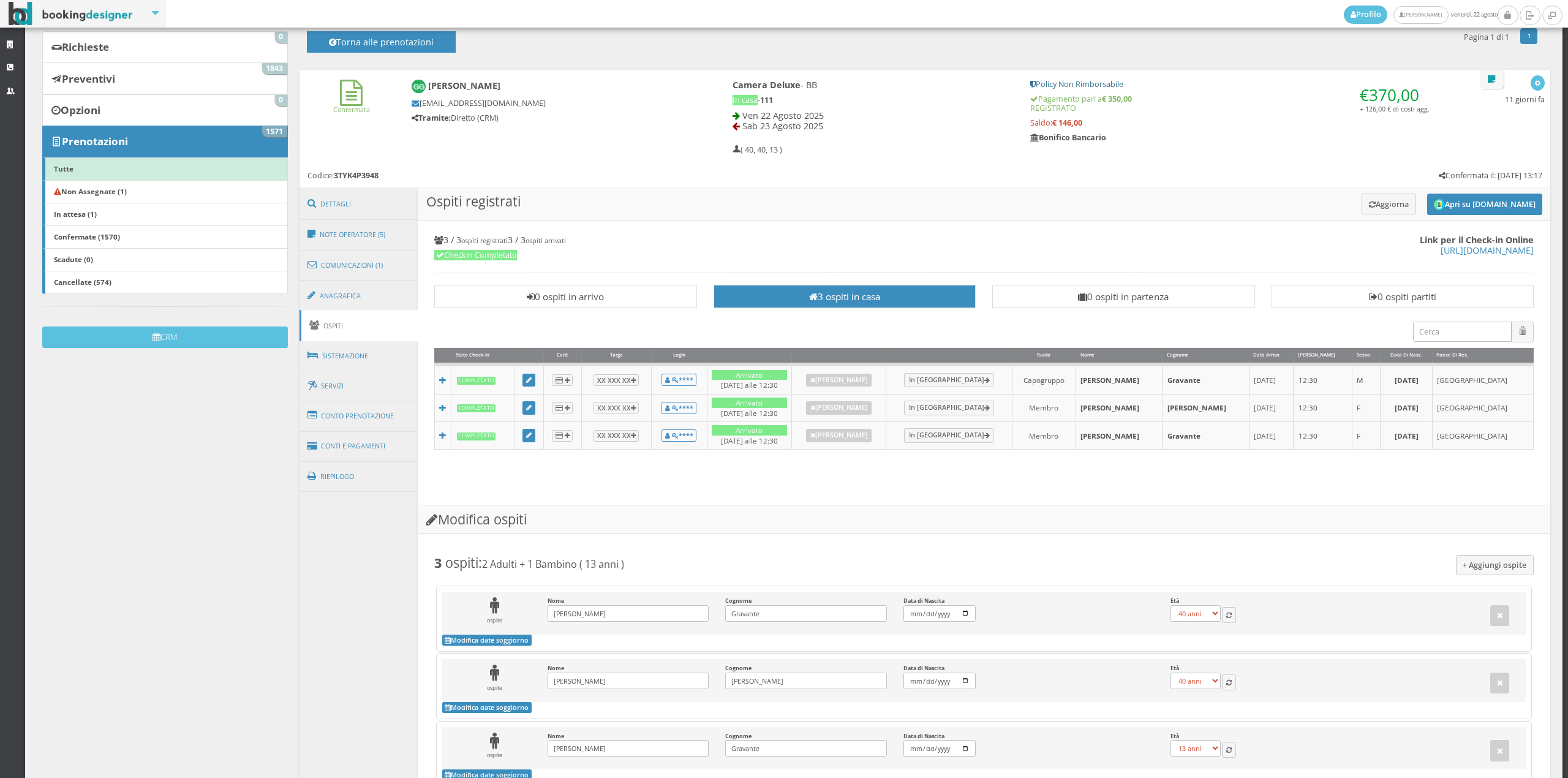
scroll to position [274, 0]
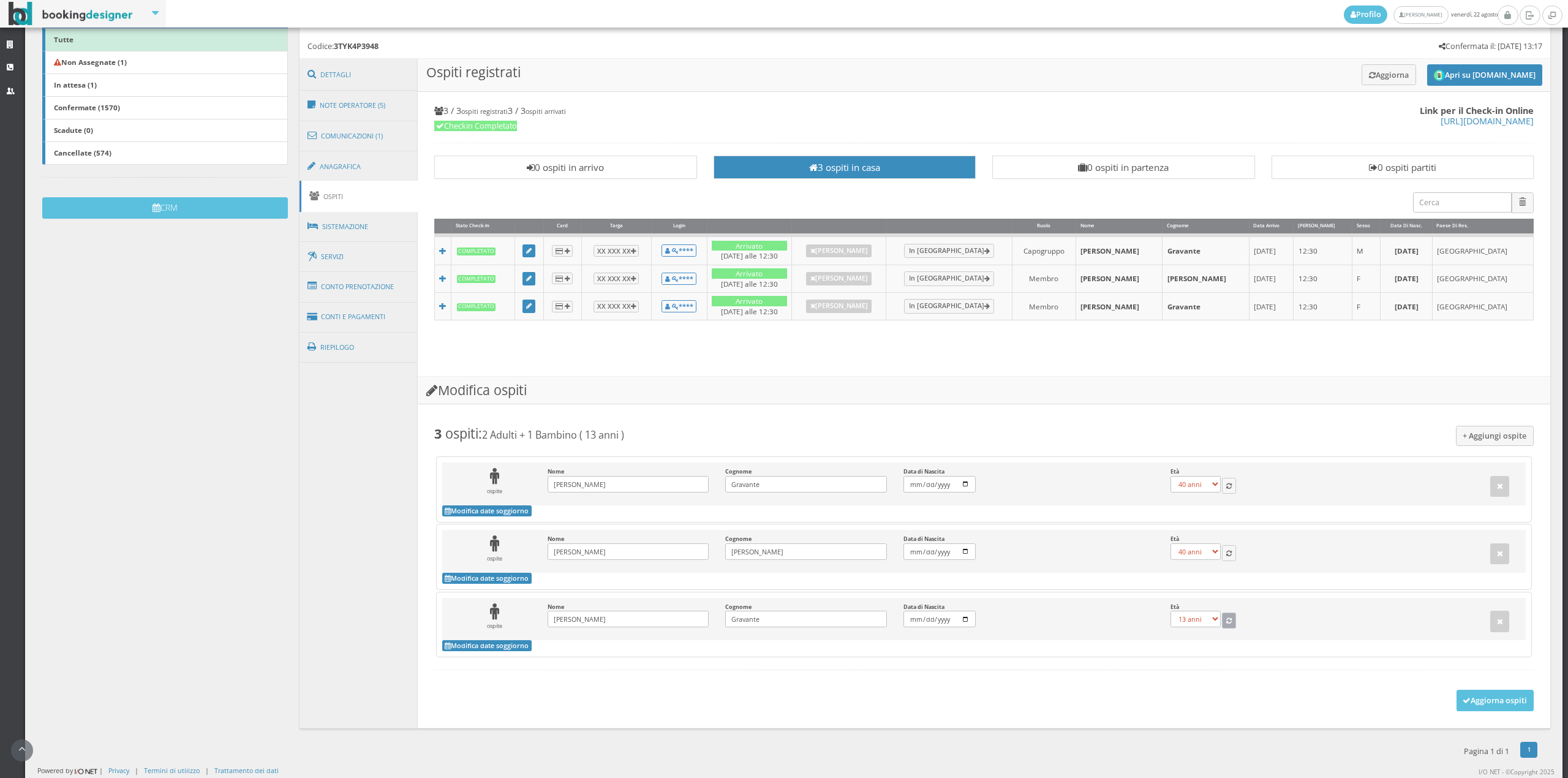
click at [1228, 616] on button "button" at bounding box center [1228, 620] width 14 height 16
select select "8"
click at [1224, 547] on button "button" at bounding box center [1228, 553] width 14 height 16
select select "35"
click at [1228, 485] on button "button" at bounding box center [1228, 485] width 14 height 16
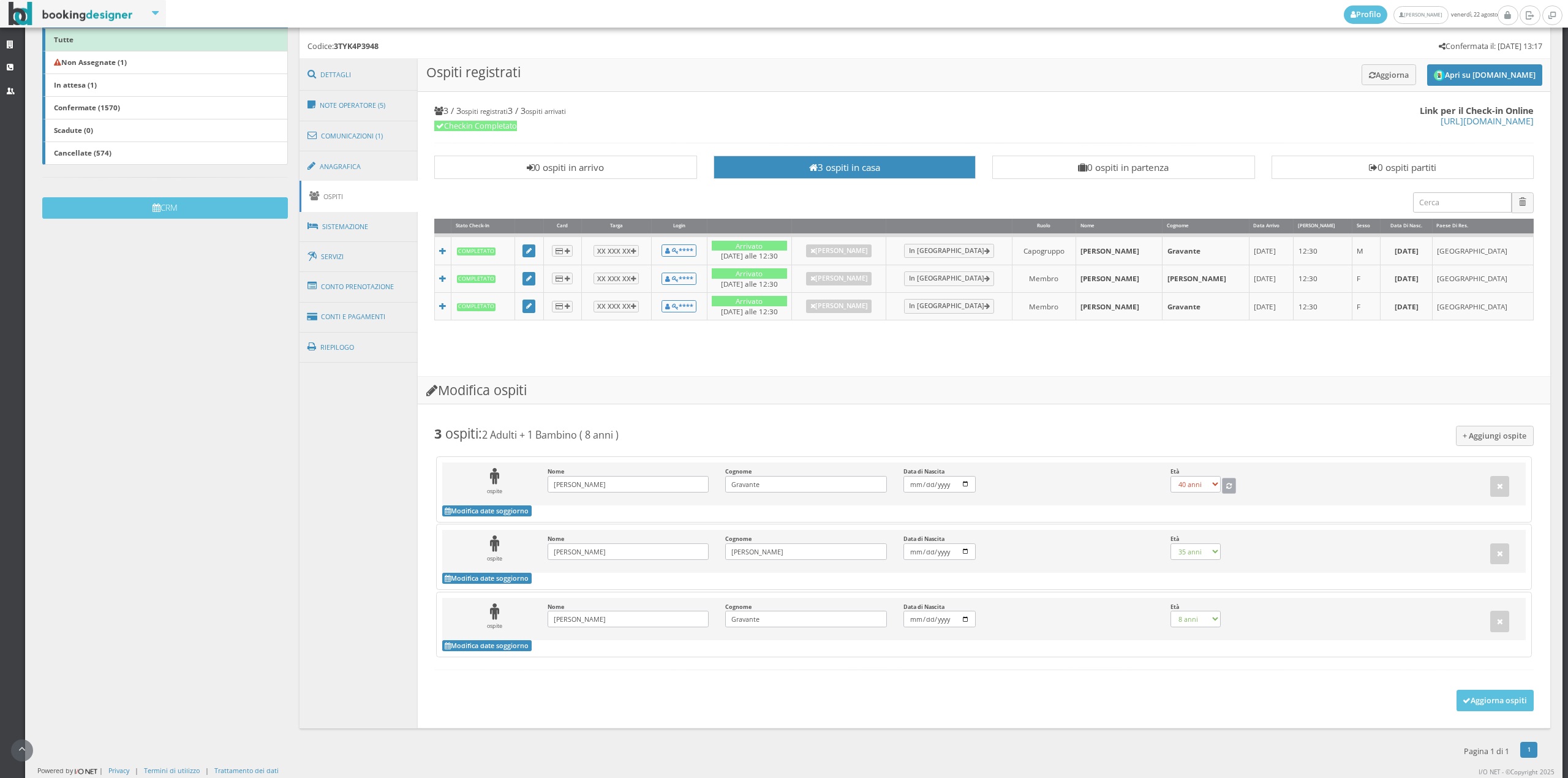
select select "39"
click at [1493, 701] on button "Aggiorna ospiti" at bounding box center [1495, 700] width 78 height 21
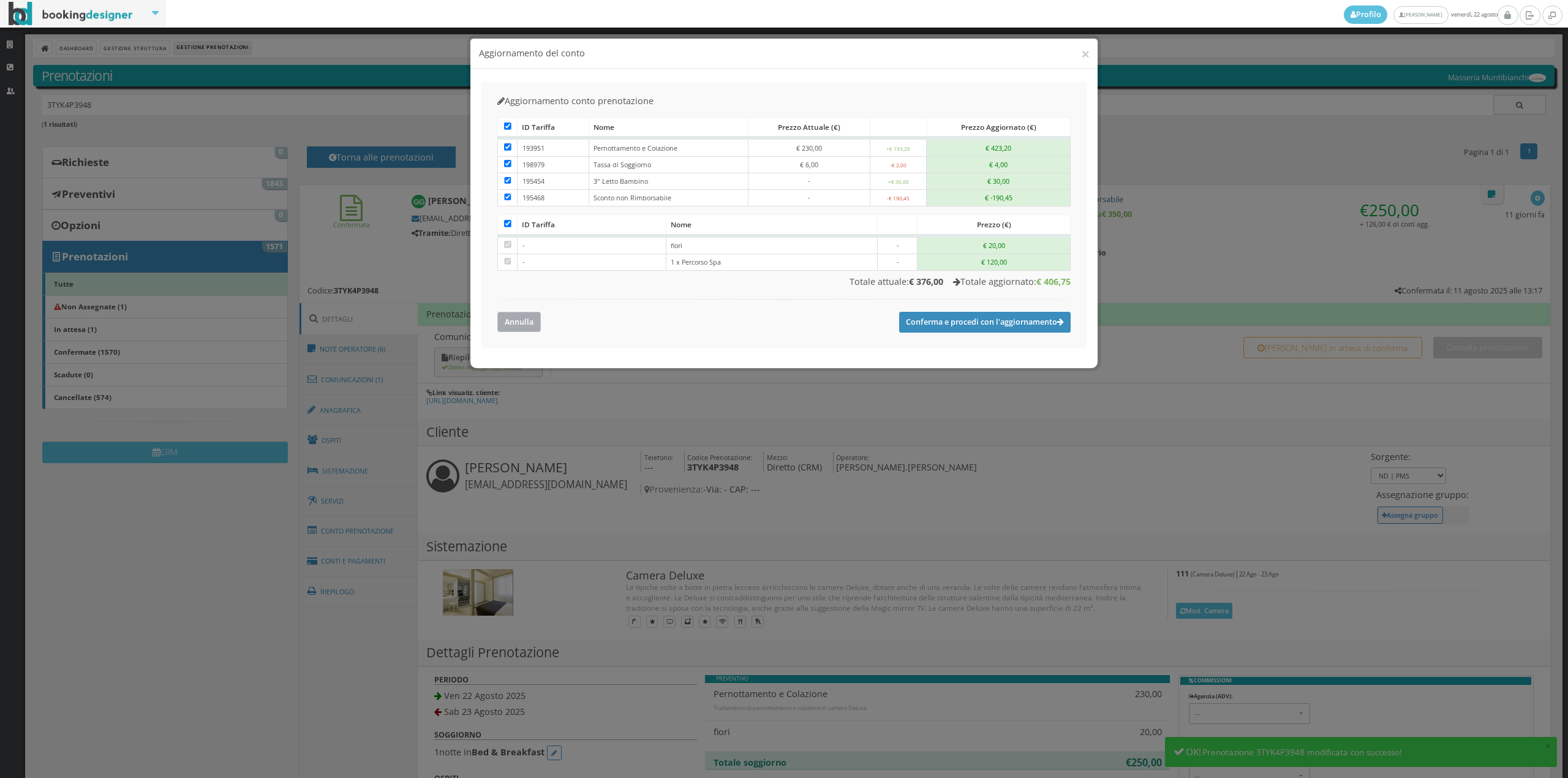
click at [517, 318] on button "Annulla" at bounding box center [518, 321] width 43 height 20
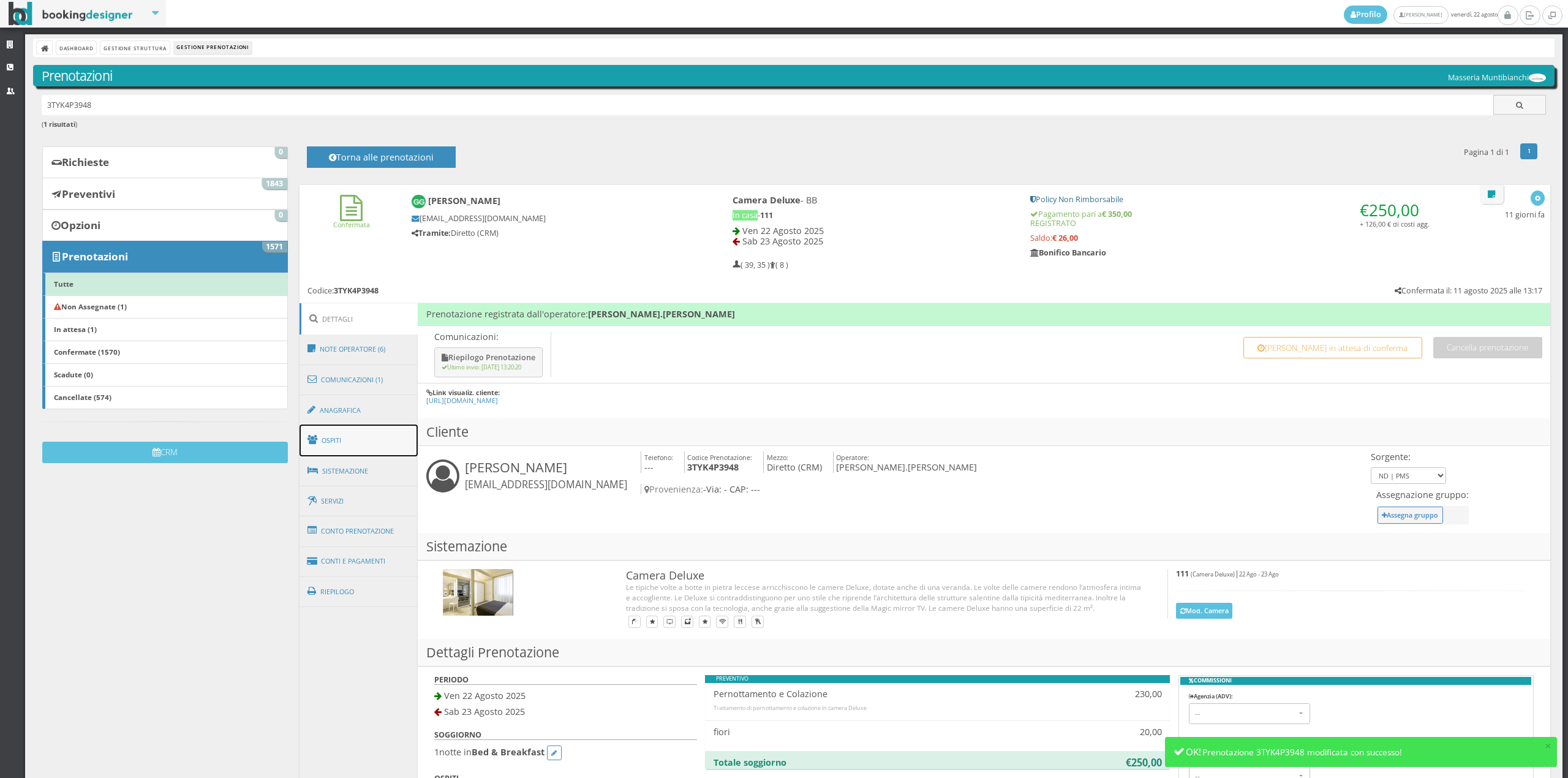
click at [348, 430] on link "Ospiti" at bounding box center [359, 439] width 119 height 32
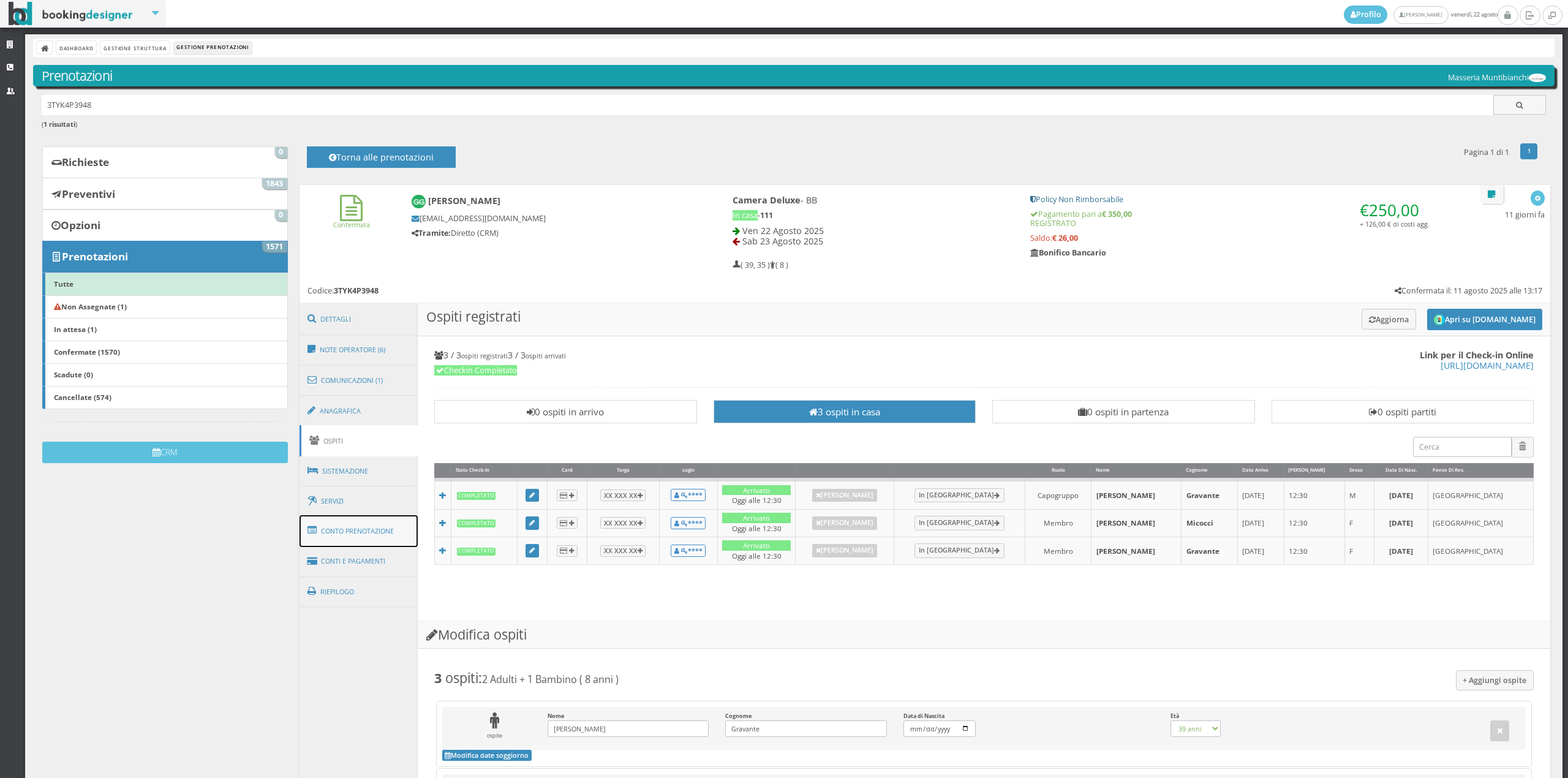
click at [346, 523] on link "Conto Prenotazione" at bounding box center [359, 530] width 119 height 32
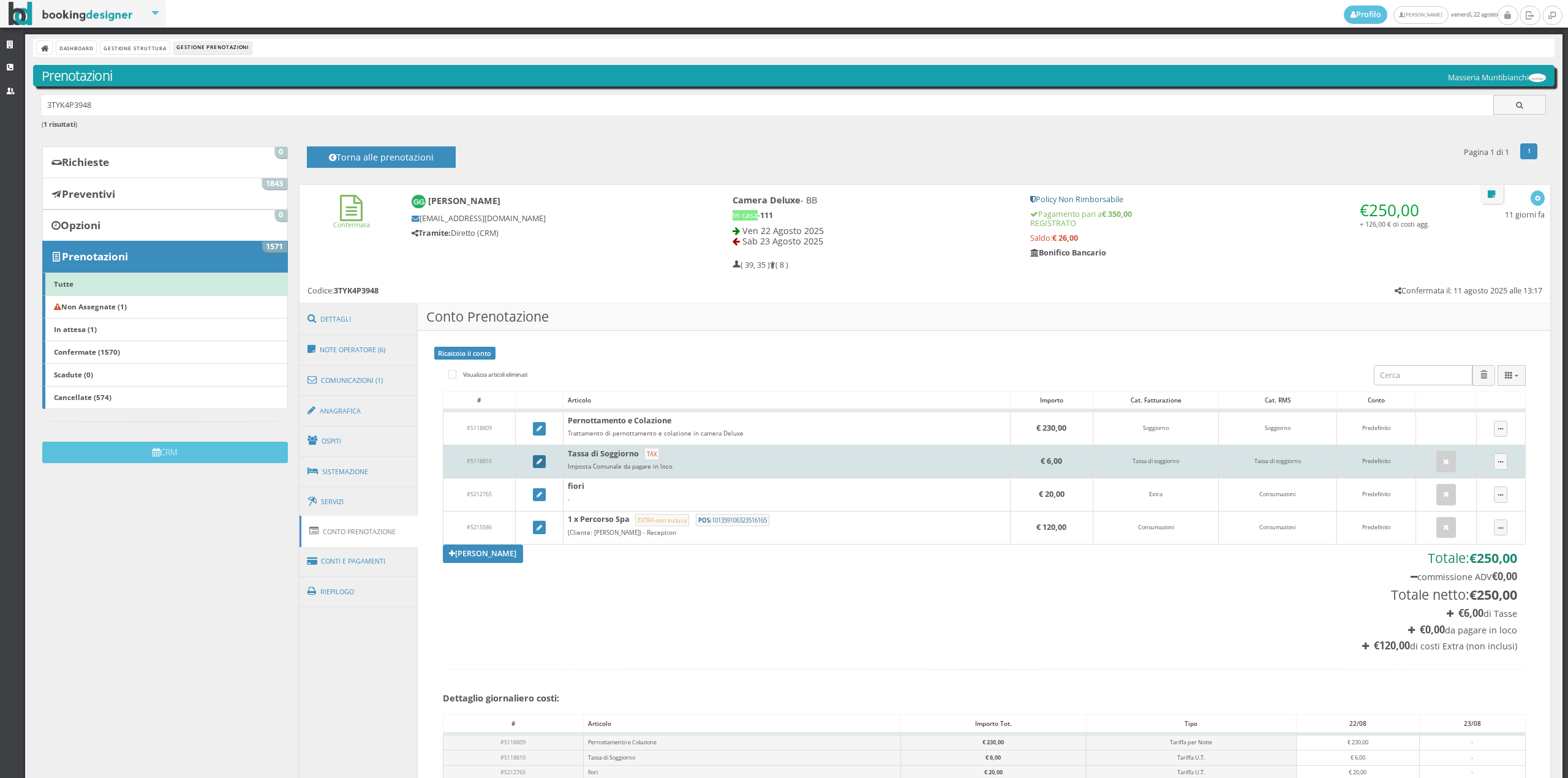
click at [536, 461] on icon at bounding box center [539, 461] width 6 height 7
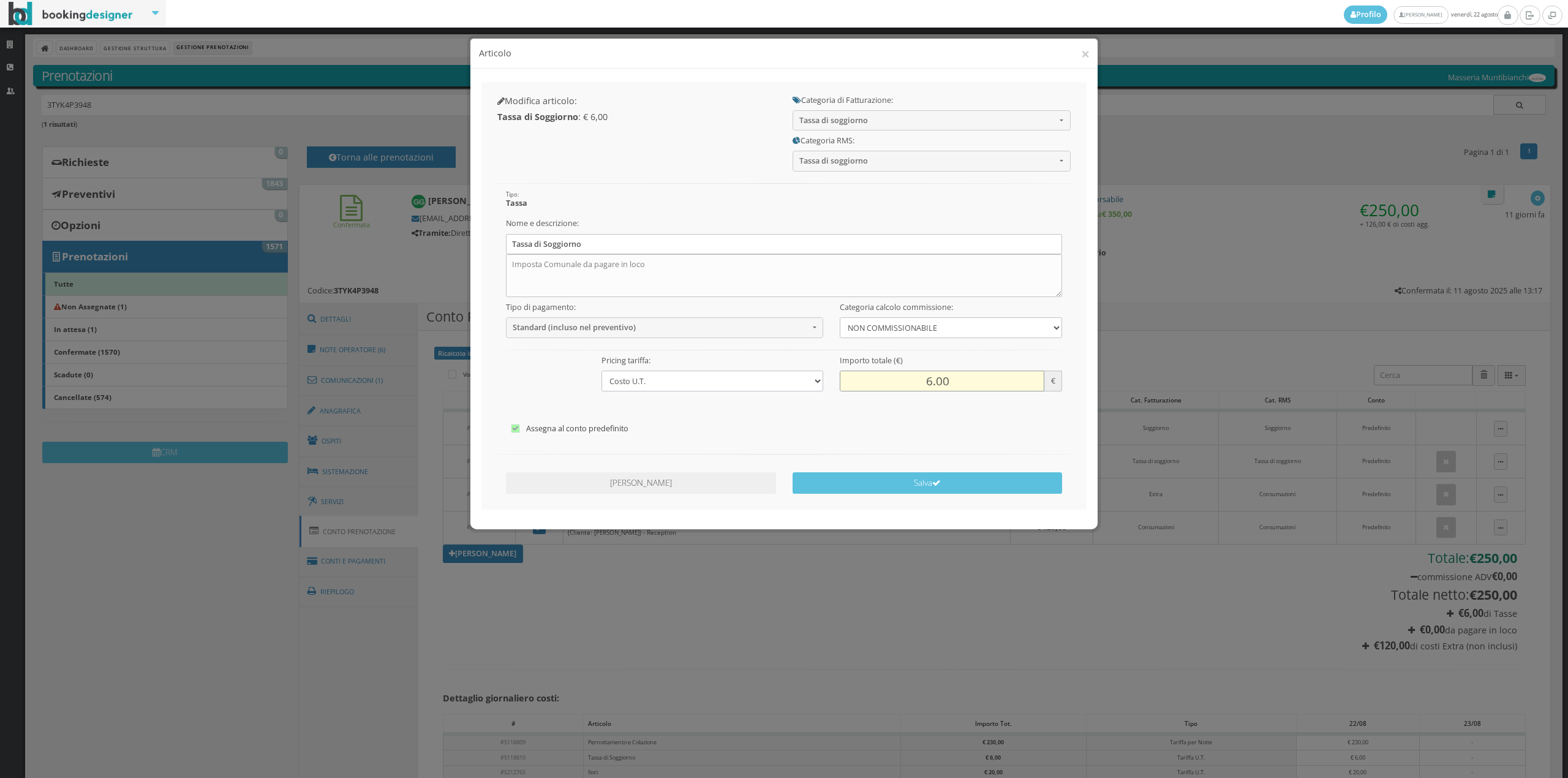
click at [927, 384] on input "6.00" at bounding box center [941, 380] width 204 height 20
type input "4.00"
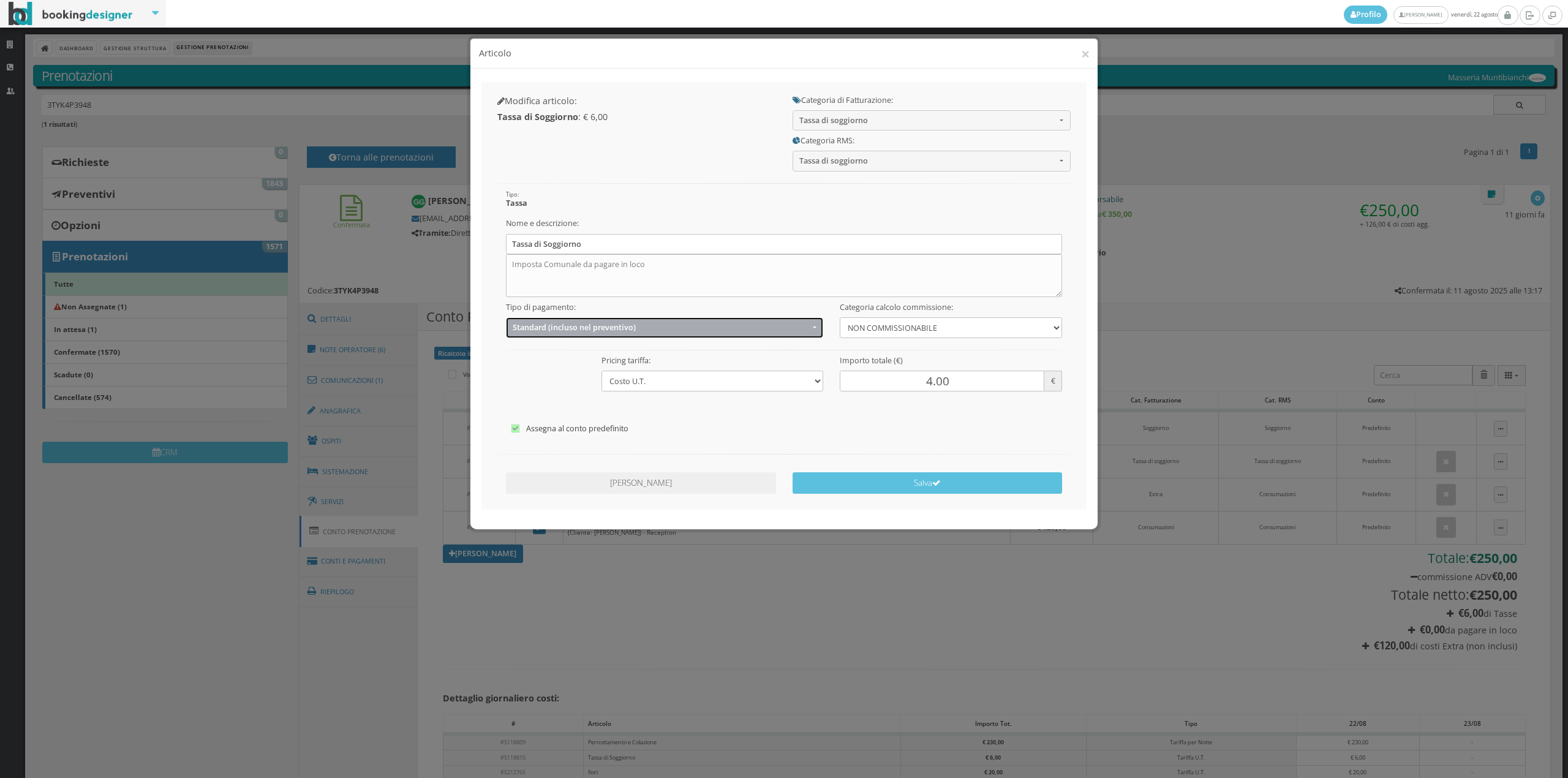
click at [601, 328] on span "Standard (incluso nel preventivo)" at bounding box center [660, 327] width 297 height 10
click at [564, 375] on span "EXTRA (non incluso nel preventivo)" at bounding box center [576, 375] width 118 height 11
select select "2"
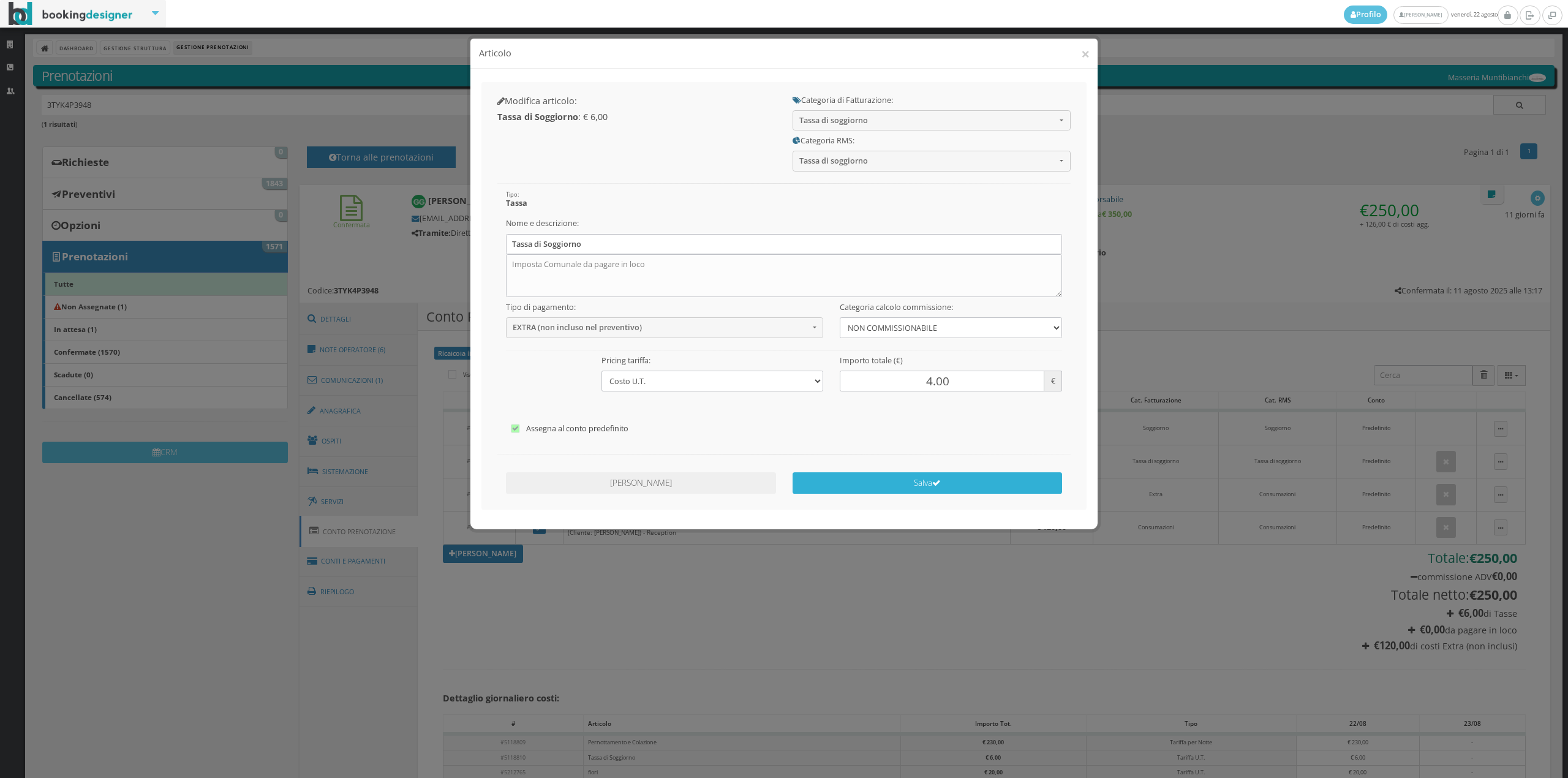
click at [924, 493] on button "Salva" at bounding box center [927, 483] width 270 height 21
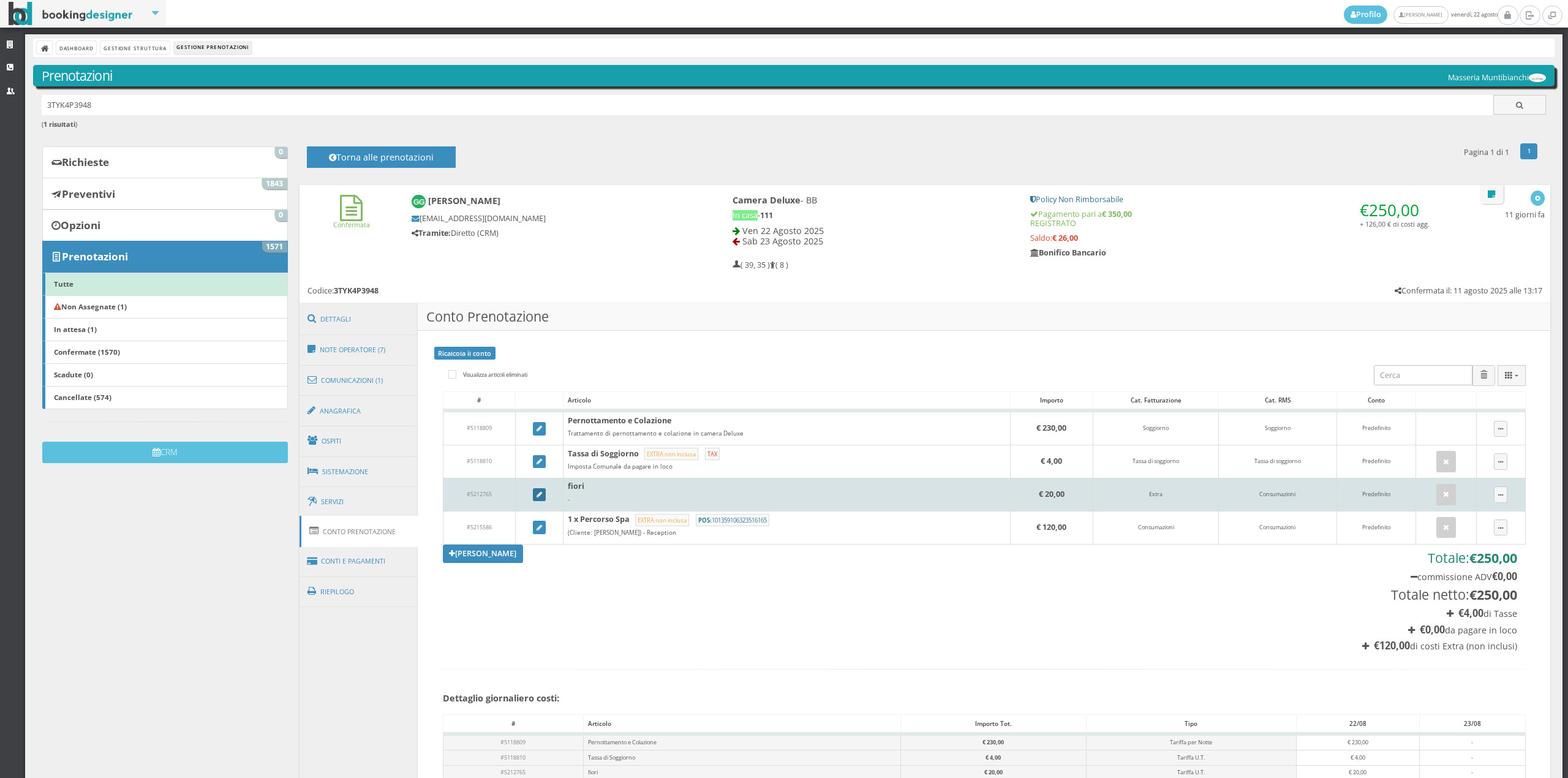
click at [536, 498] on icon at bounding box center [539, 495] width 6 height 7
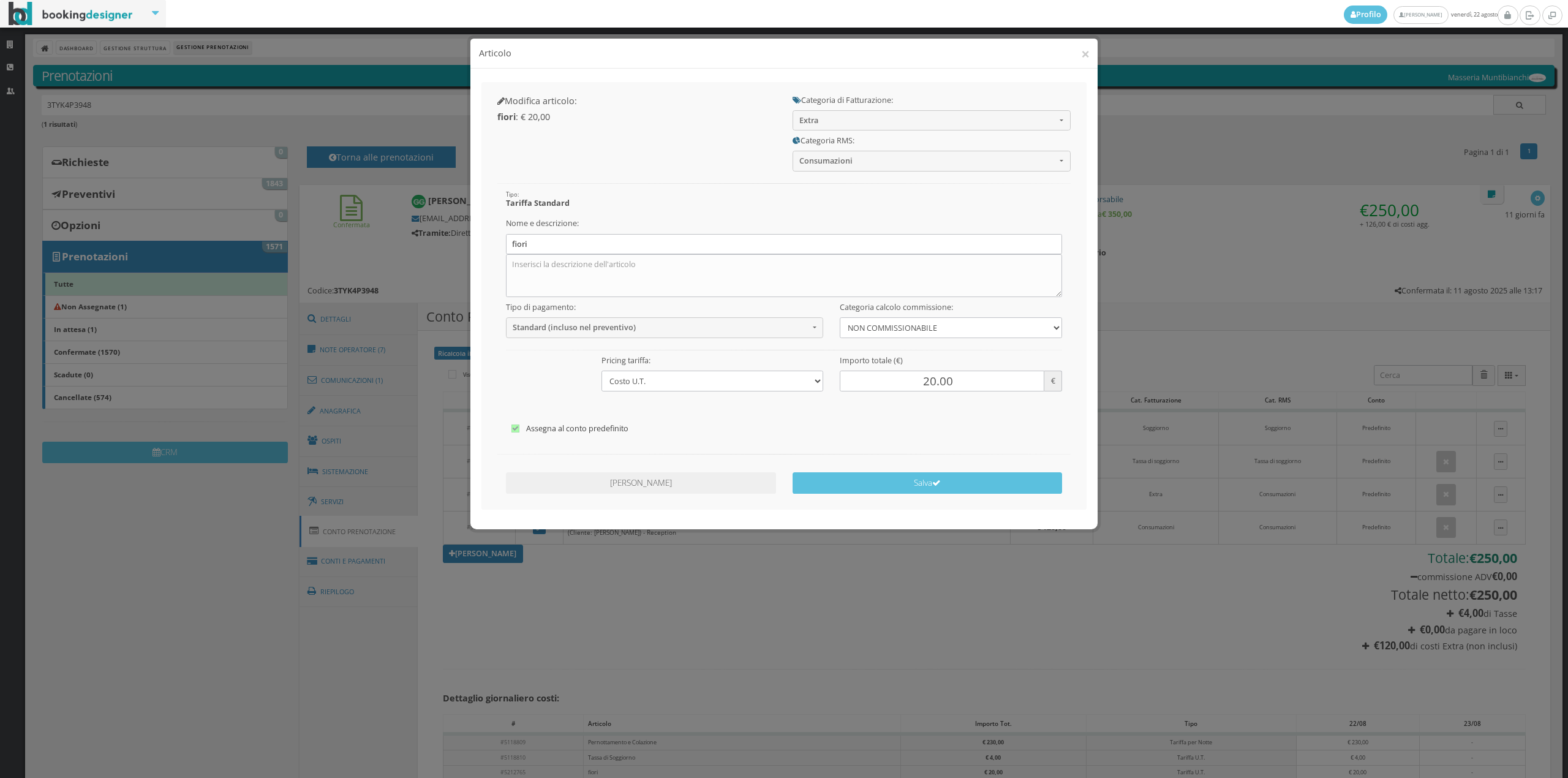
click at [537, 227] on h5 "Nome e descrizione:" at bounding box center [784, 224] width 557 height 10
click at [533, 226] on div "Nome e descrizione: fiori" at bounding box center [783, 254] width 573 height 83
drag, startPoint x: 529, startPoint y: 230, endPoint x: 539, endPoint y: 244, distance: 17.2
click at [530, 233] on div "Nome e descrizione: fiori" at bounding box center [783, 254] width 573 height 83
click at [539, 244] on input "fiori" at bounding box center [784, 244] width 557 height 20
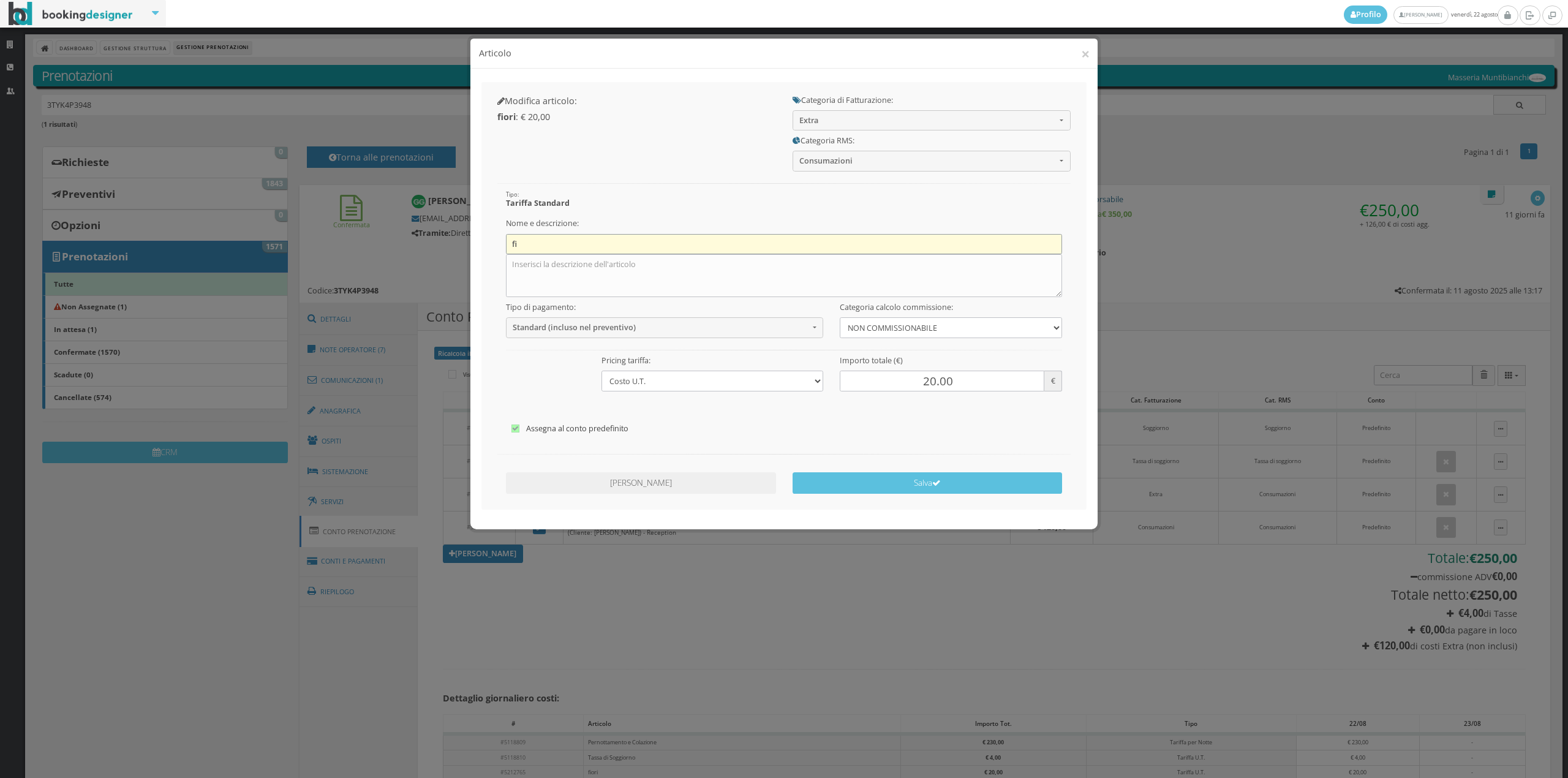
type input "f"
type input "Extra"
click at [557, 263] on textarea at bounding box center [784, 275] width 557 height 43
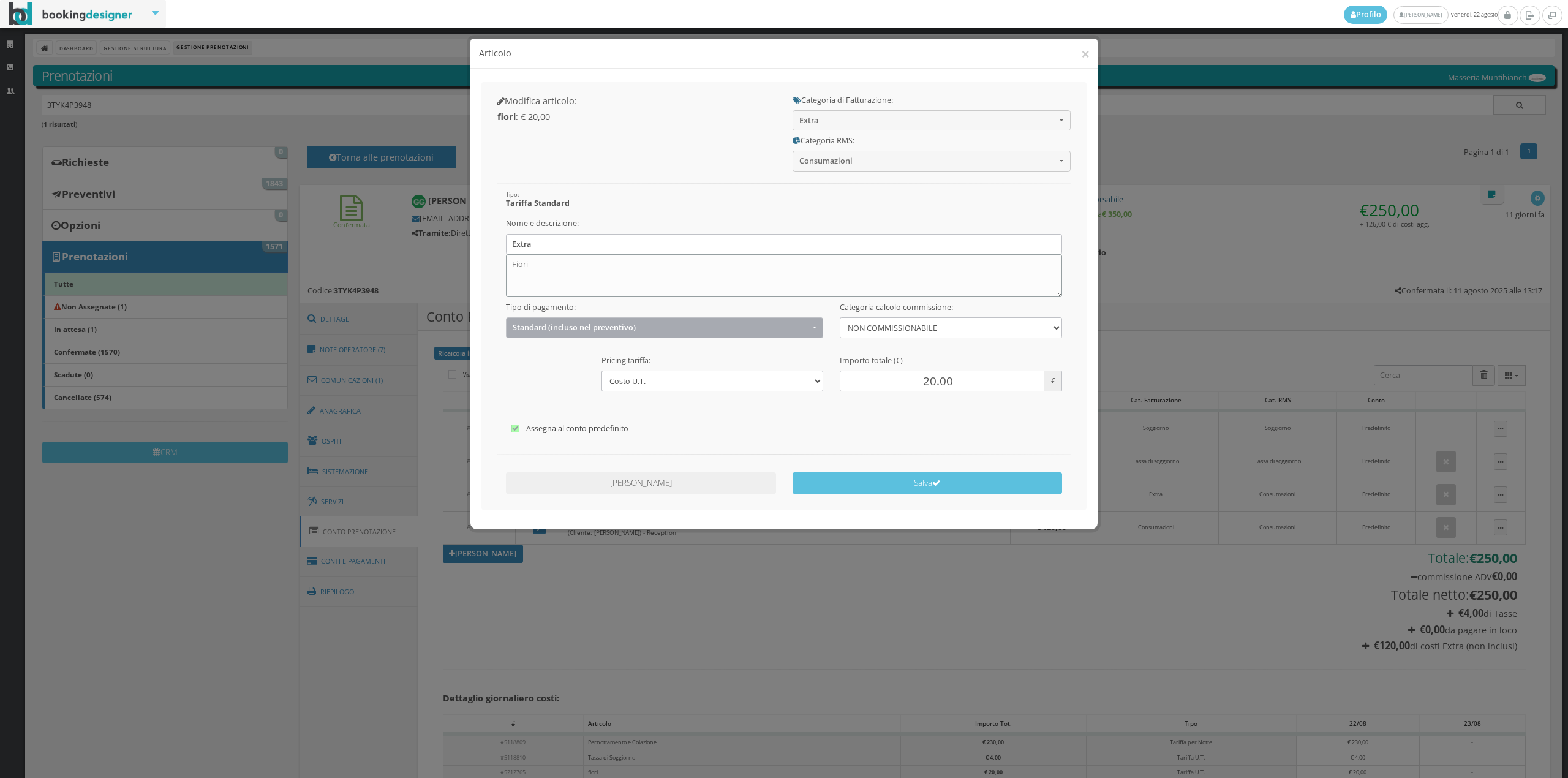
type textarea "Fiori"
click at [547, 320] on button "Standard (incluso nel preventivo)" at bounding box center [664, 327] width 318 height 20
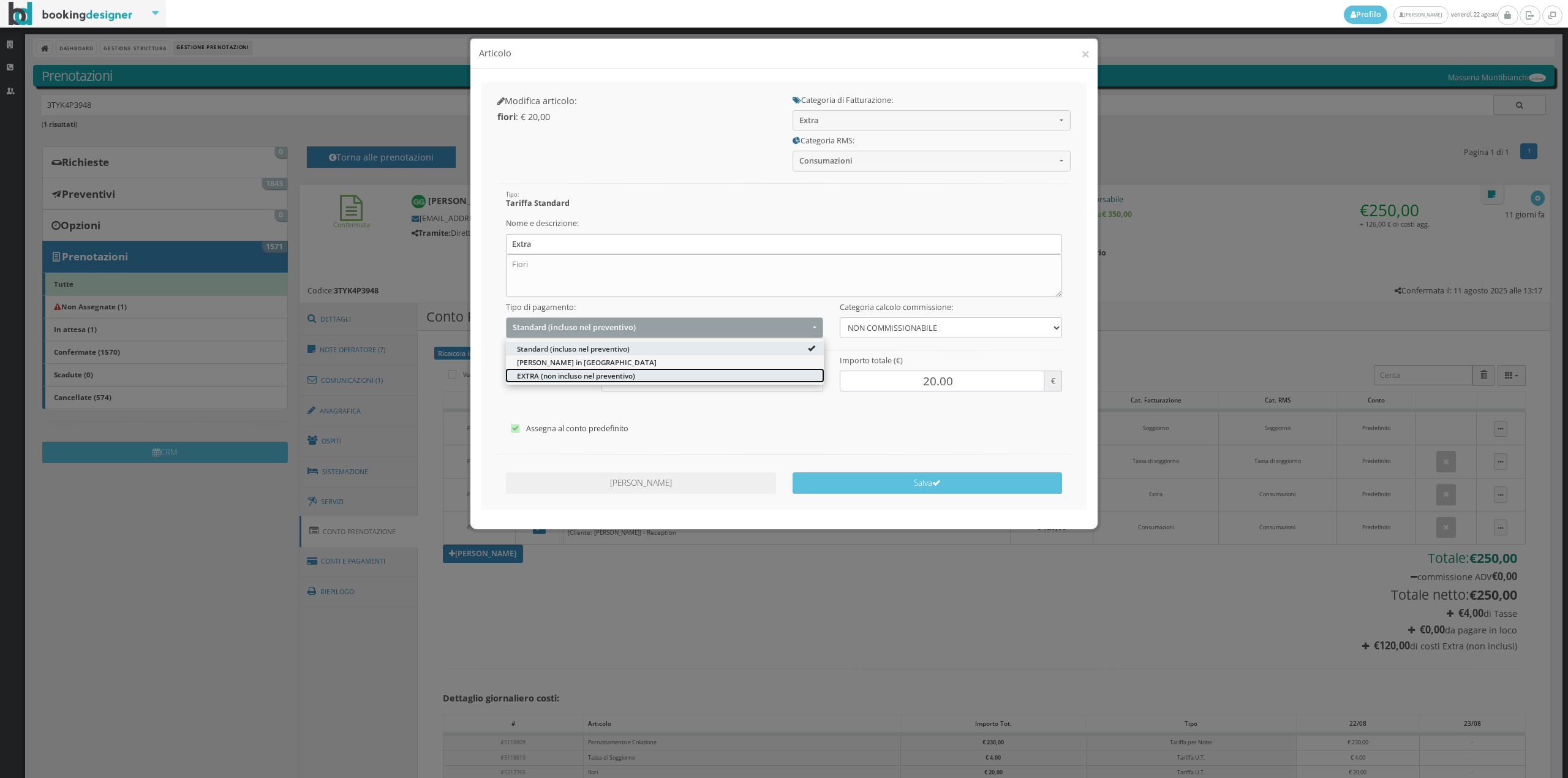
click at [533, 372] on span "EXTRA (non incluso nel preventivo)" at bounding box center [576, 375] width 118 height 11
select select "2"
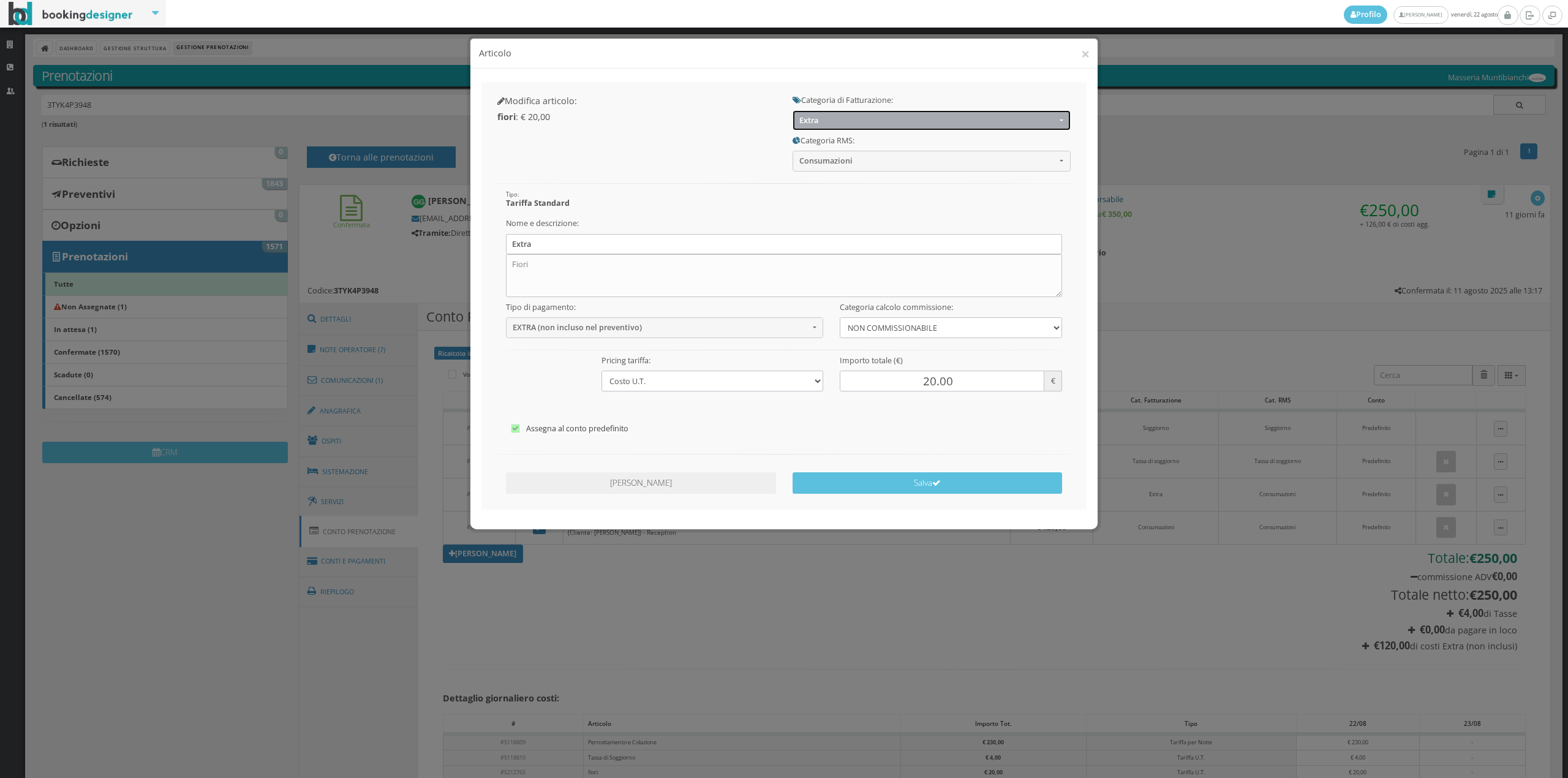
click at [830, 118] on span "Extra" at bounding box center [927, 121] width 256 height 10
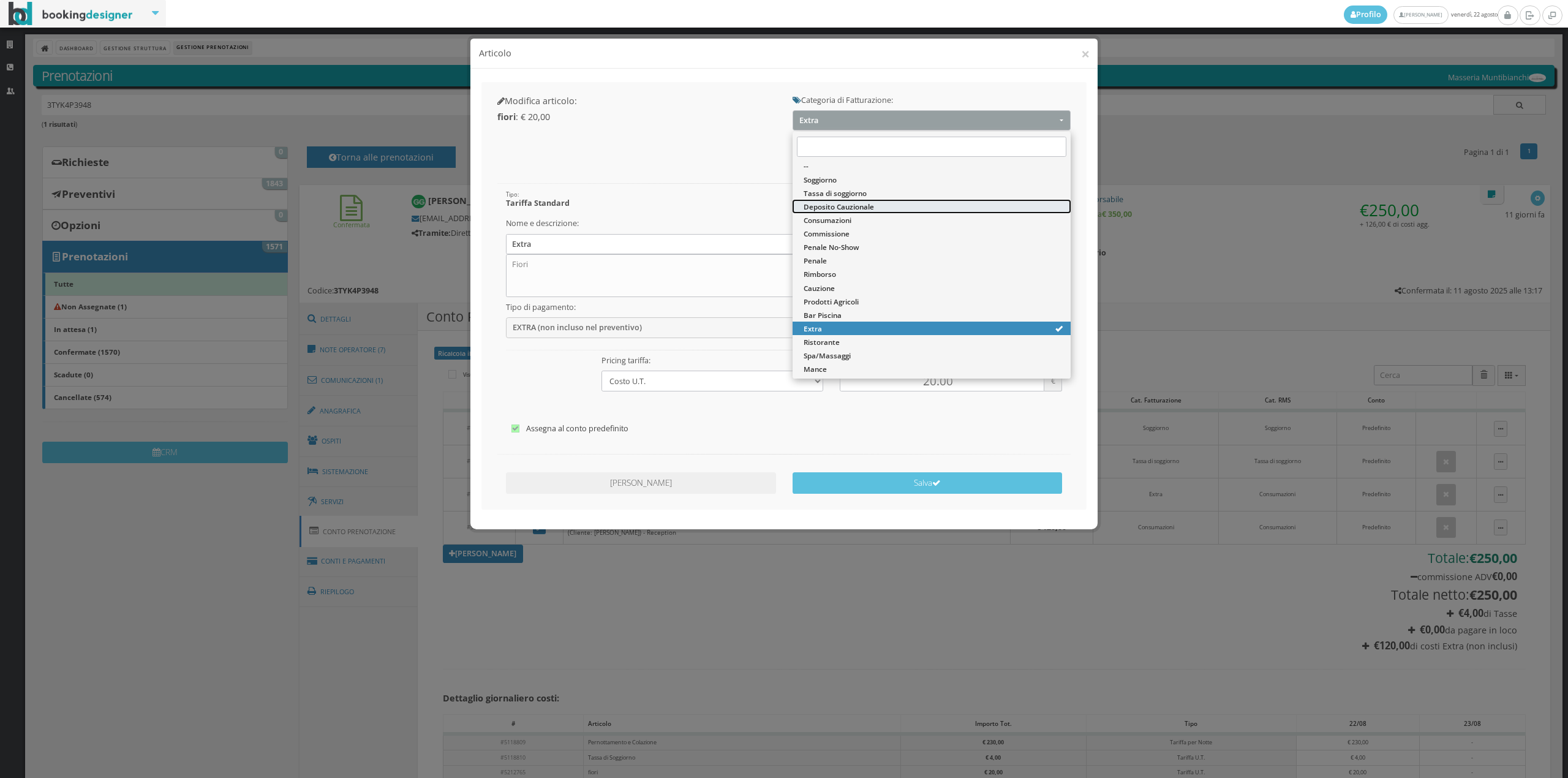
click at [827, 211] on span "Deposito Cauzionale" at bounding box center [838, 206] width 70 height 11
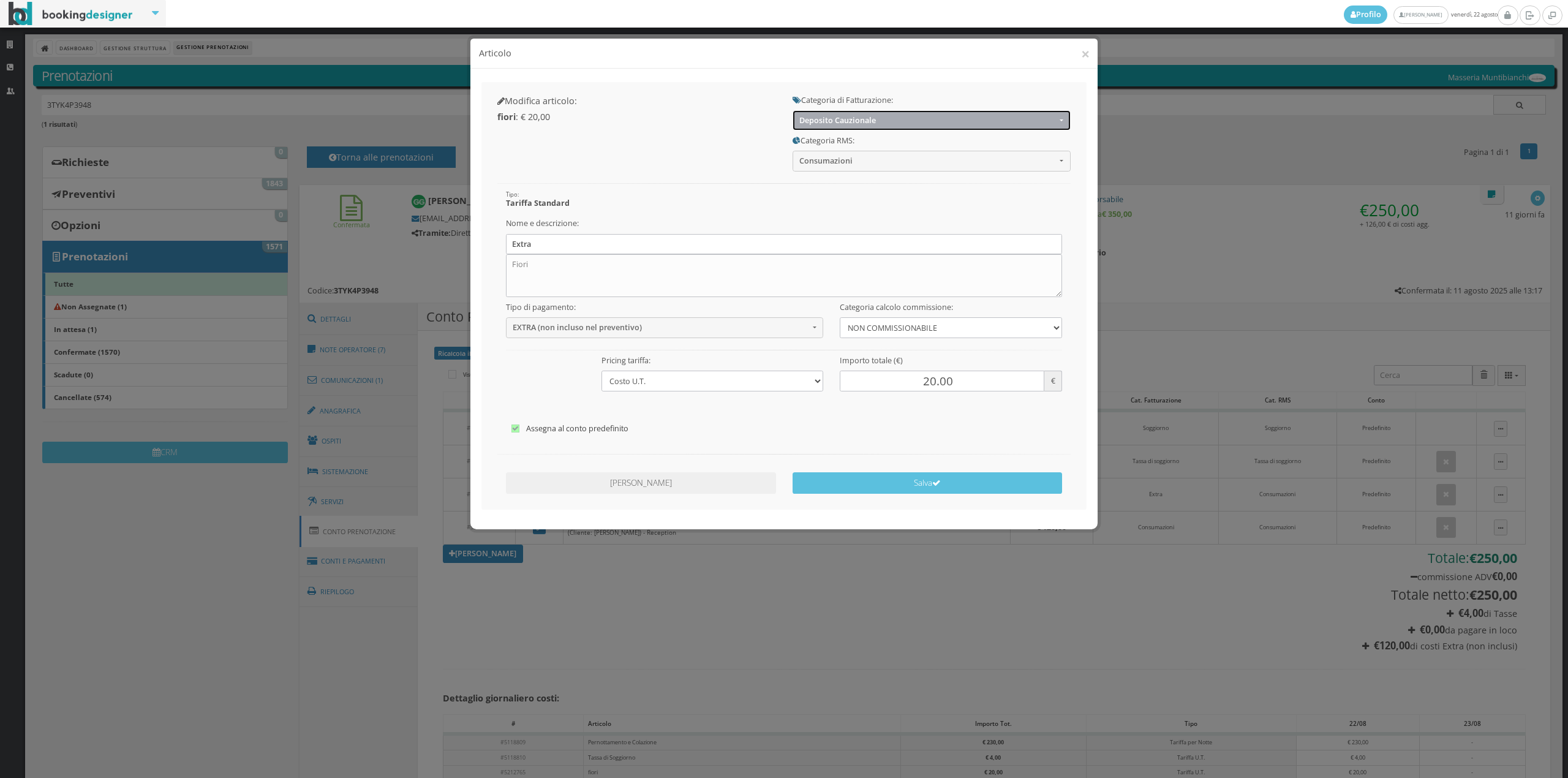
click at [817, 120] on span "Deposito Cauzionale" at bounding box center [927, 121] width 256 height 10
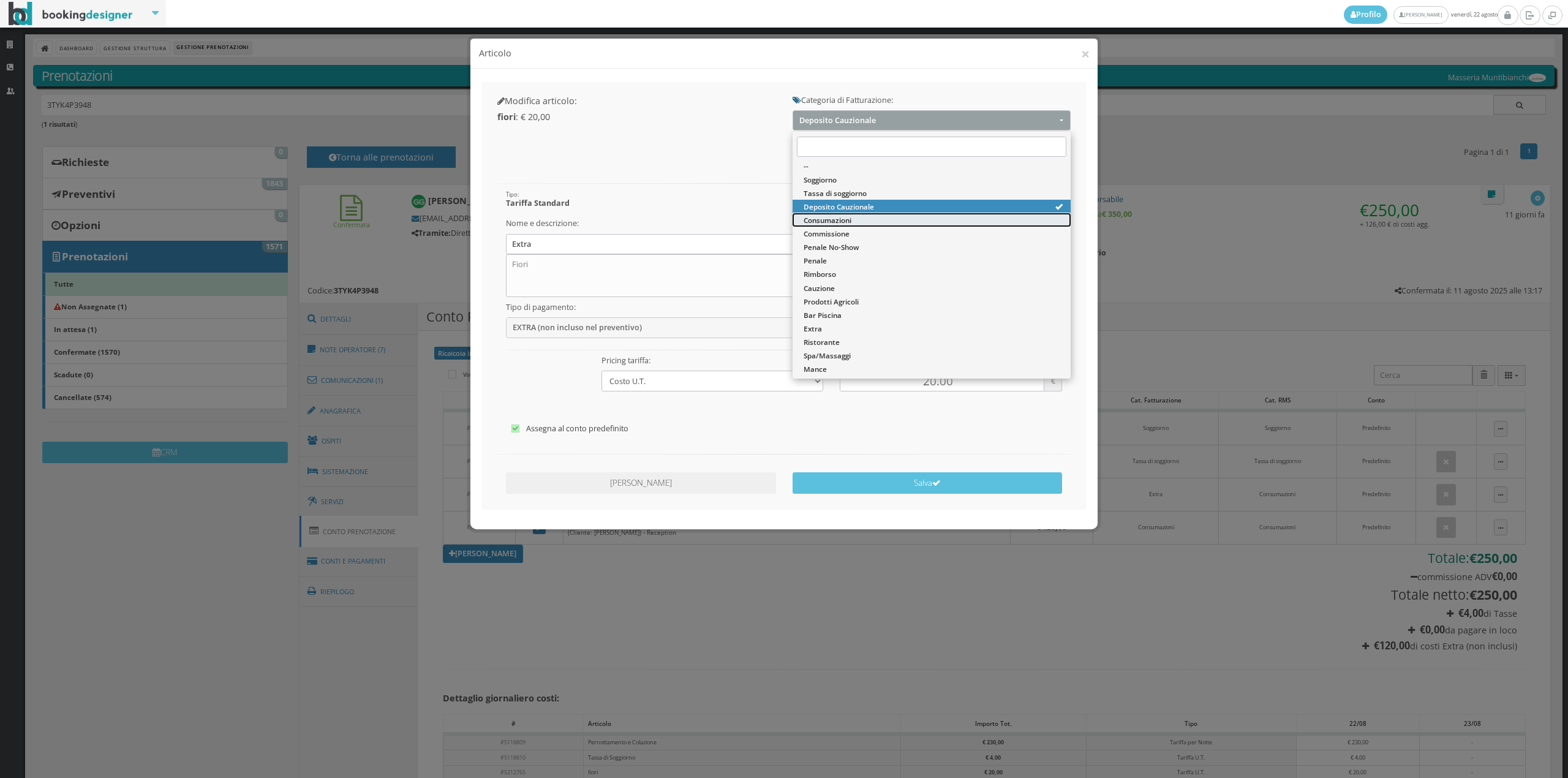
click at [817, 221] on span "Consumazioni" at bounding box center [827, 220] width 48 height 11
select select "26"
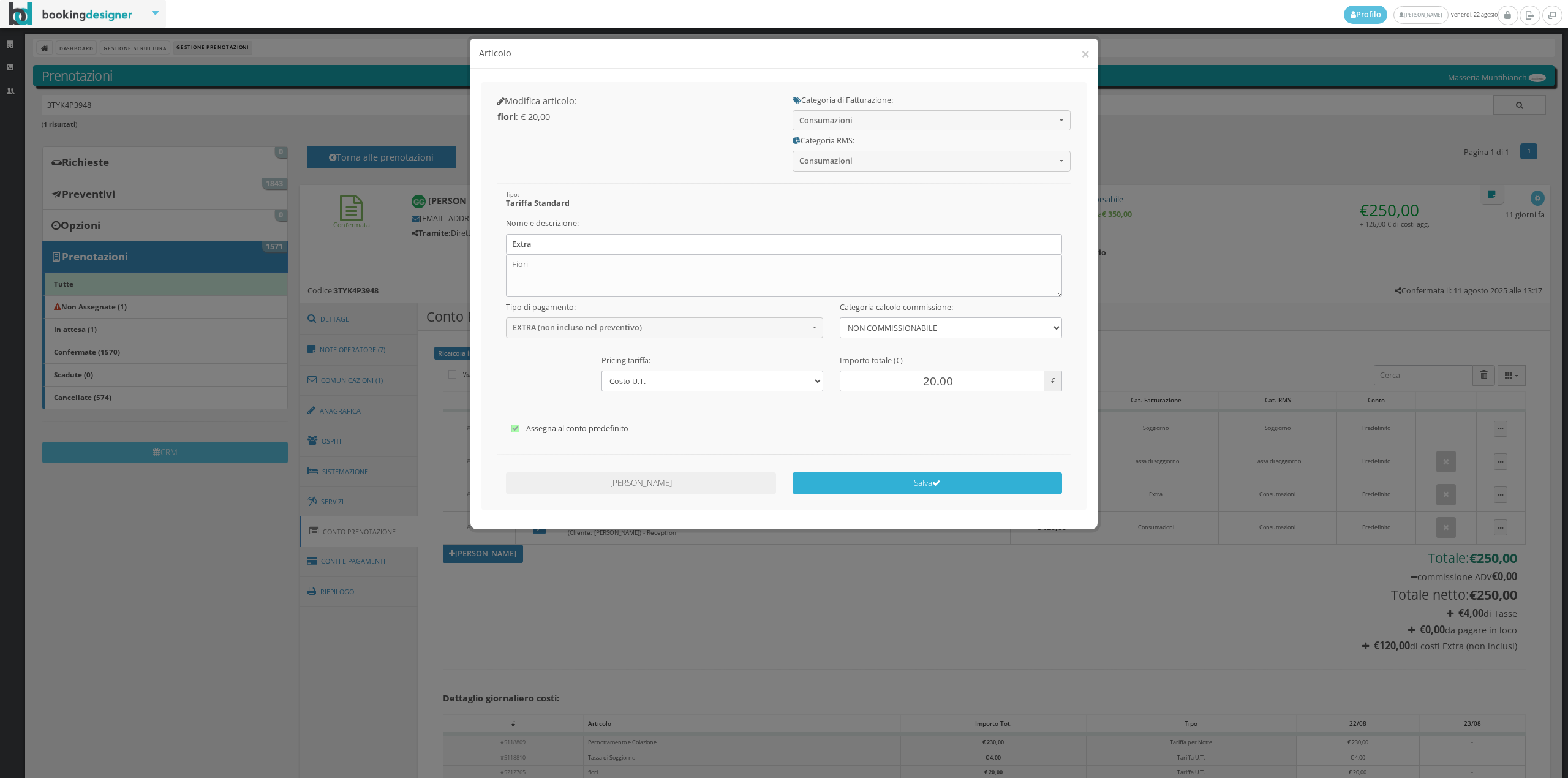
click at [922, 478] on button "Salva" at bounding box center [927, 483] width 270 height 21
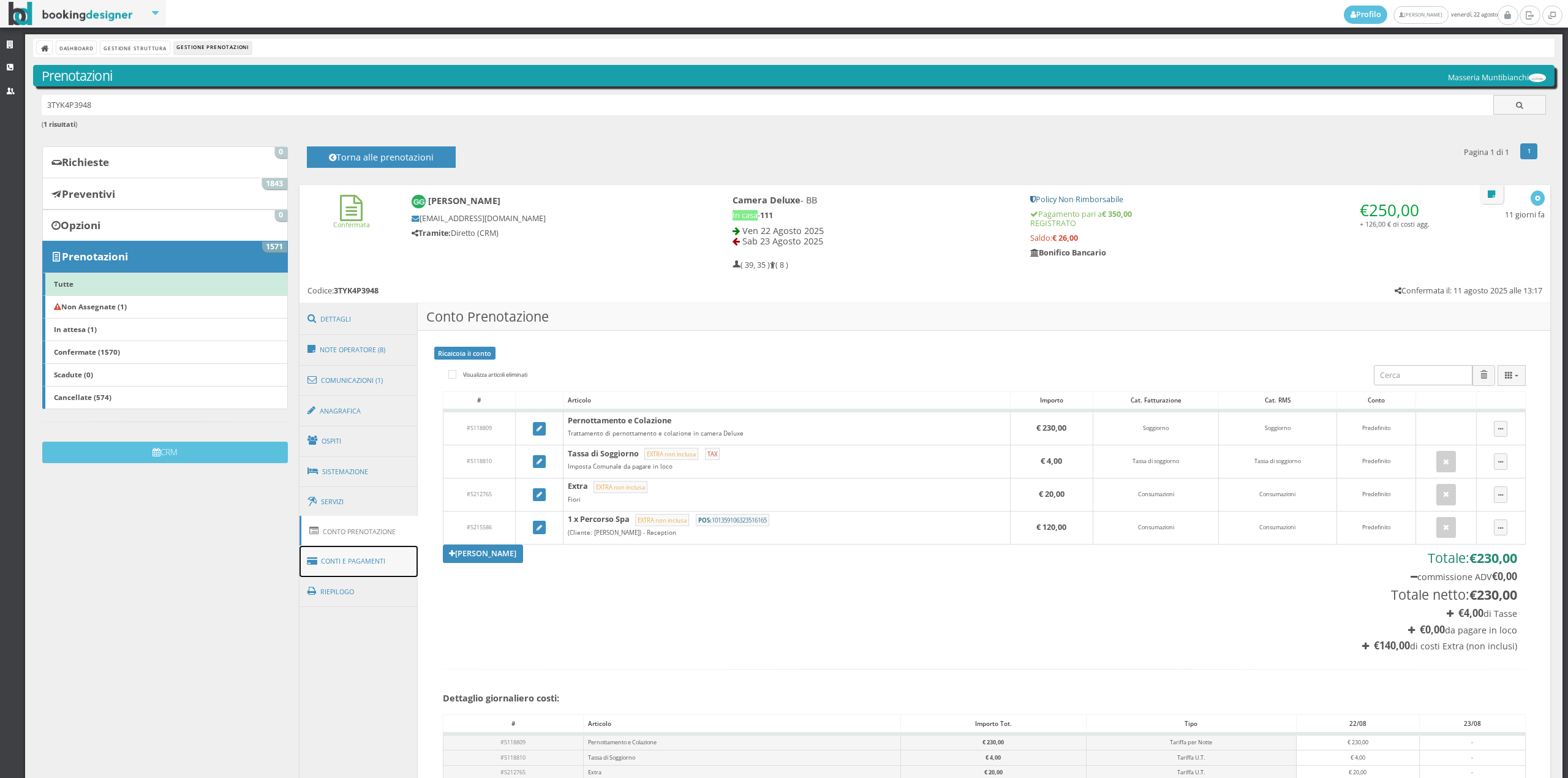
click at [349, 561] on link "Conti e Pagamenti" at bounding box center [359, 561] width 119 height 32
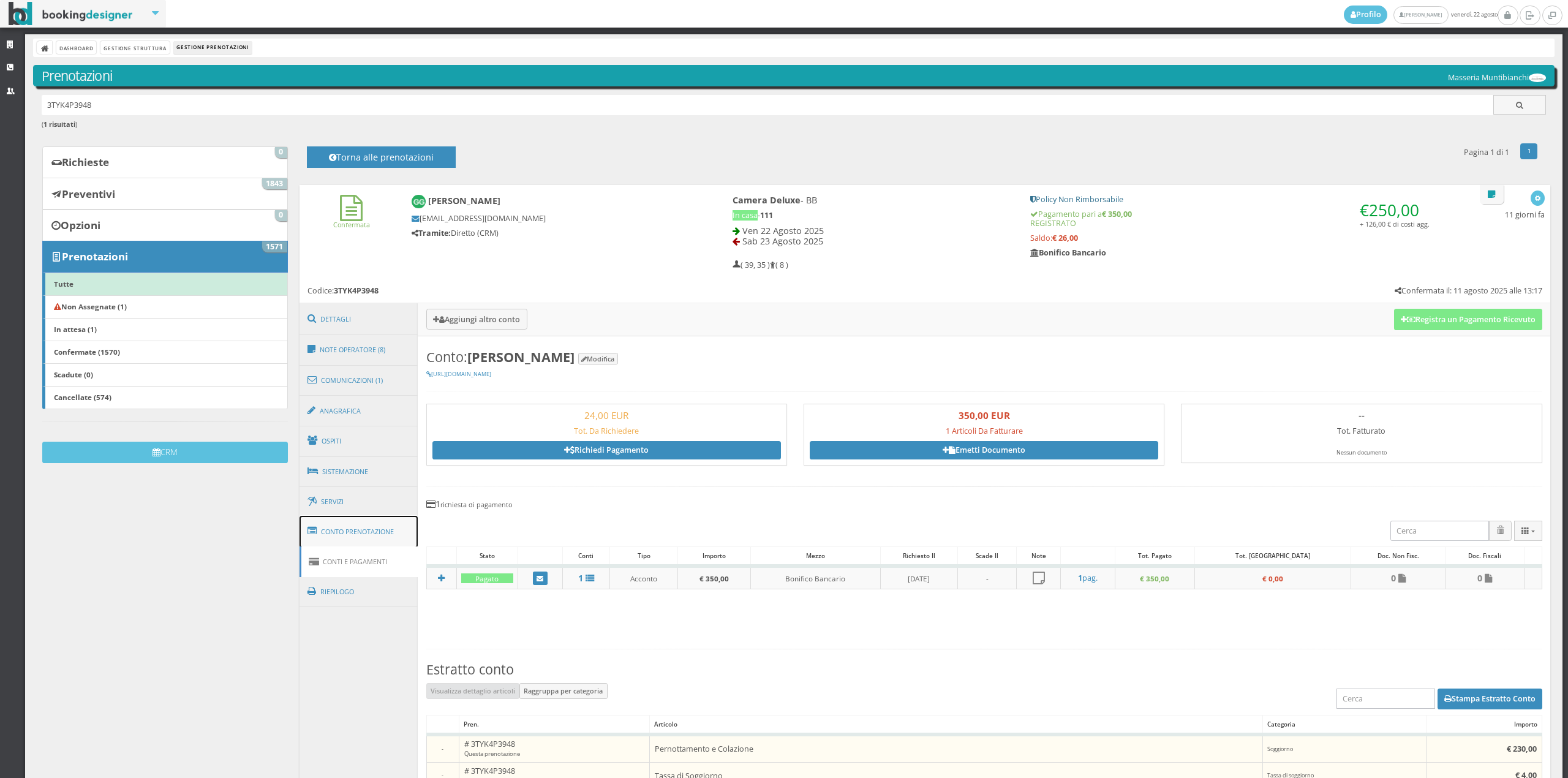
click at [351, 534] on link "Conto Prenotazione" at bounding box center [359, 530] width 119 height 32
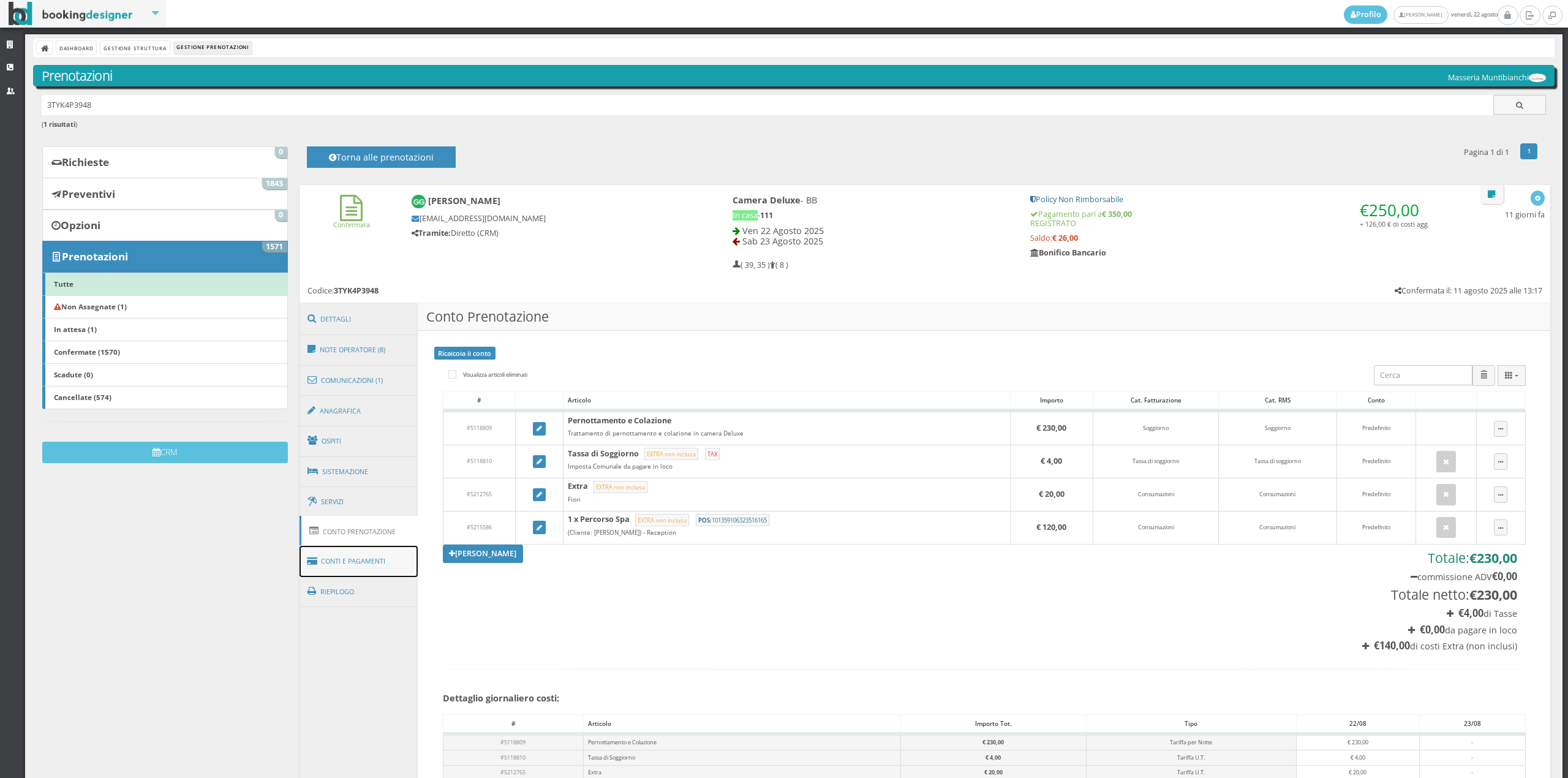
click at [356, 554] on link "Conti e Pagamenti" at bounding box center [359, 561] width 119 height 32
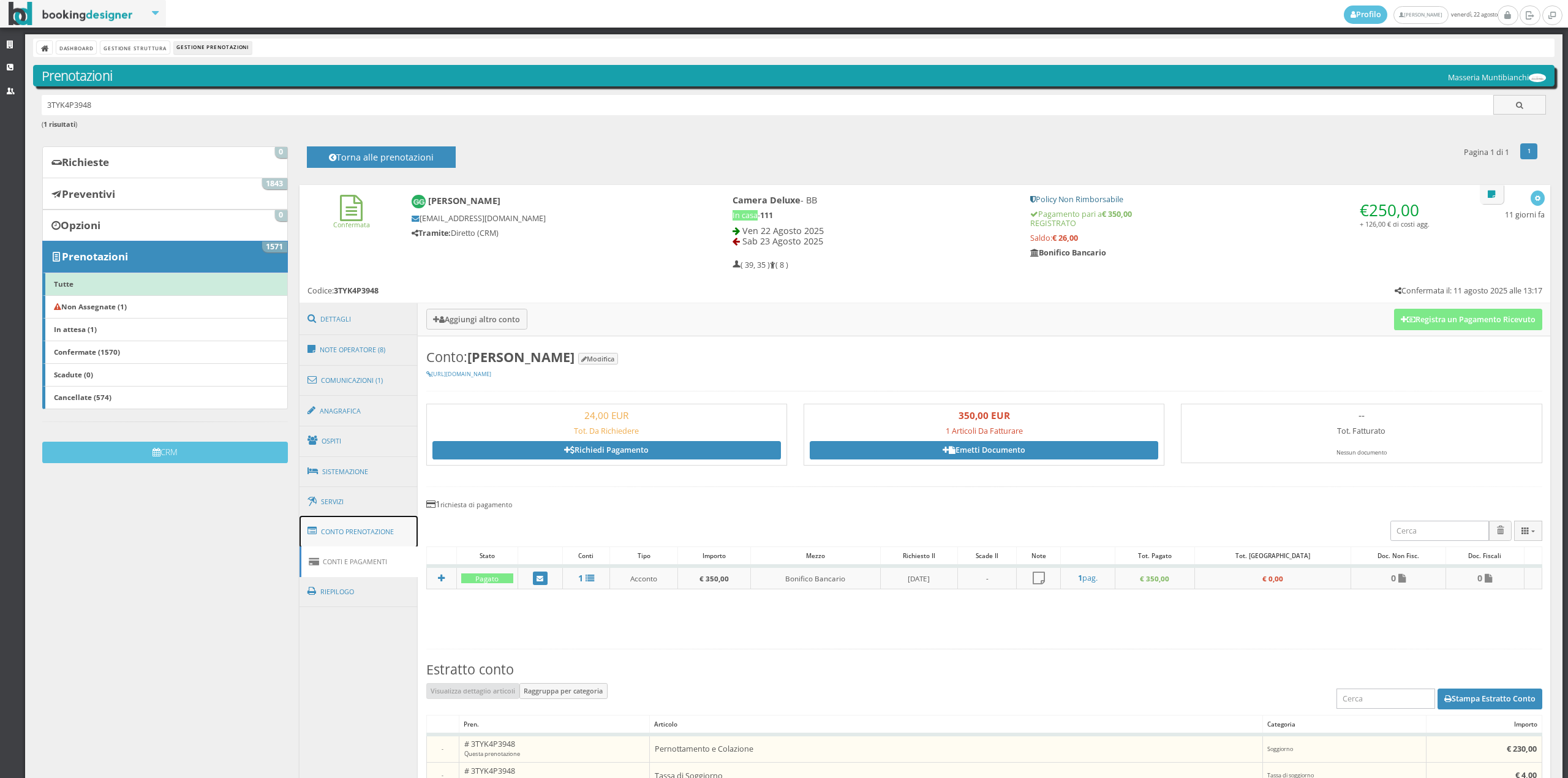
click at [356, 530] on link "Conto Prenotazione" at bounding box center [359, 530] width 119 height 32
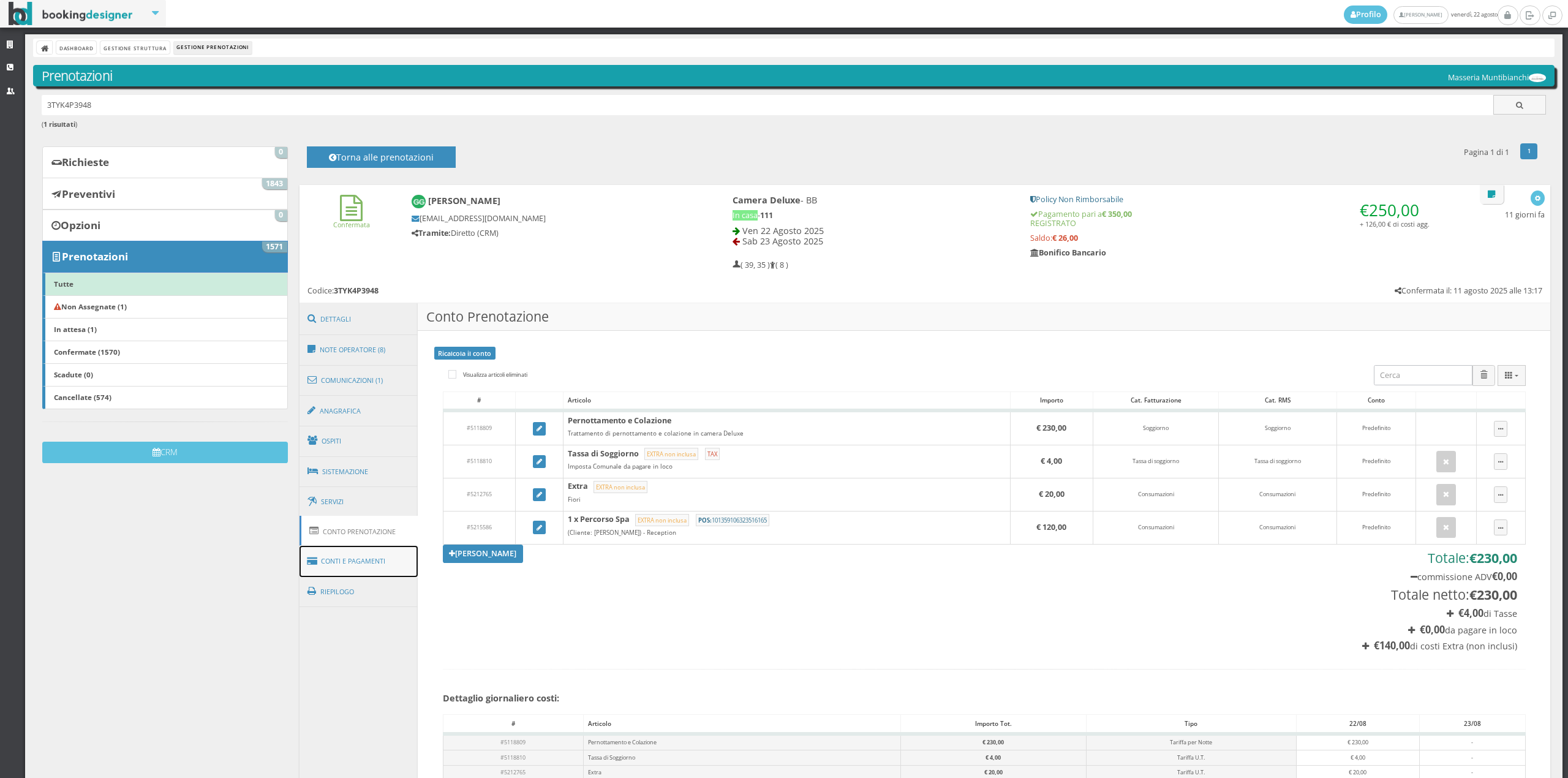
click at [370, 554] on link "Conti e Pagamenti" at bounding box center [359, 561] width 119 height 32
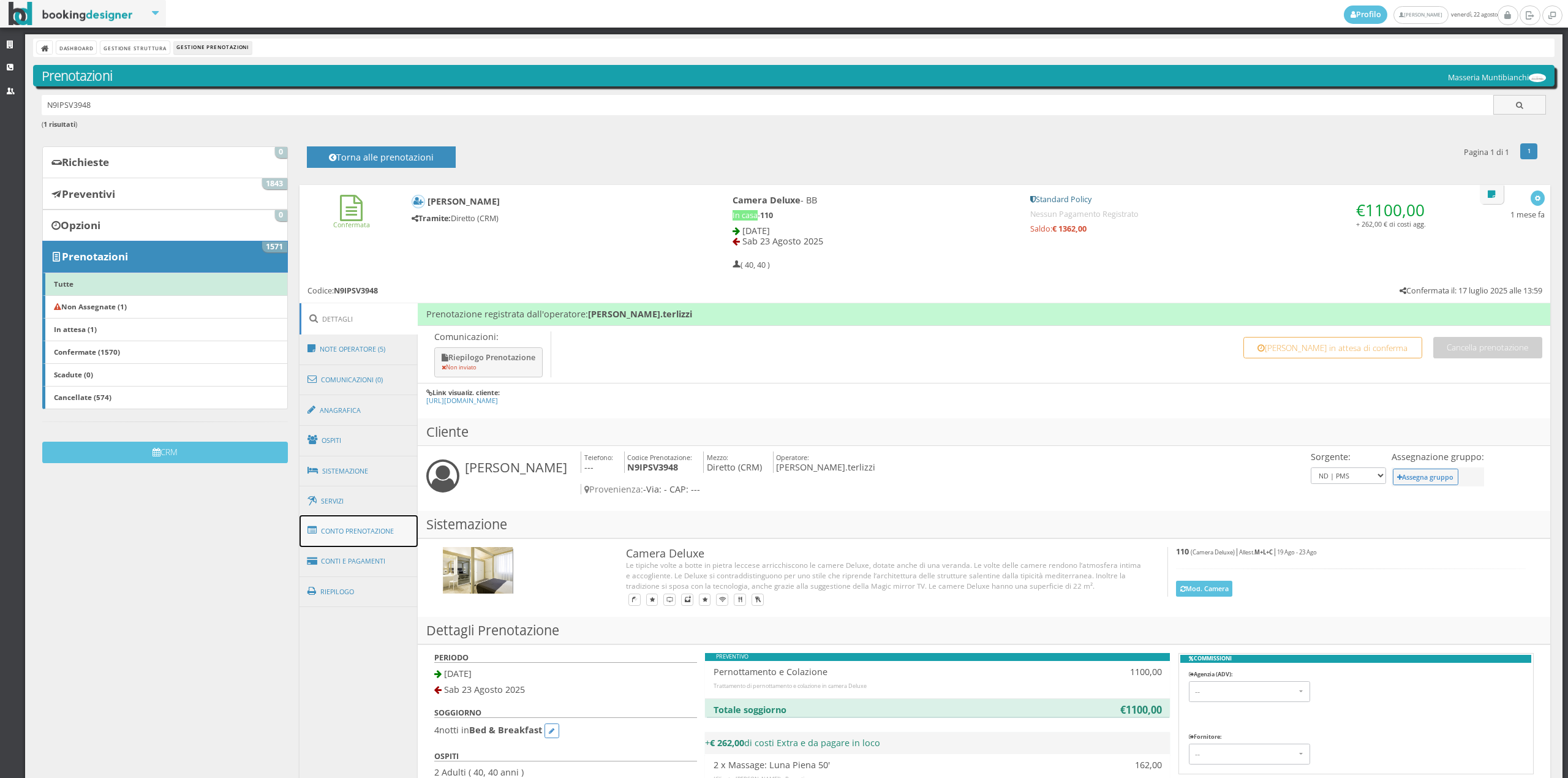
click at [363, 532] on link "Conto Prenotazione" at bounding box center [359, 530] width 119 height 32
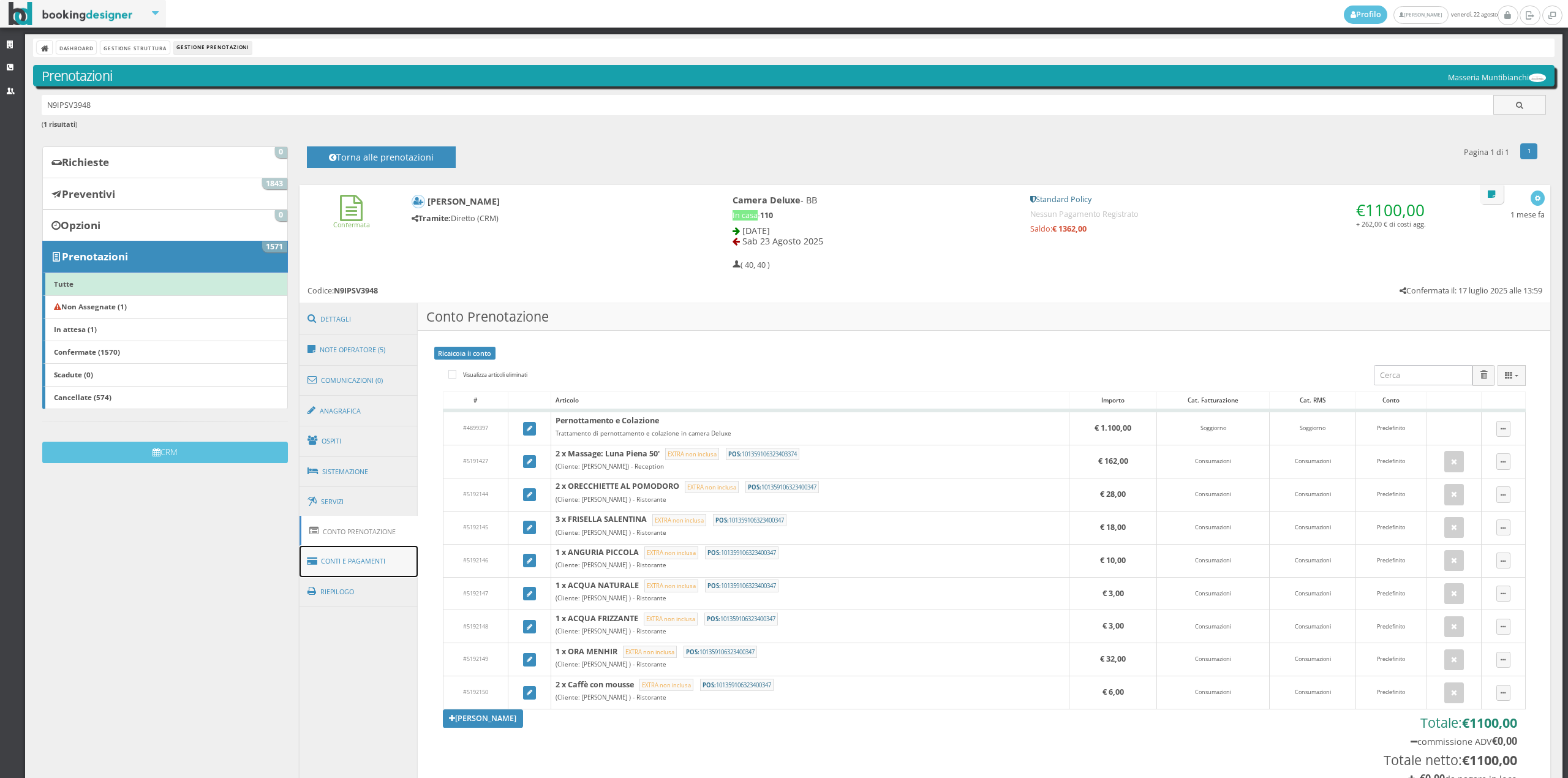
click at [392, 558] on link "Conti e Pagamenti" at bounding box center [359, 561] width 119 height 32
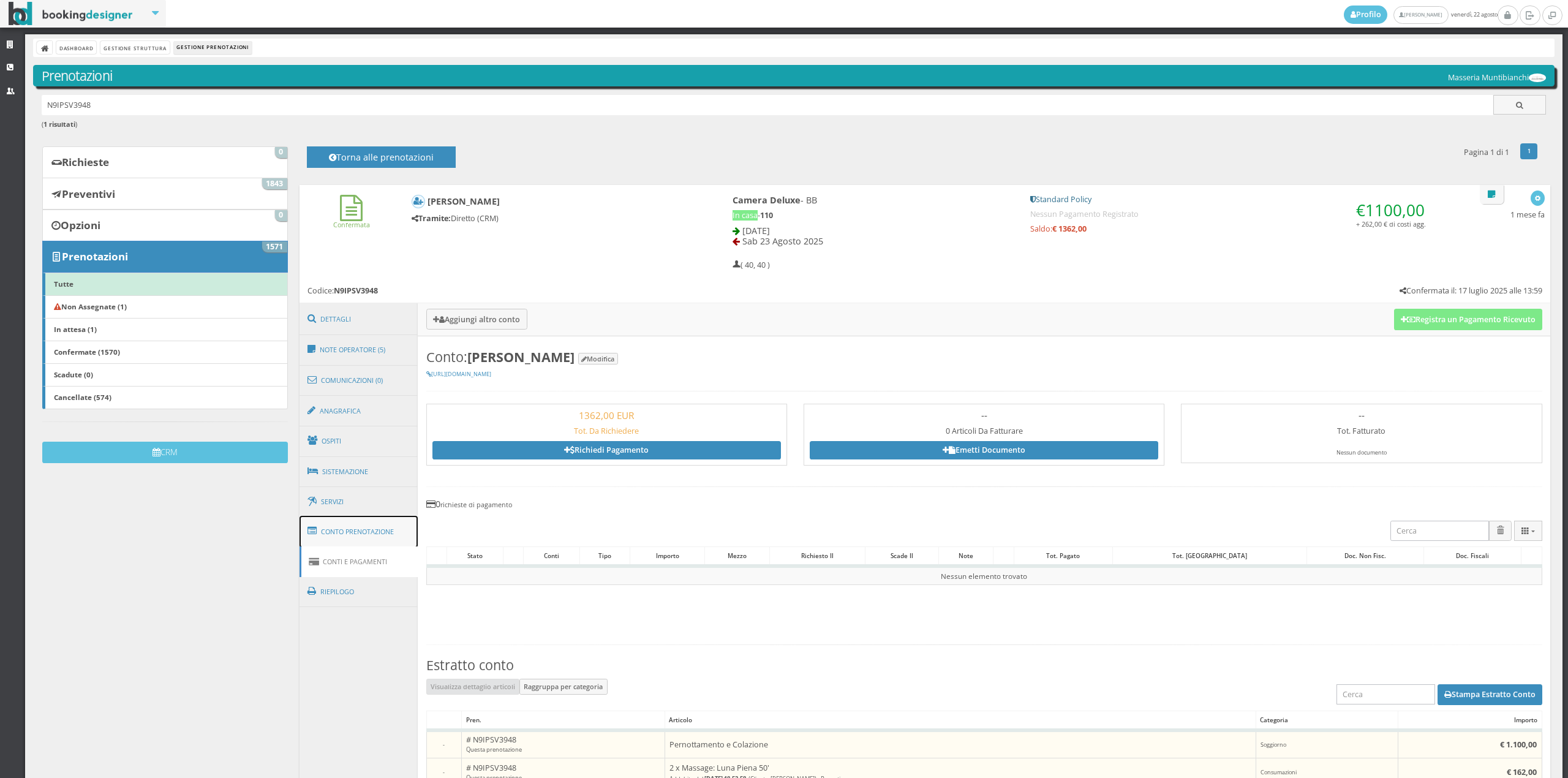
click at [380, 534] on link "Conto Prenotazione" at bounding box center [359, 530] width 119 height 32
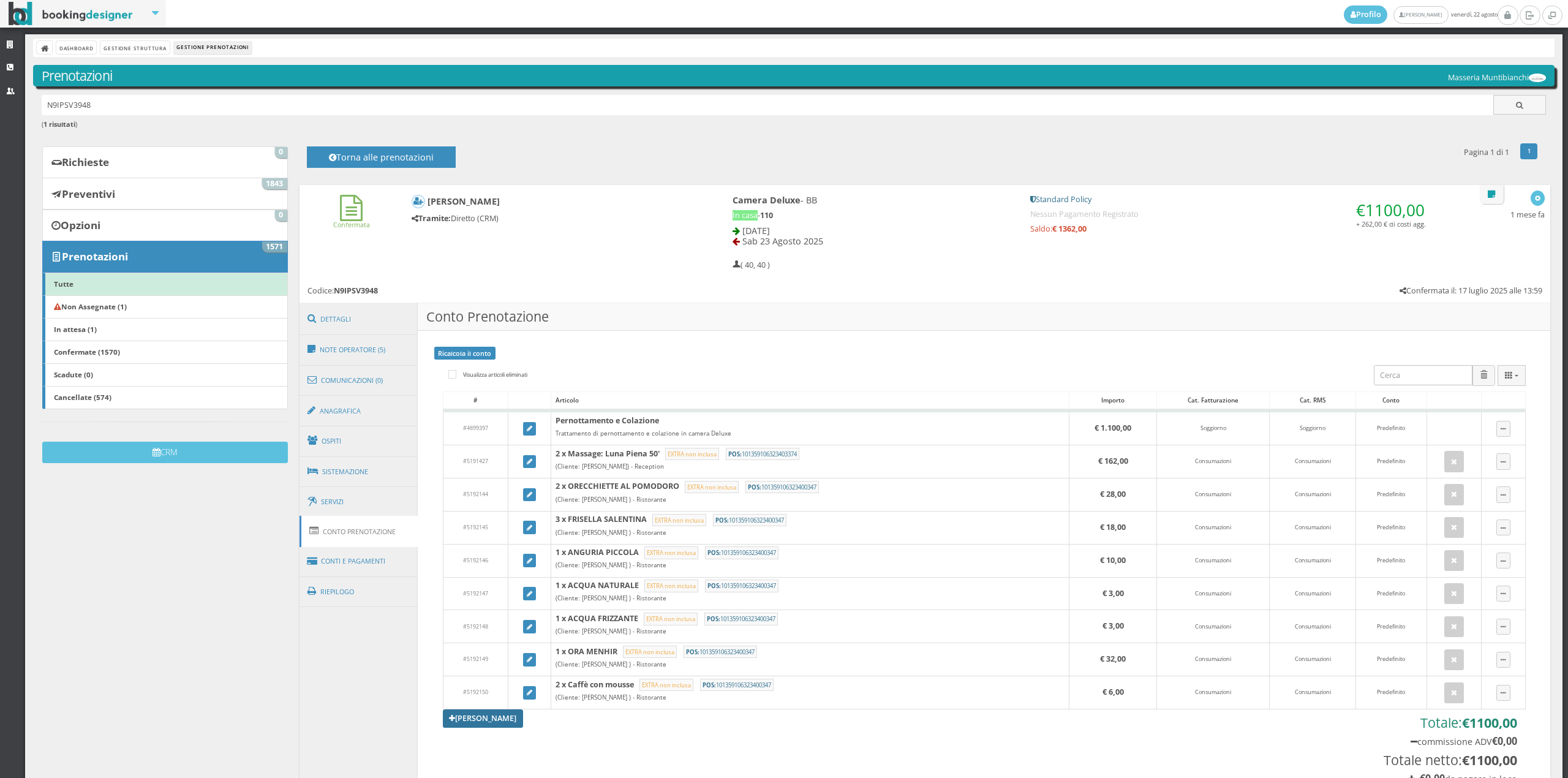
click at [471, 722] on link "[PERSON_NAME]" at bounding box center [483, 718] width 81 height 18
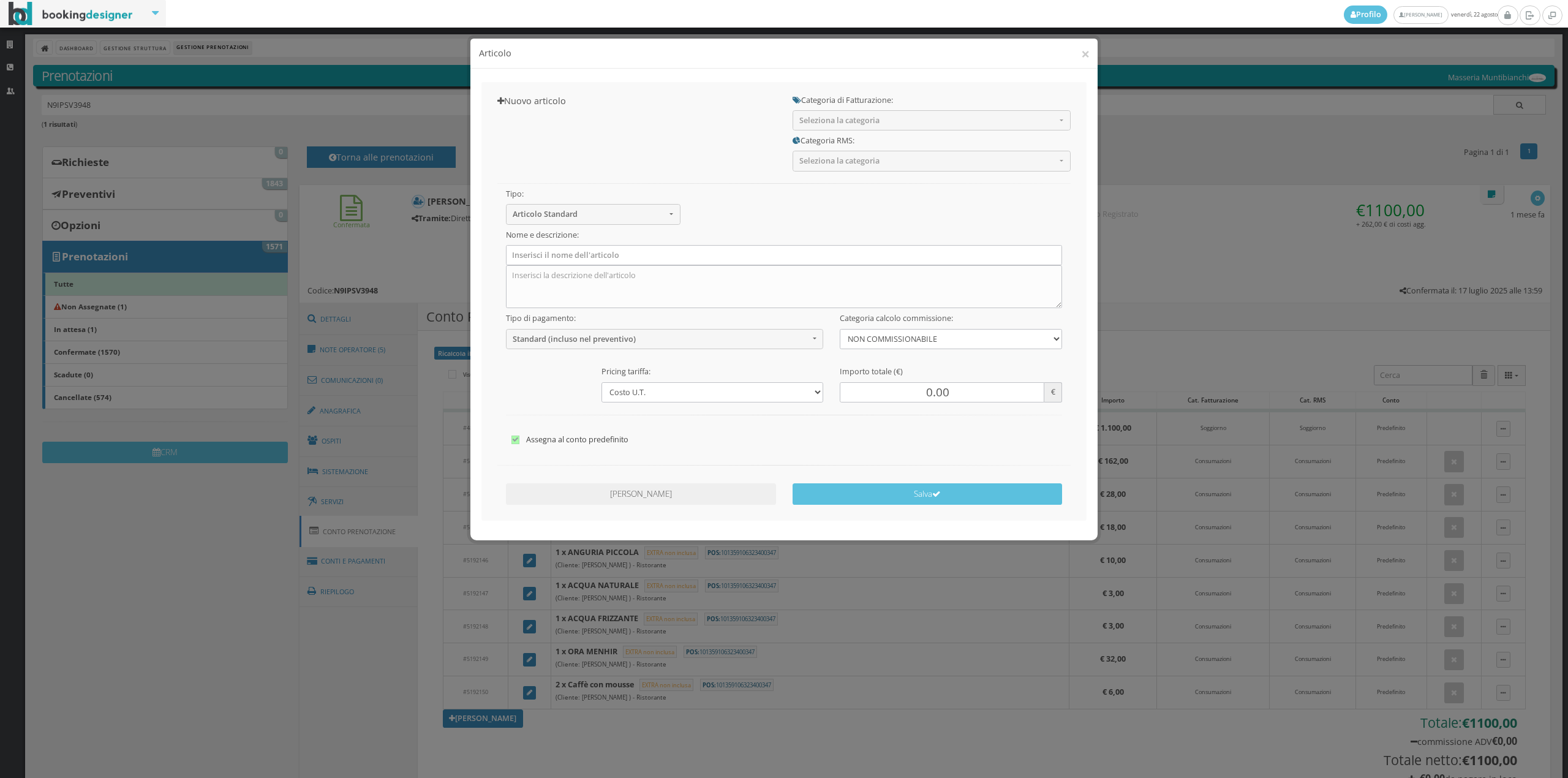
click at [819, 133] on div "Categoria RMS: Seleziona la categoria -- Soggiorno Tassa di soggiorno Deposito …" at bounding box center [931, 151] width 295 height 40
click at [819, 128] on button "Seleziona la categoria" at bounding box center [932, 120] width 278 height 20
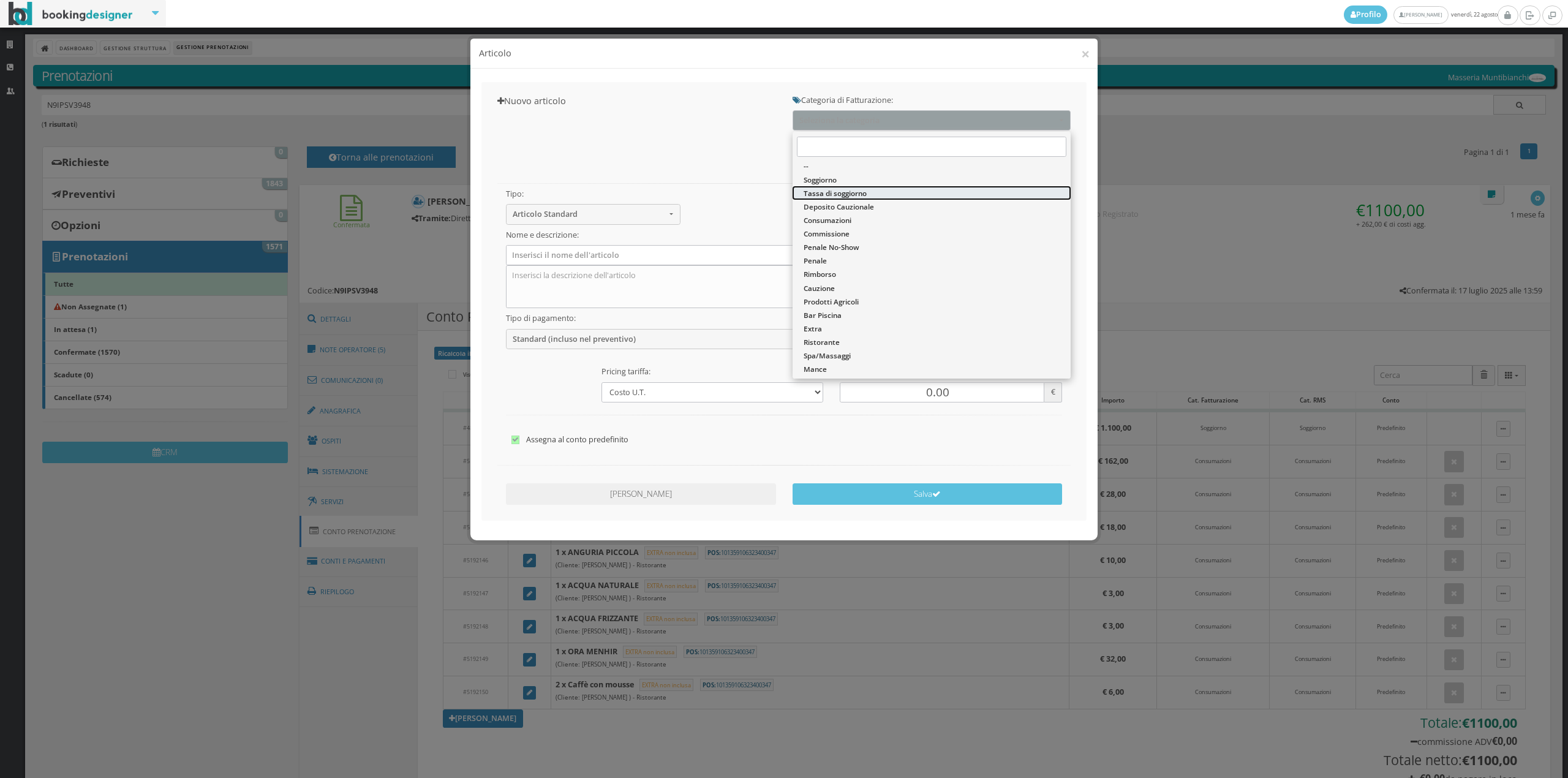
click at [822, 199] on link "Tassa di soggiorno" at bounding box center [932, 193] width 278 height 13
select select "13"
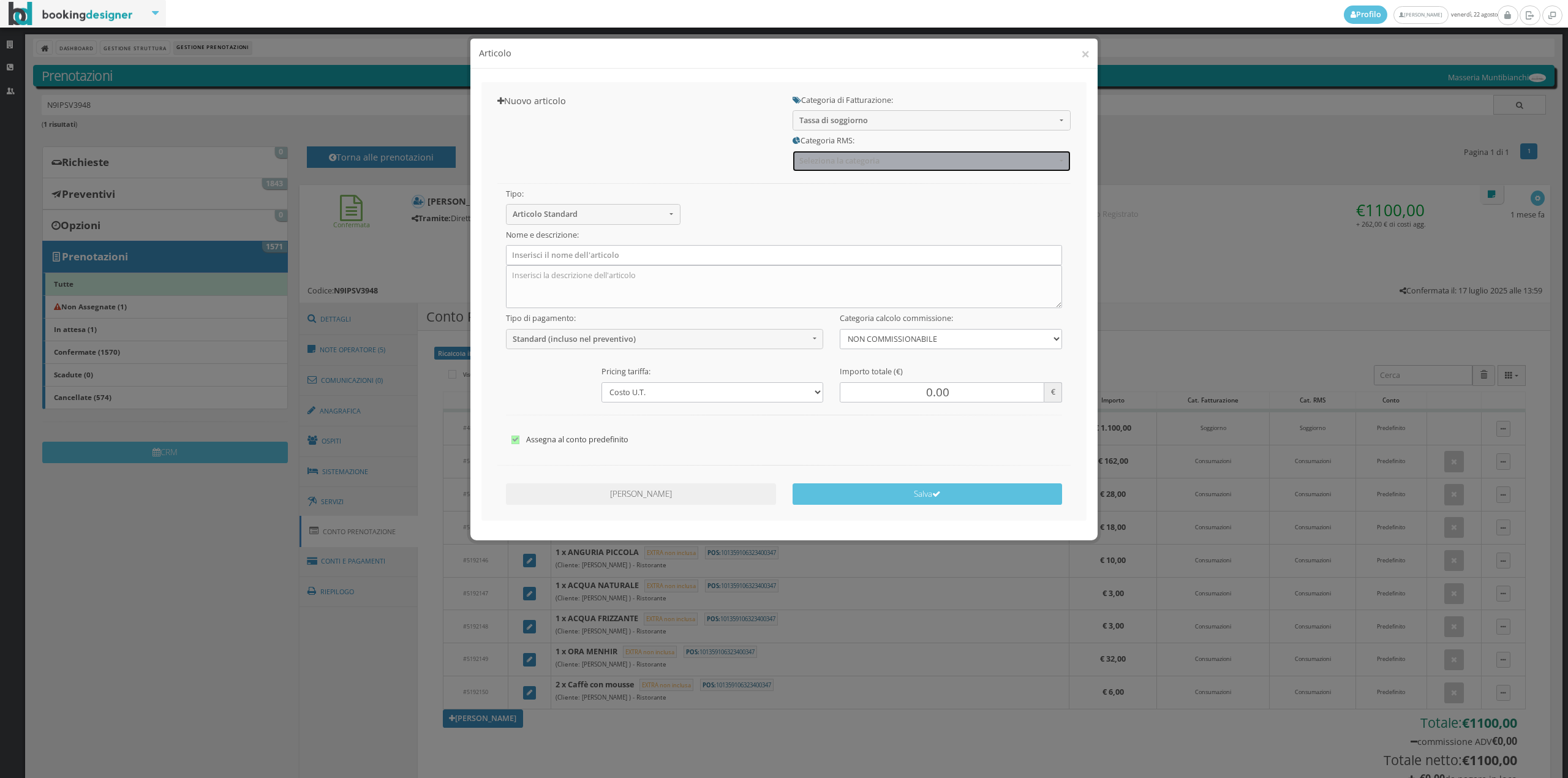
click at [819, 165] on span "Seleziona la categoria" at bounding box center [927, 161] width 256 height 10
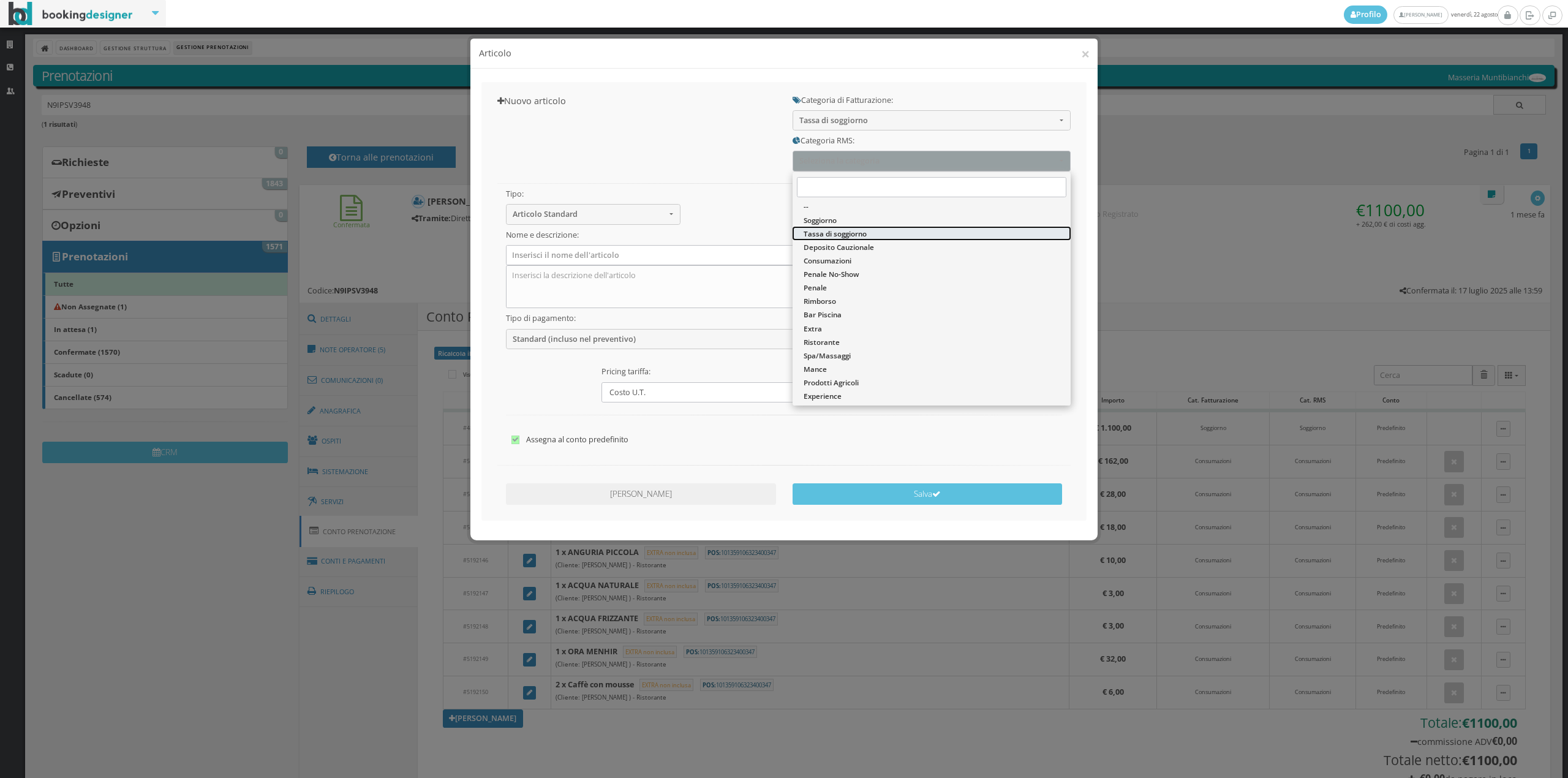
click at [816, 238] on span "Tassa di soggiorno" at bounding box center [835, 233] width 63 height 11
select select "13"
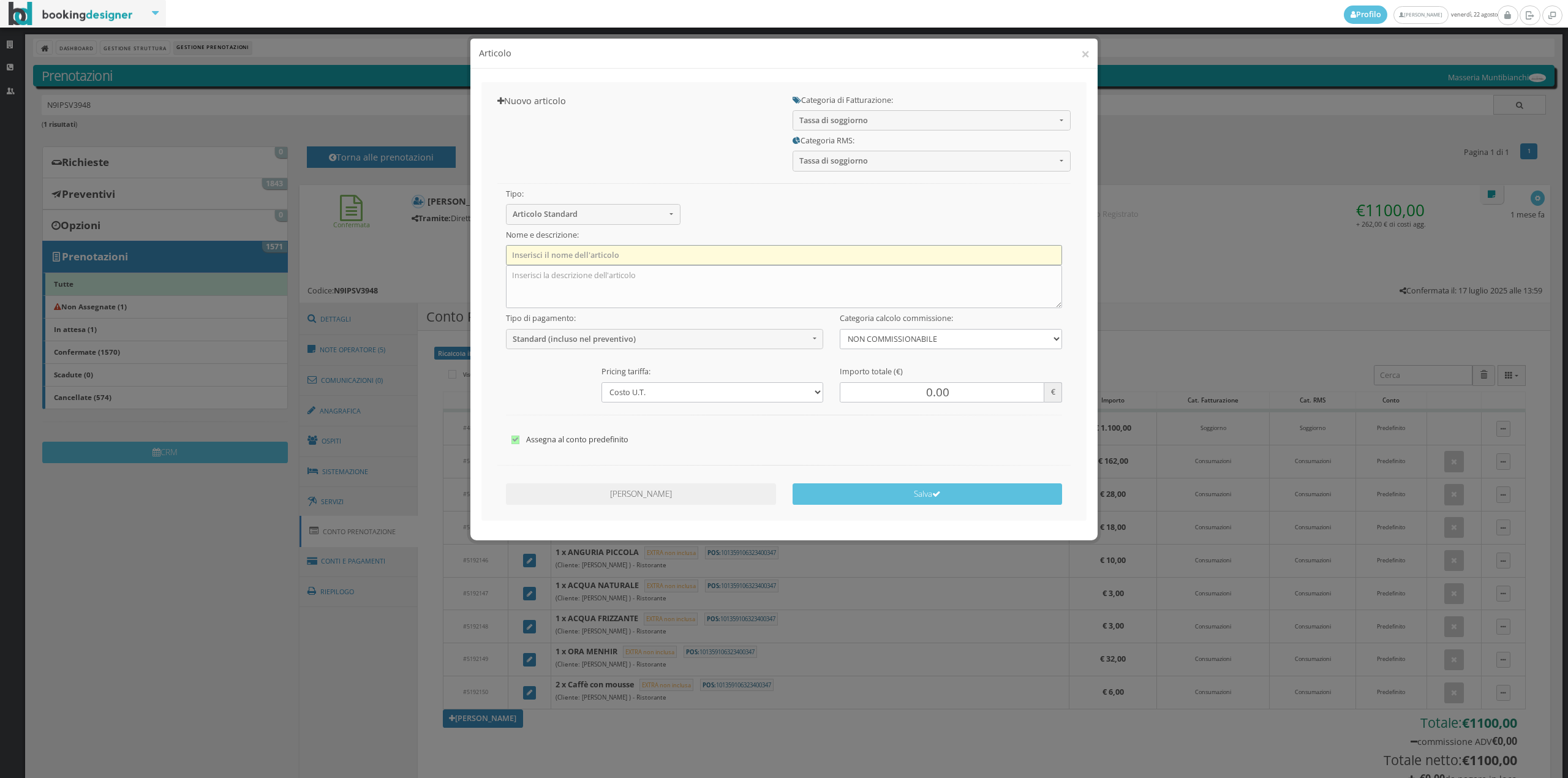
click at [548, 258] on input "text" at bounding box center [784, 254] width 557 height 20
type input "Tassa di Soggiorno"
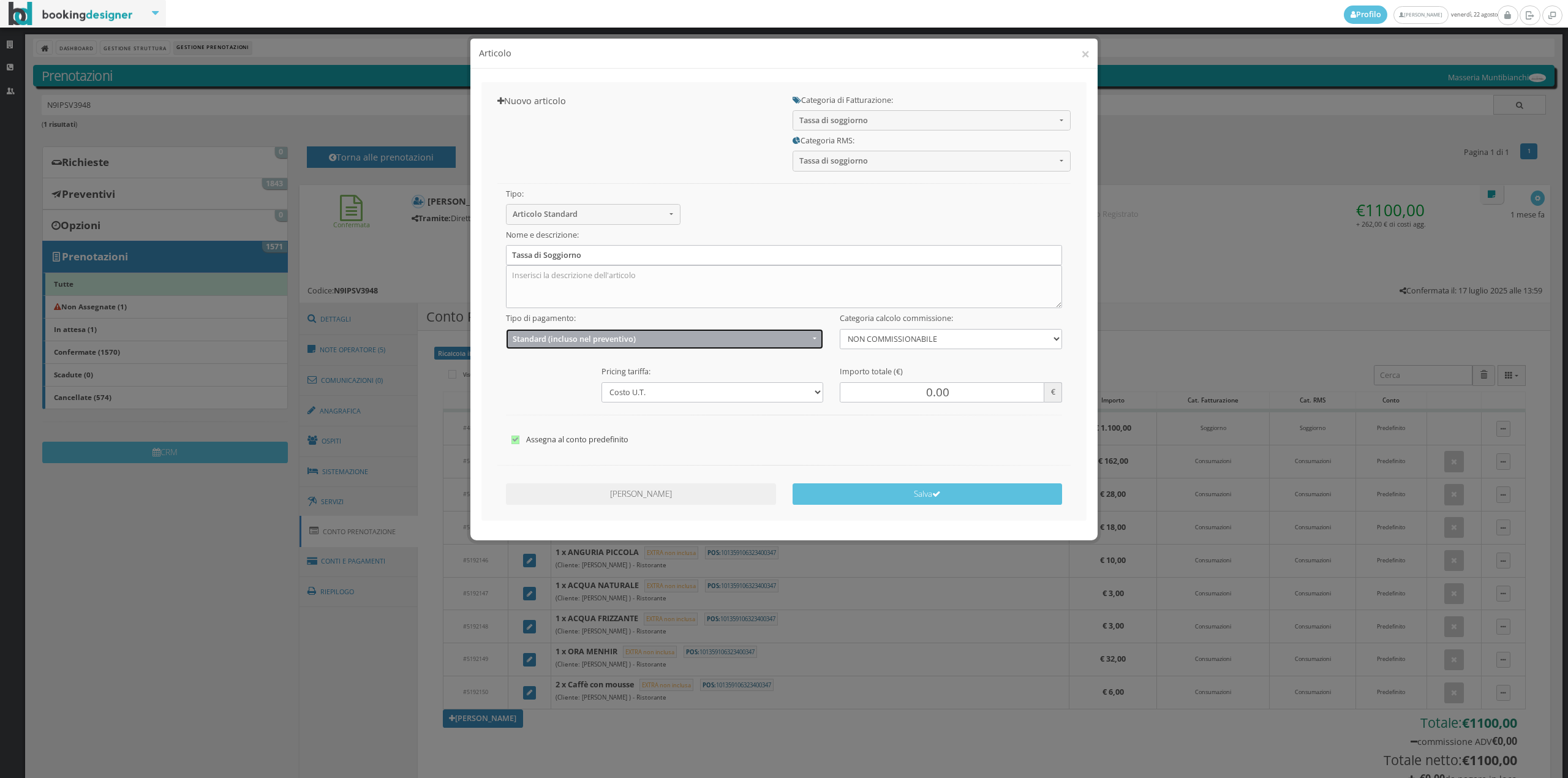
click at [564, 340] on span "Standard (incluso nel preventivo)" at bounding box center [660, 339] width 297 height 10
click at [555, 388] on span "EXTRA (non incluso nel preventivo)" at bounding box center [576, 387] width 118 height 11
select select "2"
drag, startPoint x: 927, startPoint y: 392, endPoint x: 900, endPoint y: 398, distance: 27.7
click at [924, 391] on input "0.00" at bounding box center [941, 391] width 204 height 20
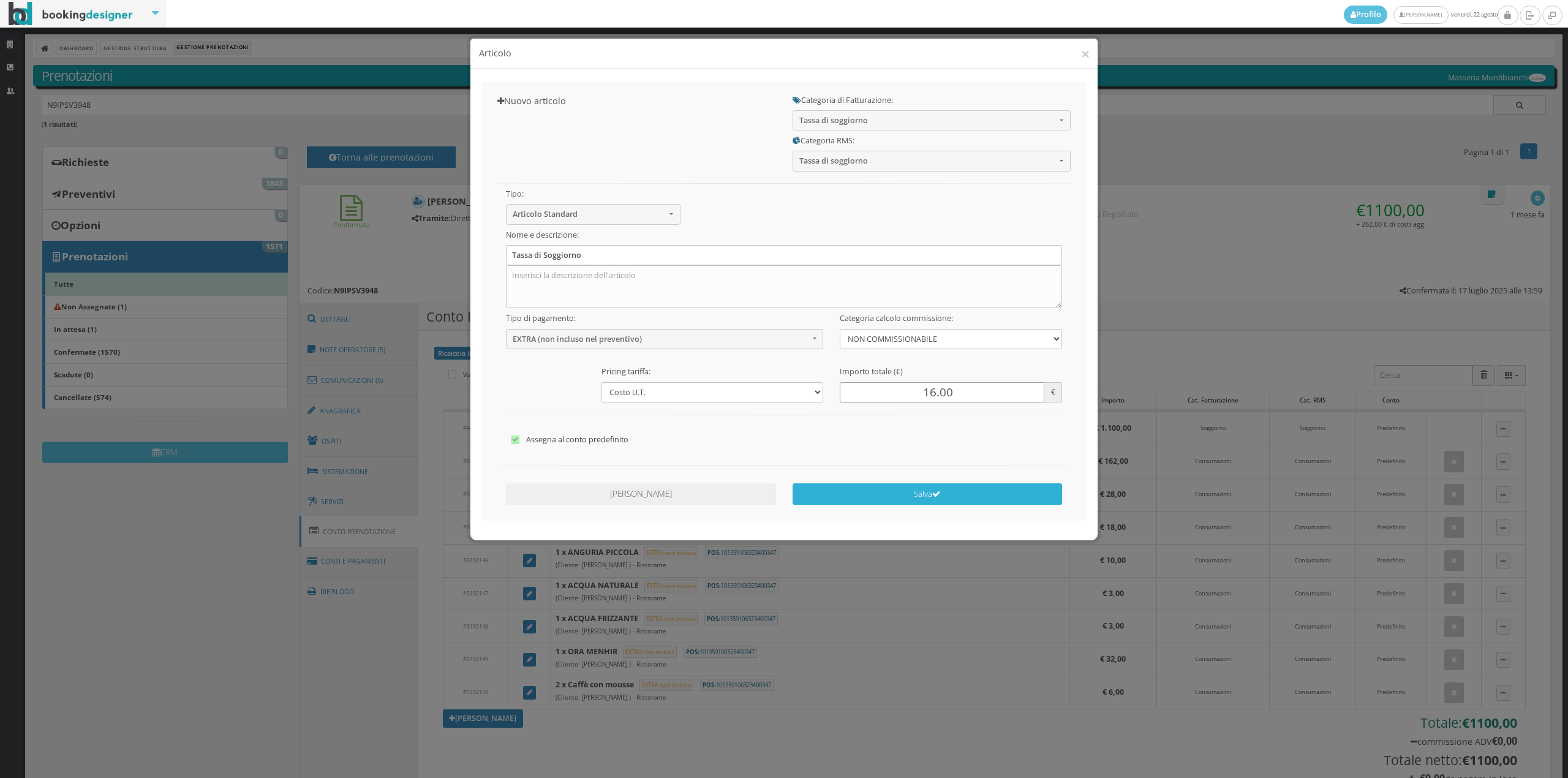
type input "16.00"
click at [905, 500] on button "Salva" at bounding box center [927, 494] width 270 height 21
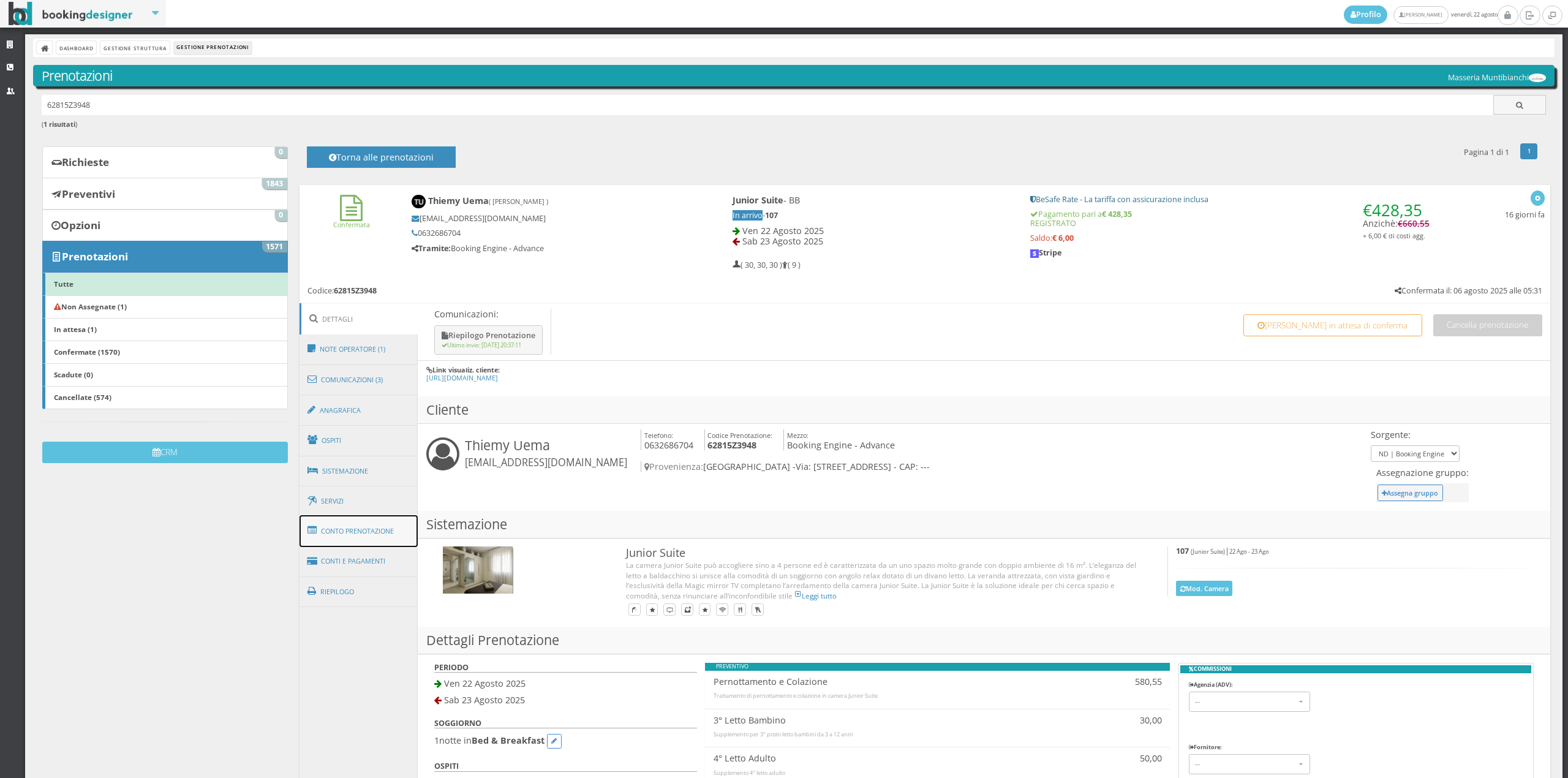
click at [361, 541] on link "Conto Prenotazione" at bounding box center [359, 530] width 119 height 32
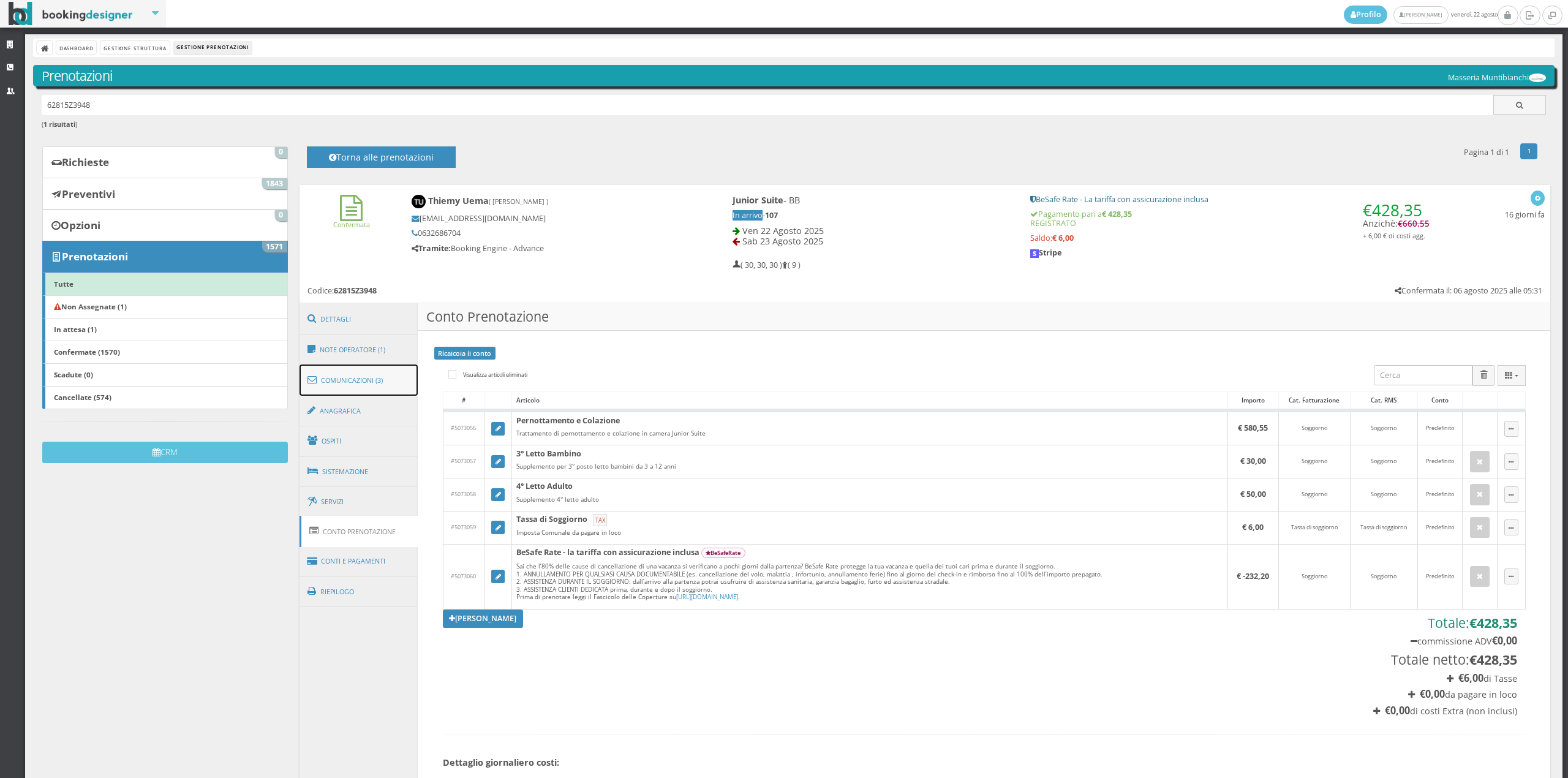
click at [366, 380] on link "Comunicazioni (3)" at bounding box center [359, 380] width 119 height 32
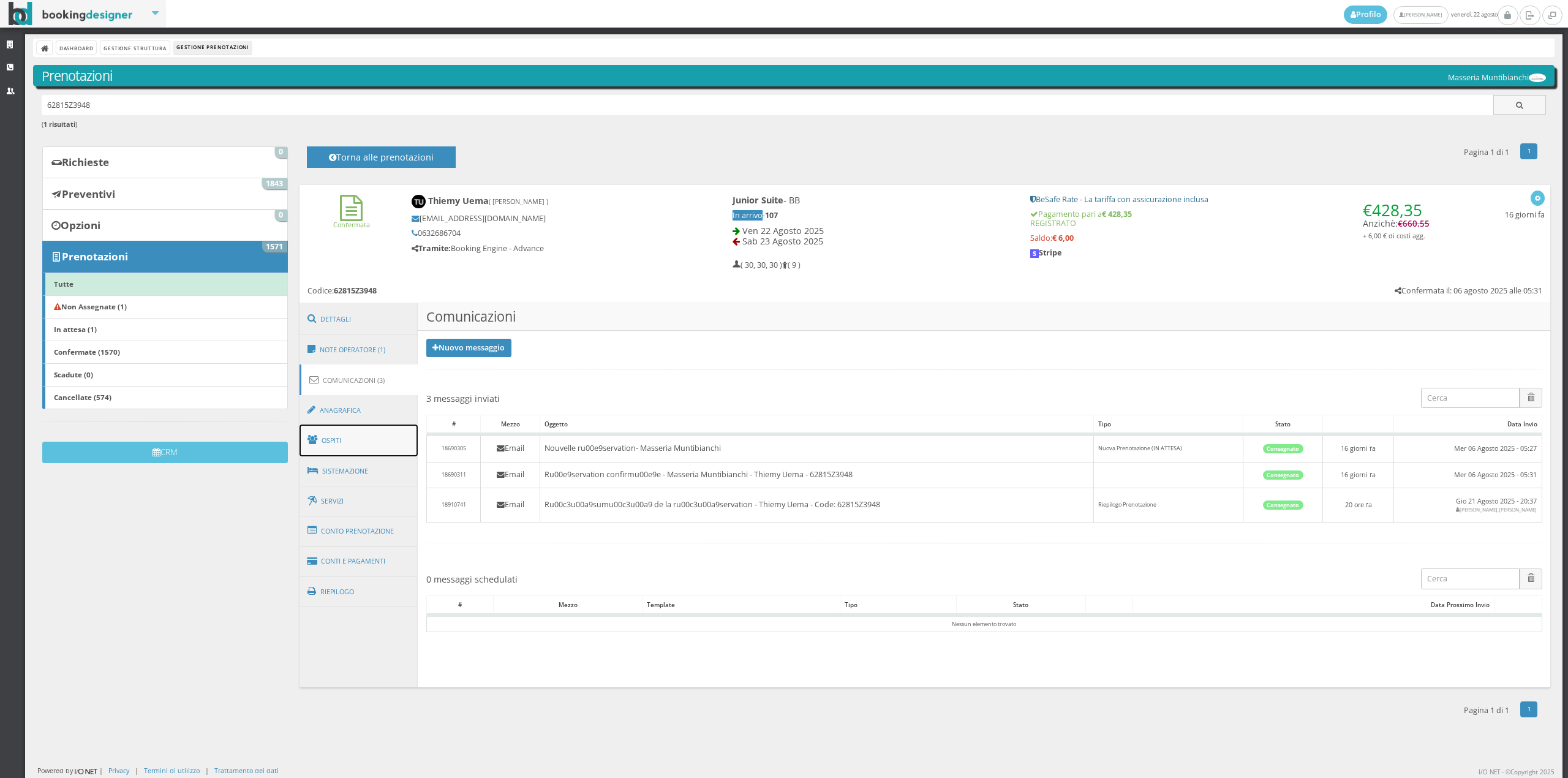
click at [351, 434] on link "Ospiti" at bounding box center [359, 439] width 119 height 32
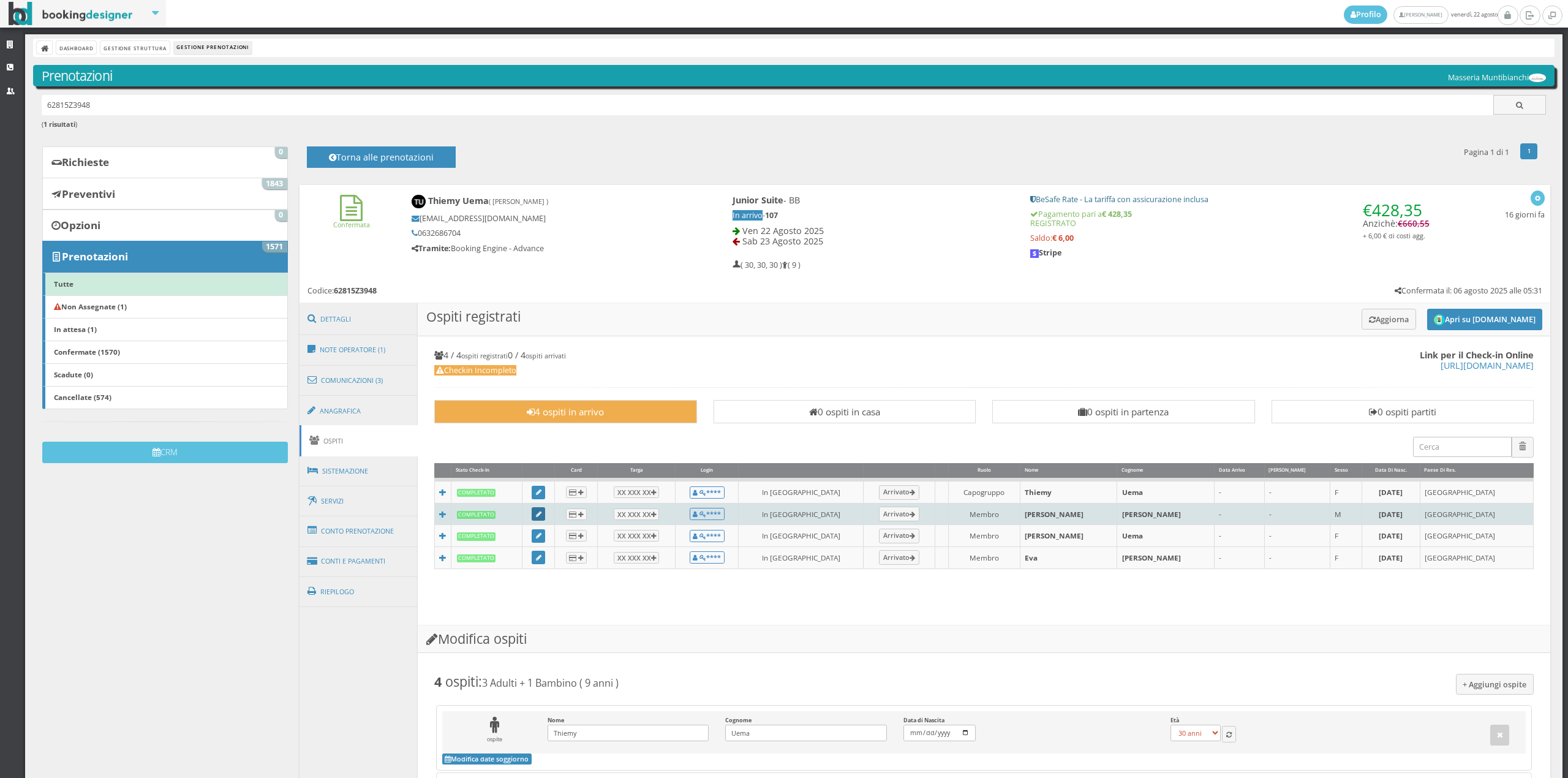
click at [543, 515] on link at bounding box center [538, 513] width 13 height 13
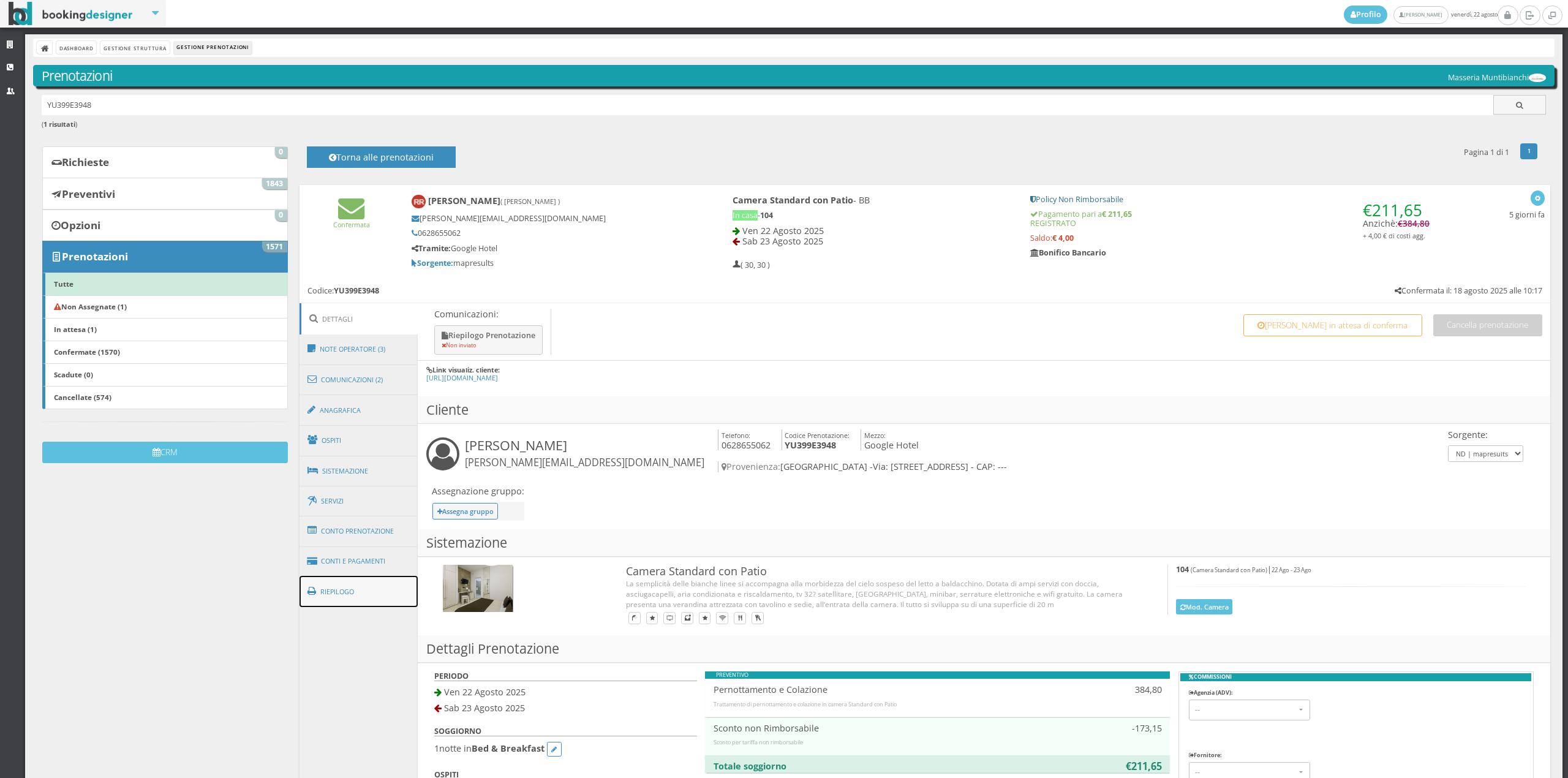
click at [378, 576] on link "Riepilogo" at bounding box center [359, 591] width 119 height 32
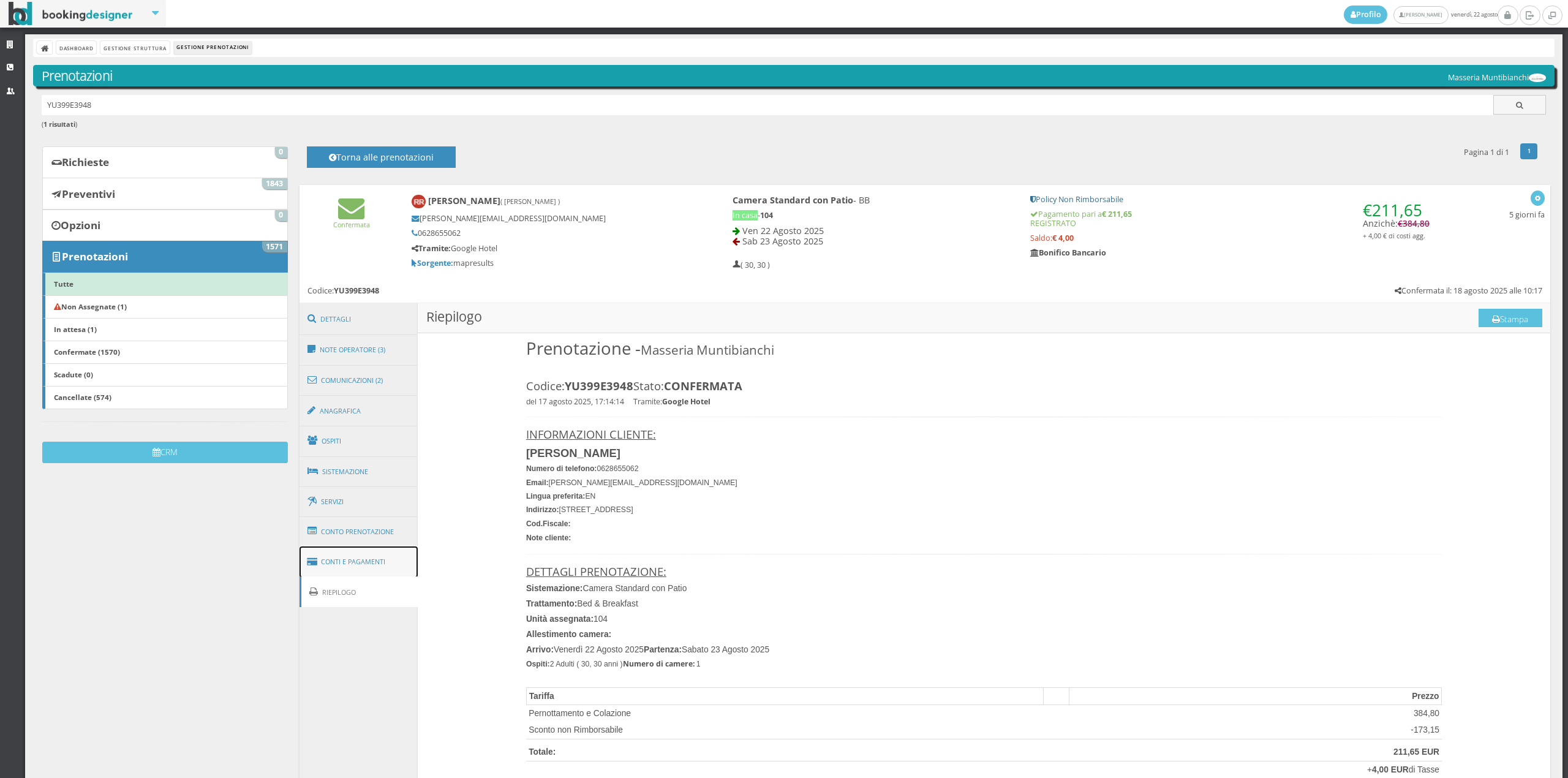
click at [378, 570] on link "Conti e Pagamenti" at bounding box center [359, 561] width 119 height 32
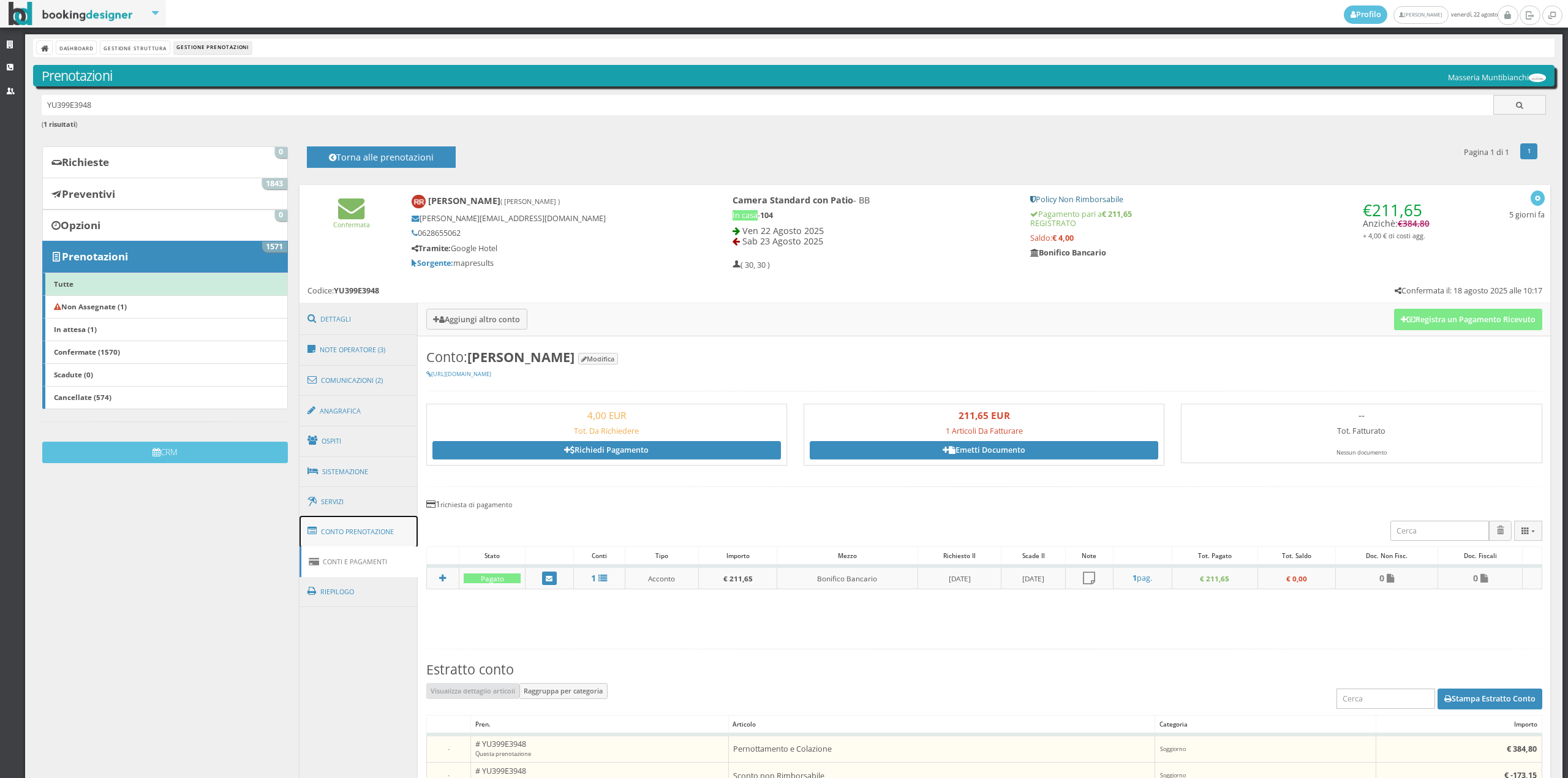
click at [375, 540] on link "Conto Prenotazione" at bounding box center [359, 530] width 119 height 32
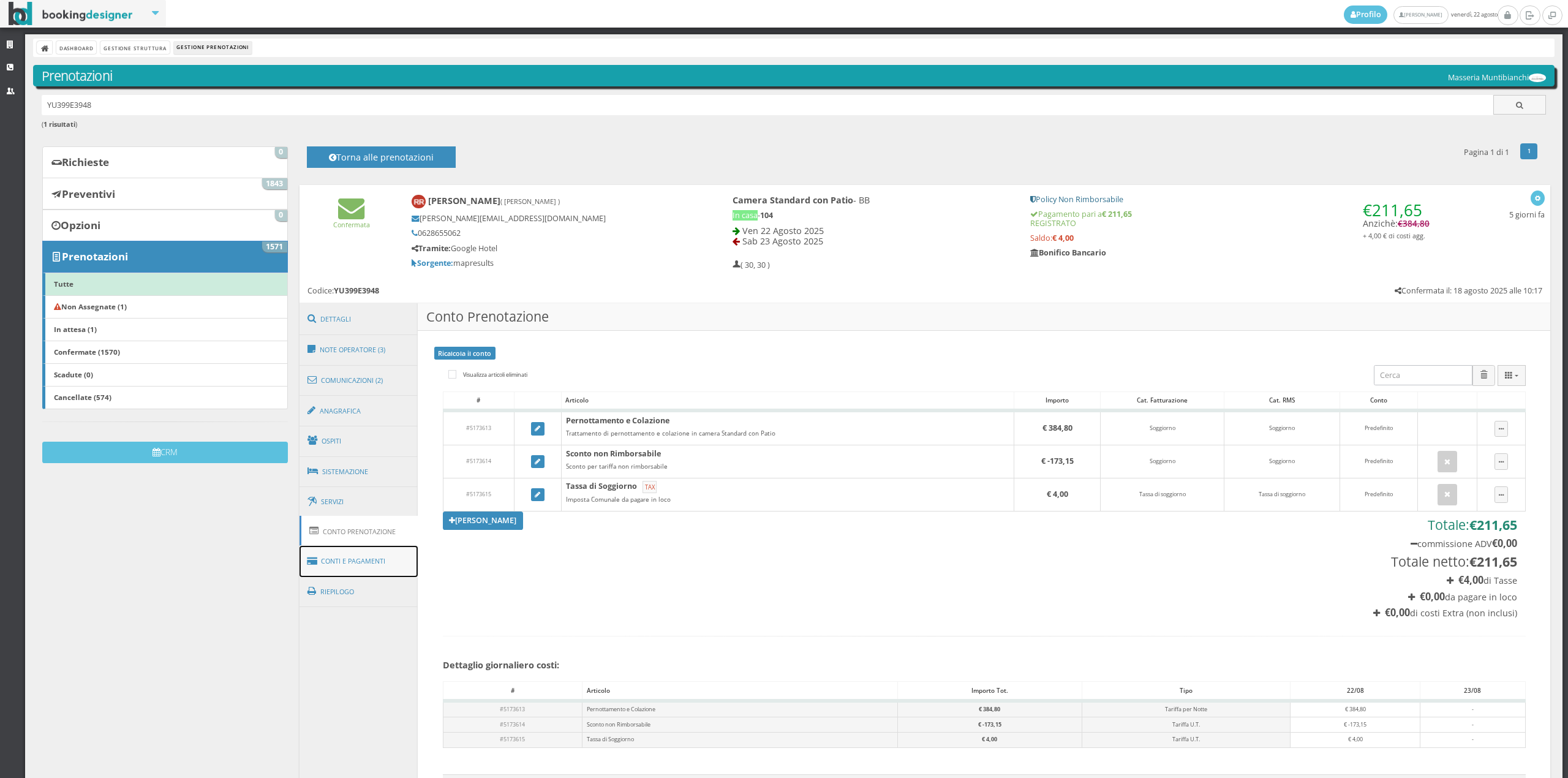
click at [368, 564] on link "Conti e Pagamenti" at bounding box center [359, 561] width 119 height 32
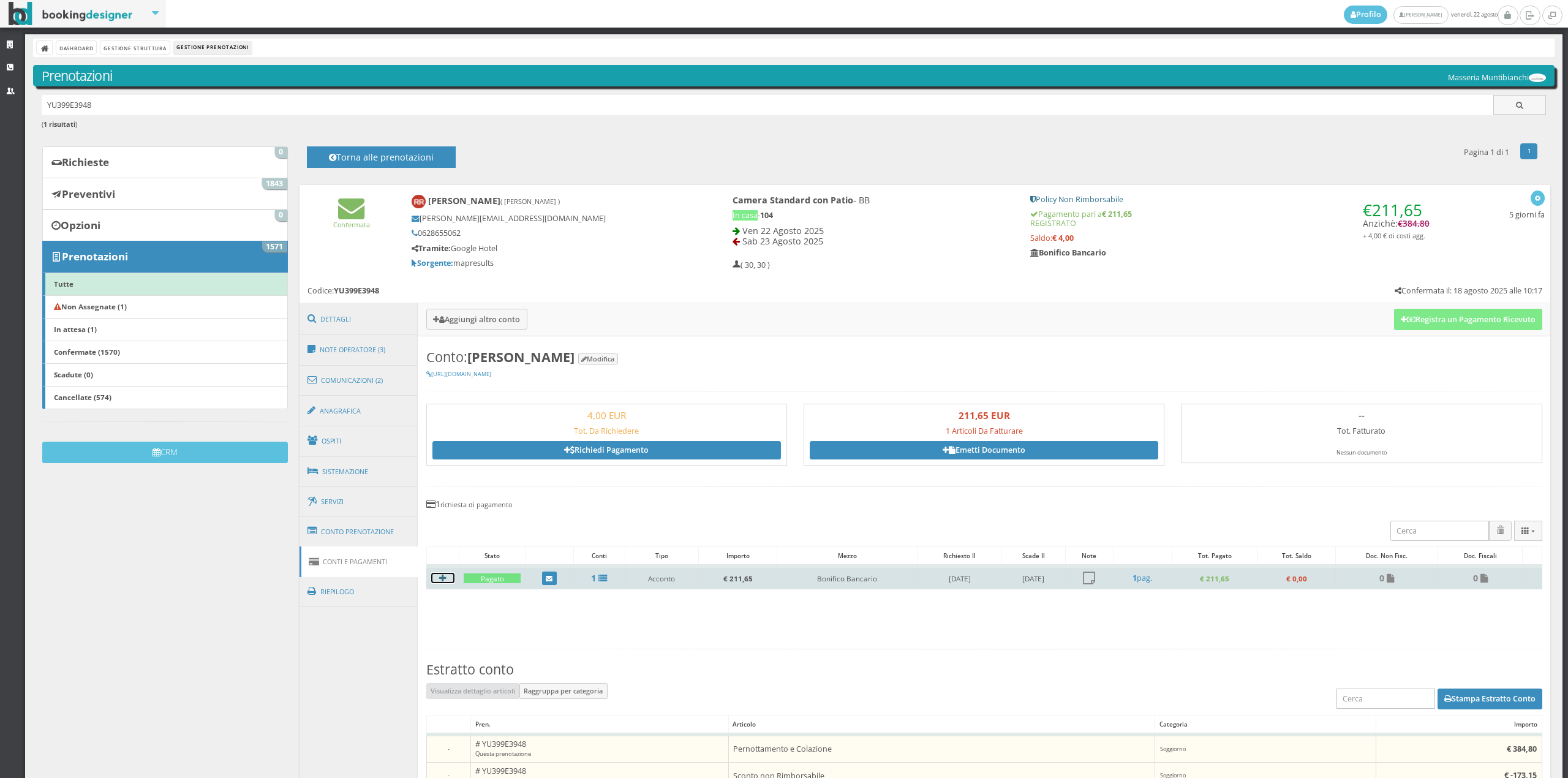
click at [442, 577] on icon at bounding box center [442, 578] width 7 height 9
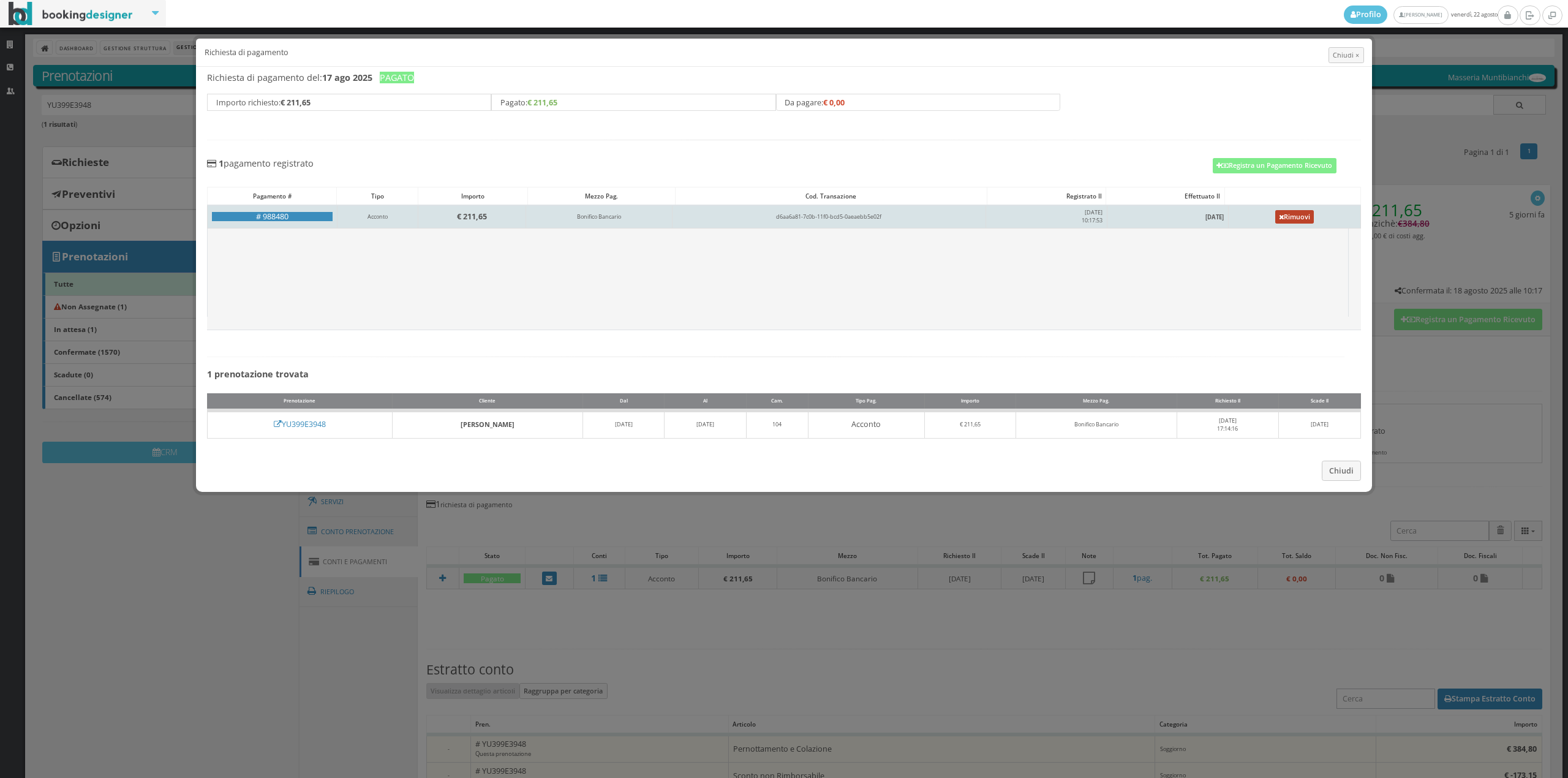
click at [1279, 217] on icon at bounding box center [1281, 217] width 5 height 7
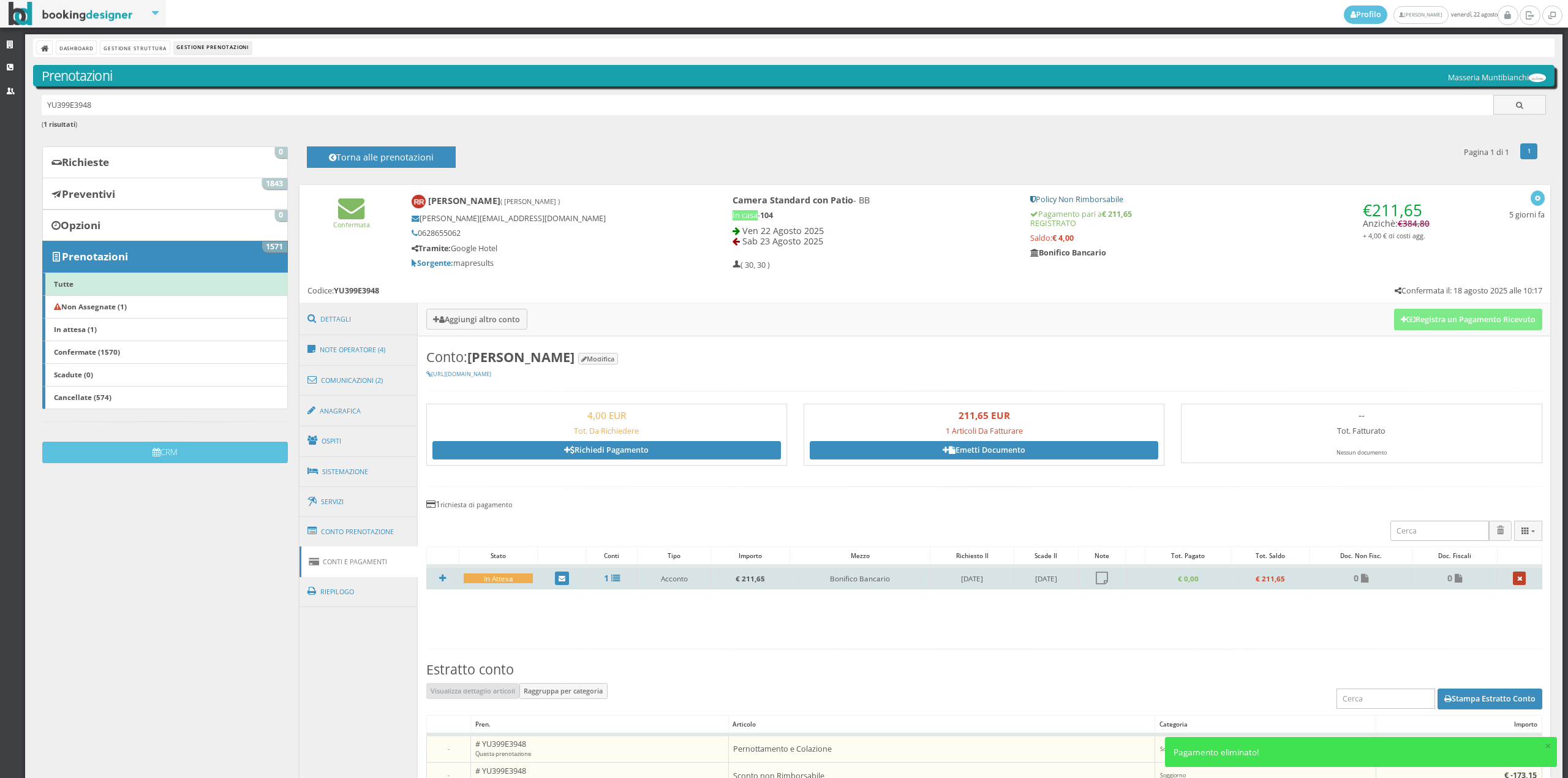
click at [1517, 578] on icon at bounding box center [1519, 578] width 5 height 7
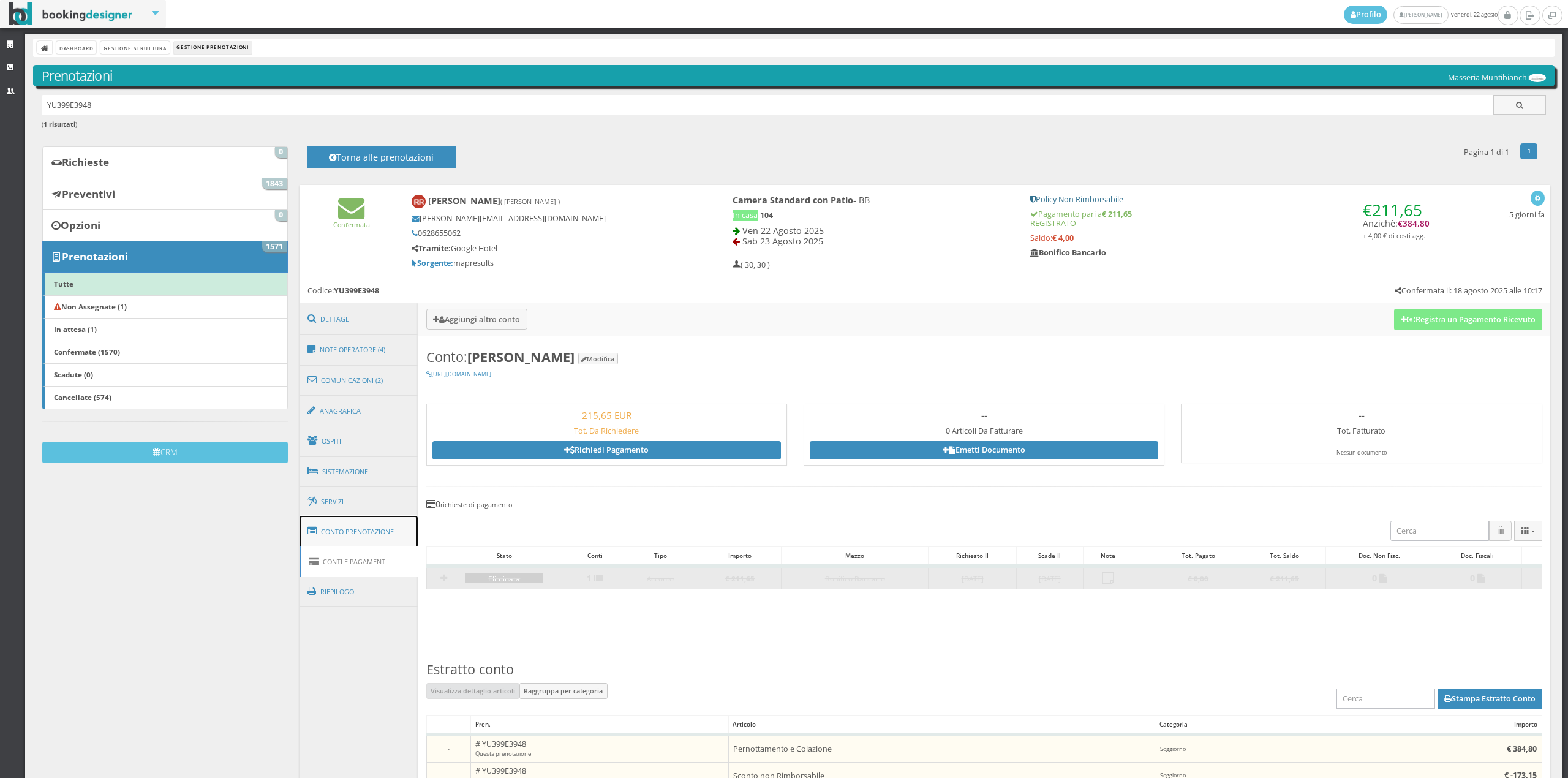
click at [386, 522] on link "Conto Prenotazione" at bounding box center [359, 530] width 119 height 32
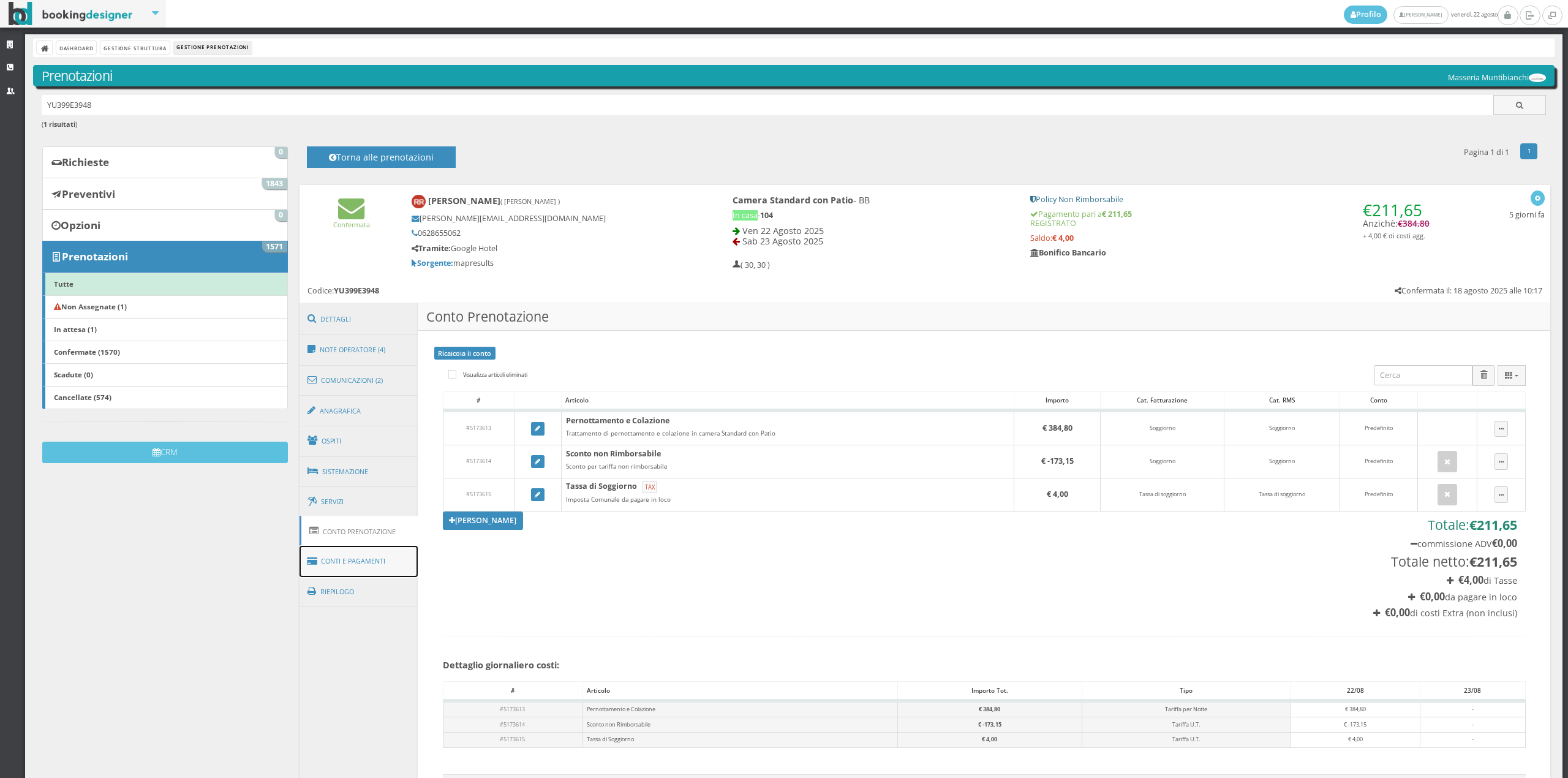
click at [383, 552] on link "Conti e Pagamenti" at bounding box center [359, 561] width 119 height 32
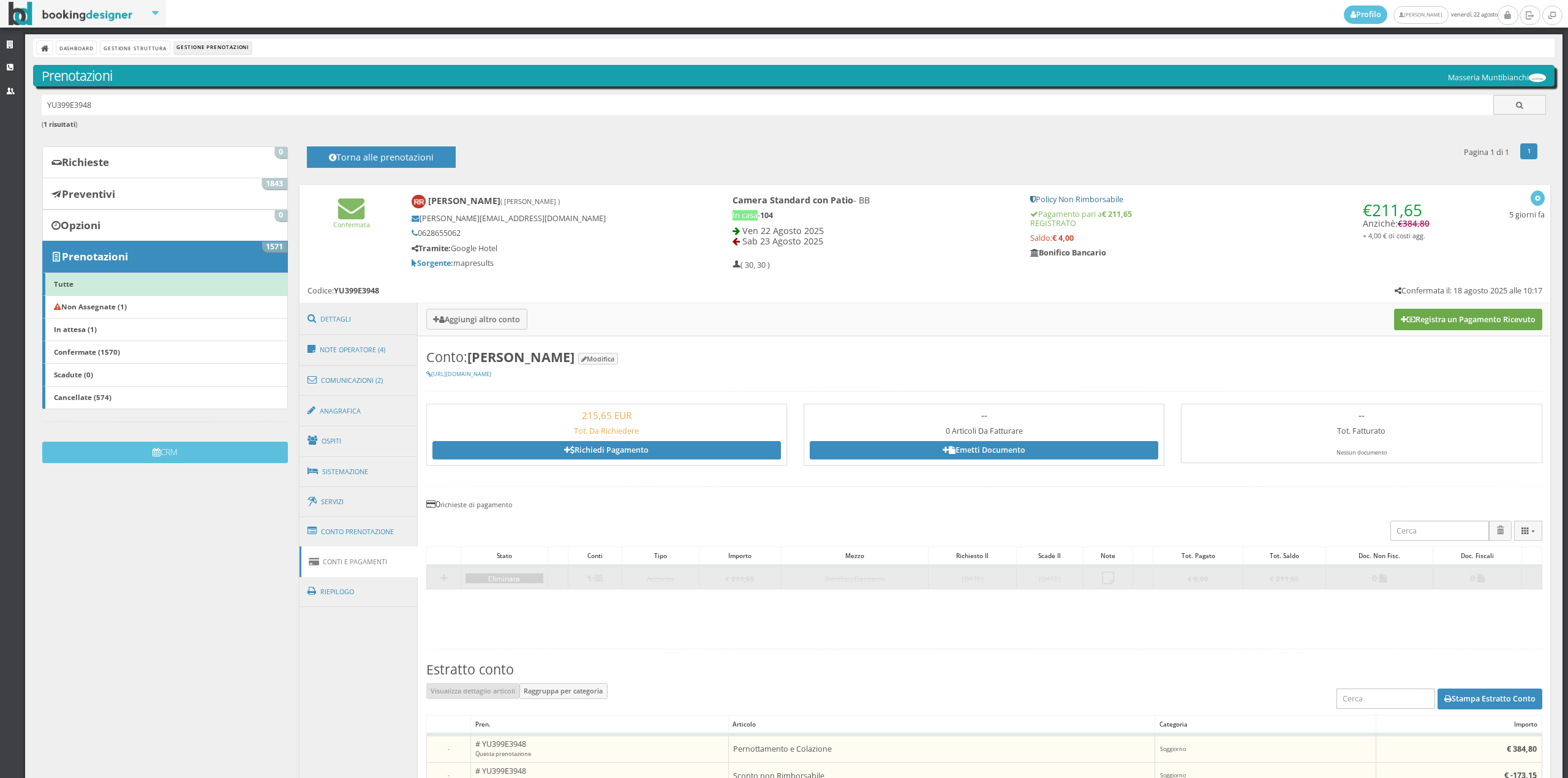
click at [1416, 319] on button "Registra un Pagamento Ricevuto" at bounding box center [1468, 319] width 148 height 21
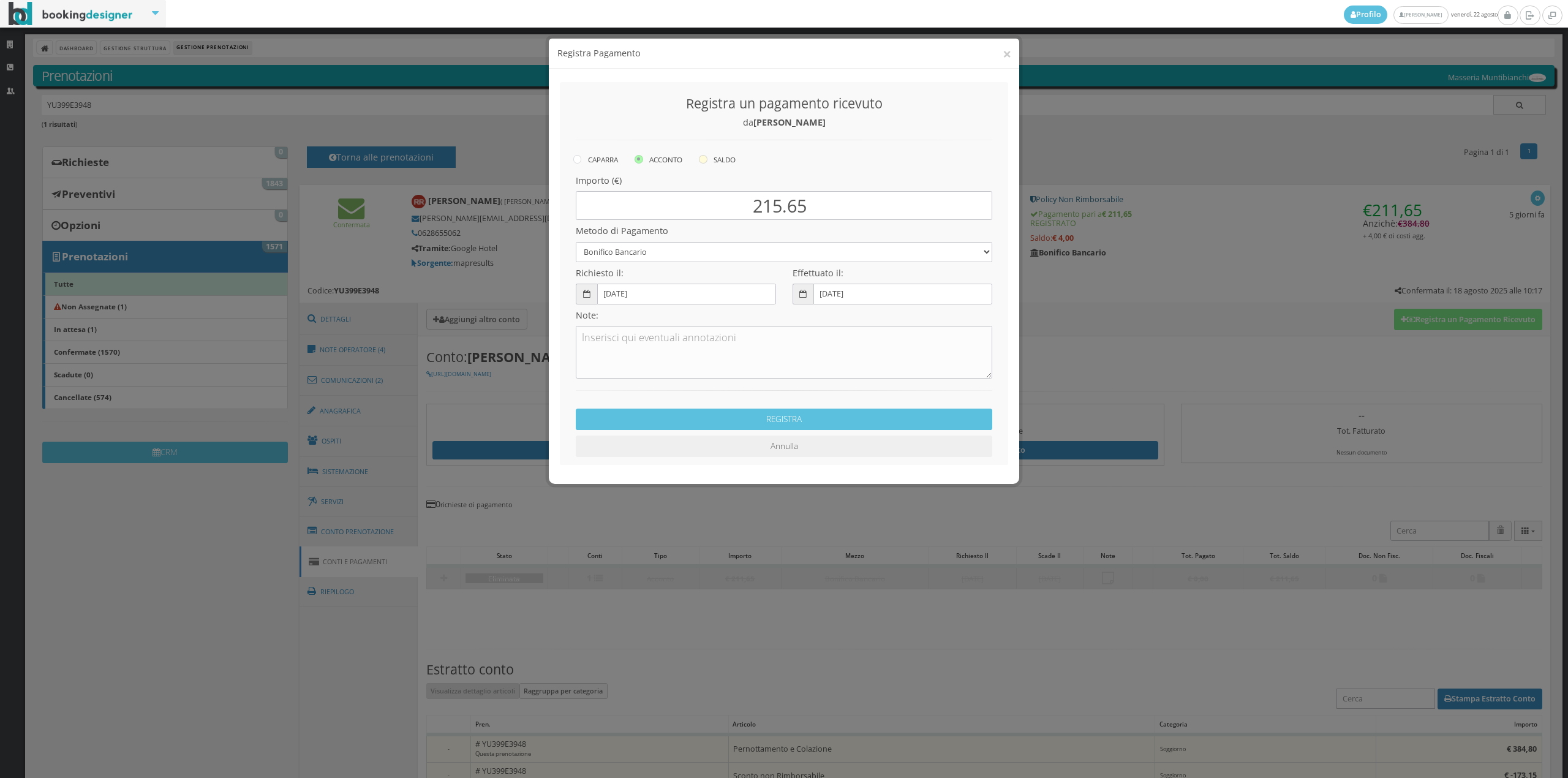
click at [707, 154] on icon at bounding box center [702, 158] width 9 height 9
radio input "true"
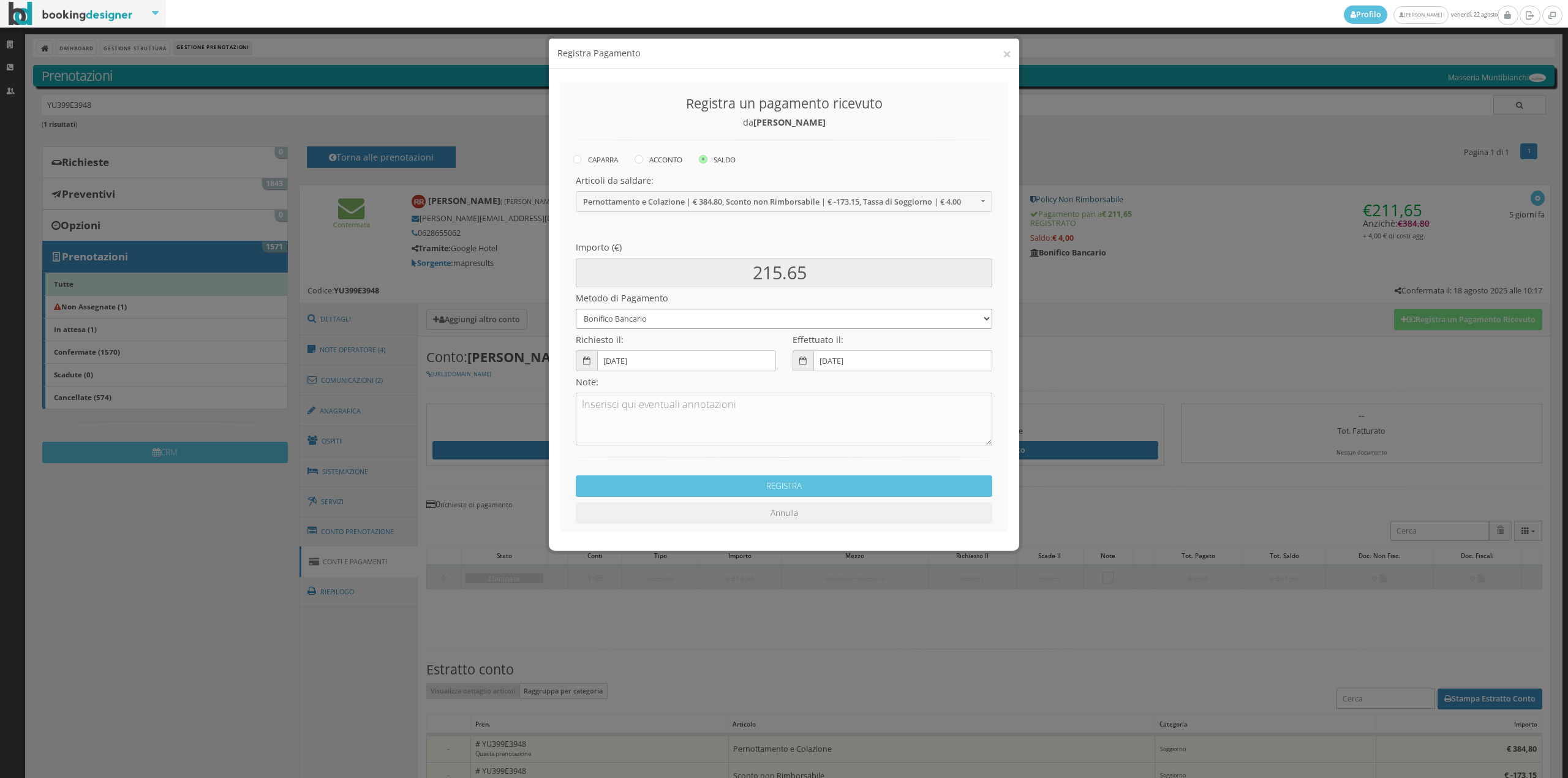
click at [656, 319] on select "Bonifico Bancario Carta di Credito Contanti Assegno Bancario Assegno Circolare …" at bounding box center [784, 318] width 416 height 20
select select "2589"
click at [576, 309] on select "Bonifico Bancario Carta di Credito Contanti Assegno Bancario Assegno Circolare …" at bounding box center [784, 318] width 416 height 20
click at [612, 359] on input "22-08-2025" at bounding box center [686, 360] width 178 height 20
click at [642, 492] on link "18" at bounding box center [635, 487] width 19 height 14
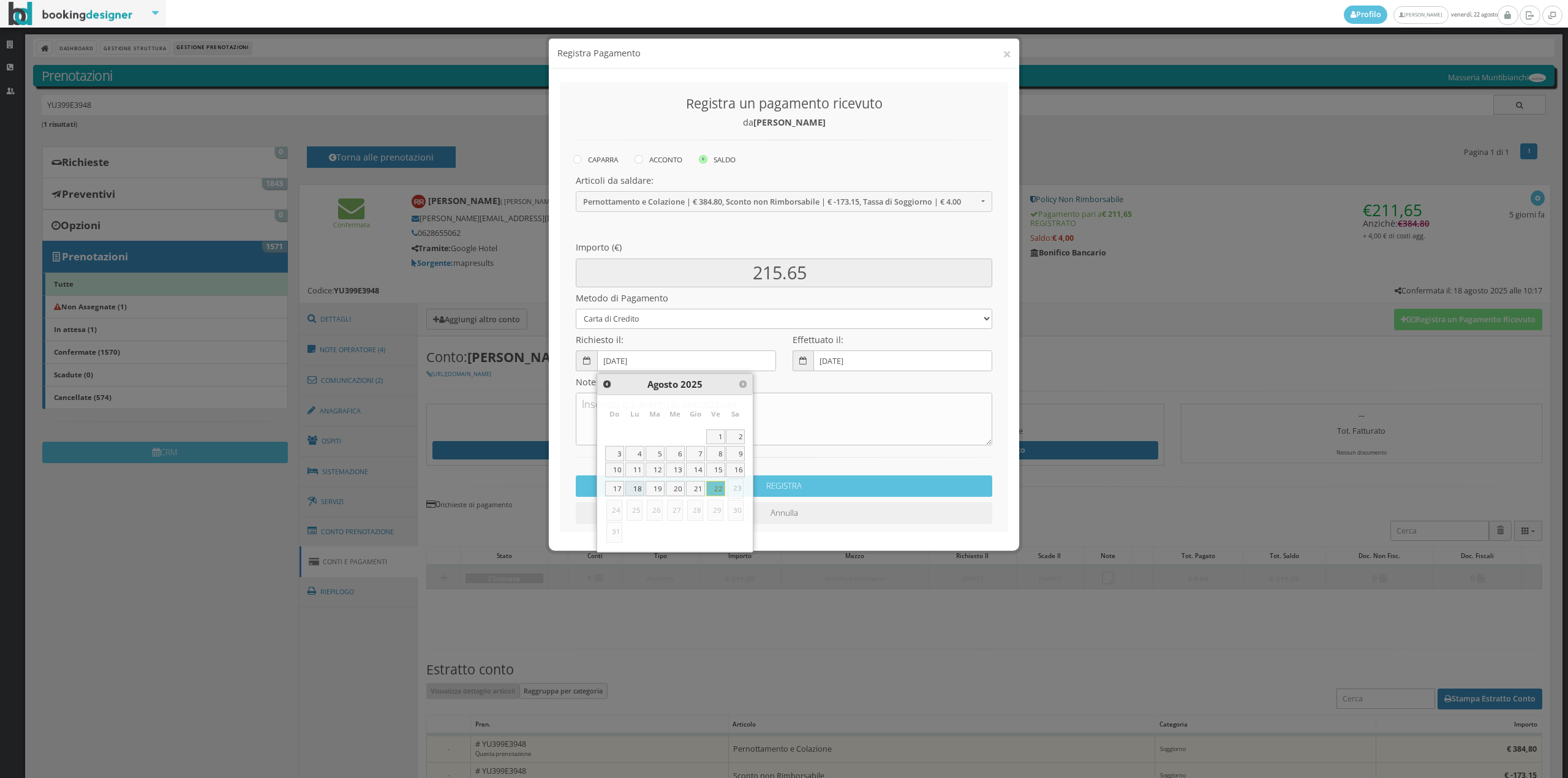
type input "18-08-2025"
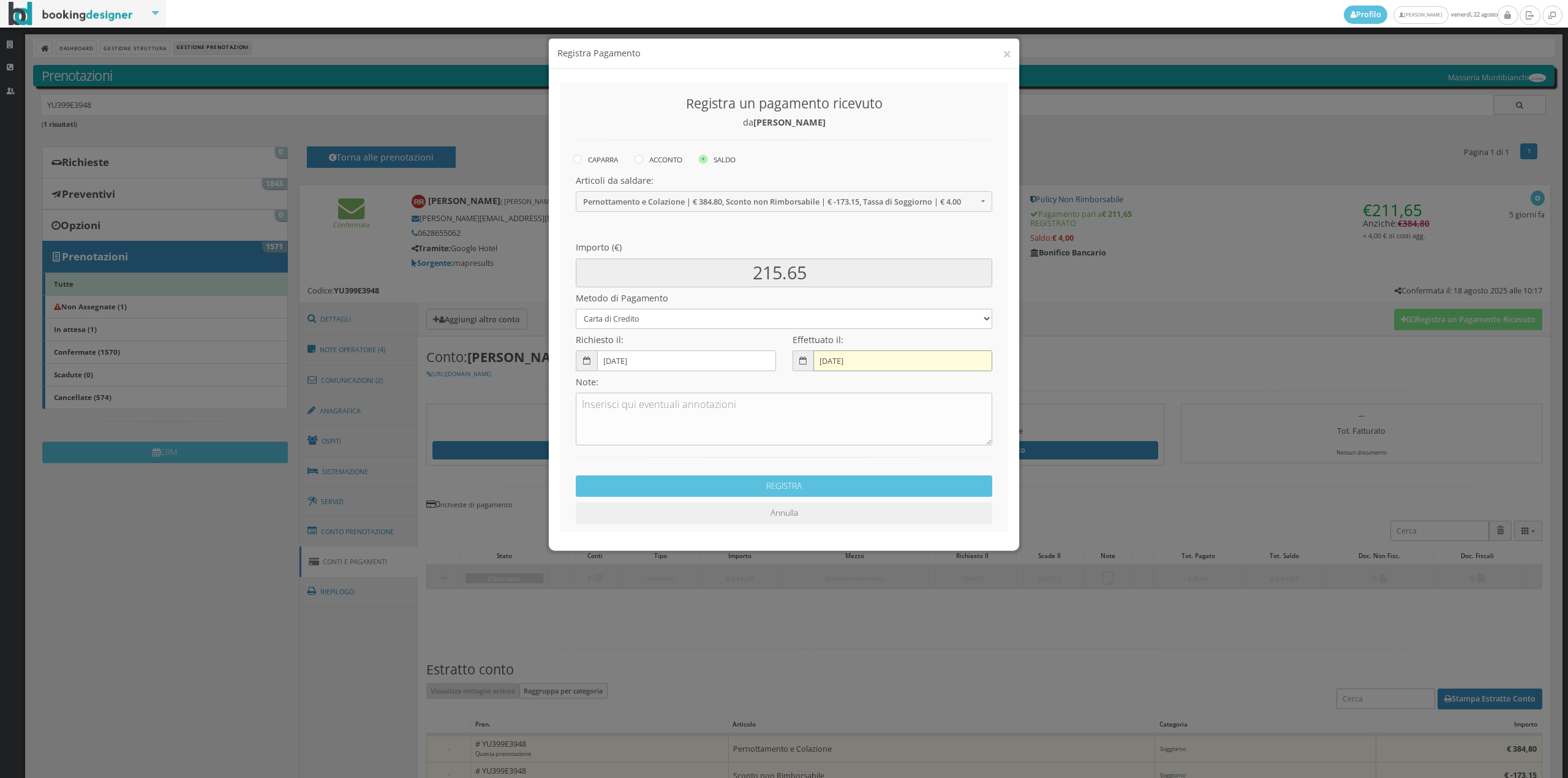
click at [820, 363] on input "22-08-2025" at bounding box center [903, 360] width 178 height 20
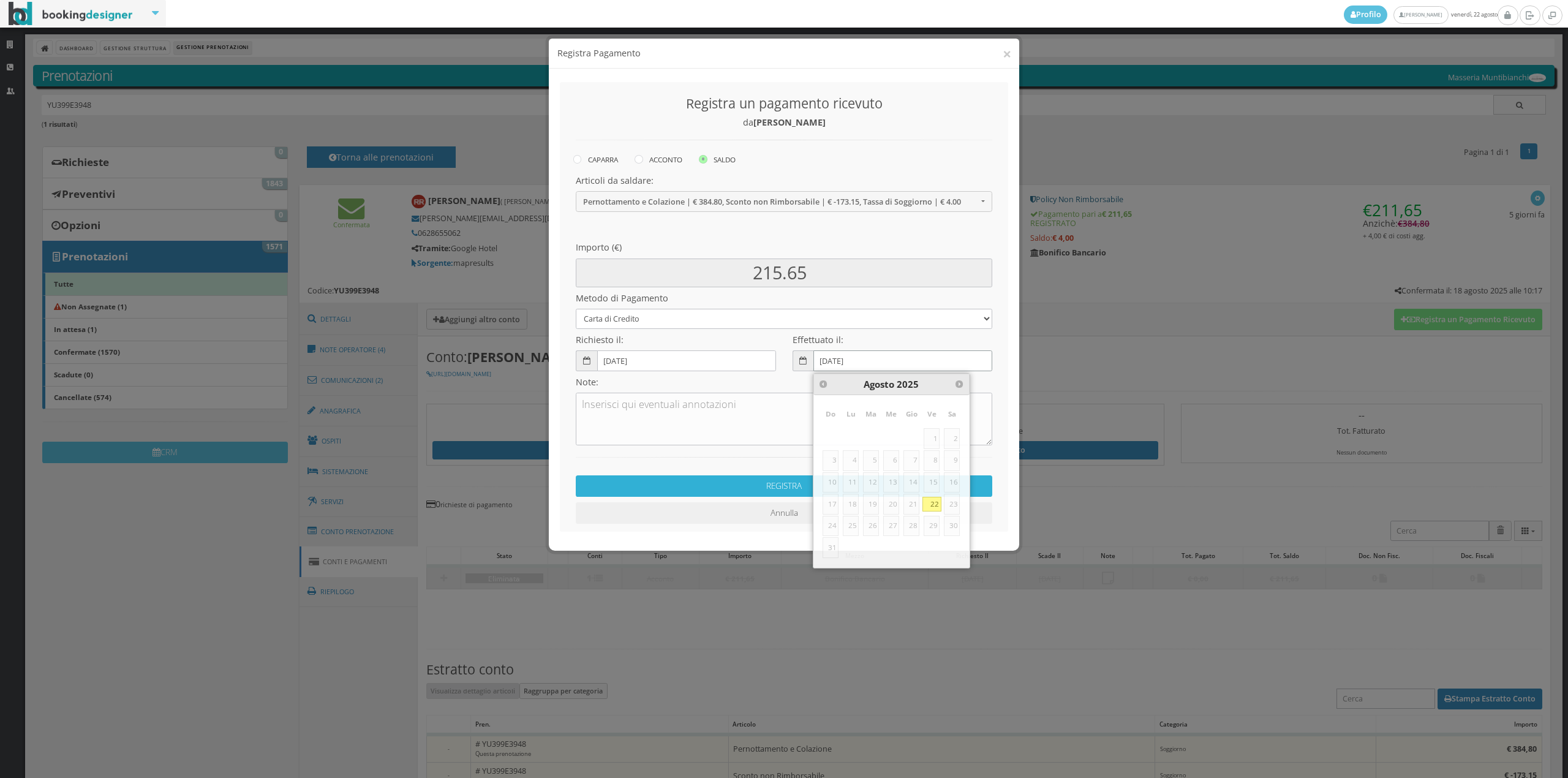
type input "18-08-2025"
click at [711, 483] on button "REGISTRA" at bounding box center [784, 485] width 416 height 21
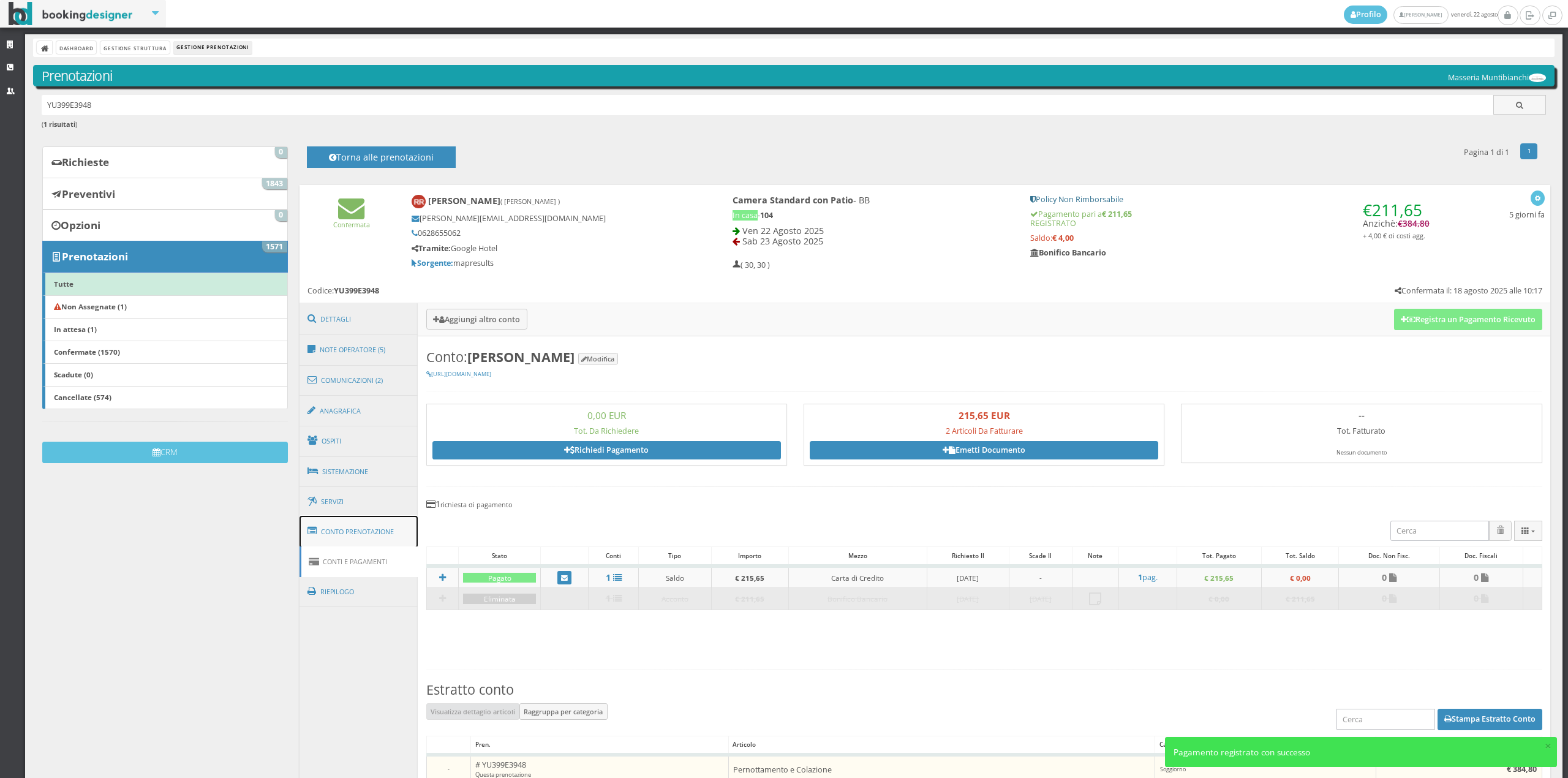
click at [358, 522] on link "Conto Prenotazione" at bounding box center [359, 530] width 119 height 32
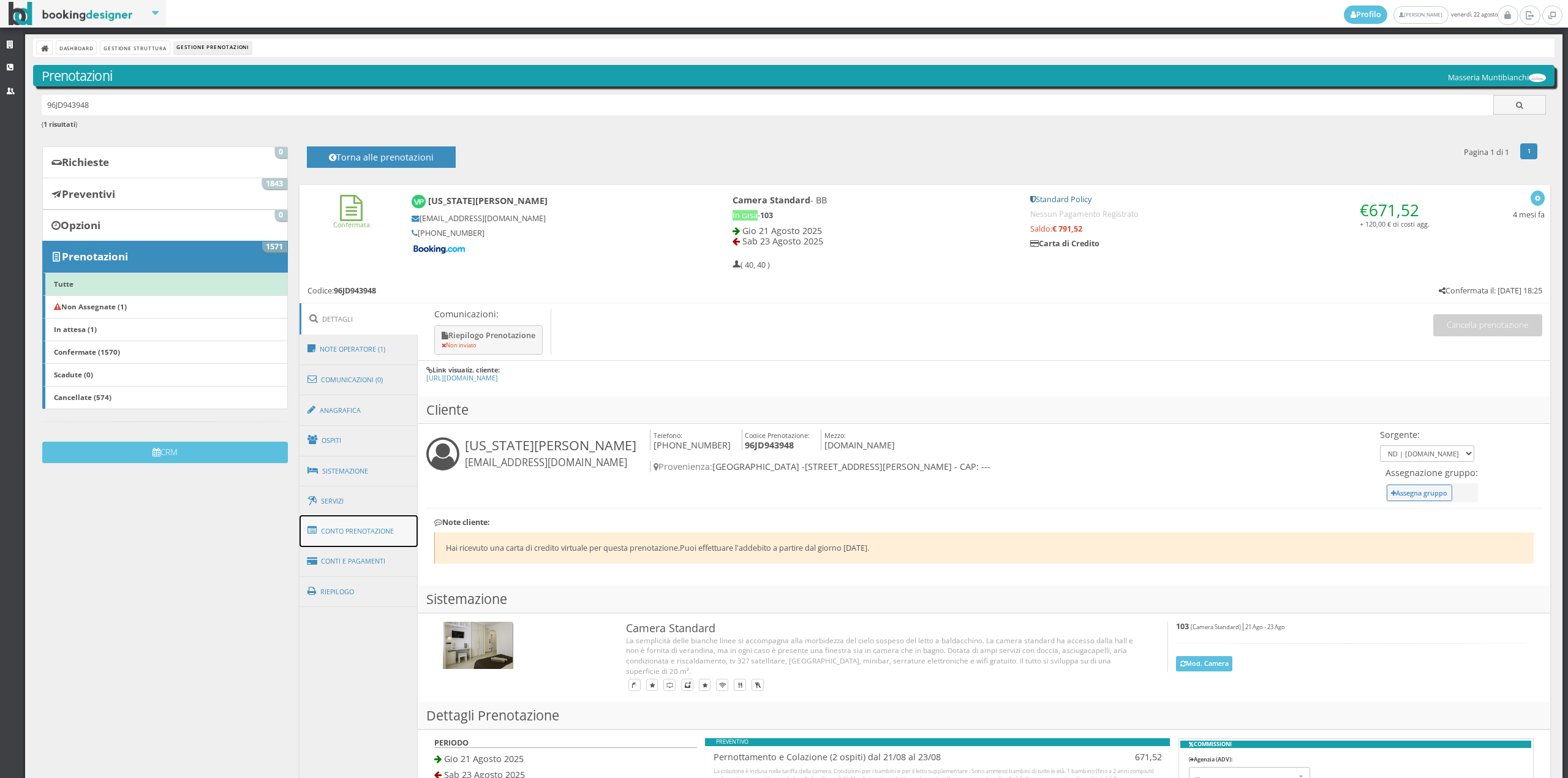
click at [363, 528] on link "Conto Prenotazione" at bounding box center [359, 530] width 119 height 32
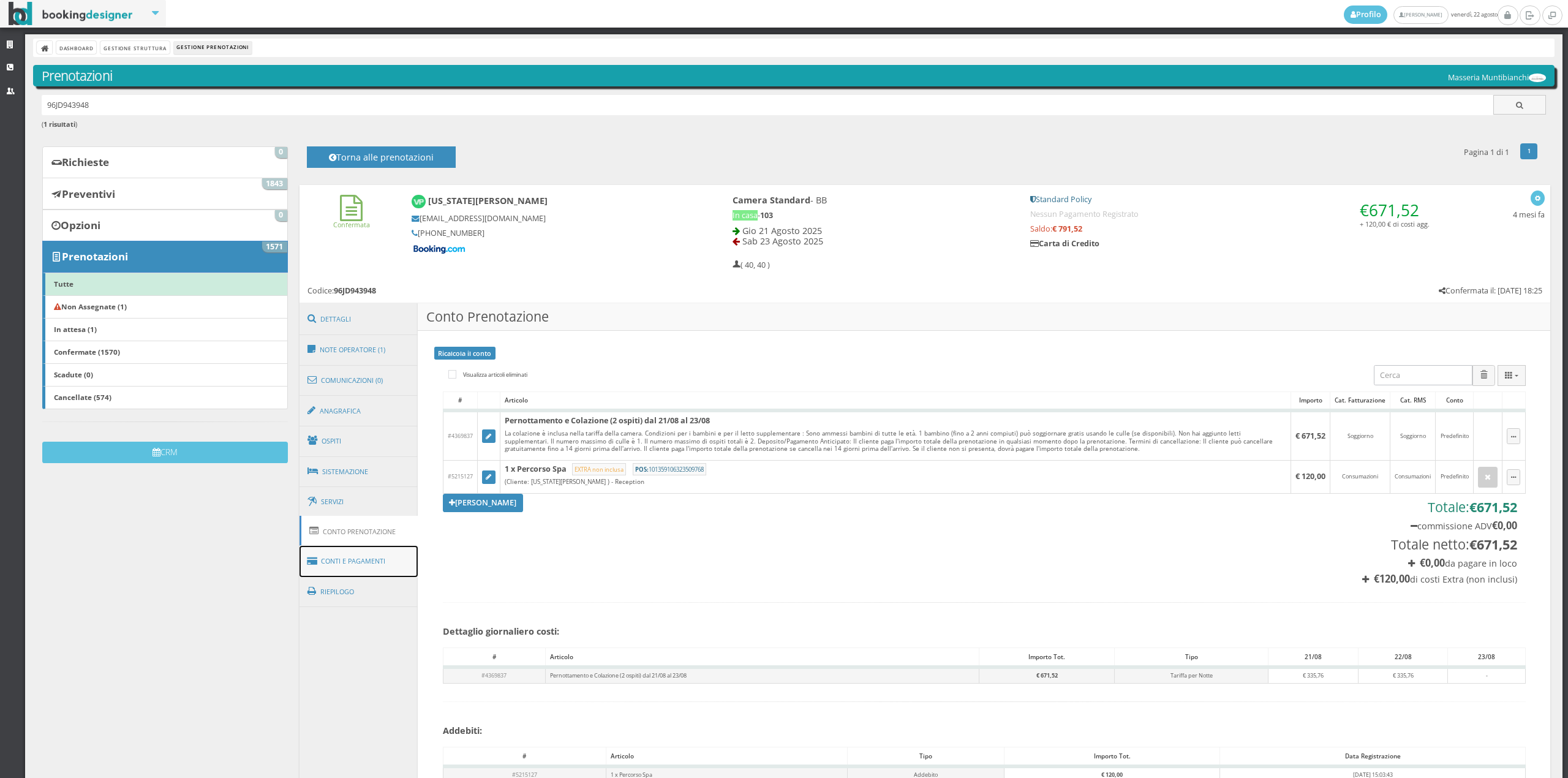
click at [375, 561] on link "Conti e Pagamenti" at bounding box center [359, 561] width 119 height 32
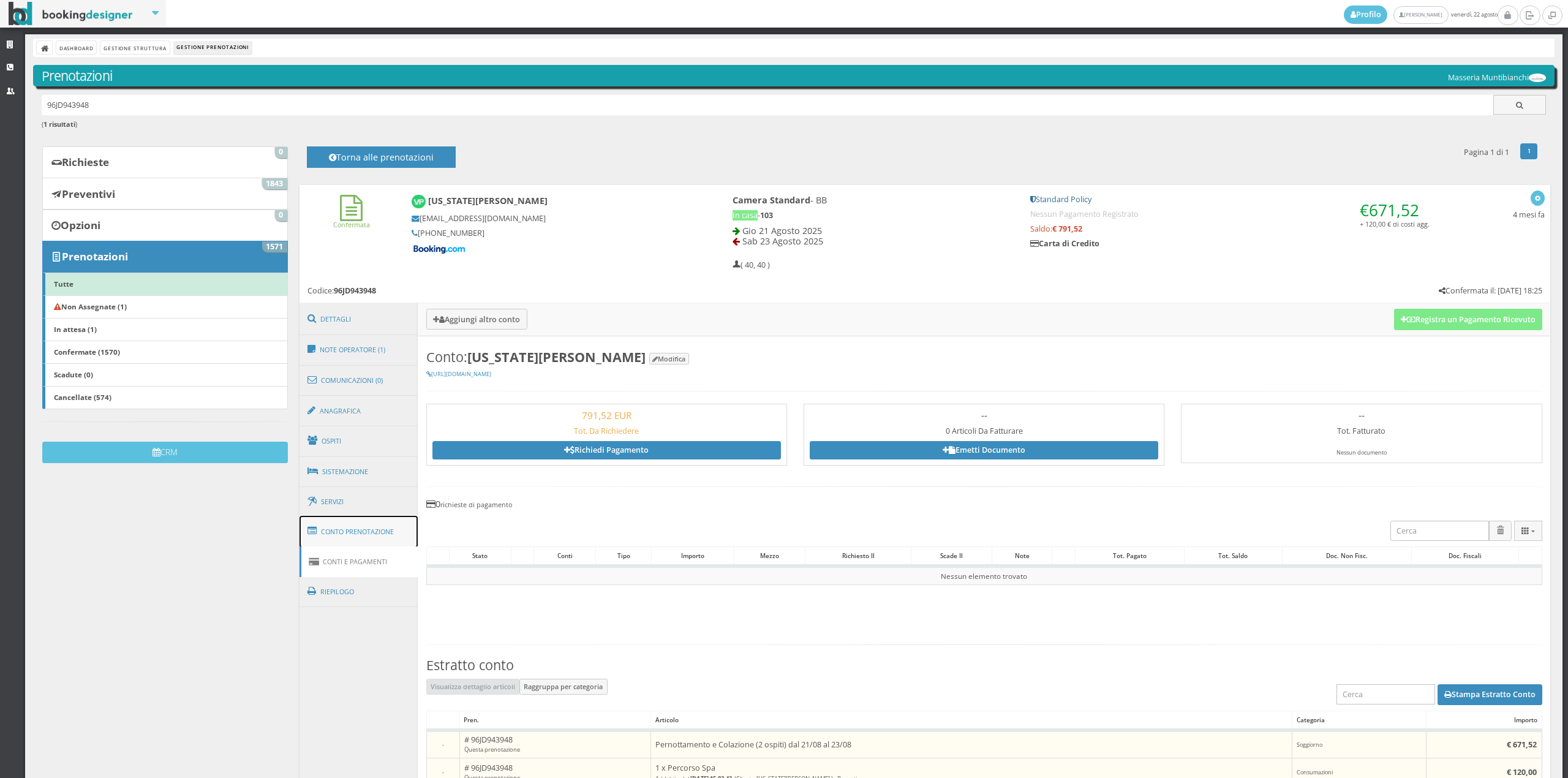
click at [370, 531] on link "Conto Prenotazione" at bounding box center [359, 530] width 119 height 32
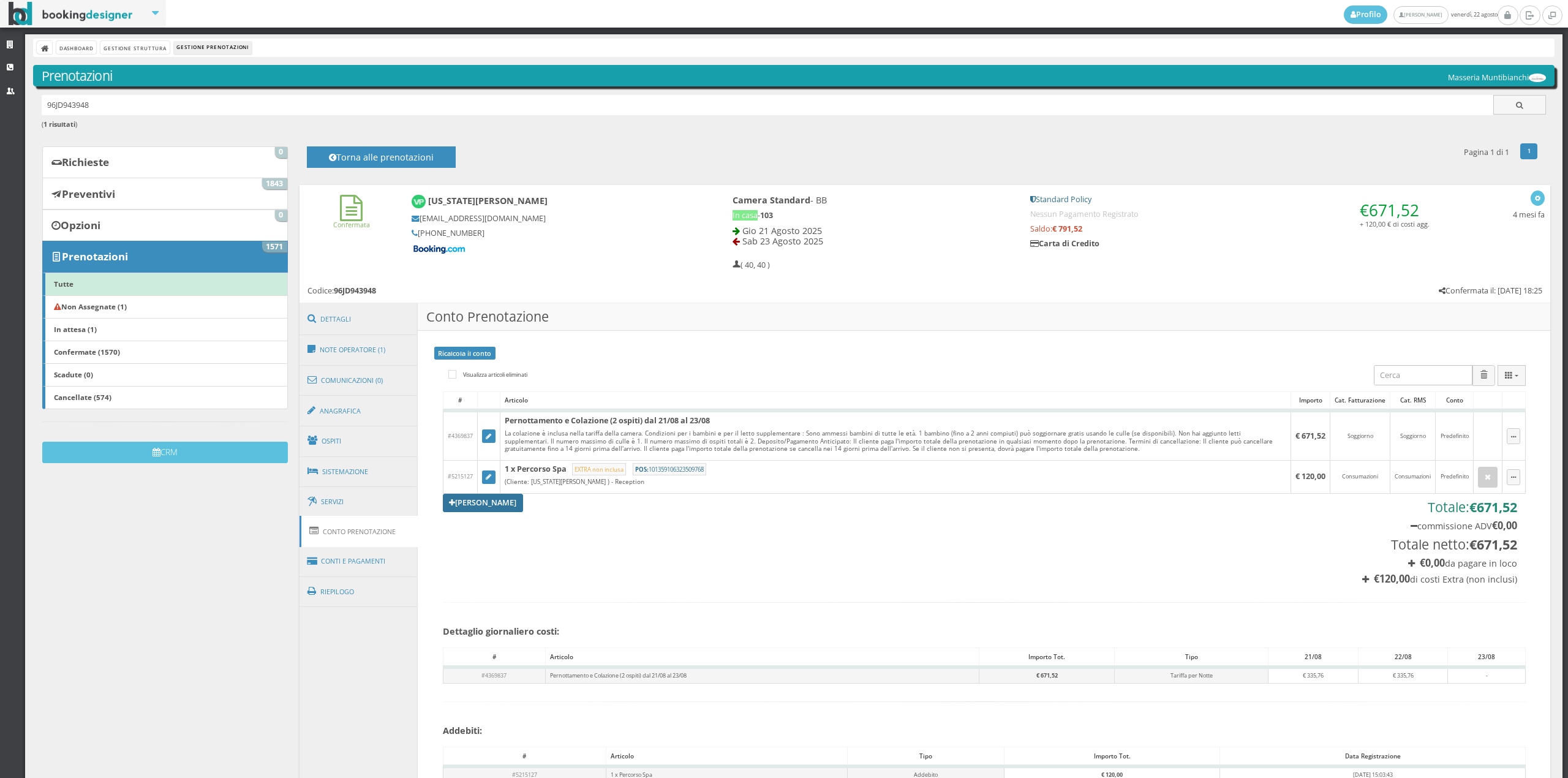
click at [470, 499] on link "[PERSON_NAME]" at bounding box center [483, 502] width 81 height 18
click at [0, 0] on div "× Articolo" at bounding box center [0, 0] width 0 height 0
click at [488, 506] on link "[PERSON_NAME]" at bounding box center [483, 502] width 81 height 18
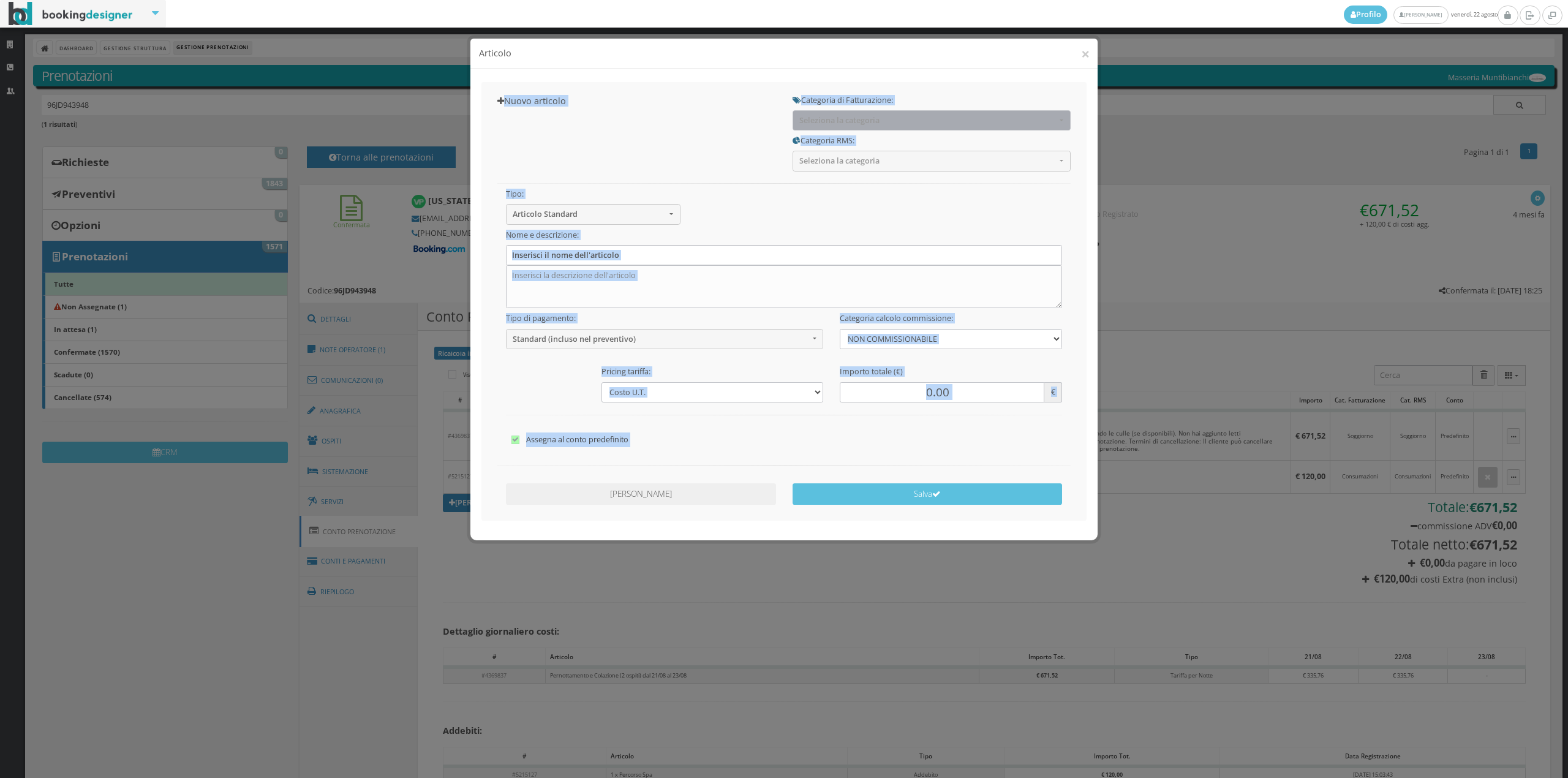
click at [917, 116] on span "Seleziona la categoria" at bounding box center [927, 121] width 256 height 10
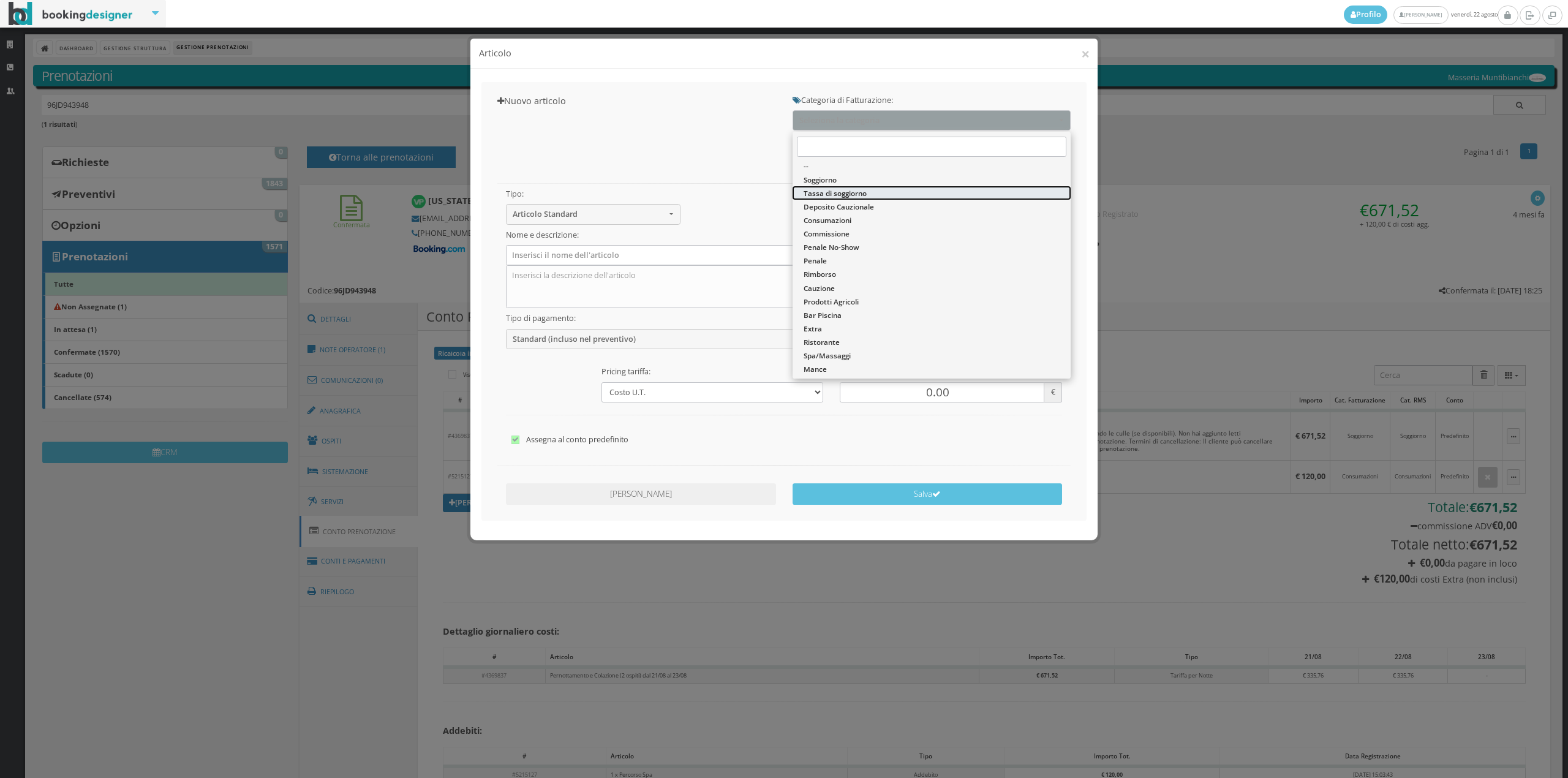
click at [841, 192] on span "Tassa di soggiorno" at bounding box center [835, 193] width 63 height 11
select select "13"
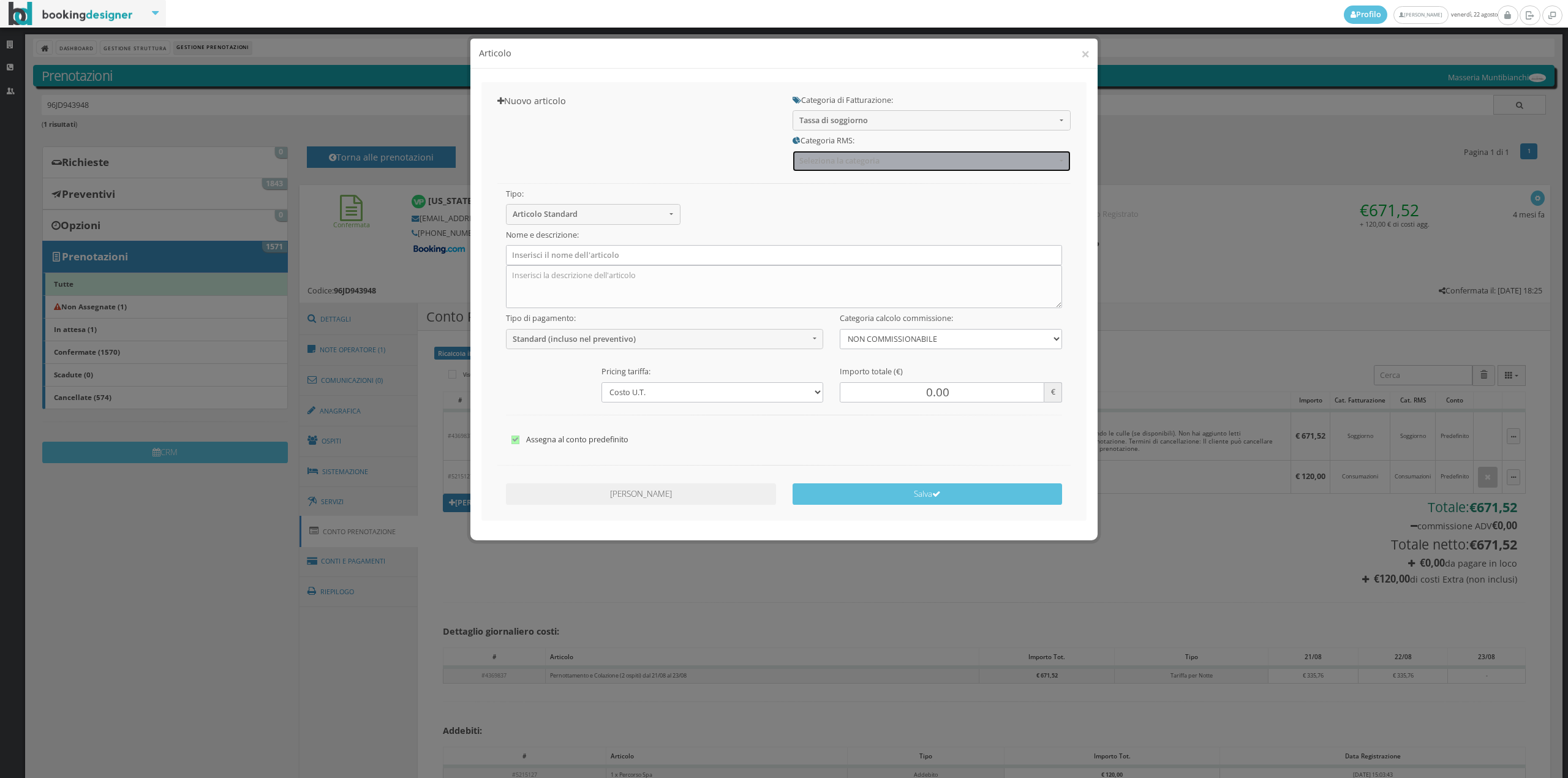
click at [847, 165] on span "Seleziona la categoria" at bounding box center [927, 161] width 256 height 10
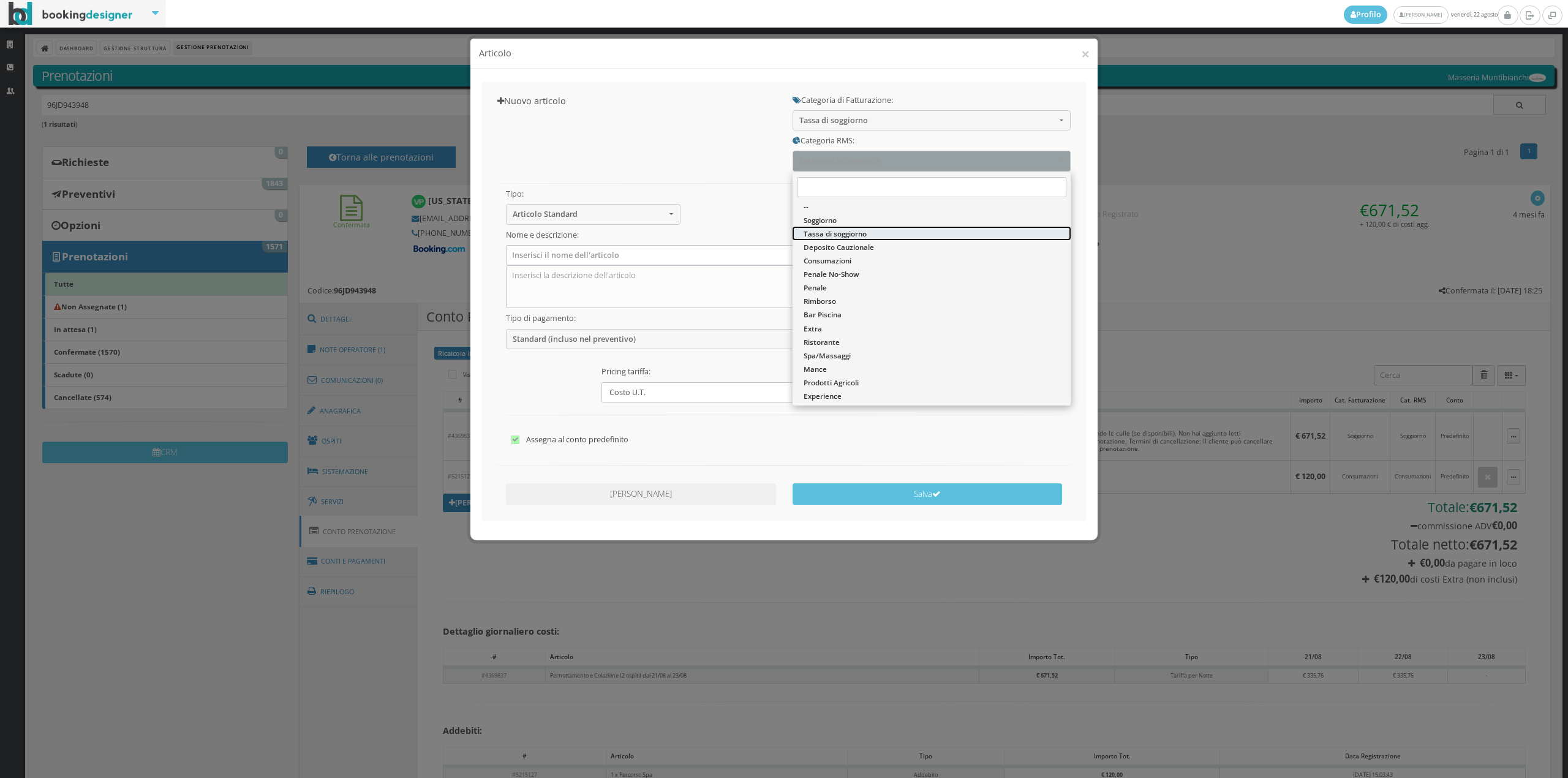
click at [836, 233] on span "Tassa di soggiorno" at bounding box center [835, 233] width 63 height 11
select select "13"
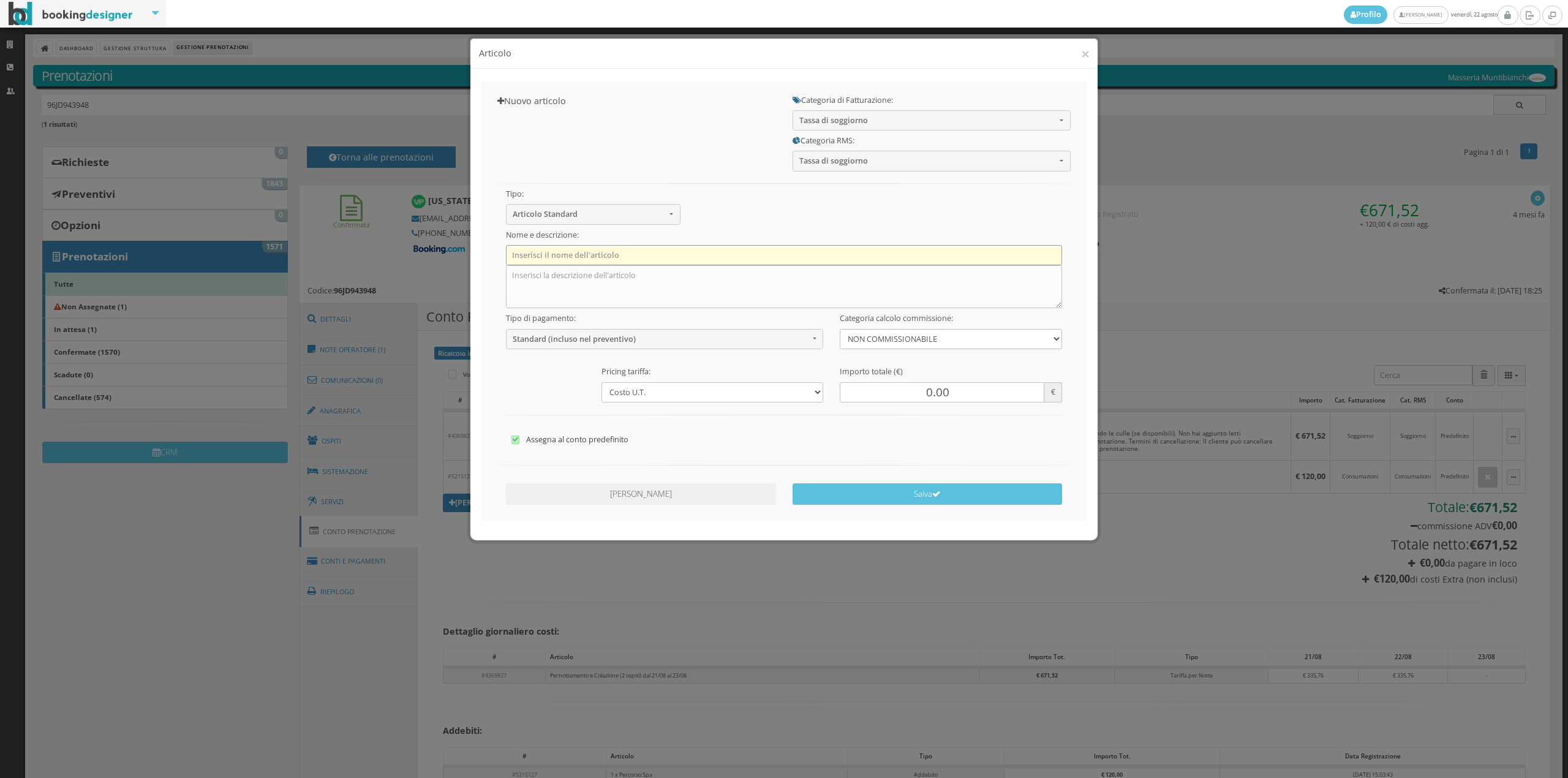
click at [741, 256] on input "text" at bounding box center [784, 254] width 557 height 20
type input "Tassa di Soggiorno"
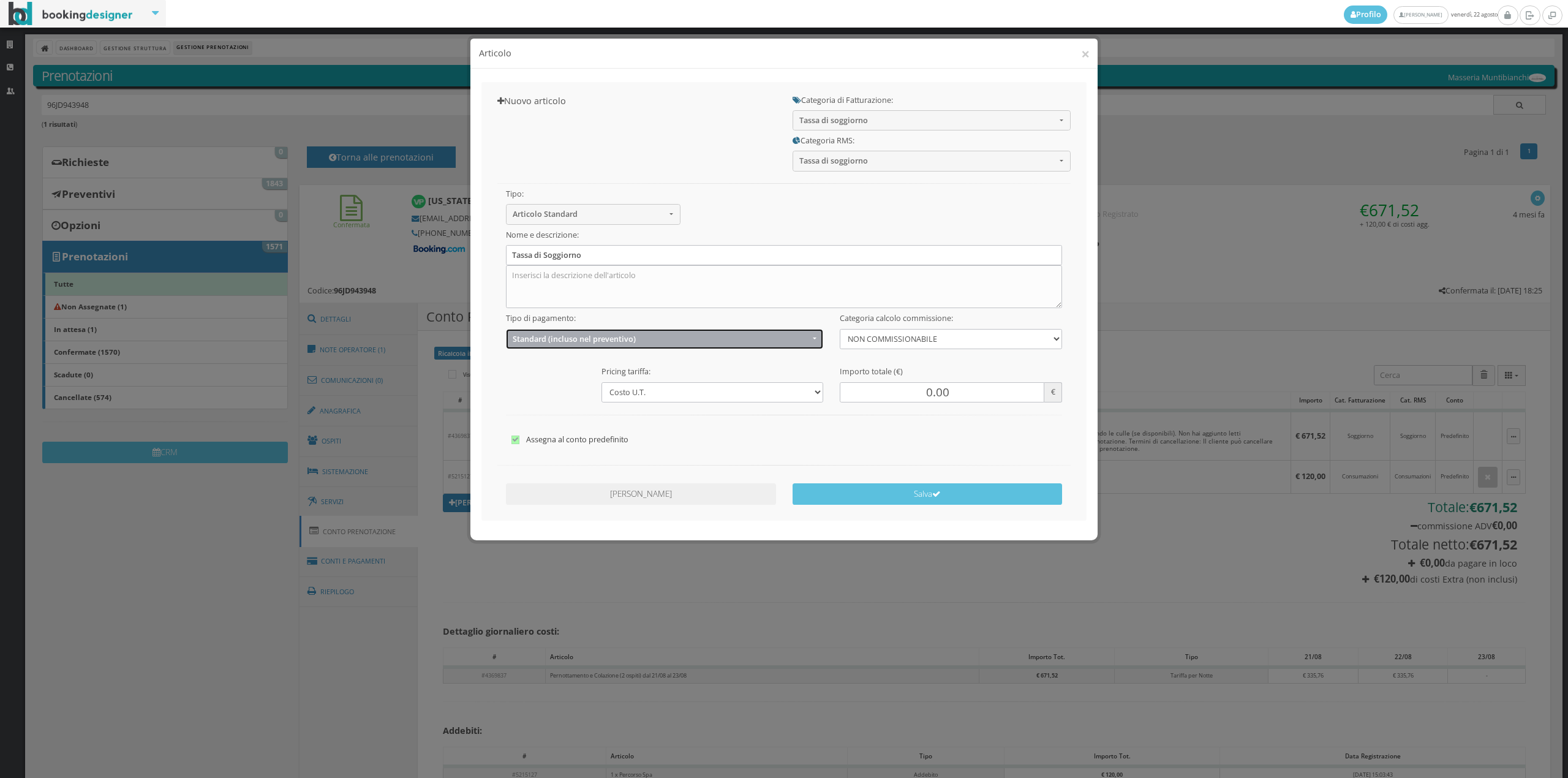
click at [583, 334] on span "Standard (incluso nel preventivo)" at bounding box center [660, 339] width 297 height 10
click at [559, 389] on span "EXTRA (non incluso nel preventivo)" at bounding box center [576, 387] width 118 height 11
select select "2"
click at [926, 384] on input "0.00" at bounding box center [941, 391] width 204 height 20
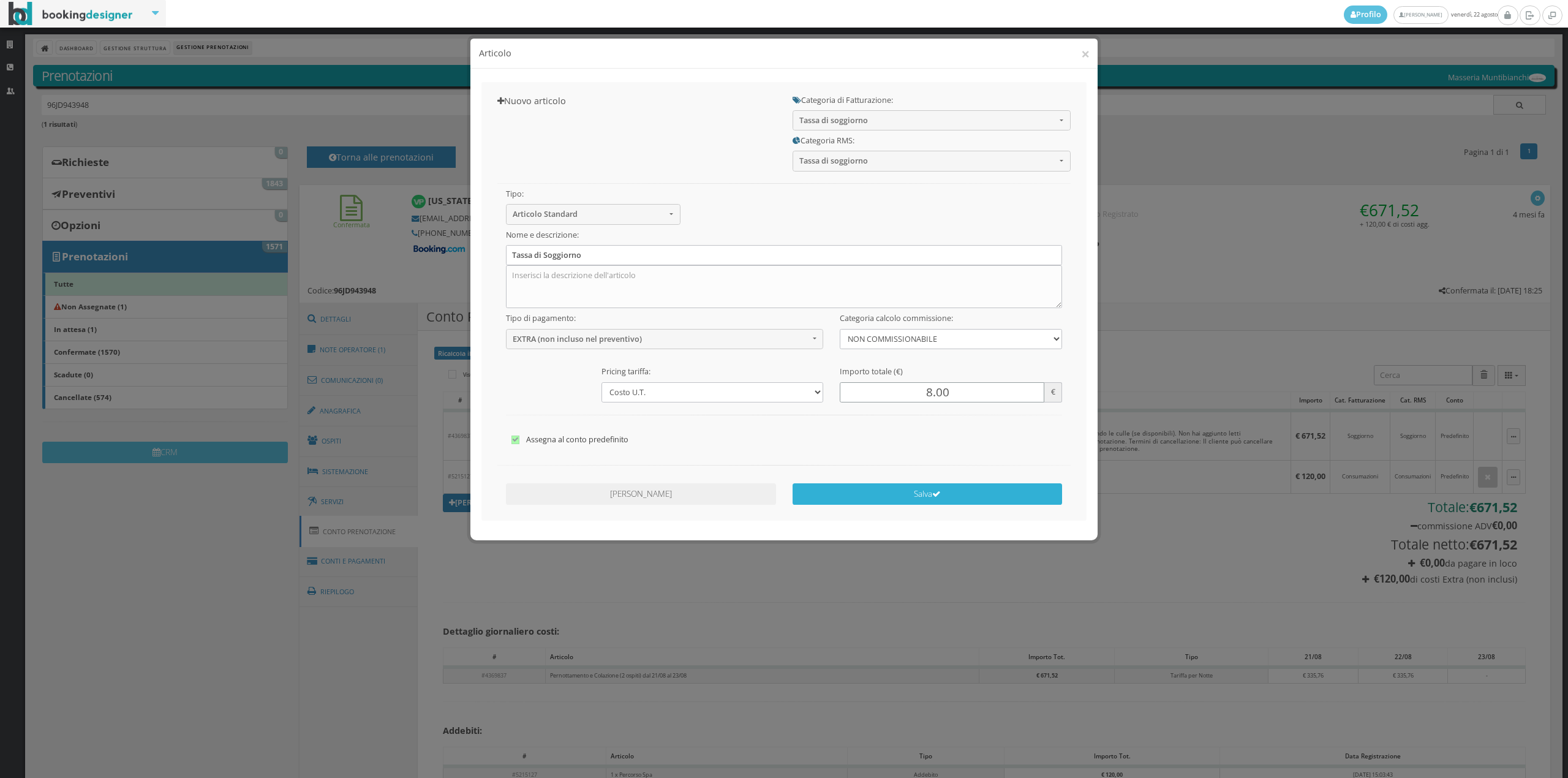
type input "8.00"
click at [927, 495] on button "Salva" at bounding box center [927, 494] width 270 height 21
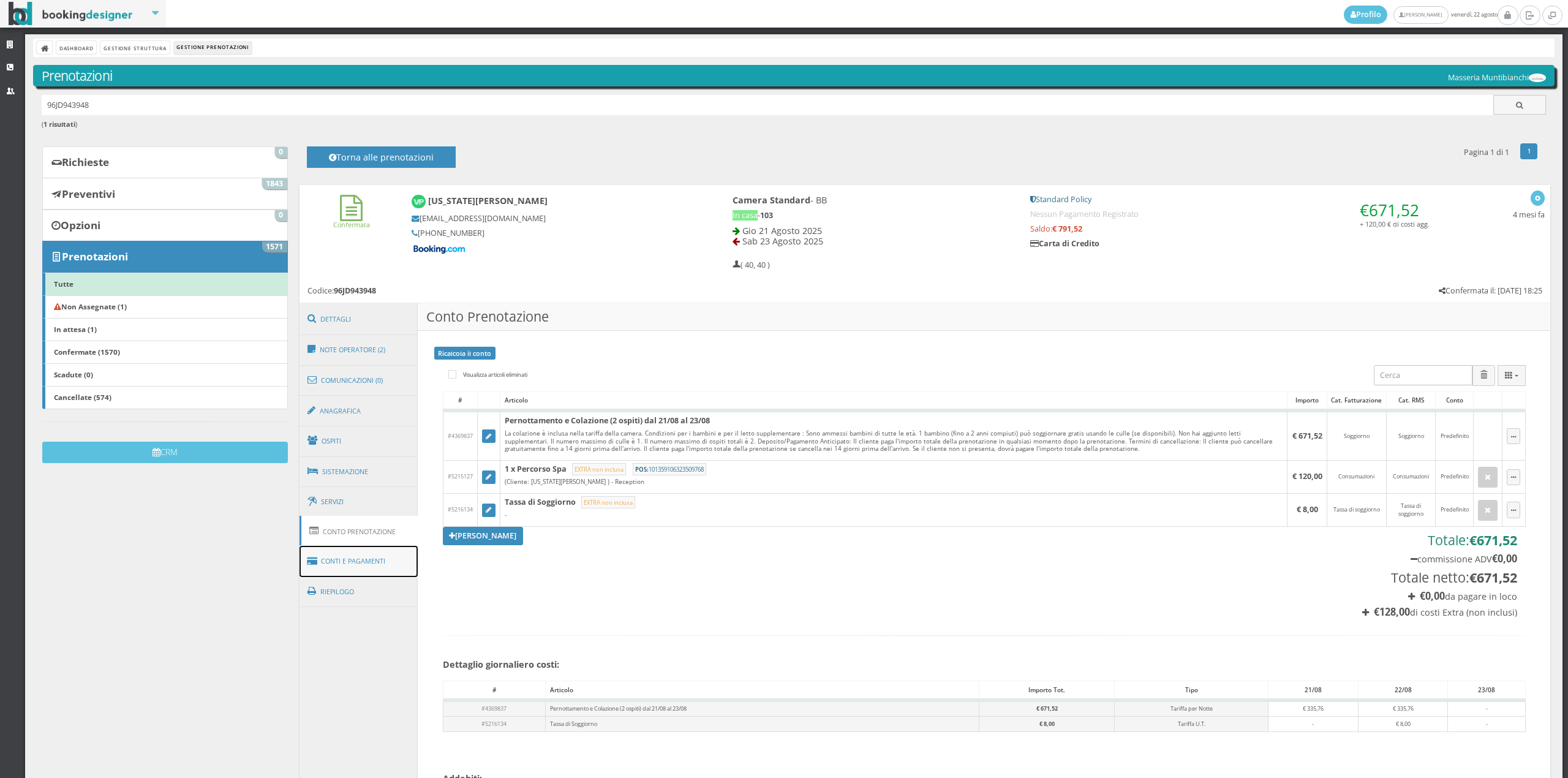
click at [385, 556] on link "Conti e Pagamenti" at bounding box center [359, 561] width 119 height 32
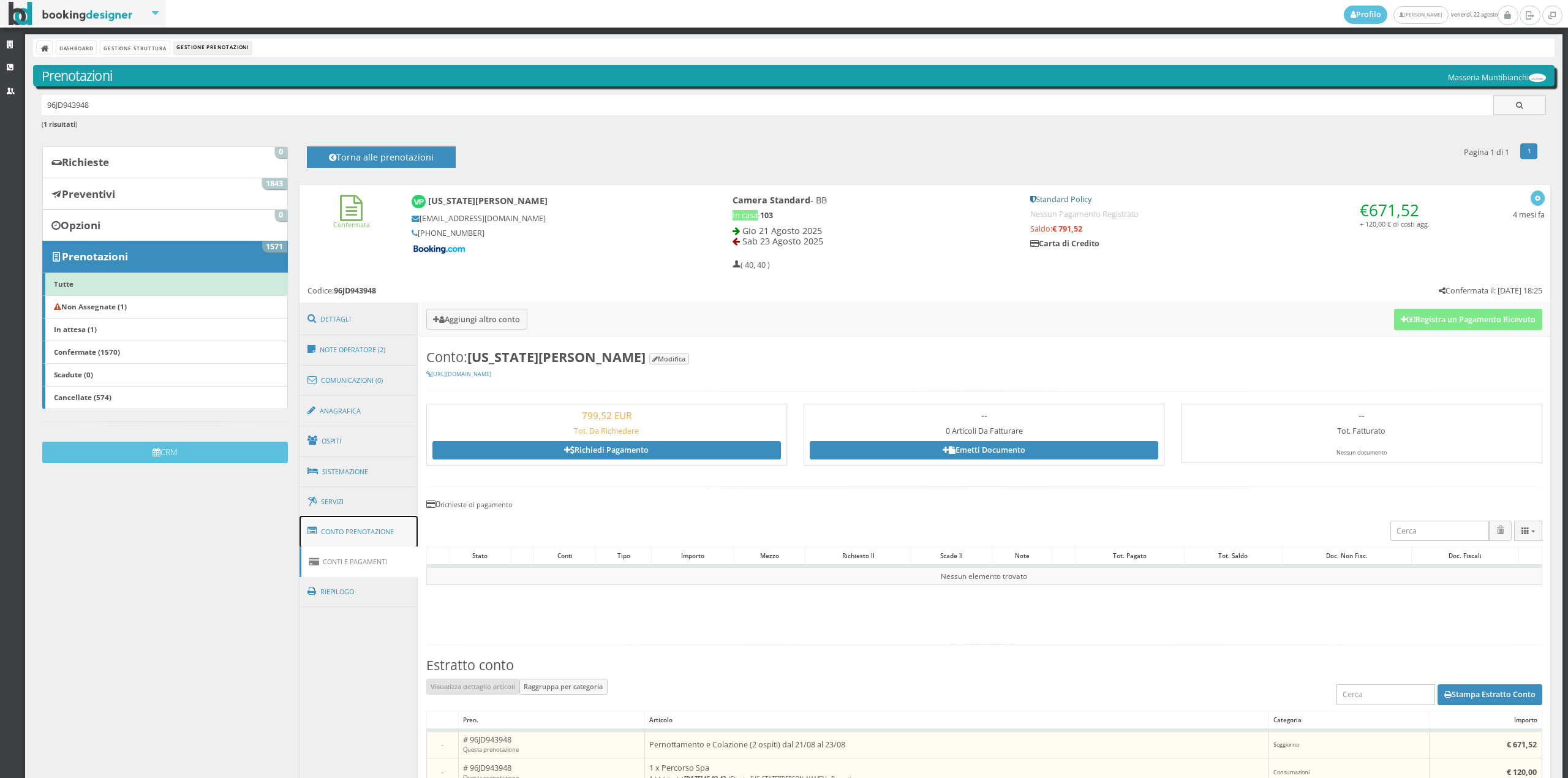
click at [380, 530] on link "Conto Prenotazione" at bounding box center [359, 530] width 119 height 32
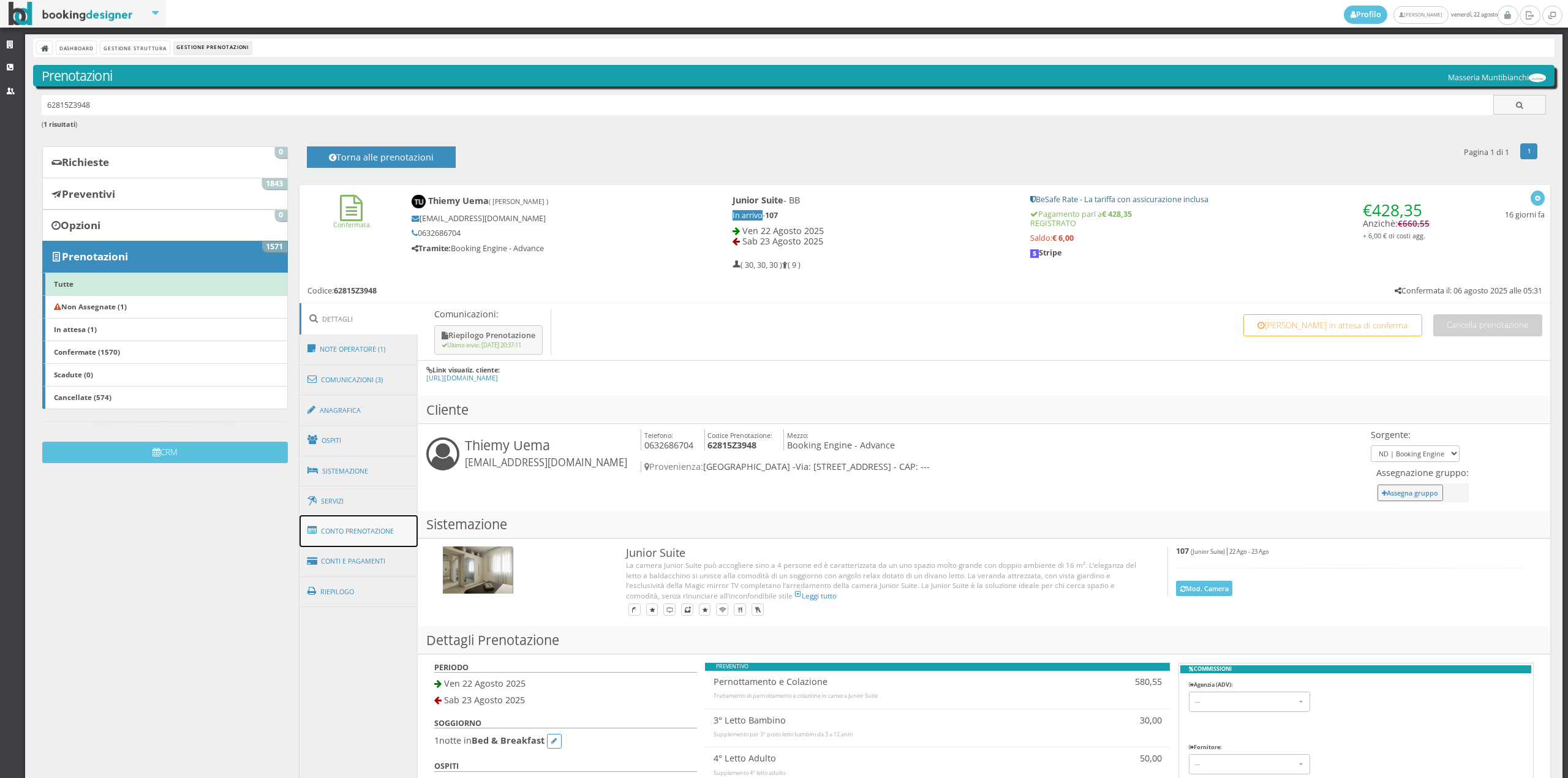
click at [362, 532] on link "Conto Prenotazione" at bounding box center [359, 530] width 119 height 32
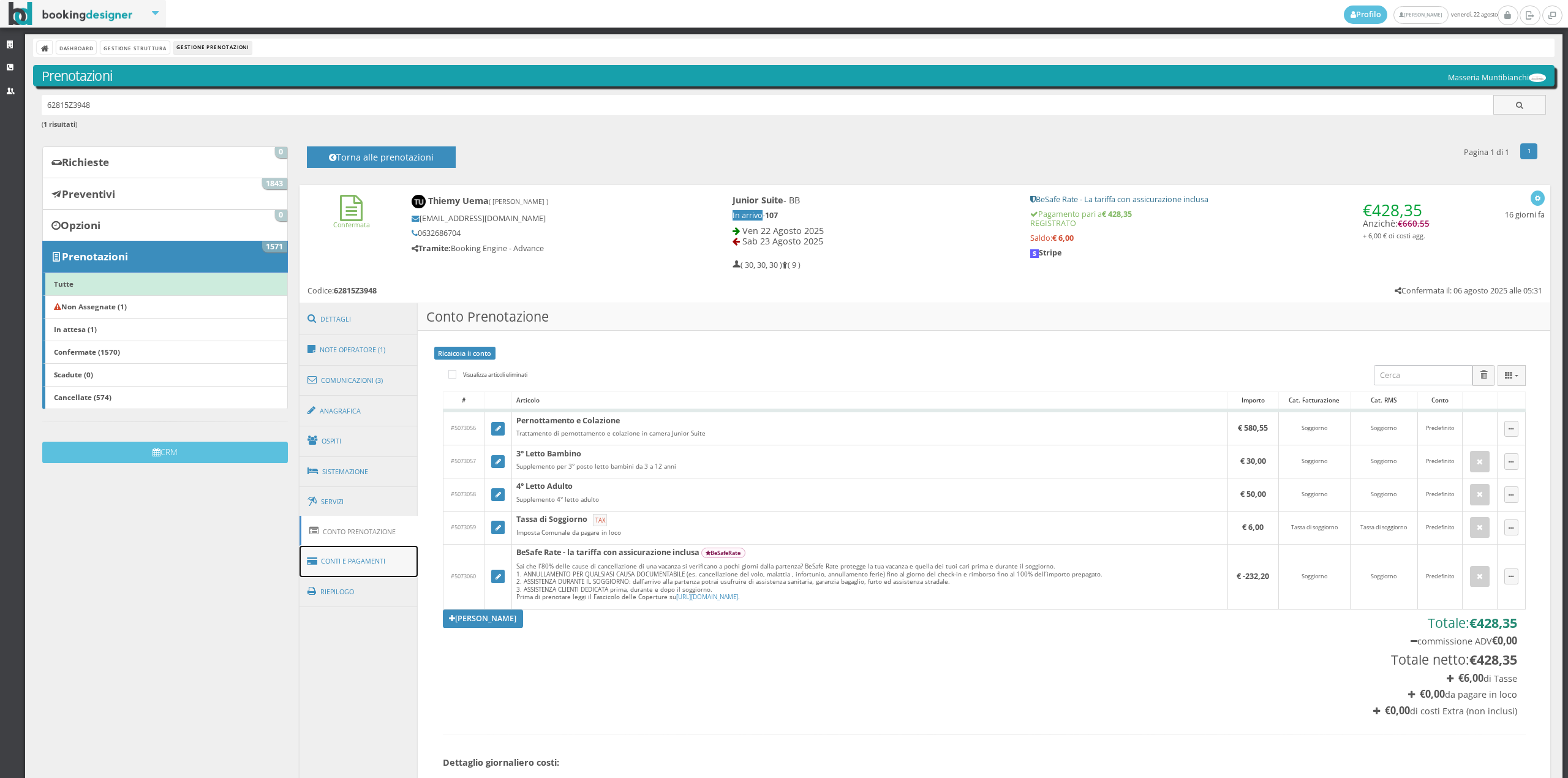
click at [370, 556] on link "Conti e Pagamenti" at bounding box center [359, 561] width 119 height 32
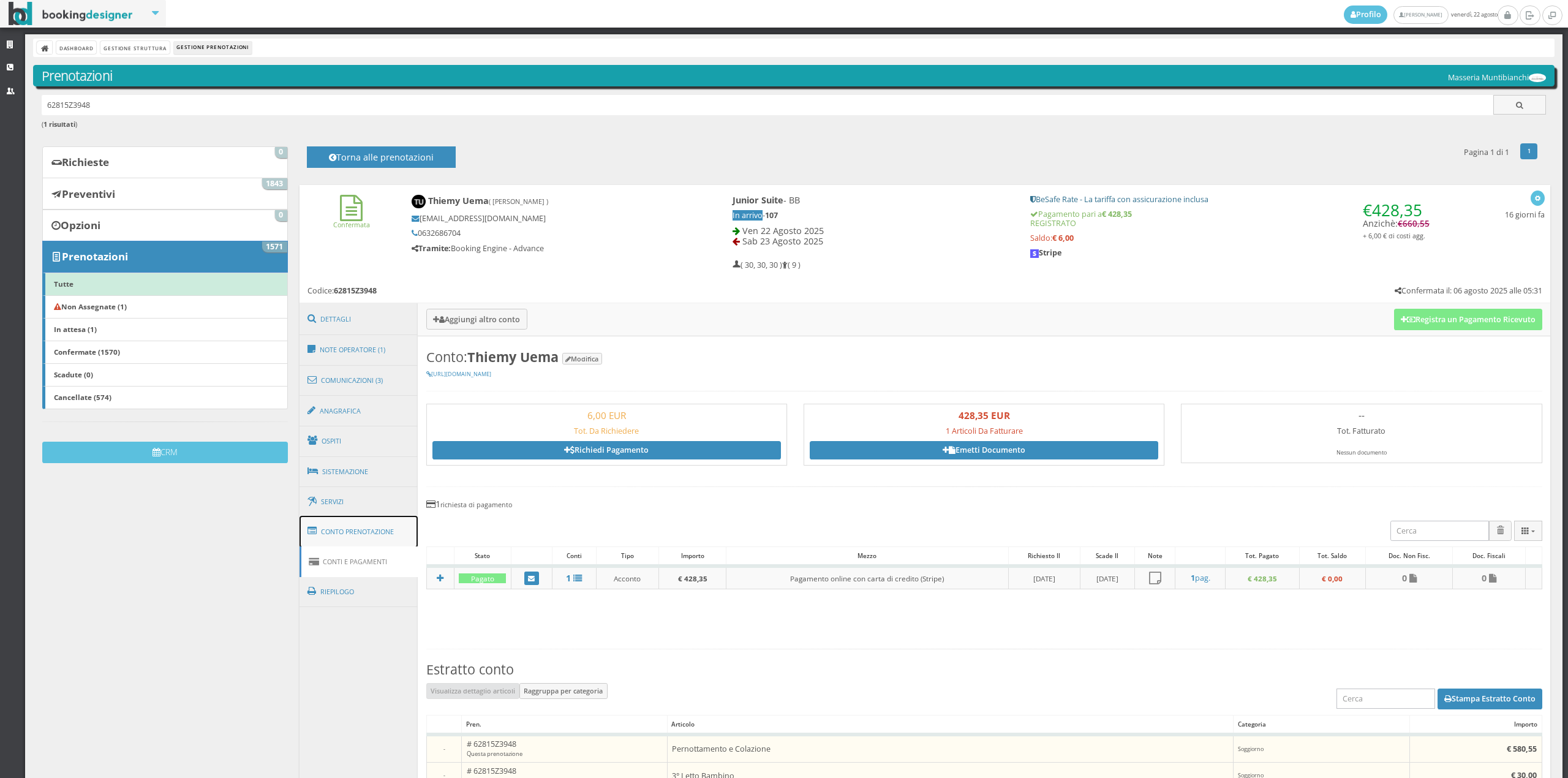
click at [363, 537] on link "Conto Prenotazione" at bounding box center [359, 530] width 119 height 32
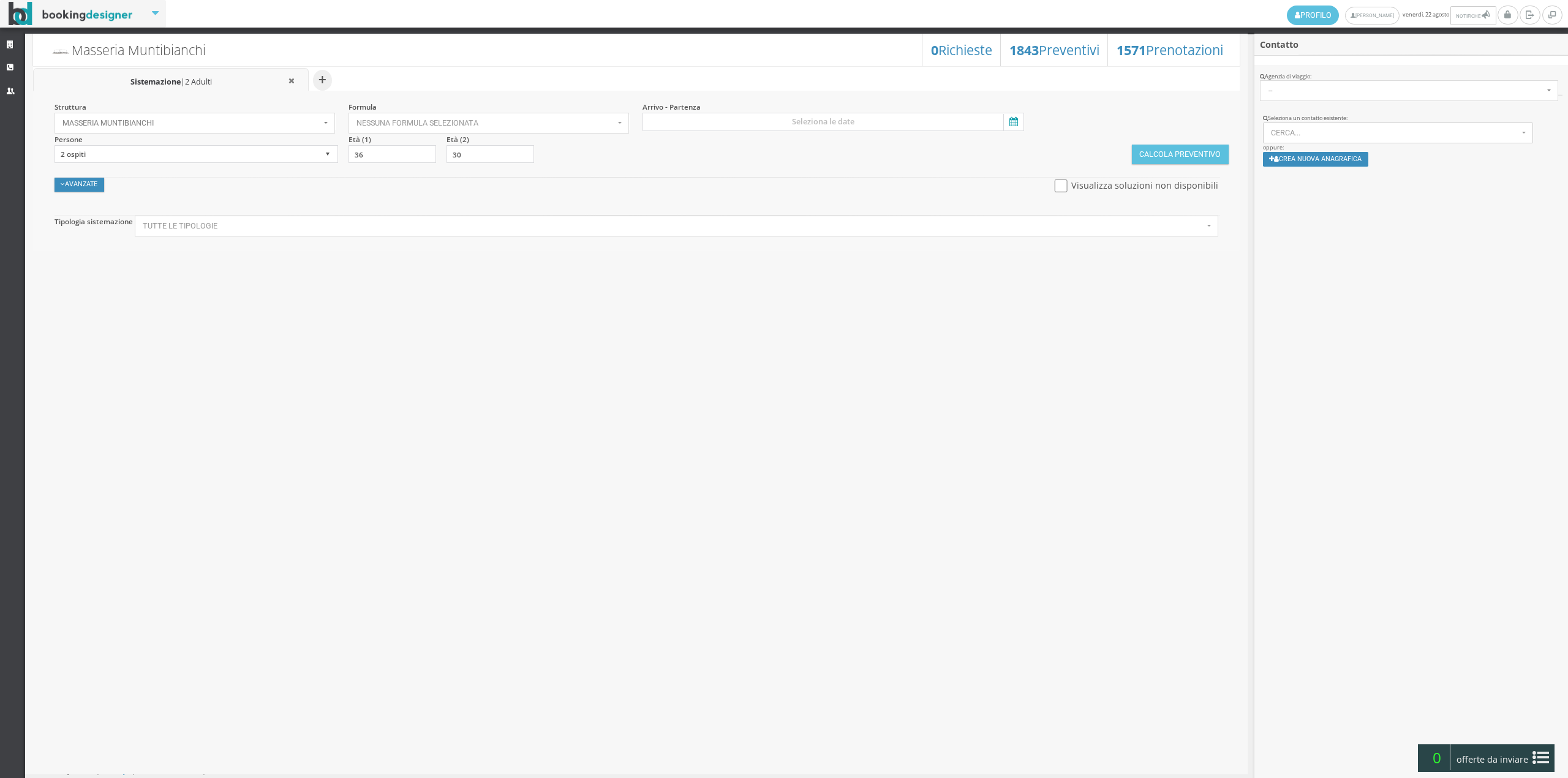
select select
click at [413, 124] on span "Nessuna formula selezionata" at bounding box center [485, 123] width 258 height 9
click at [405, 163] on span "Bed & Breakfast" at bounding box center [388, 161] width 57 height 11
select select "4"
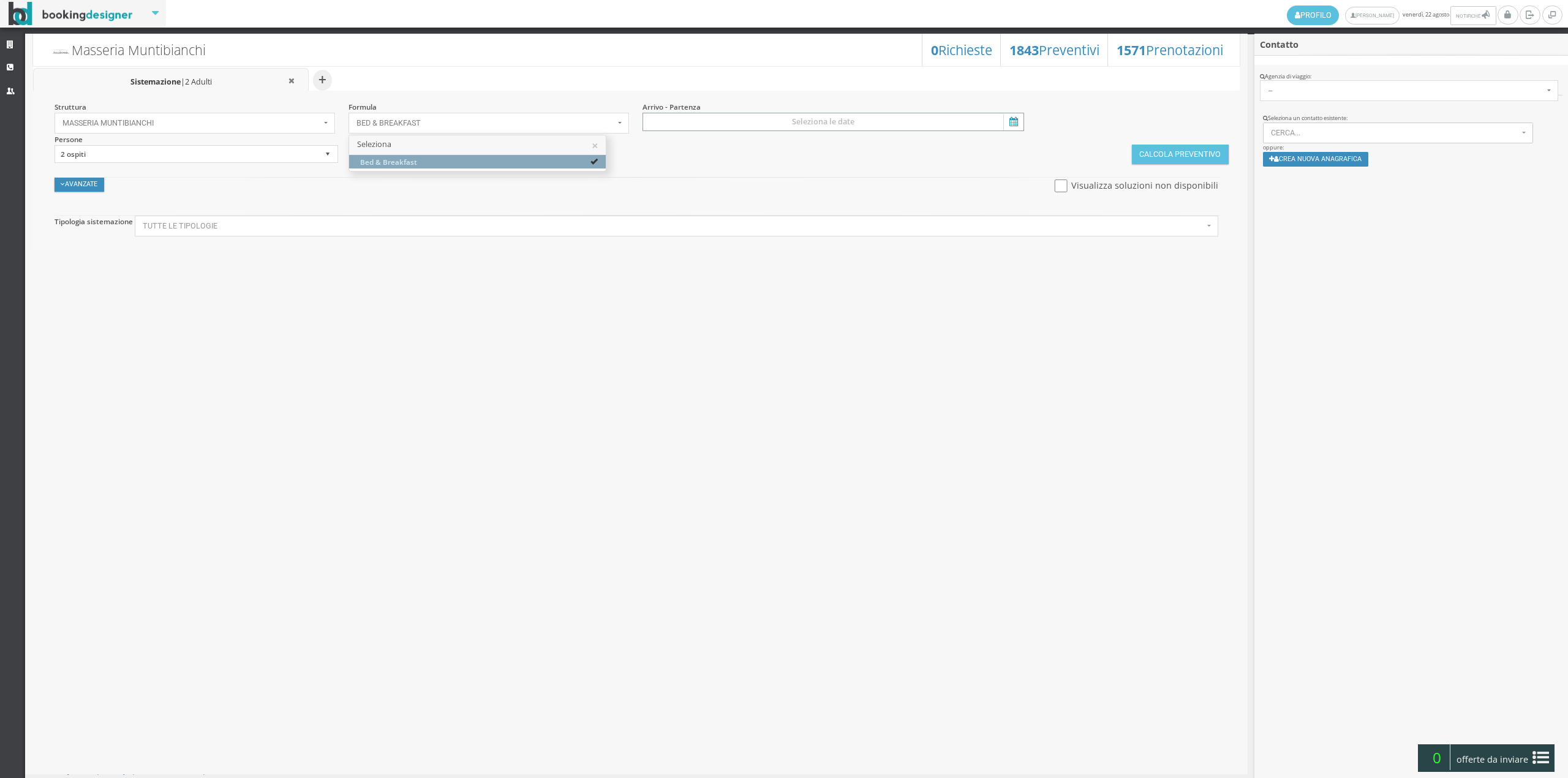
click at [717, 121] on input at bounding box center [834, 121] width 382 height 18
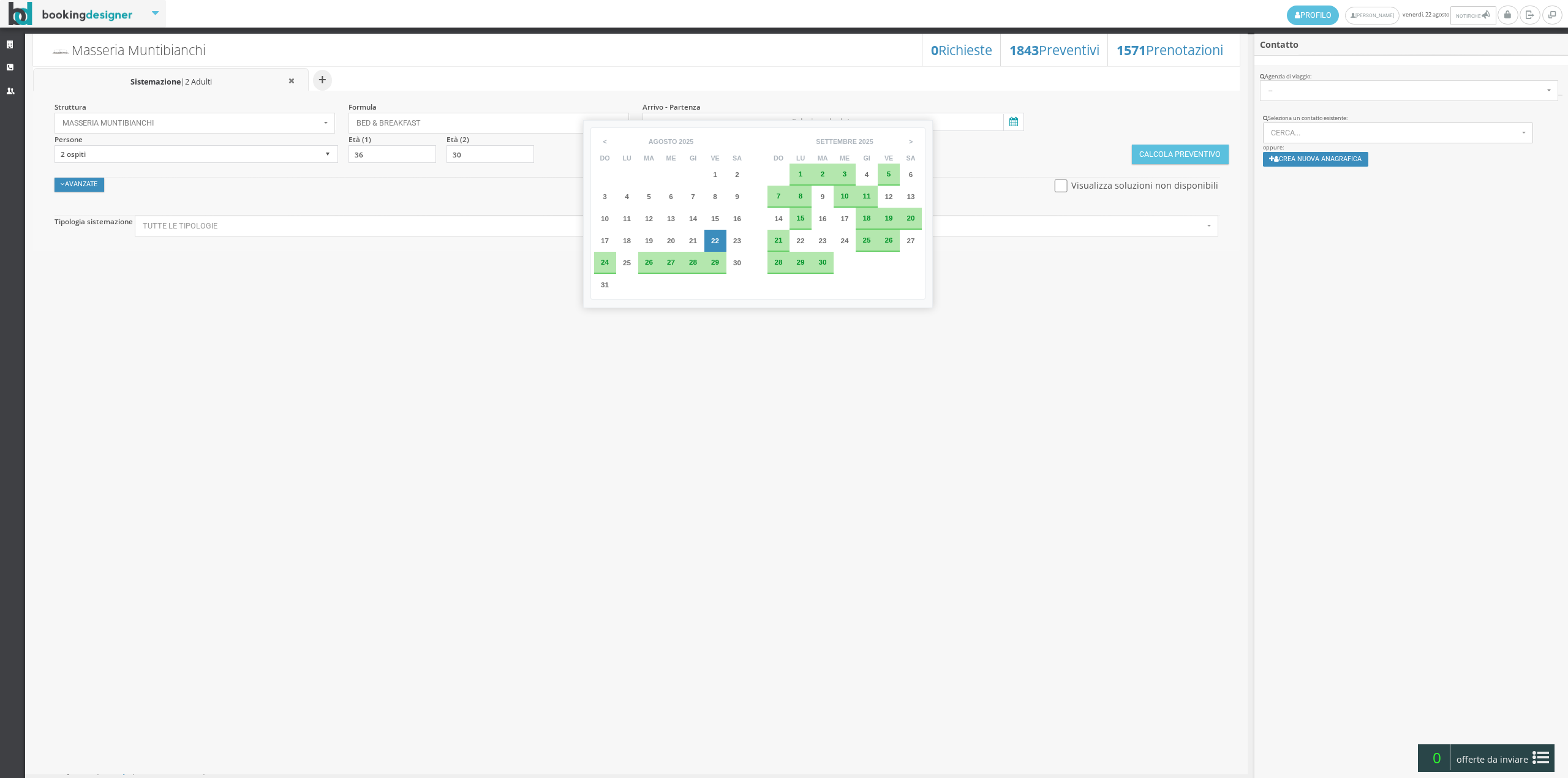
click at [828, 174] on div "2" at bounding box center [822, 174] width 22 height 22
click at [834, 174] on div "3" at bounding box center [844, 174] width 22 height 22
type input "[DATE] - [DATE]"
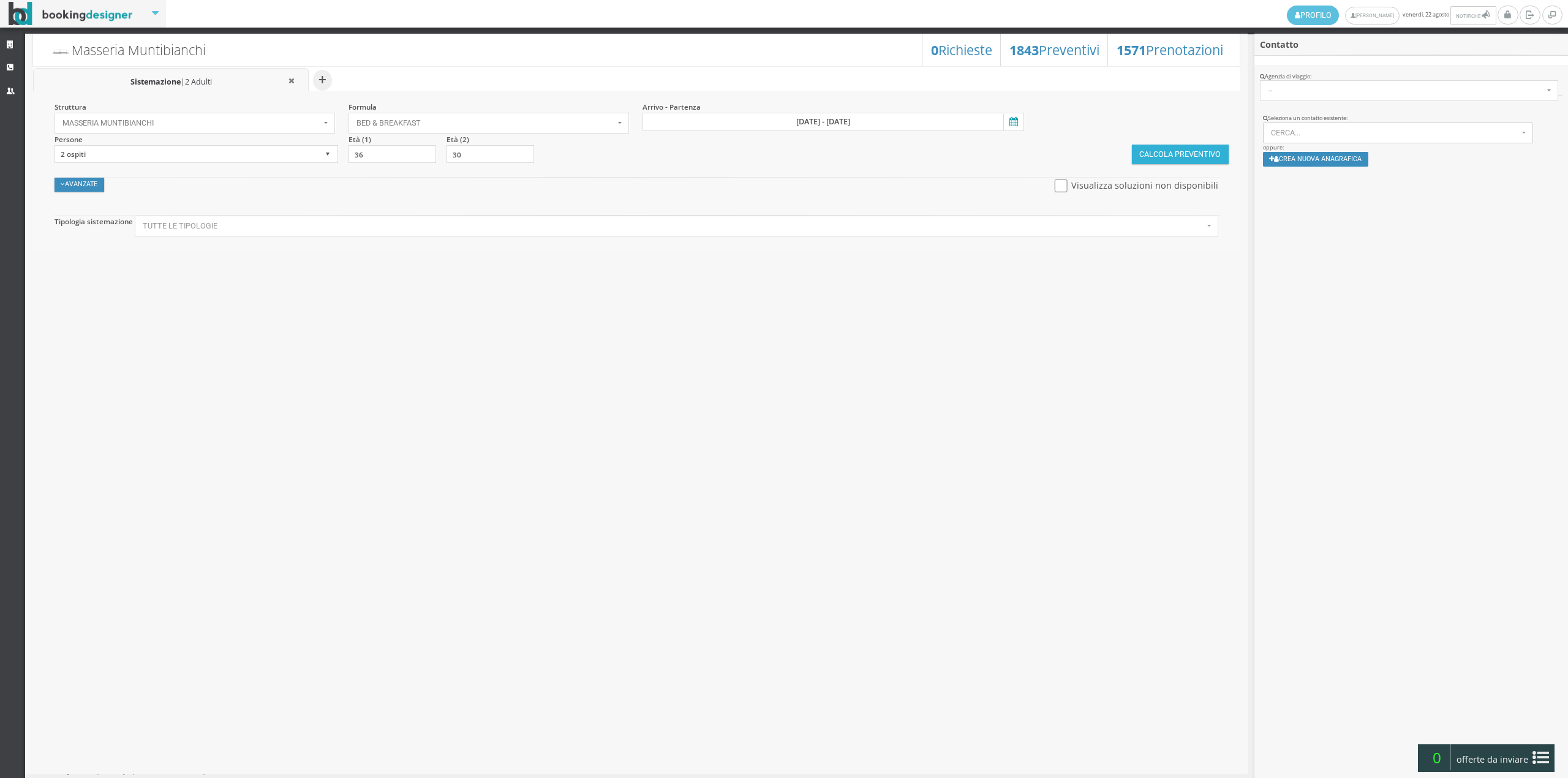
click at [1166, 154] on button "Calcola Preventivo" at bounding box center [1180, 154] width 97 height 19
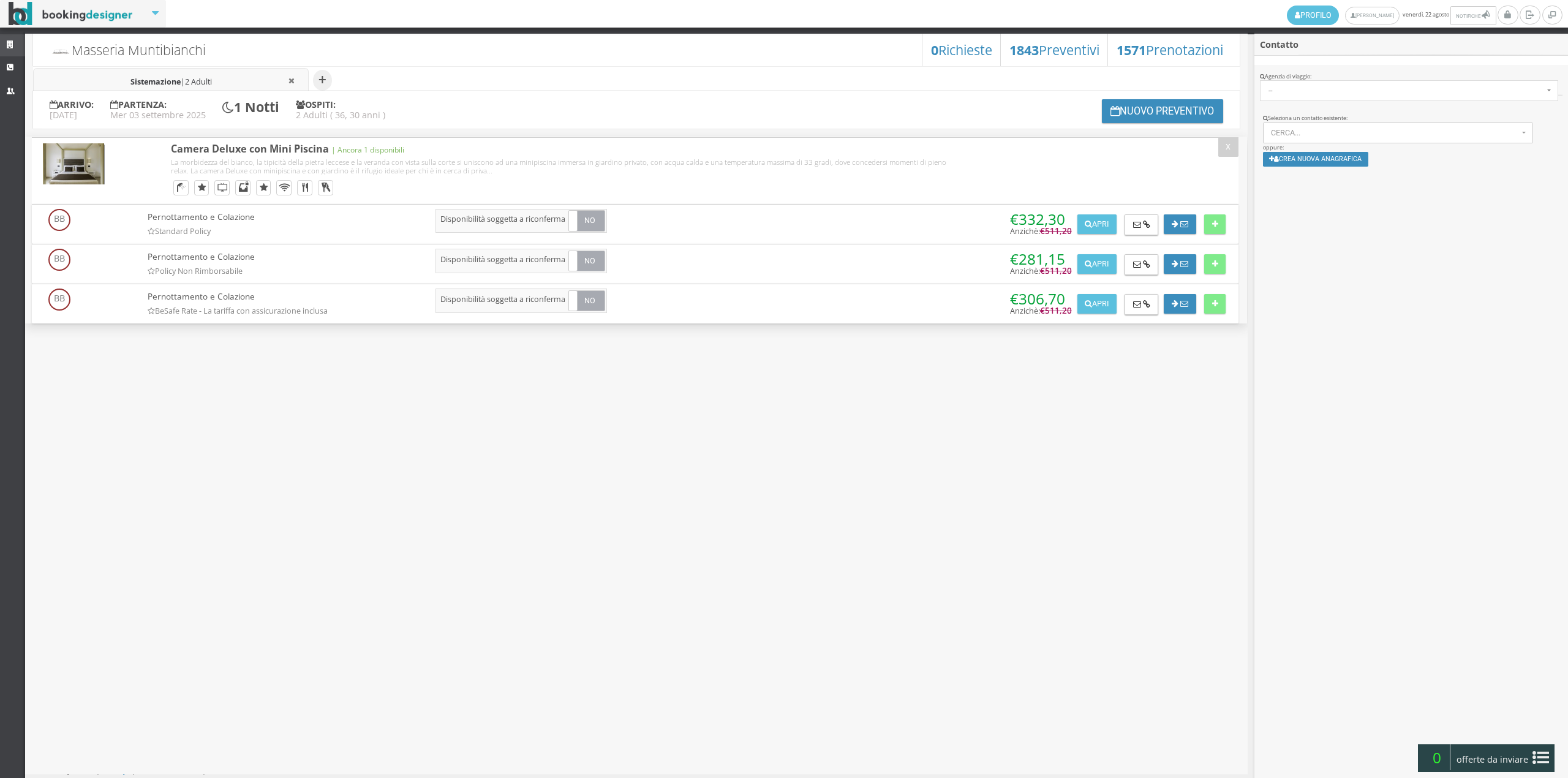
click at [12, 41] on icon at bounding box center [12, 45] width 10 height 8
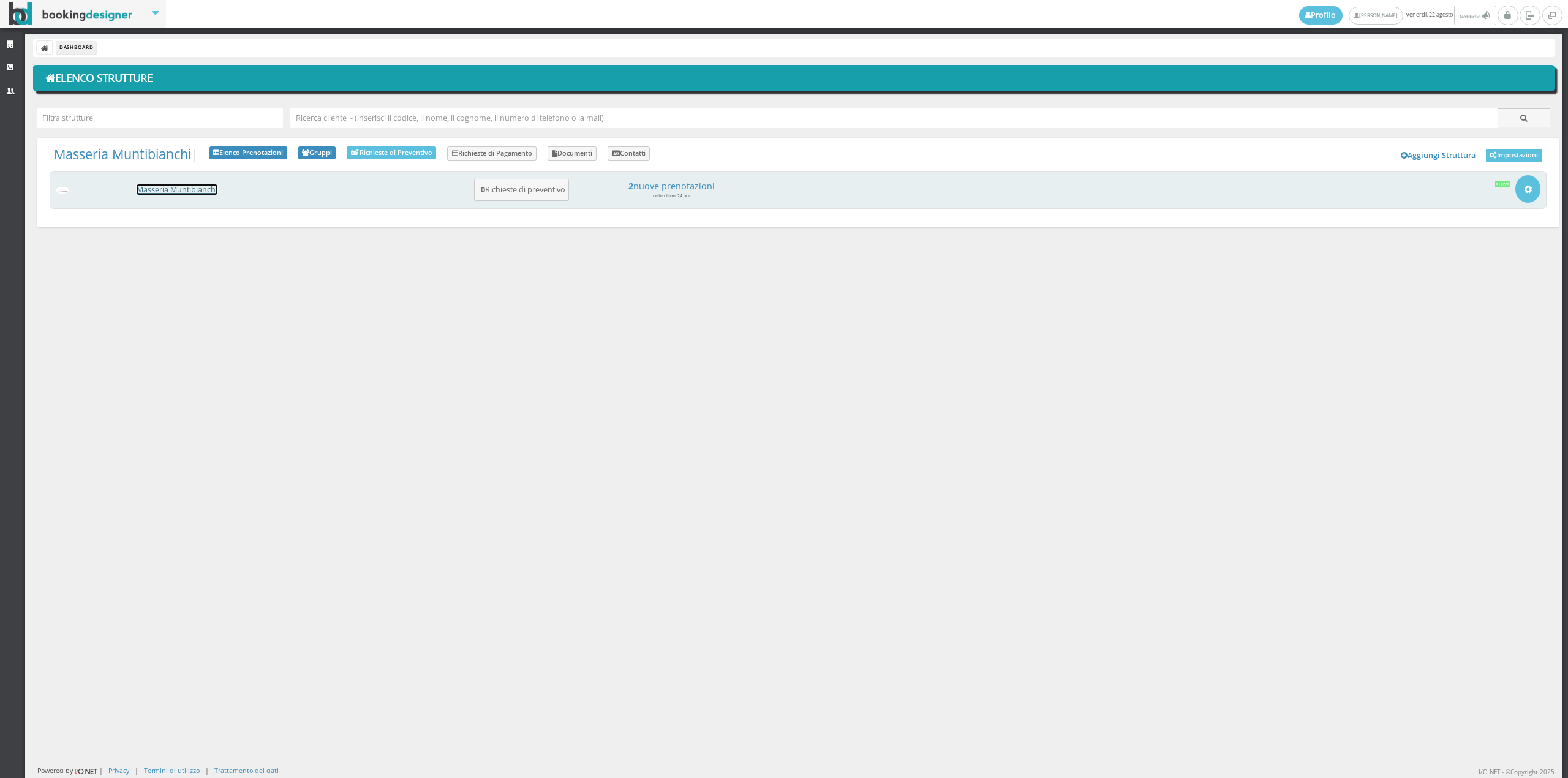
click at [152, 185] on link "Masseria Muntibianchi" at bounding box center [177, 189] width 81 height 11
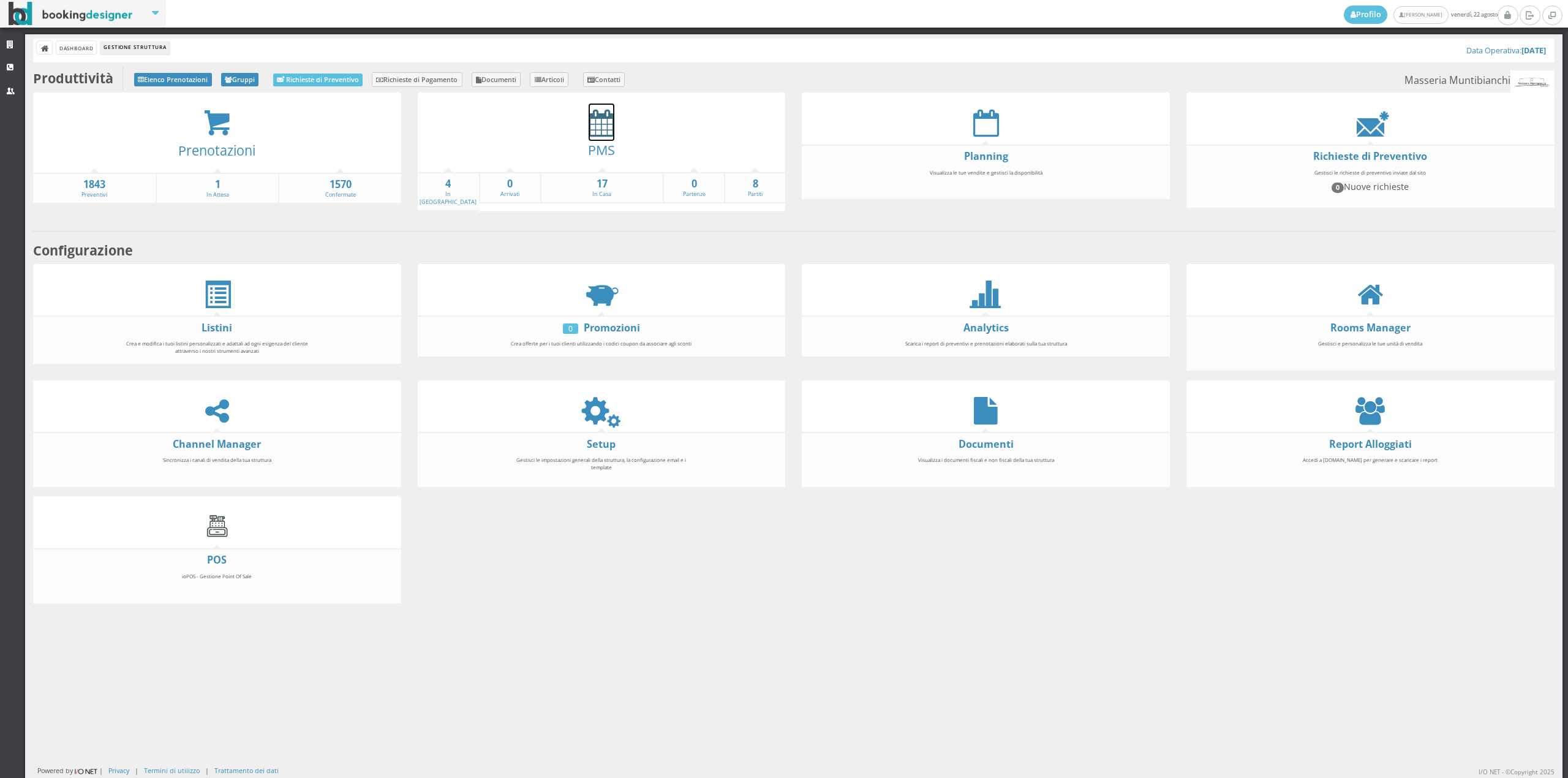
click at [602, 125] on icon at bounding box center [601, 123] width 26 height 28
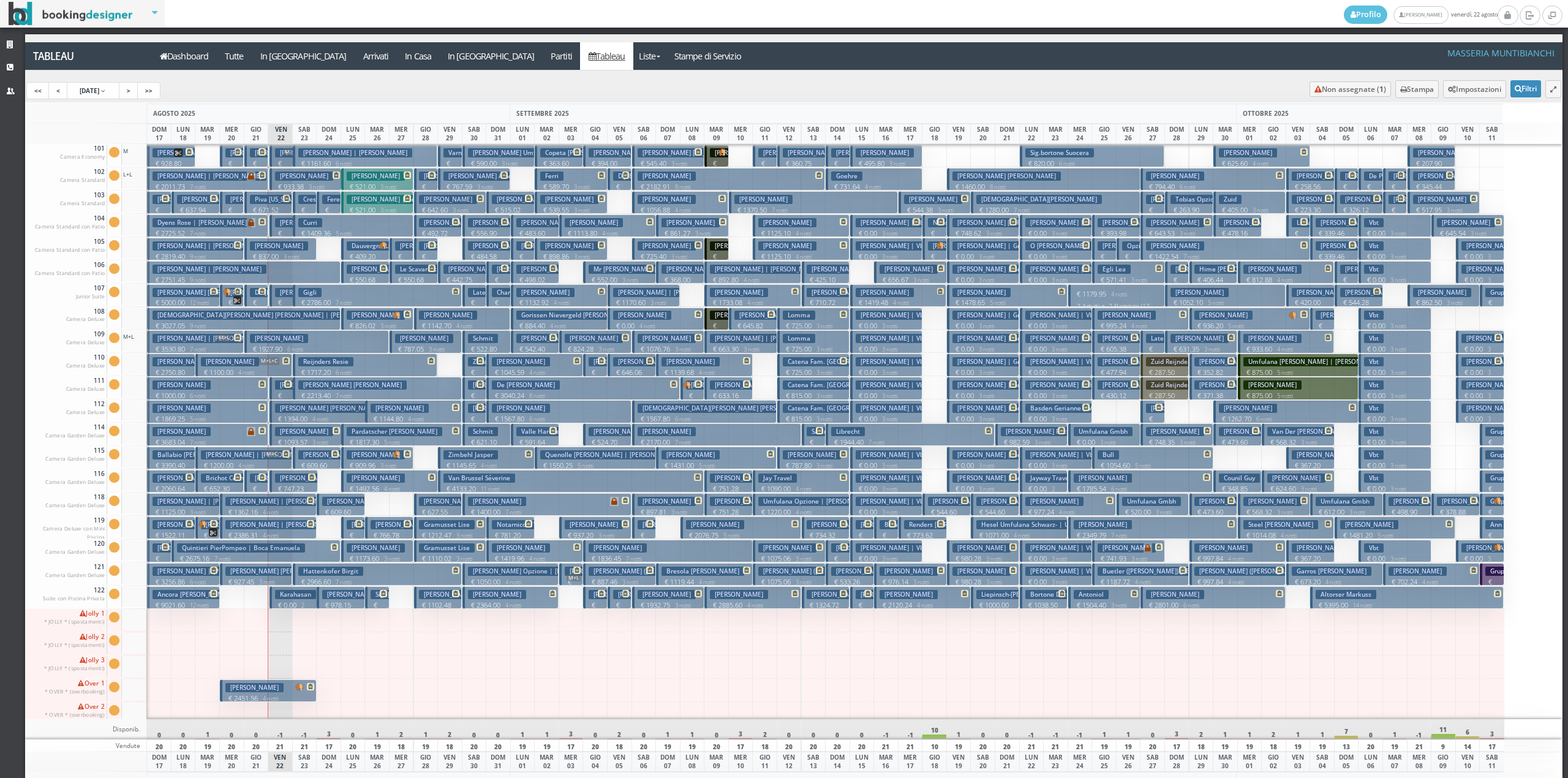
click at [429, 258] on p "€ 202.45 1 notti" at bounding box center [426, 271] width 14 height 38
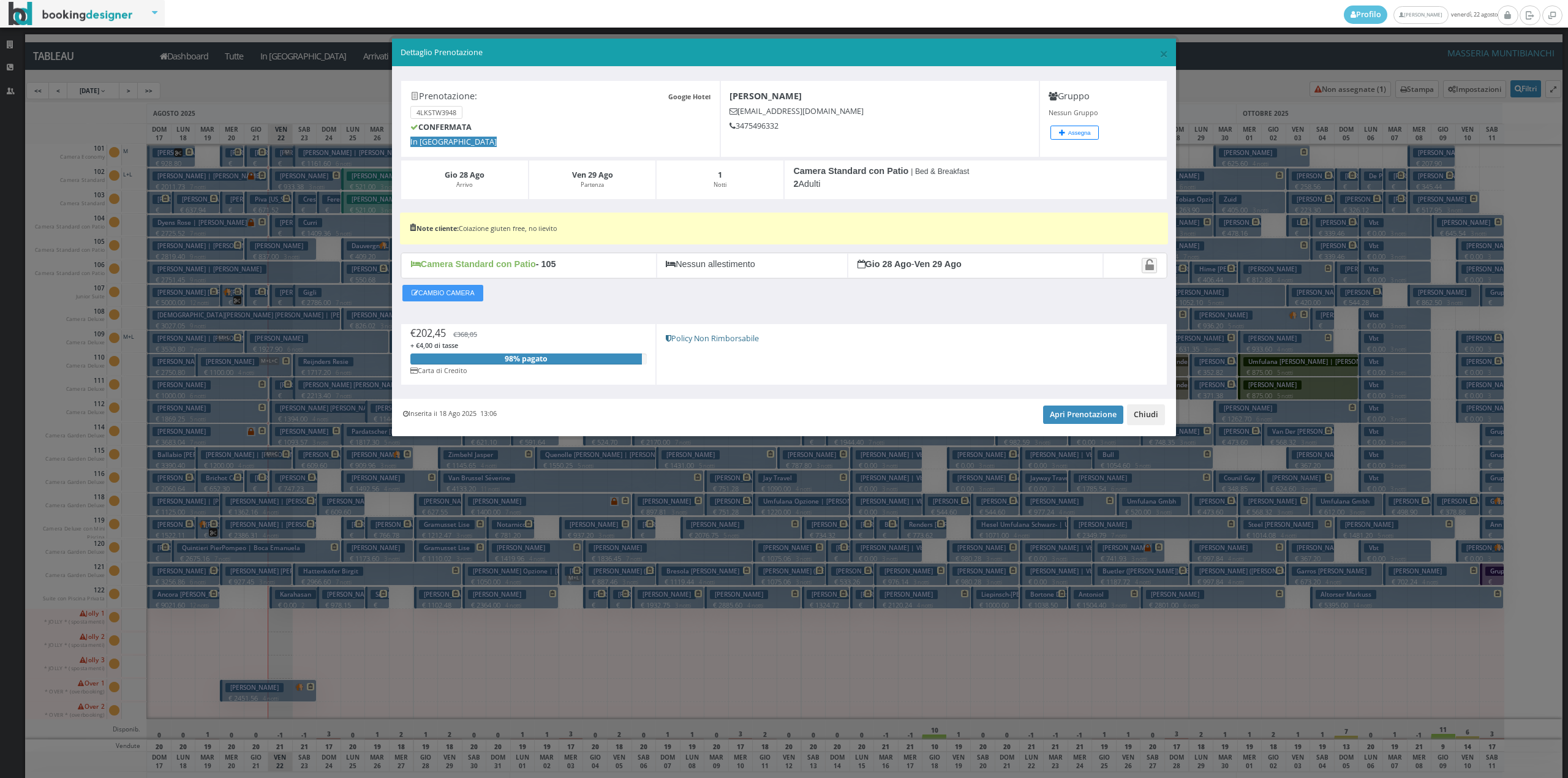
click at [1150, 419] on button "Chiudi" at bounding box center [1146, 414] width 38 height 21
